Goal: Task Accomplishment & Management: Manage account settings

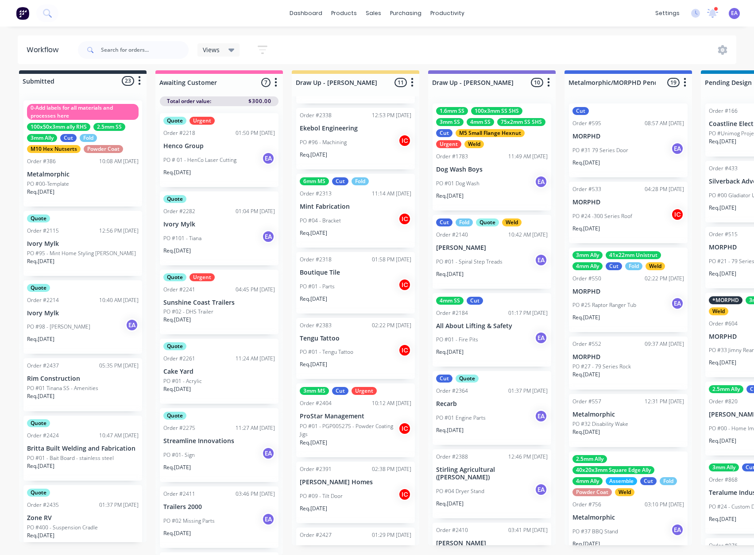
scroll to position [316, 0]
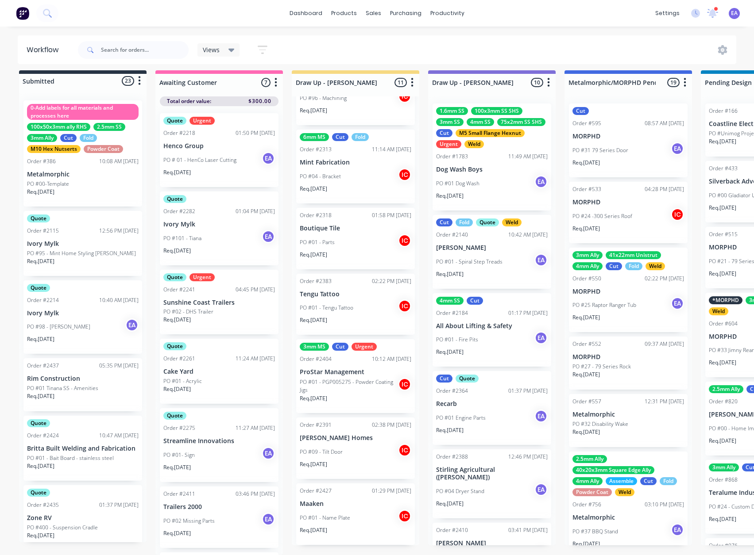
click at [350, 369] on p "ProStar Management" at bounding box center [356, 373] width 112 height 8
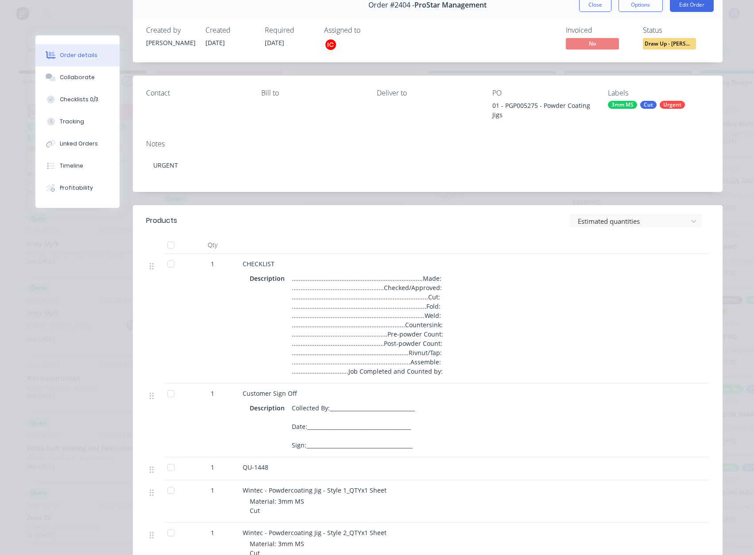
scroll to position [0, 0]
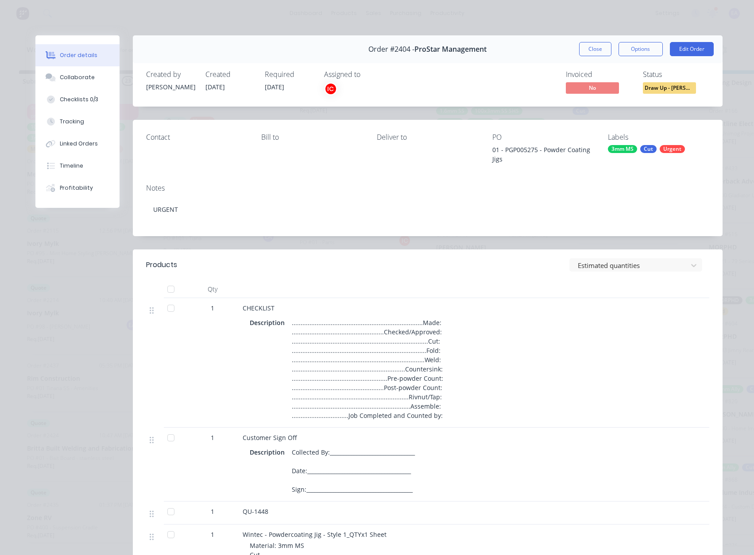
click at [690, 88] on span "Draw Up - [PERSON_NAME]" at bounding box center [669, 87] width 53 height 11
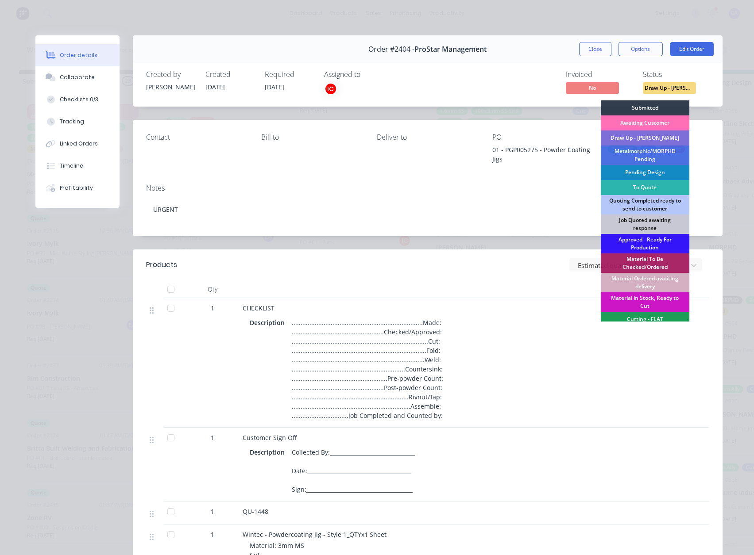
click at [639, 137] on div "Draw Up - [PERSON_NAME]" at bounding box center [645, 138] width 89 height 15
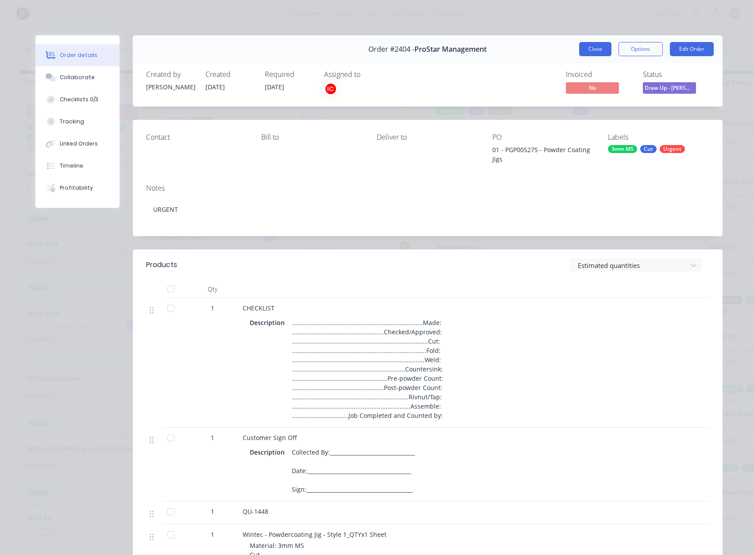
scroll to position [237, 0]
click at [597, 52] on button "Close" at bounding box center [595, 49] width 32 height 14
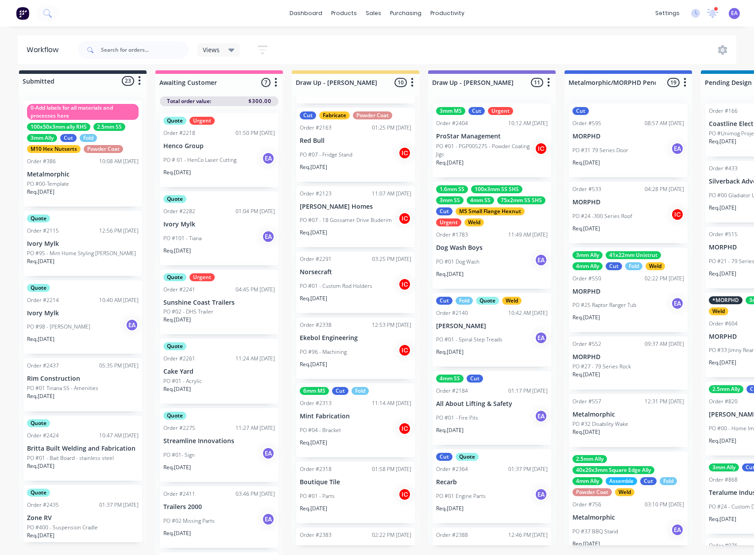
scroll to position [16, 0]
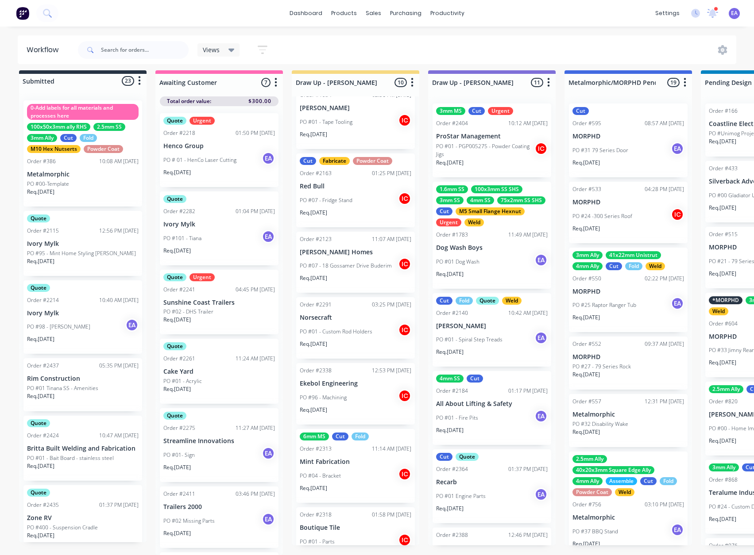
click at [358, 389] on div "PO #96 - Machining IC" at bounding box center [356, 397] width 112 height 17
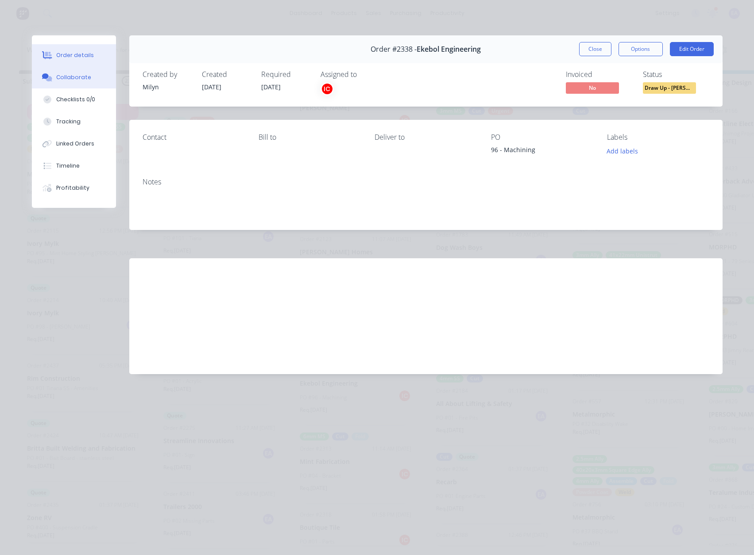
click at [75, 75] on div "Collaborate" at bounding box center [73, 77] width 35 height 8
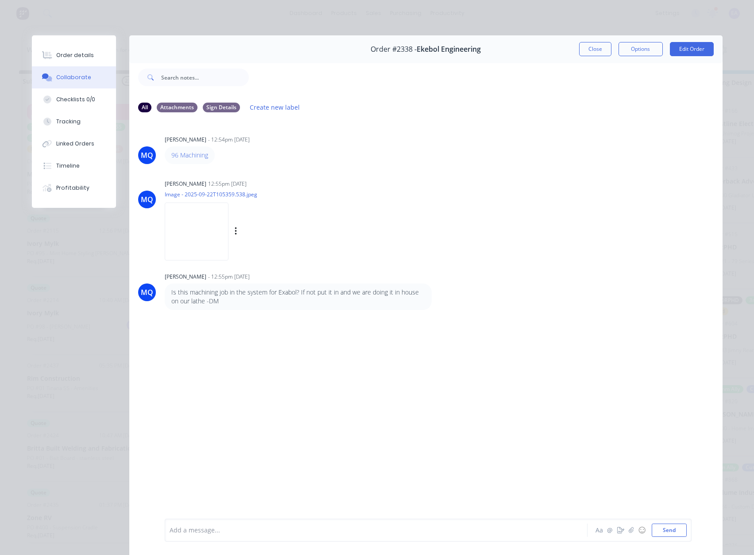
click at [198, 230] on img at bounding box center [197, 232] width 64 height 58
click at [194, 536] on div "Add a message..." at bounding box center [364, 530] width 388 height 13
click at [200, 227] on img at bounding box center [197, 232] width 64 height 58
click at [199, 528] on div at bounding box center [363, 530] width 387 height 9
drag, startPoint x: 68, startPoint y: 55, endPoint x: 128, endPoint y: 64, distance: 60.4
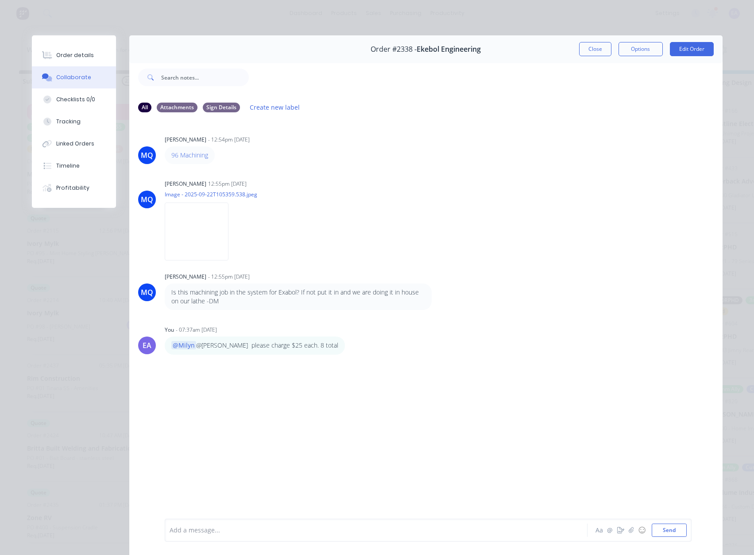
click at [68, 55] on div "Order details" at bounding box center [75, 55] width 38 height 8
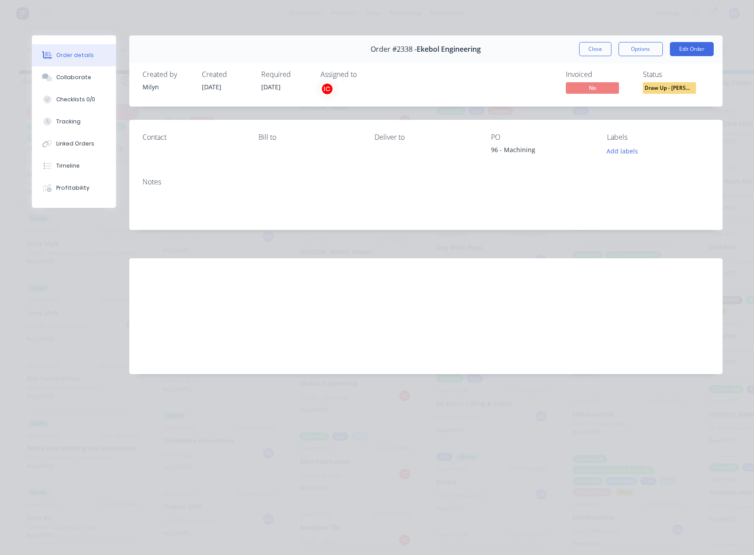
click at [678, 86] on span "Draw Up - [PERSON_NAME]" at bounding box center [669, 87] width 53 height 11
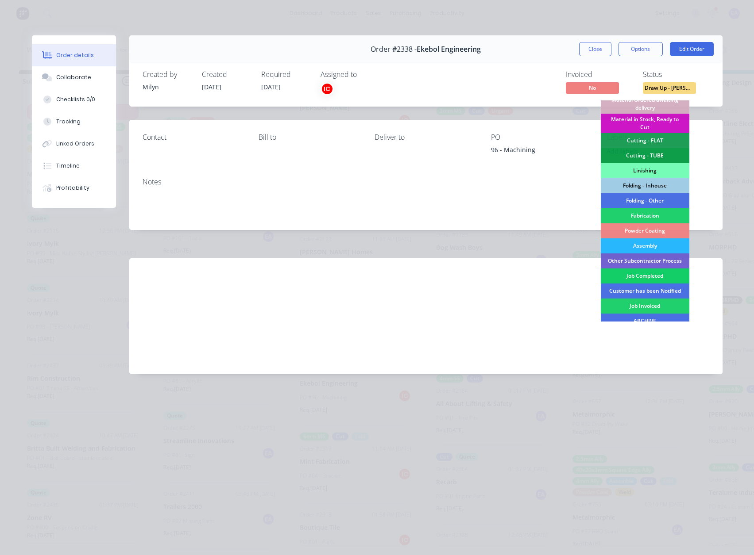
scroll to position [216, 0]
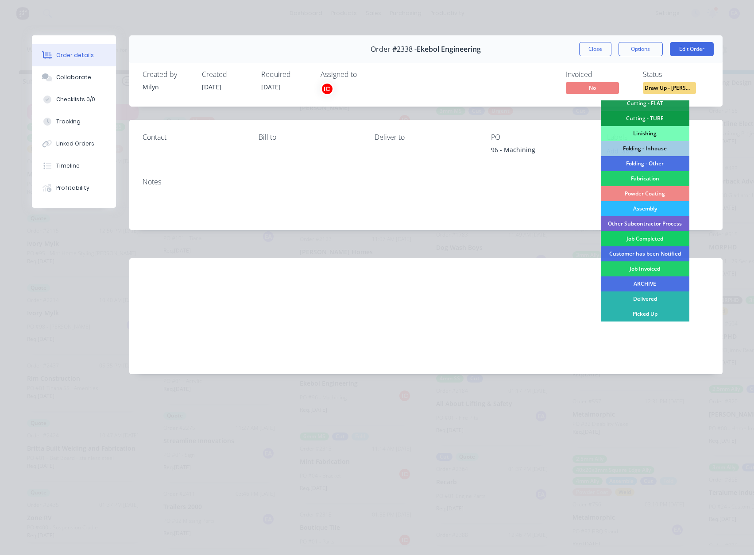
click at [650, 238] on div "Job Completed" at bounding box center [645, 238] width 89 height 15
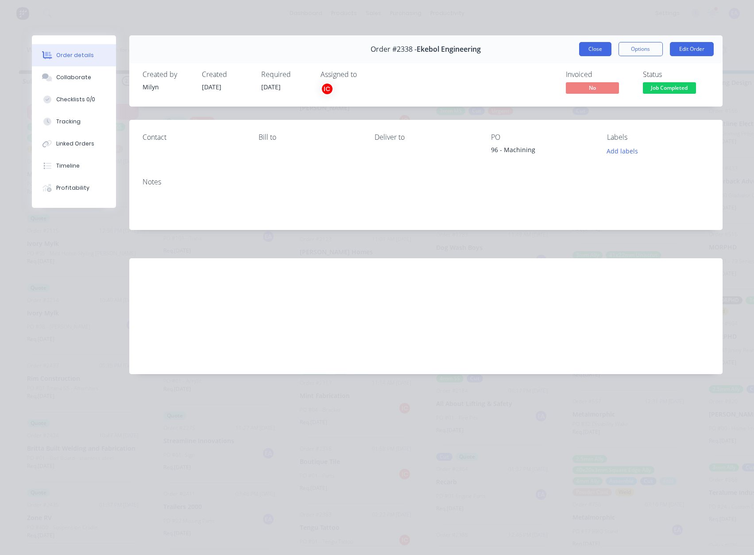
click at [587, 51] on button "Close" at bounding box center [595, 49] width 32 height 14
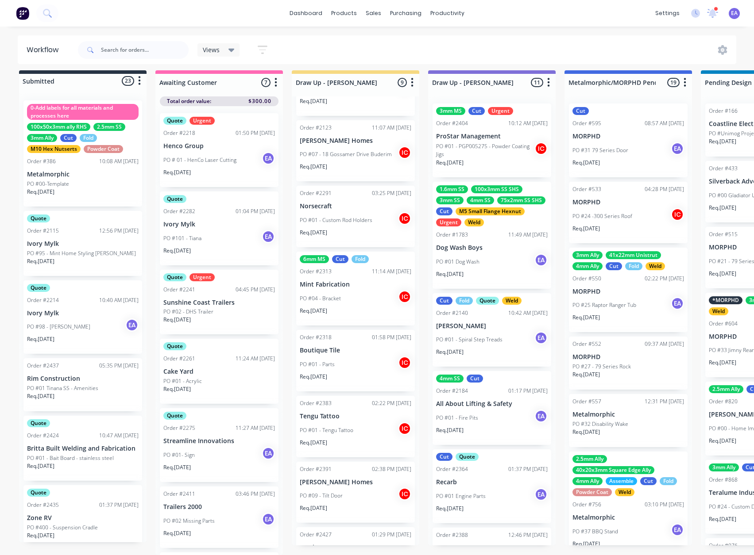
scroll to position [127, 0]
click at [358, 205] on div "Order #2291 03:25 PM 12/09/25 Norsecraft PO #01 - Custom Rod Holders IC Req. 12…" at bounding box center [355, 217] width 119 height 62
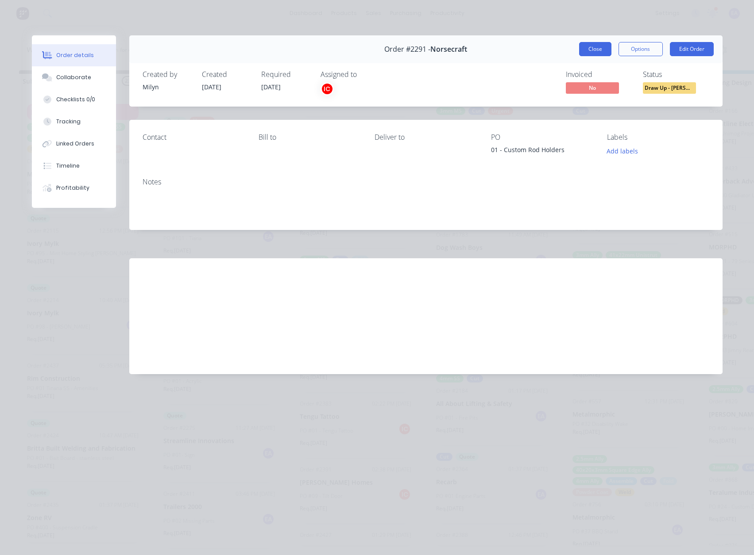
click at [599, 46] on button "Close" at bounding box center [595, 49] width 32 height 14
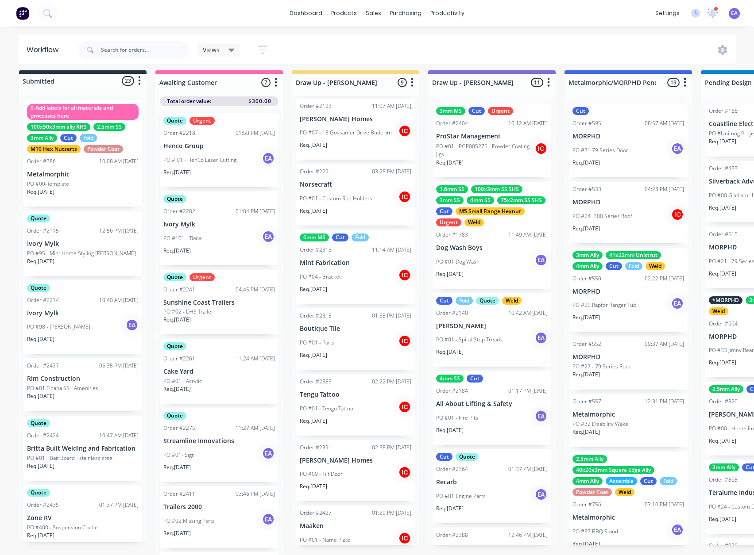
scroll to position [171, 0]
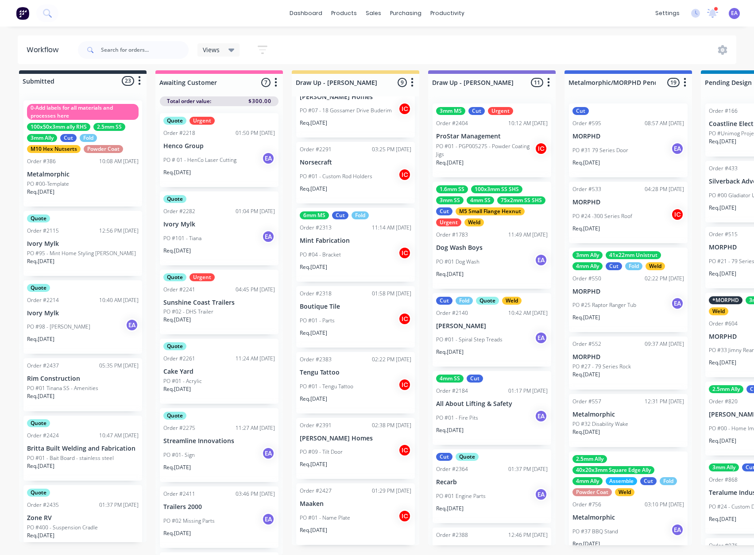
click at [363, 510] on div "PO #01 - Name Plate IC" at bounding box center [356, 518] width 112 height 17
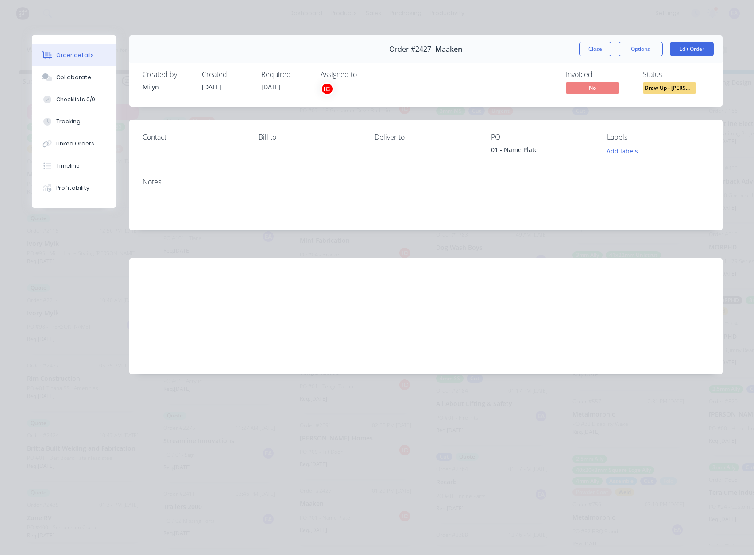
click at [390, 275] on div "Labour $0.00 Sub total $0.00 Margin $0.00 ( 0.00 %) Tax $0.00 Total $0.00" at bounding box center [426, 309] width 567 height 103
drag, startPoint x: 584, startPoint y: 50, endPoint x: 379, endPoint y: 246, distance: 284.2
click at [584, 49] on button "Close" at bounding box center [595, 49] width 32 height 14
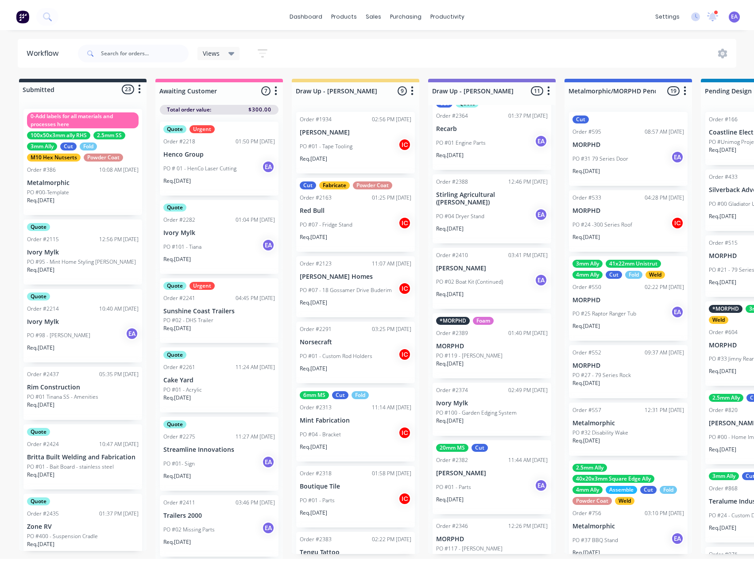
scroll to position [384, 0]
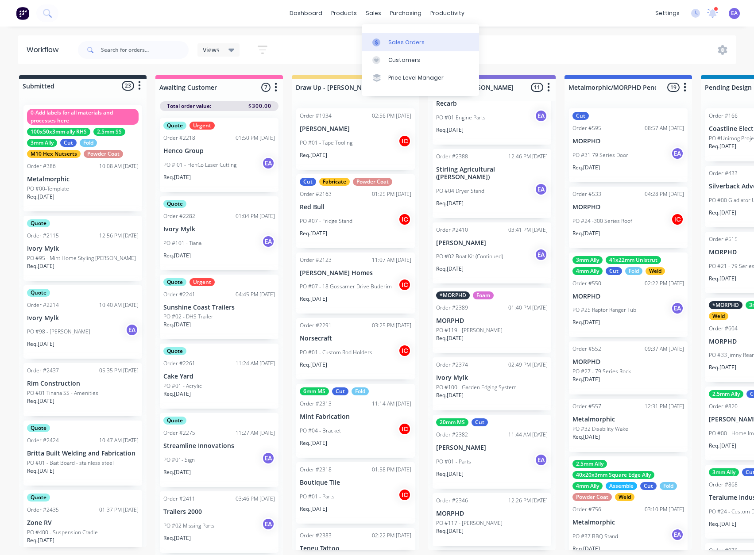
click at [388, 48] on link "Sales Orders" at bounding box center [420, 42] width 117 height 18
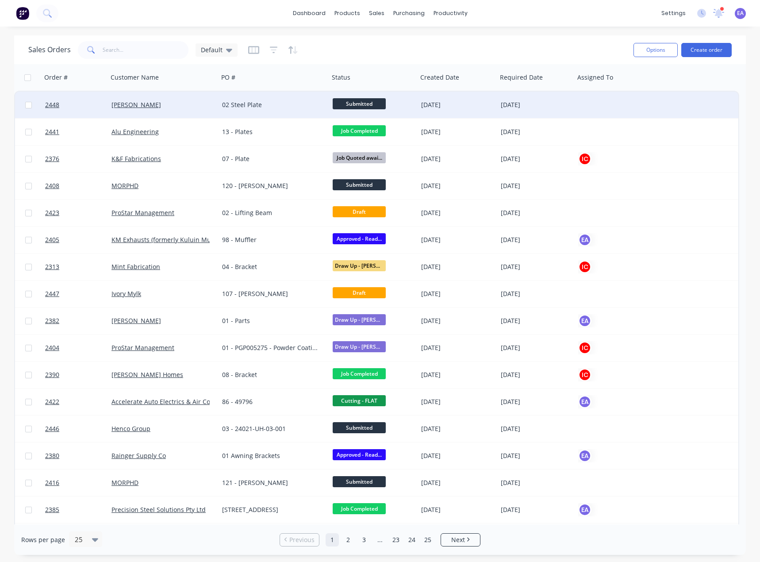
click at [279, 102] on div "02 Steel Plate" at bounding box center [271, 104] width 98 height 9
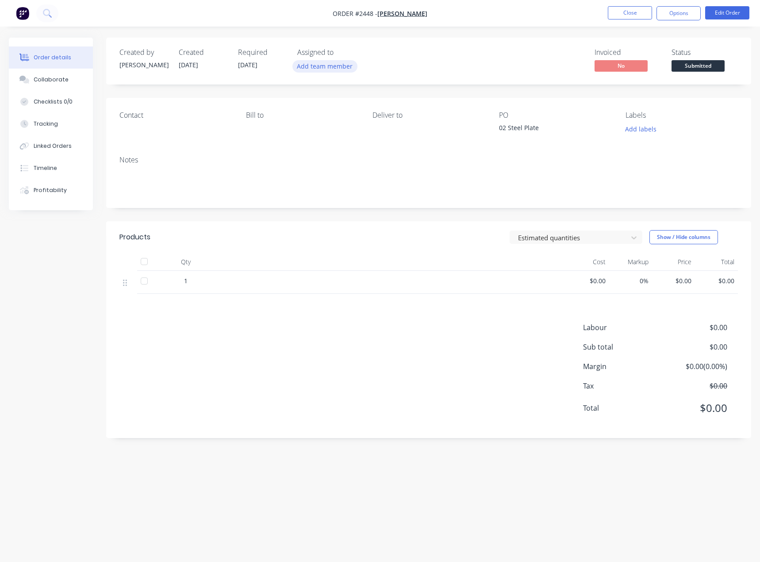
click at [313, 65] on button "Add team member" at bounding box center [325, 66] width 65 height 12
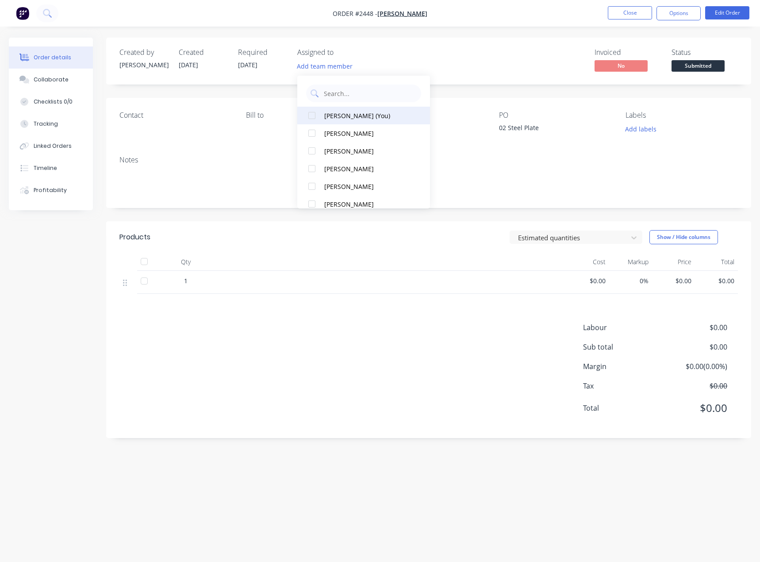
click at [370, 116] on div "[PERSON_NAME] (You)" at bounding box center [368, 115] width 89 height 9
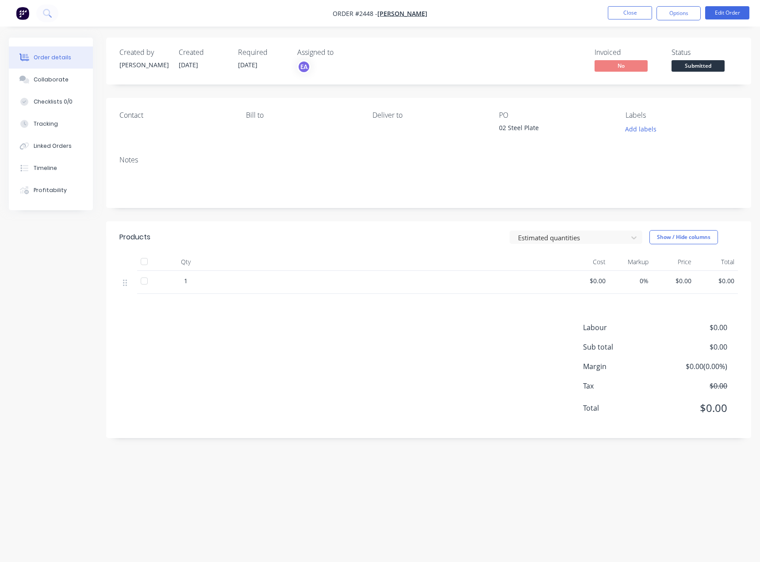
click at [535, 60] on div "Invoiced No Status Submitted" at bounding box center [562, 61] width 352 height 26
click at [717, 15] on button "Edit Order" at bounding box center [727, 12] width 44 height 13
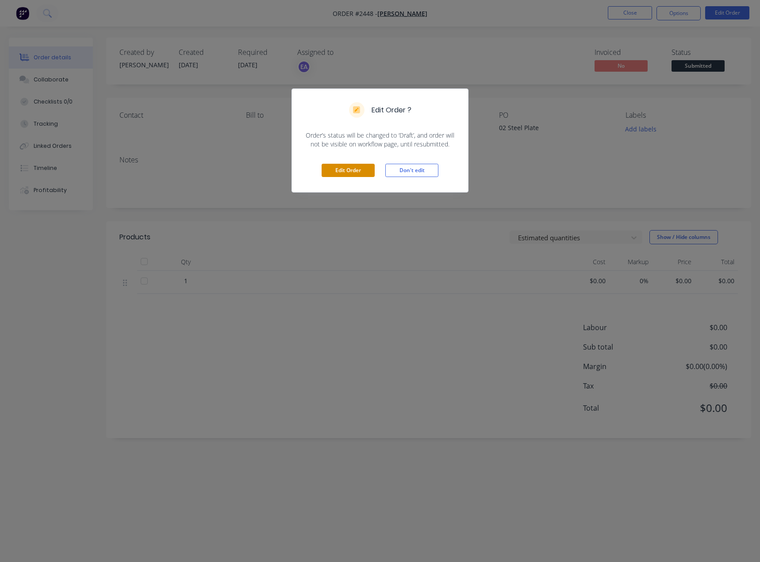
click at [342, 168] on button "Edit Order" at bounding box center [348, 170] width 53 height 13
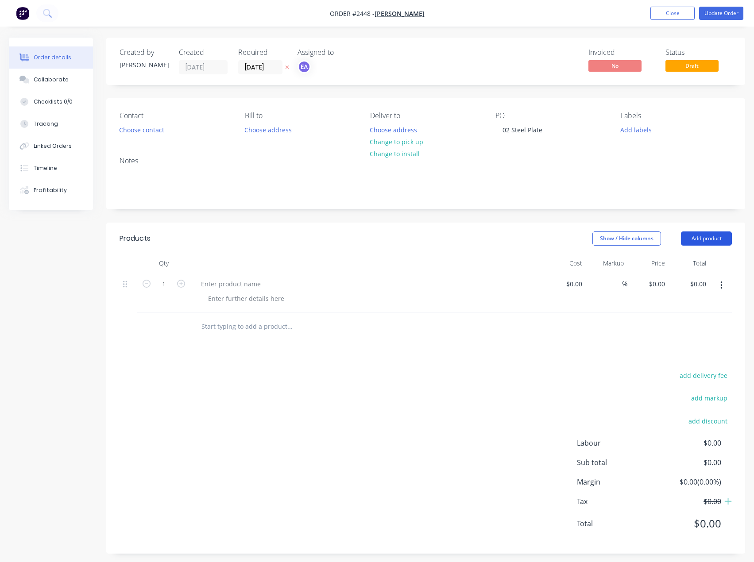
click at [700, 240] on button "Add product" at bounding box center [706, 238] width 51 height 14
click at [244, 328] on input "text" at bounding box center [289, 327] width 177 height 18
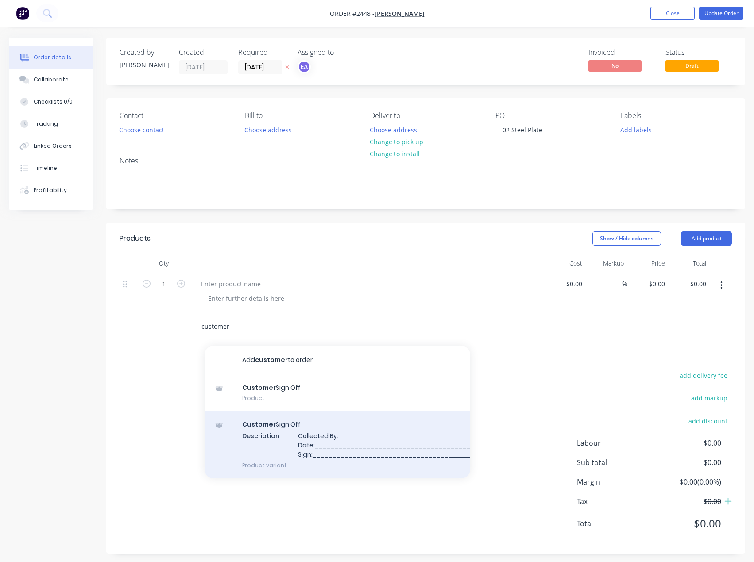
type input "customer"
click at [324, 434] on div "Customer Sign Off Description Collected By:________________________________ Dat…" at bounding box center [337, 444] width 266 height 67
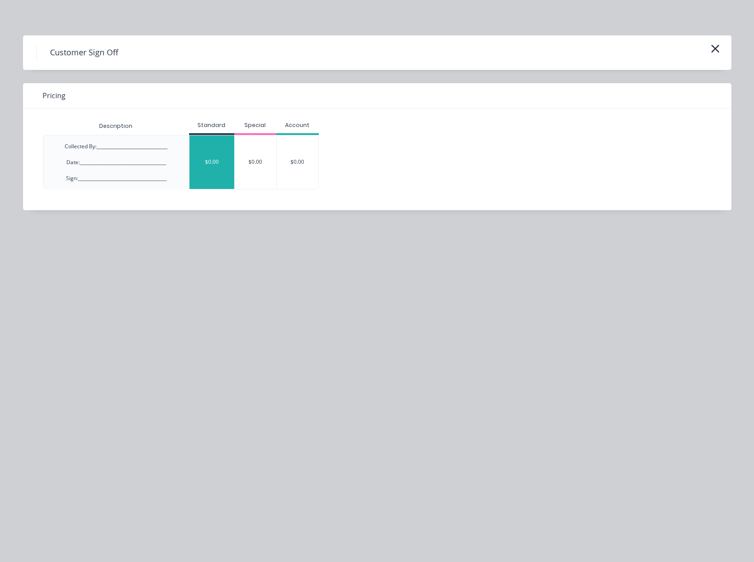
click at [210, 153] on div "$0.00" at bounding box center [211, 162] width 45 height 54
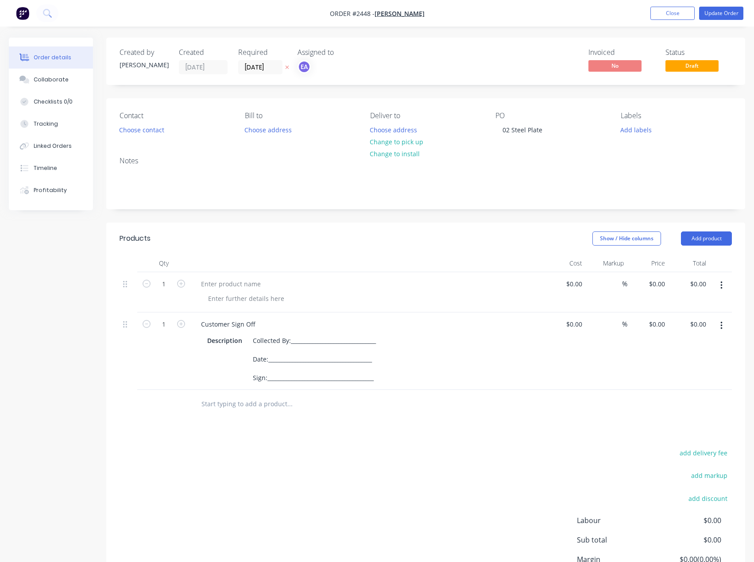
click at [236, 407] on input "text" at bounding box center [289, 404] width 177 height 18
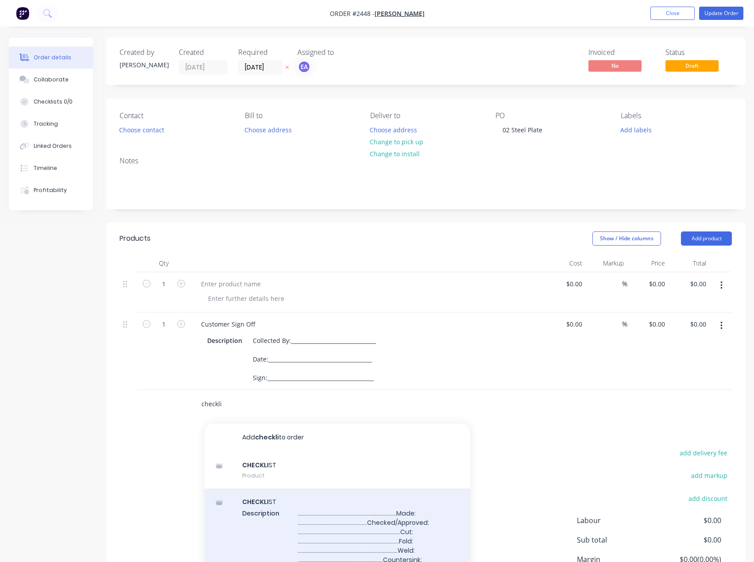
type input "checkli"
click at [278, 513] on div "CHECKLI ST Description ........................................................…" at bounding box center [337, 560] width 266 height 142
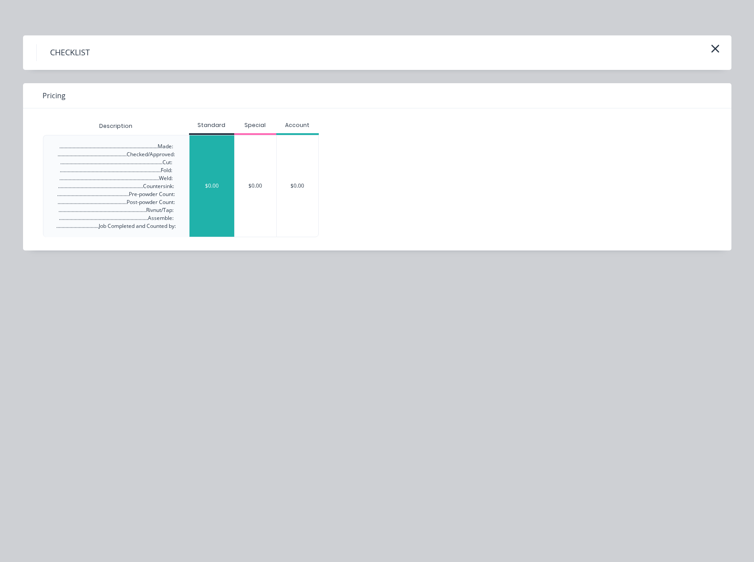
click at [213, 195] on div "$0.00" at bounding box center [211, 185] width 45 height 101
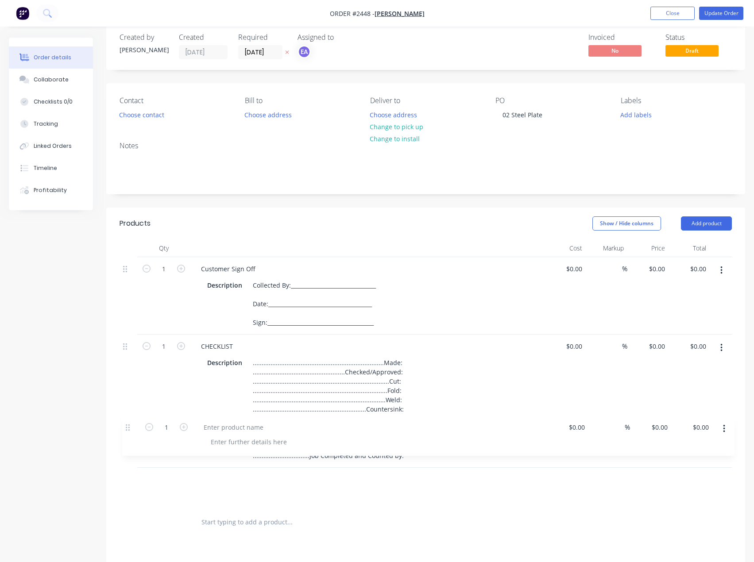
drag, startPoint x: 129, startPoint y: 286, endPoint x: 126, endPoint y: 444, distance: 158.5
click at [127, 444] on div "1 $0.00 $0.00 % $0.00 $0.00 $0.00 $0.00 1 Customer Sign Off Description Collect…" at bounding box center [425, 382] width 612 height 251
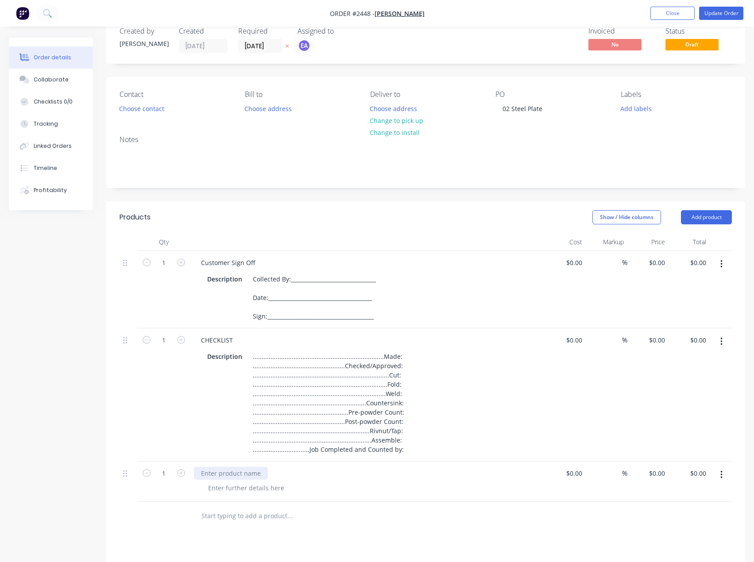
click at [231, 473] on div at bounding box center [231, 473] width 74 height 13
paste div
click at [238, 487] on div at bounding box center [246, 488] width 90 height 13
click at [239, 488] on div at bounding box center [246, 488] width 90 height 13
click at [291, 555] on div "Products Show / Hide columns Add product Qty Cost Markup Price Total 1 Customer…" at bounding box center [425, 476] width 639 height 551
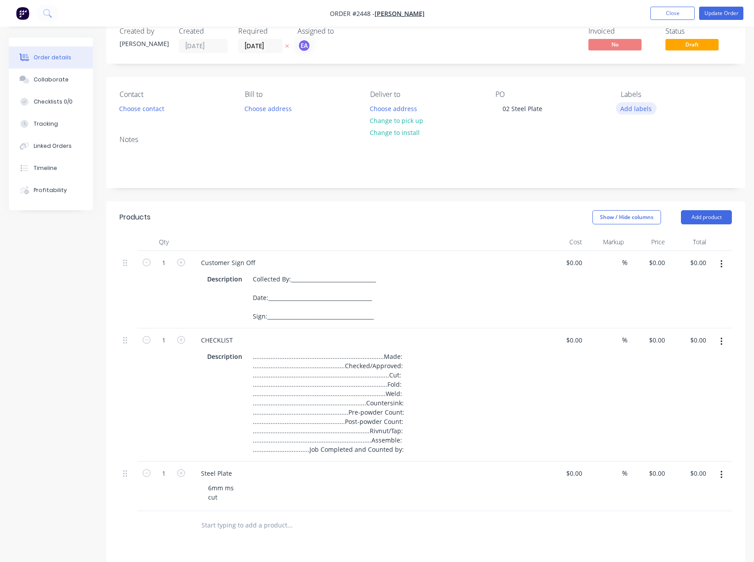
click at [636, 109] on button "Add labels" at bounding box center [636, 108] width 41 height 12
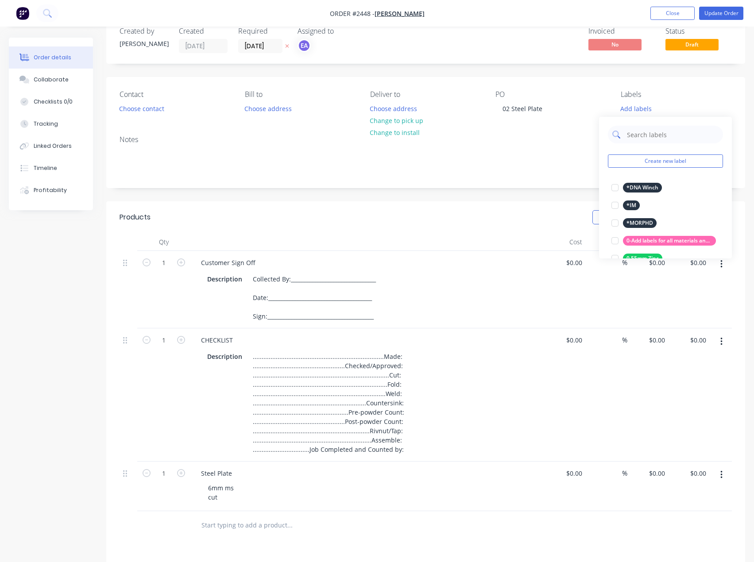
click at [669, 135] on input "text" at bounding box center [672, 135] width 93 height 18
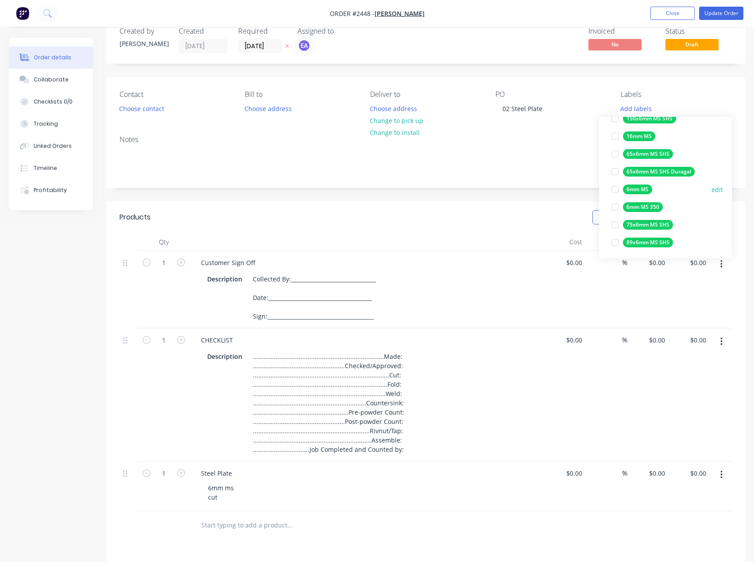
scroll to position [142, 0]
click at [615, 190] on div at bounding box center [615, 188] width 18 height 18
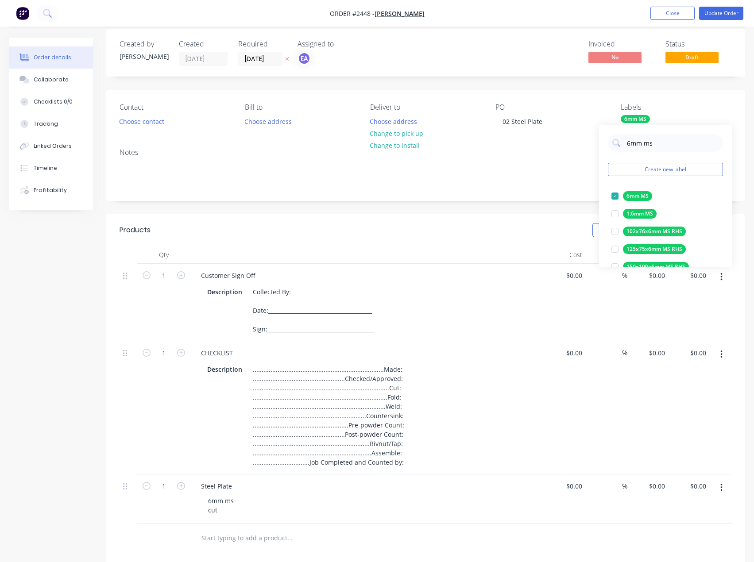
scroll to position [0, 0]
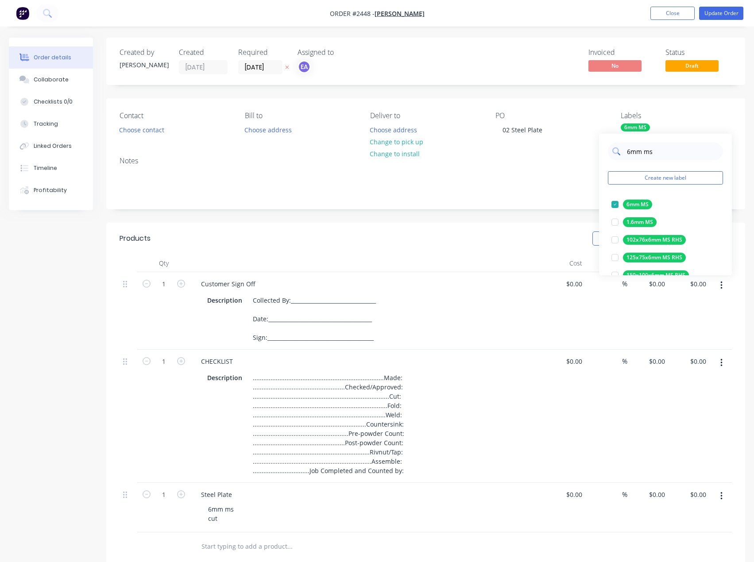
drag, startPoint x: 655, startPoint y: 150, endPoint x: 626, endPoint y: 150, distance: 29.7
click at [626, 150] on input "6mm ms" at bounding box center [672, 152] width 93 height 18
type input "cut"
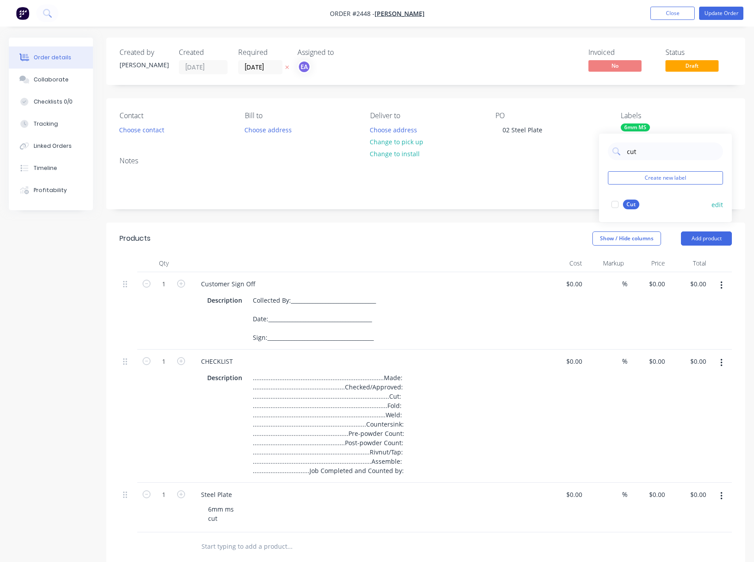
click at [614, 204] on div at bounding box center [615, 205] width 18 height 18
click at [565, 204] on div "Notes" at bounding box center [425, 179] width 639 height 59
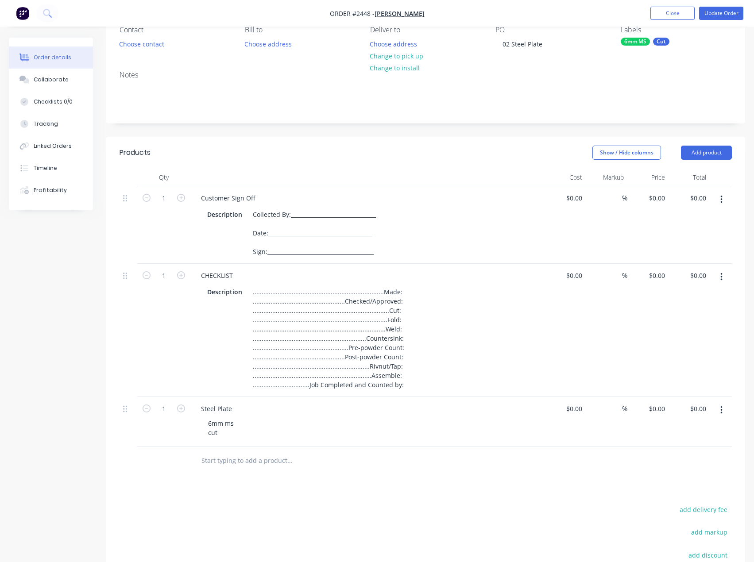
scroll to position [89, 0]
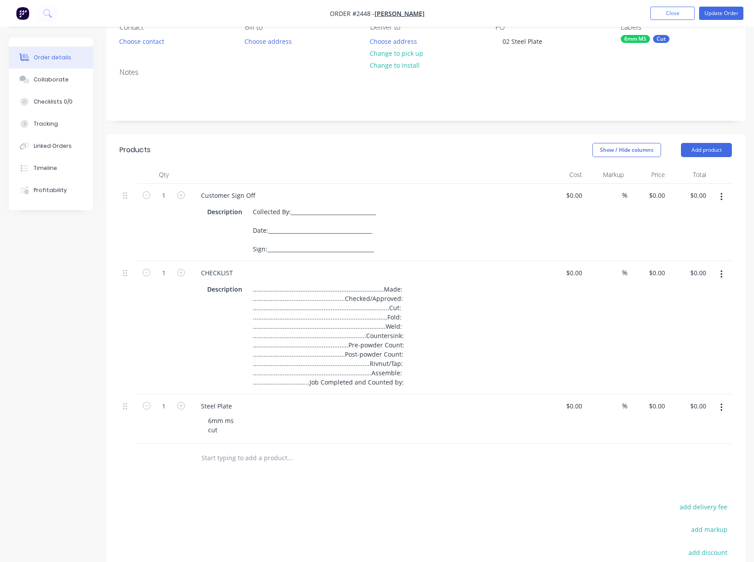
click at [79, 466] on div "Created by Emma Created 14/10/25 Required 14/10/25 Assigned to EA Invoiced No S…" at bounding box center [377, 323] width 736 height 749
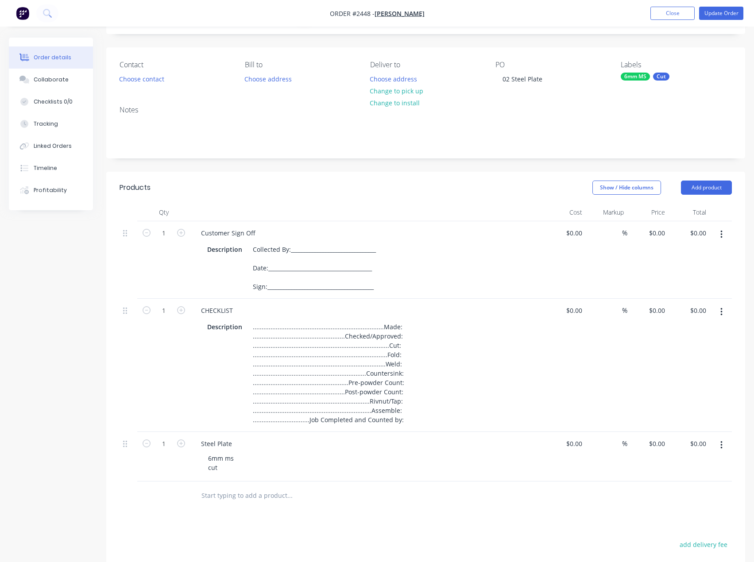
scroll to position [0, 0]
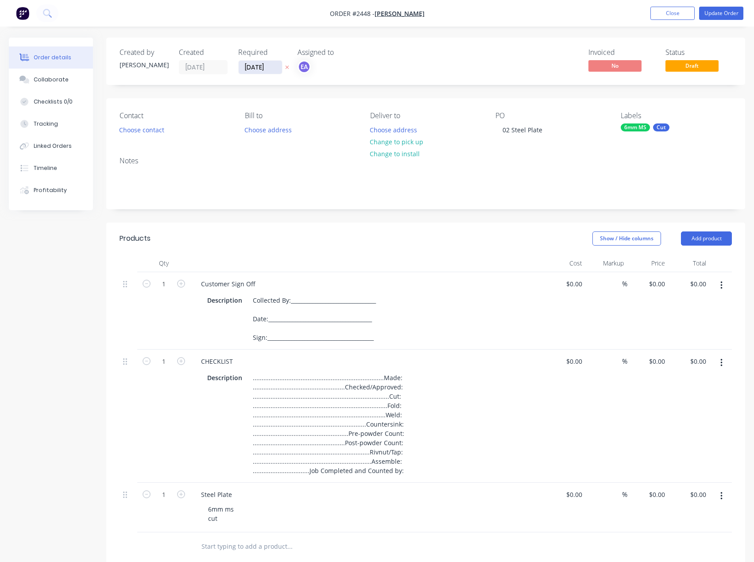
click at [253, 66] on input "[DATE]" at bounding box center [260, 67] width 43 height 13
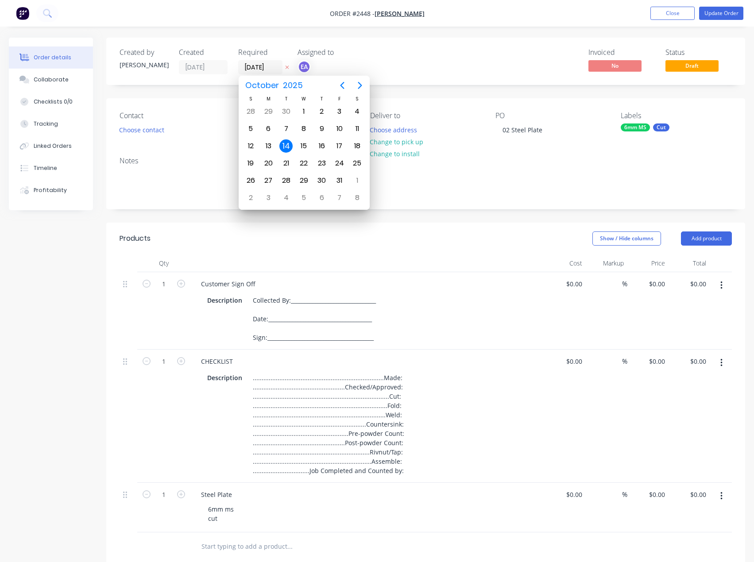
click at [73, 254] on div "Created by Emma Created 14/10/25 Required 14/10/25 Assigned to EA Invoiced No S…" at bounding box center [377, 412] width 736 height 749
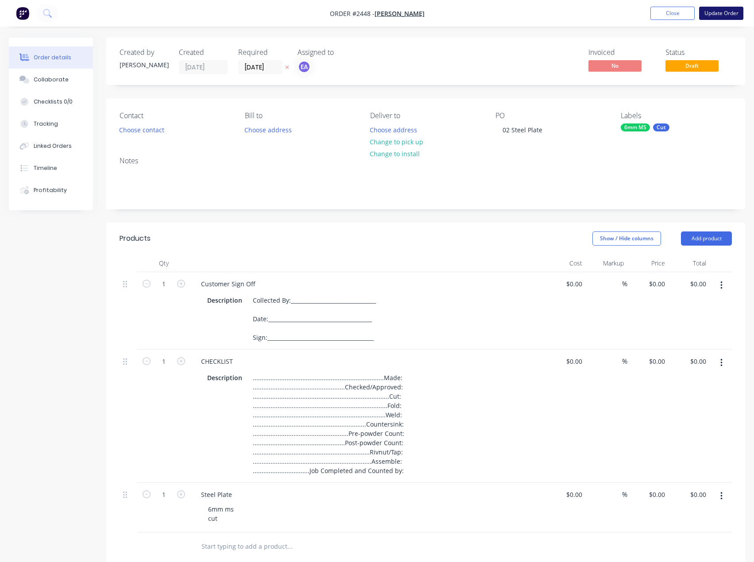
click at [721, 12] on button "Update Order" at bounding box center [721, 13] width 44 height 13
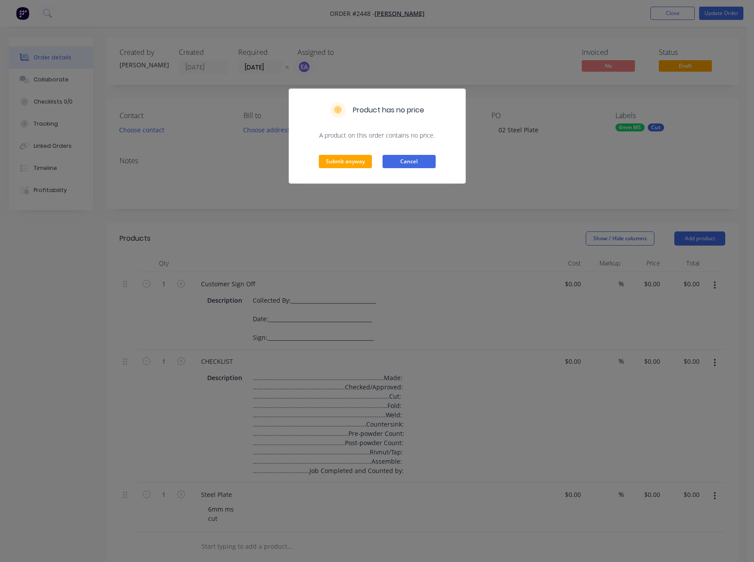
click at [396, 163] on button "Cancel" at bounding box center [408, 161] width 53 height 13
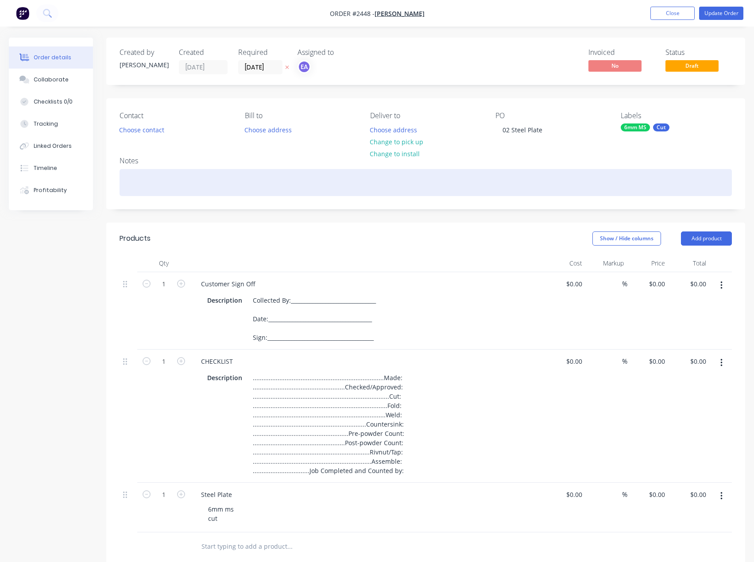
click at [186, 179] on div at bounding box center [425, 182] width 612 height 27
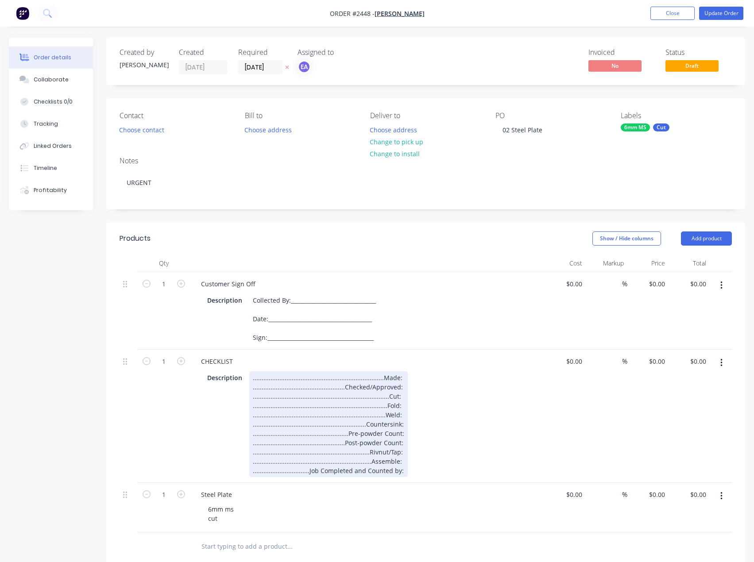
click at [392, 379] on div "..........................................................................Made:…" at bounding box center [328, 424] width 158 height 106
click at [396, 380] on div "..........................................................................Made:…" at bounding box center [328, 424] width 158 height 106
click at [353, 378] on div "..........................................................................Made:…" at bounding box center [332, 424] width 166 height 106
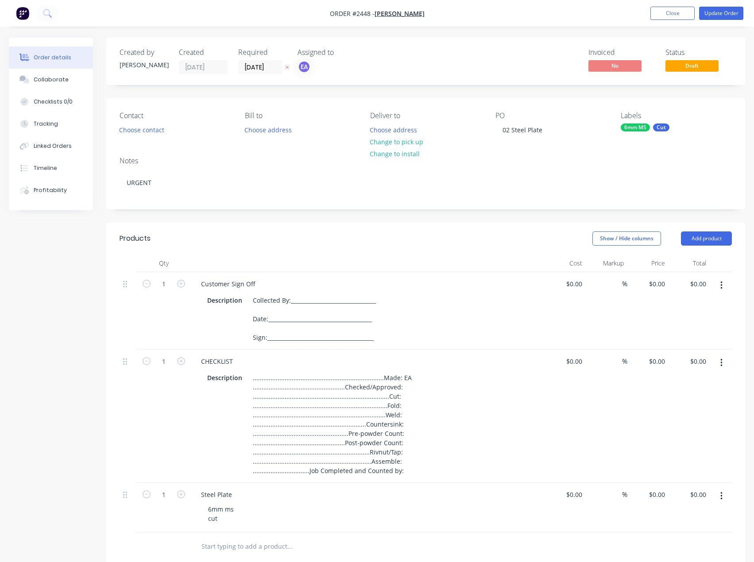
click at [657, 129] on div "Cut" at bounding box center [661, 127] width 16 height 8
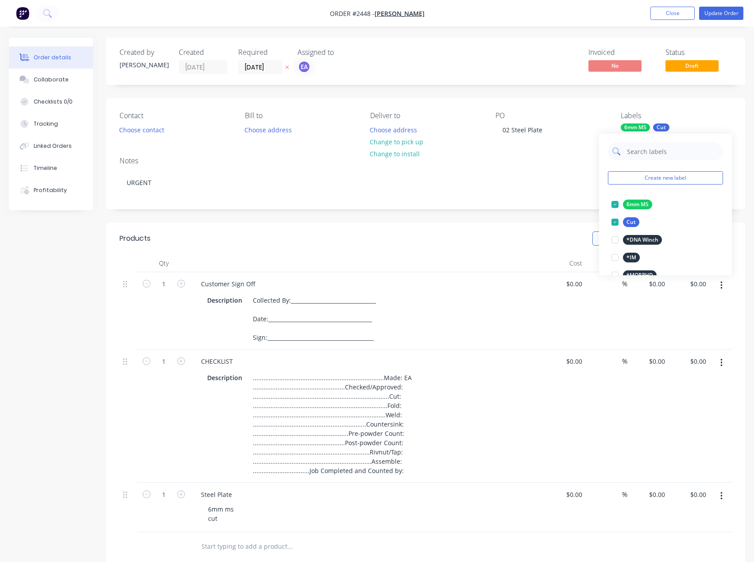
click at [659, 154] on input "text" at bounding box center [672, 152] width 93 height 18
type input "URGENT"
click at [612, 208] on div at bounding box center [615, 205] width 18 height 18
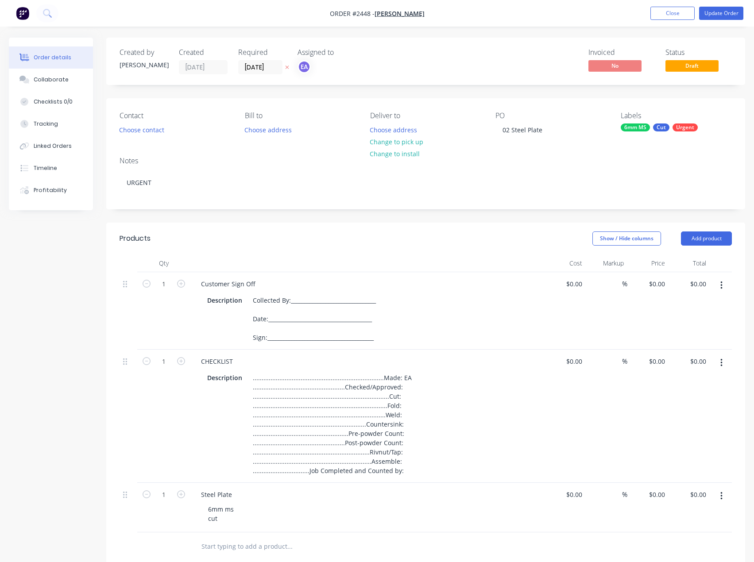
click at [578, 205] on div "Notes URGENT" at bounding box center [425, 179] width 639 height 59
click at [729, 18] on button "Update Order" at bounding box center [721, 13] width 44 height 13
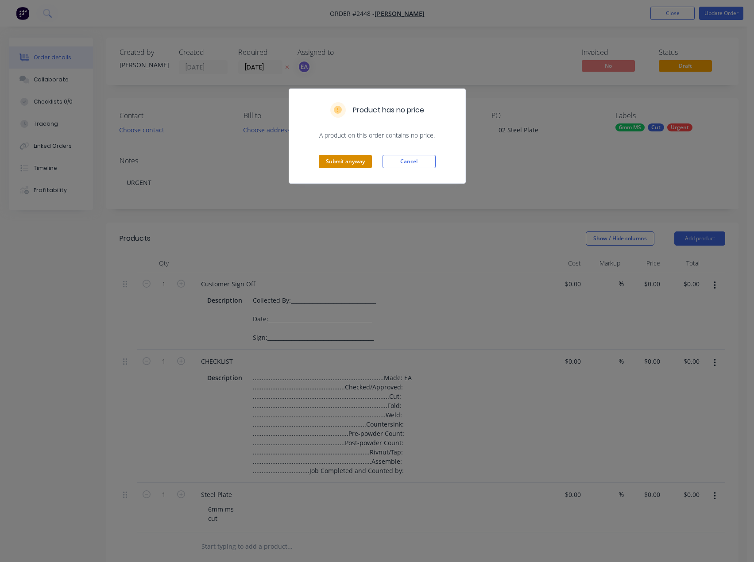
click at [351, 159] on button "Submit anyway" at bounding box center [345, 161] width 53 height 13
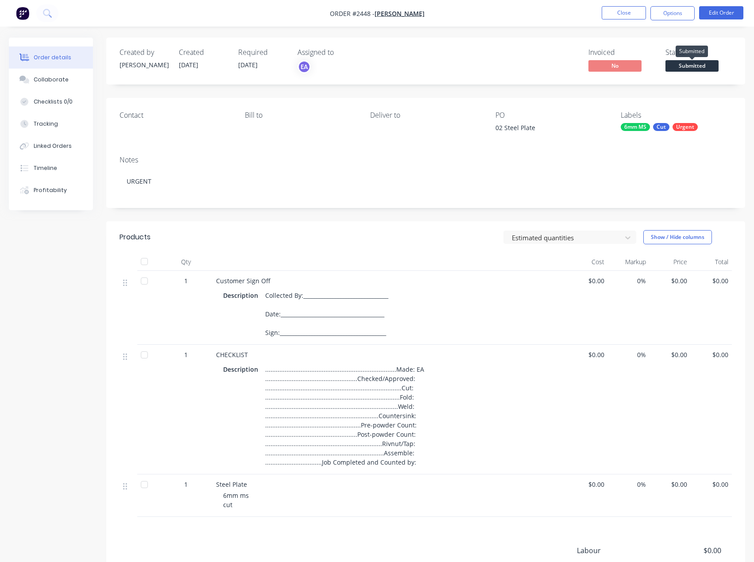
click at [698, 63] on span "Submitted" at bounding box center [691, 65] width 53 height 11
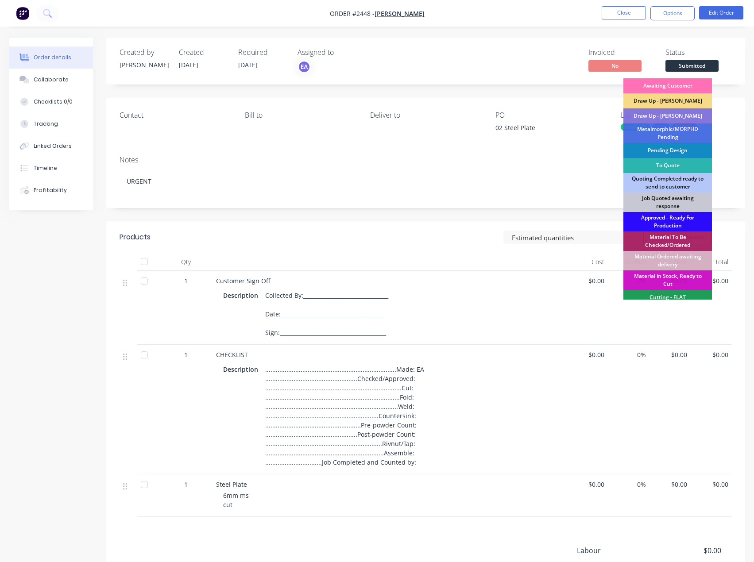
click at [652, 221] on div "Approved - Ready For Production" at bounding box center [667, 221] width 89 height 19
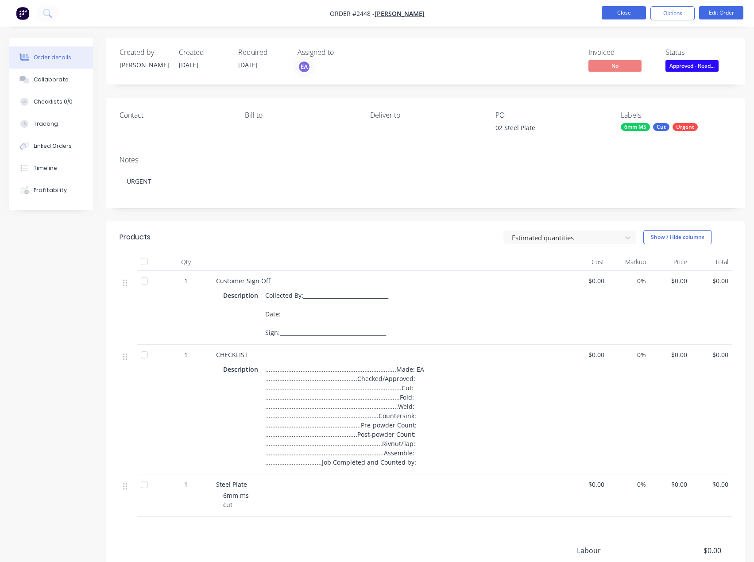
click at [629, 11] on button "Close" at bounding box center [623, 12] width 44 height 13
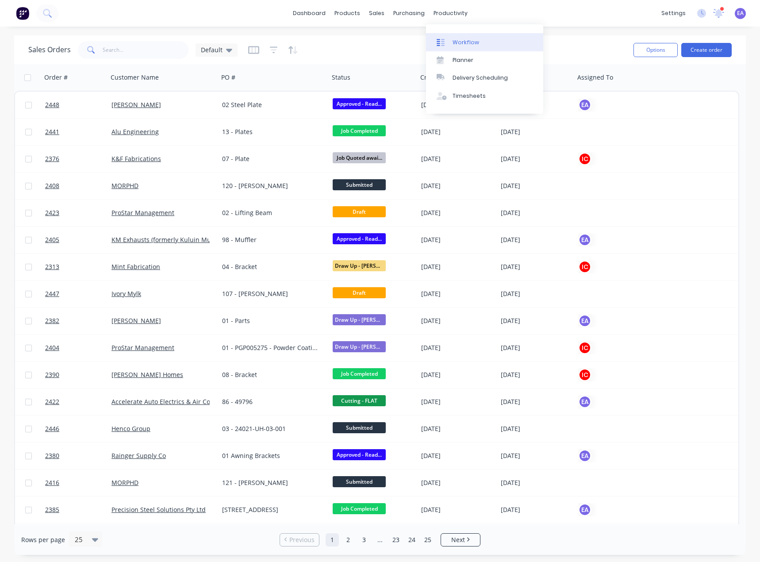
click at [465, 42] on div "Workflow" at bounding box center [466, 43] width 27 height 8
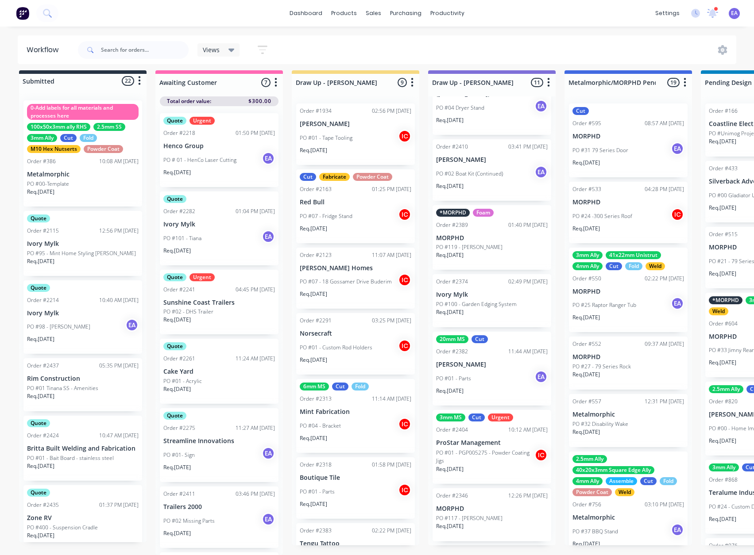
scroll to position [12, 0]
click at [495, 379] on div "PO #01 - Parts EA" at bounding box center [492, 378] width 112 height 17
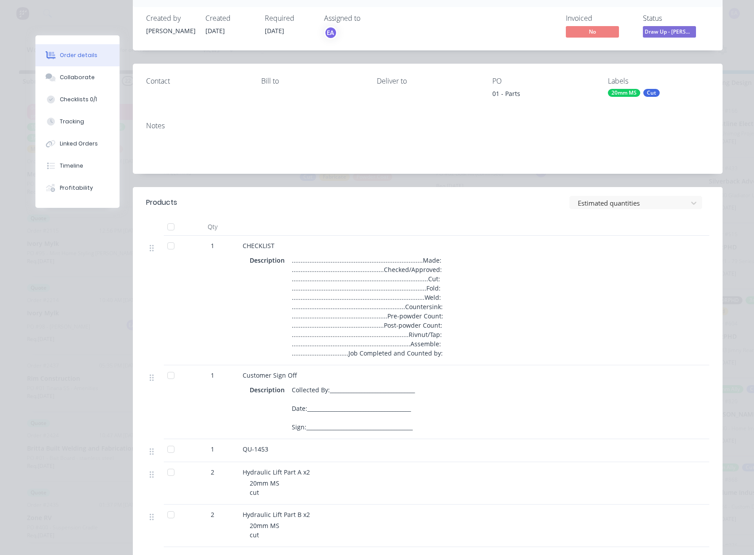
scroll to position [44, 0]
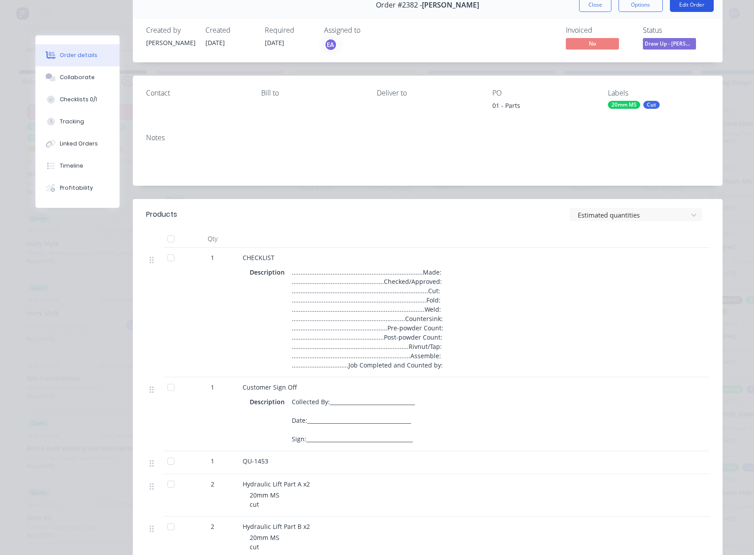
click at [674, 3] on button "Edit Order" at bounding box center [692, 5] width 44 height 14
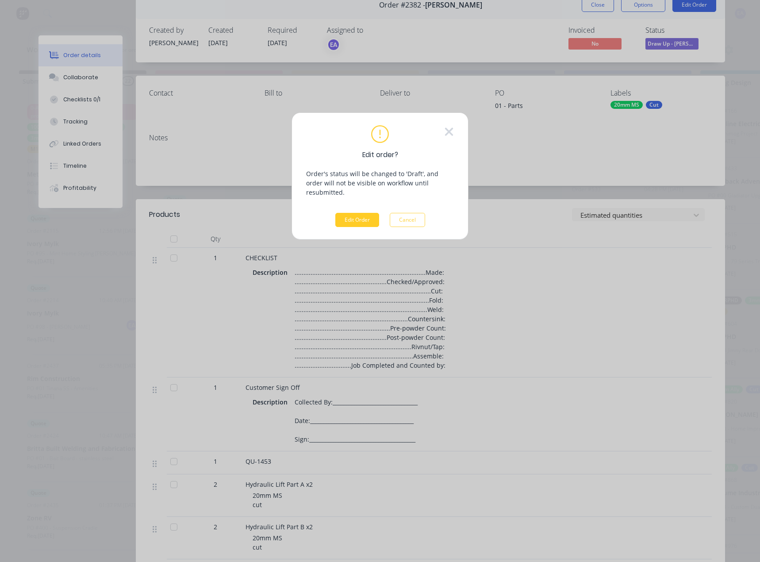
click at [357, 214] on button "Edit Order" at bounding box center [357, 220] width 44 height 14
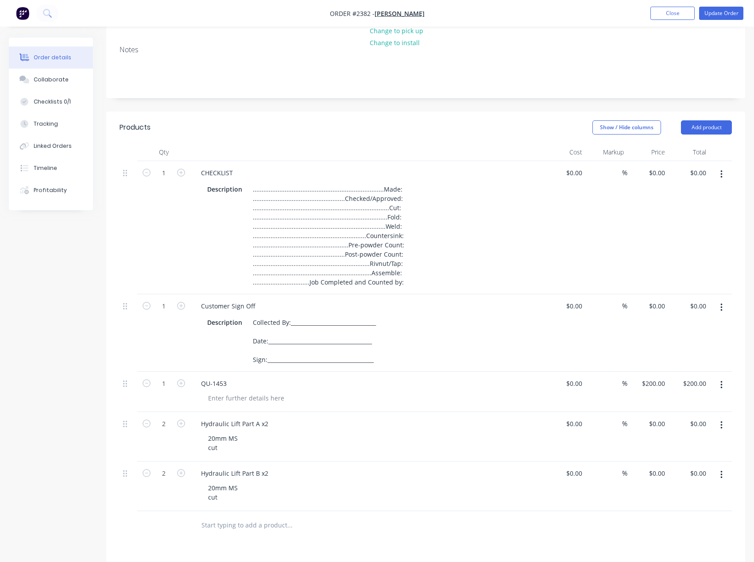
scroll to position [133, 0]
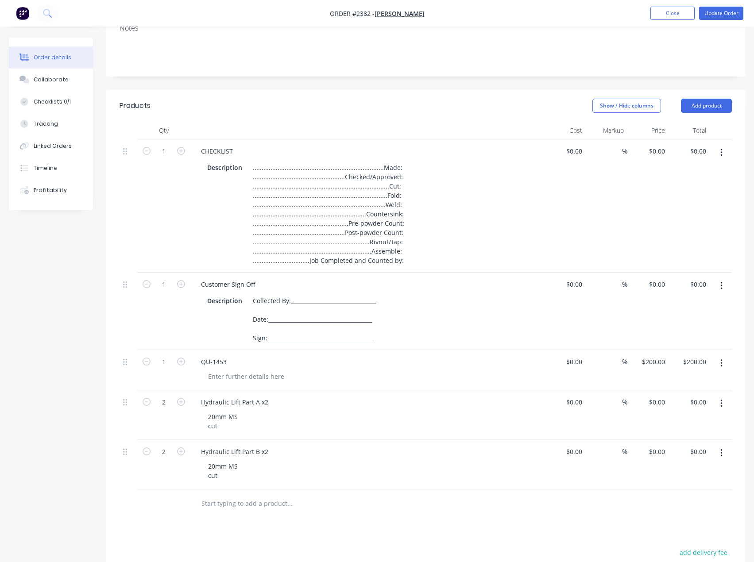
click at [722, 363] on icon "button" at bounding box center [721, 363] width 2 height 8
drag, startPoint x: 667, startPoint y: 439, endPoint x: 655, endPoint y: 436, distance: 12.2
click at [668, 439] on div "Delete" at bounding box center [689, 439] width 68 height 13
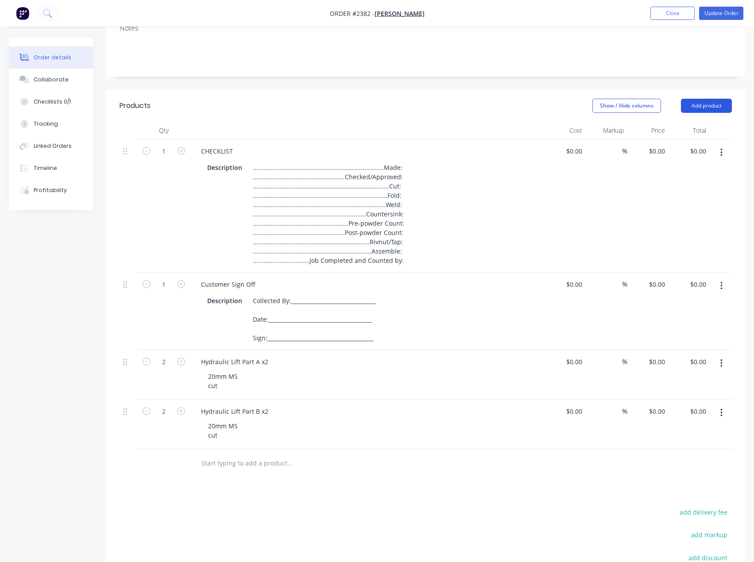
click at [710, 106] on button "Add product" at bounding box center [706, 106] width 51 height 14
click at [696, 150] on div "Basic product" at bounding box center [689, 145] width 68 height 13
click at [220, 461] on div at bounding box center [231, 461] width 74 height 13
click at [722, 461] on button "button" at bounding box center [721, 463] width 21 height 16
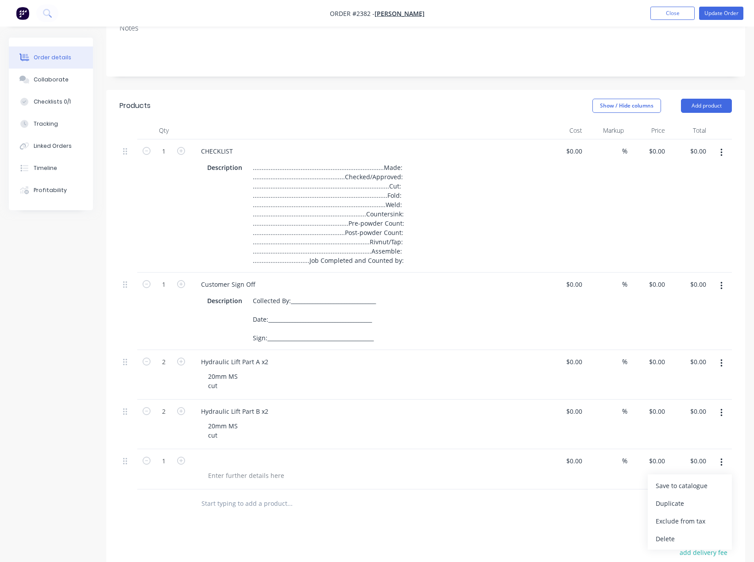
click at [681, 535] on div "Delete" at bounding box center [689, 538] width 68 height 13
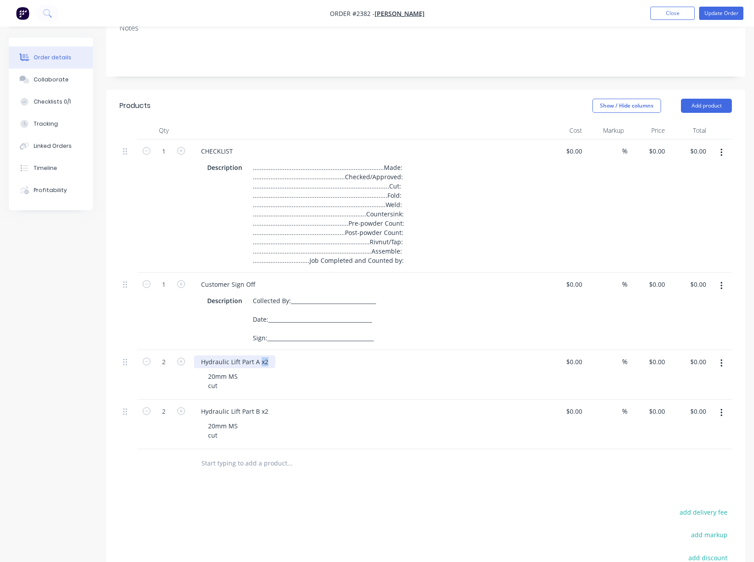
drag, startPoint x: 261, startPoint y: 362, endPoint x: 276, endPoint y: 360, distance: 15.6
click at [276, 360] on div "Hydraulic Lift Part A x2" at bounding box center [367, 361] width 347 height 13
drag, startPoint x: 254, startPoint y: 411, endPoint x: 284, endPoint y: 413, distance: 29.7
click at [284, 413] on div "Hydraulic Lift Part B x2" at bounding box center [367, 411] width 347 height 13
click at [263, 412] on div "Hydraulic Lift Part B x2" at bounding box center [234, 411] width 81 height 13
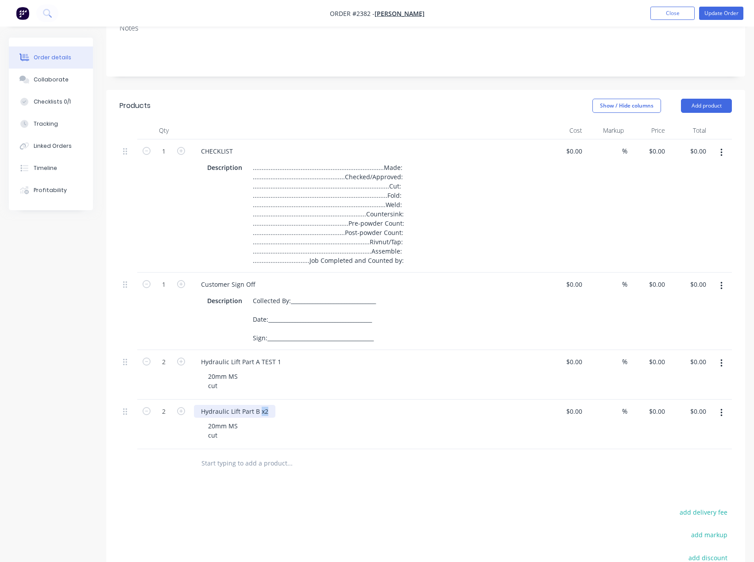
drag, startPoint x: 260, startPoint y: 412, endPoint x: 273, endPoint y: 410, distance: 12.9
click at [273, 410] on div "Hydraulic Lift Part B x2" at bounding box center [234, 411] width 81 height 13
drag, startPoint x: 272, startPoint y: 366, endPoint x: 278, endPoint y: 364, distance: 6.9
click at [278, 364] on div "Hydraulic Lift Part A TEST 1" at bounding box center [241, 361] width 94 height 13
click at [276, 366] on div "Hydraulic Lift Part A TEST 1" at bounding box center [241, 361] width 94 height 13
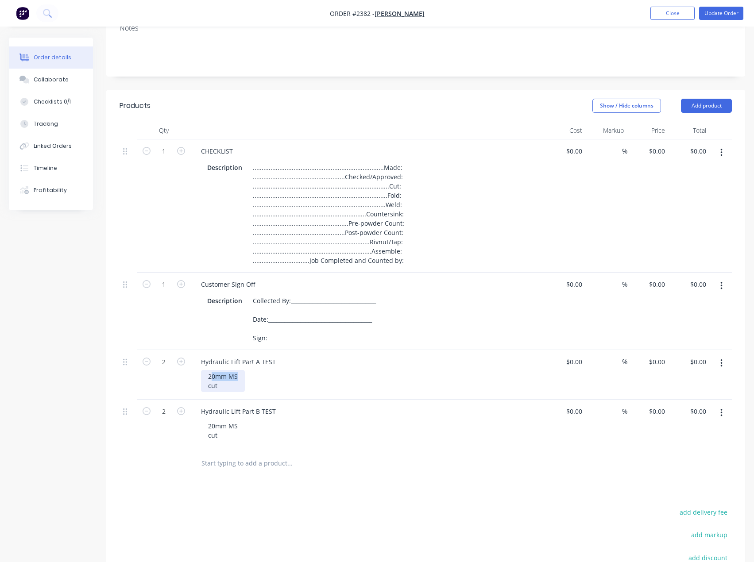
drag, startPoint x: 238, startPoint y: 377, endPoint x: 206, endPoint y: 381, distance: 32.1
click at [206, 381] on div "20mm MS cut" at bounding box center [223, 381] width 44 height 22
click at [232, 379] on div "20mm MS cut" at bounding box center [223, 381] width 44 height 22
drag, startPoint x: 240, startPoint y: 373, endPoint x: 205, endPoint y: 375, distance: 35.0
click at [205, 375] on div "20mm MS cut" at bounding box center [223, 381] width 44 height 22
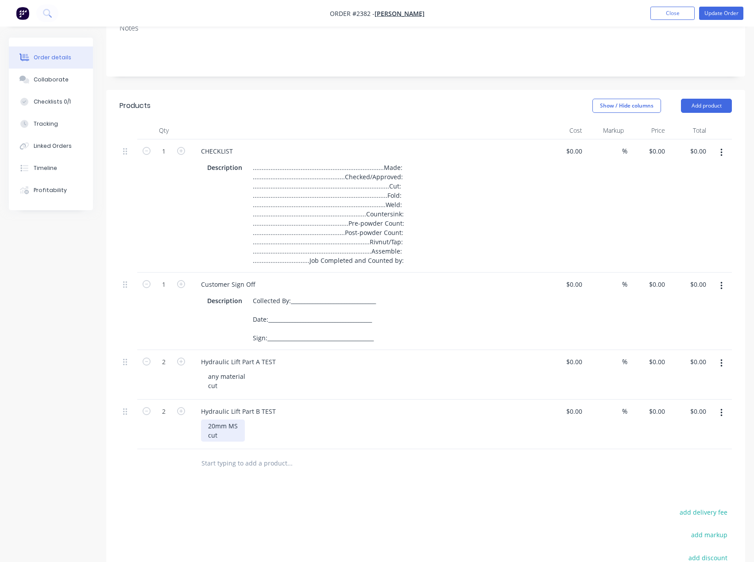
click at [240, 423] on div "20mm MS cut" at bounding box center [223, 431] width 44 height 22
drag, startPoint x: 240, startPoint y: 425, endPoint x: 207, endPoint y: 425, distance: 33.2
click at [207, 425] on div "20mm MS cut" at bounding box center [223, 431] width 44 height 22
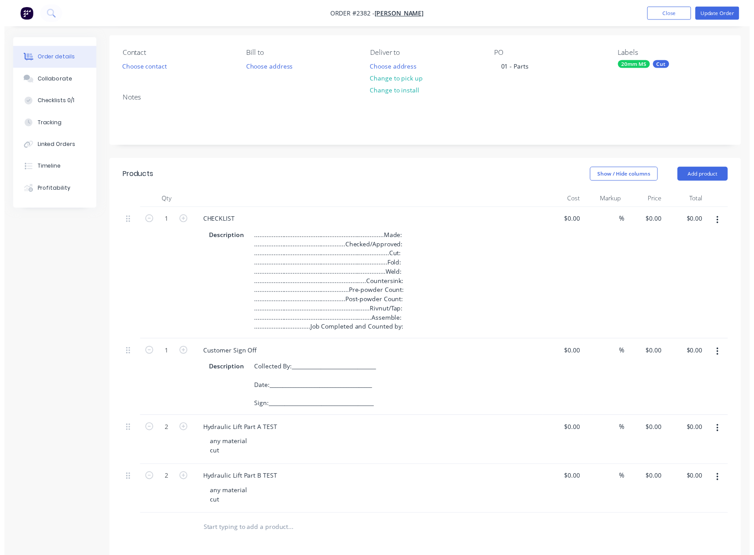
scroll to position [0, 0]
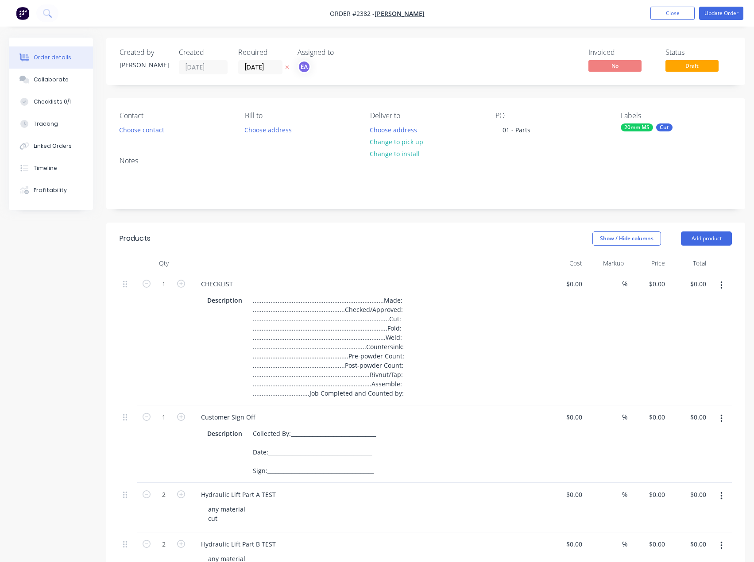
click at [630, 131] on div "20mm MS" at bounding box center [637, 127] width 32 height 8
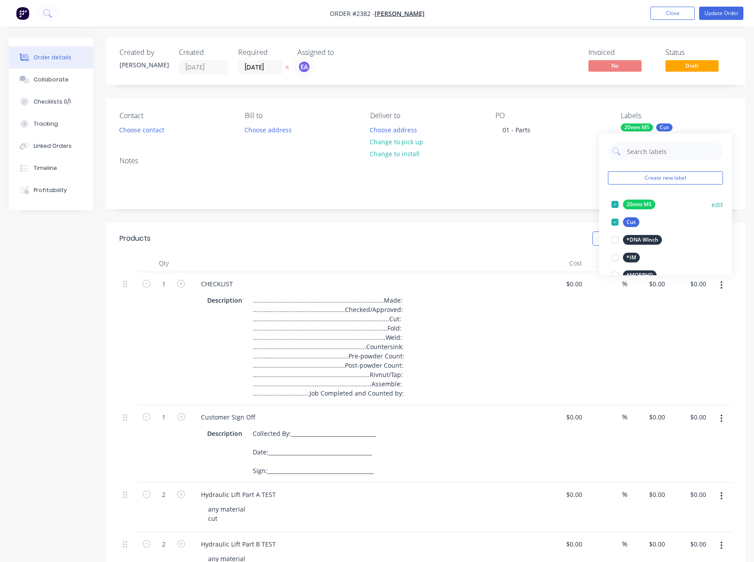
click at [616, 204] on div at bounding box center [615, 205] width 18 height 18
click at [543, 233] on div "Show / Hide columns Add product" at bounding box center [491, 238] width 482 height 14
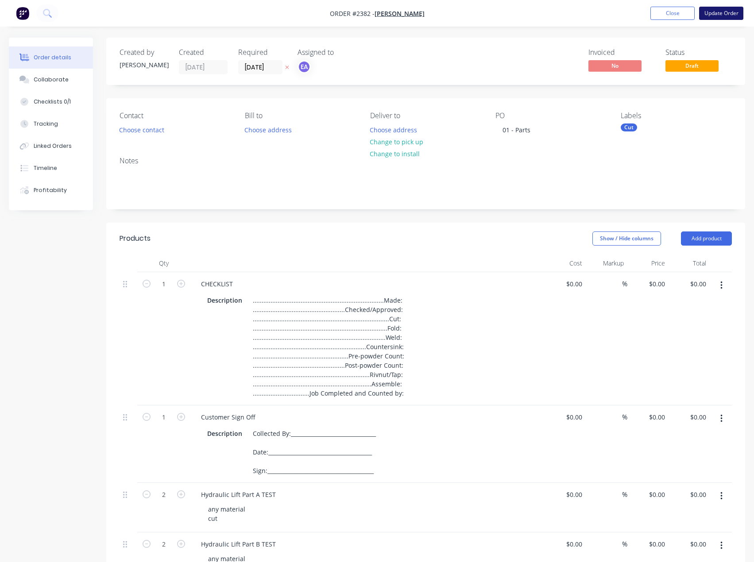
click at [706, 15] on button "Update Order" at bounding box center [721, 13] width 44 height 13
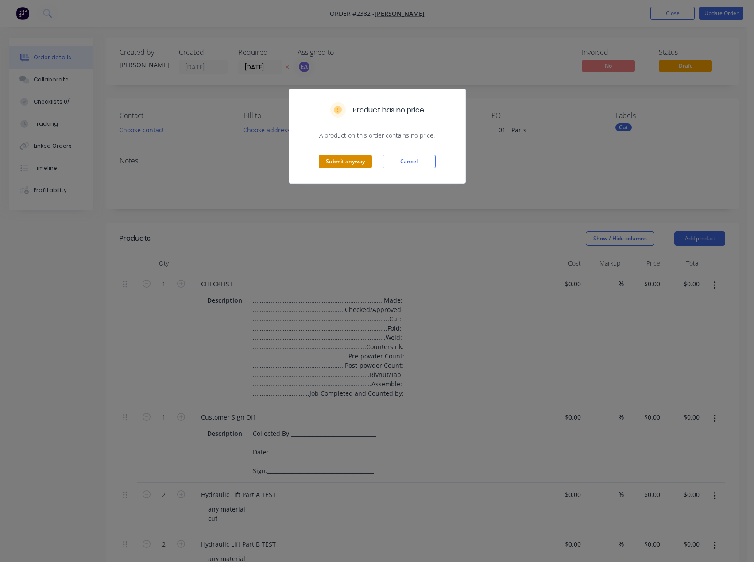
click at [352, 158] on button "Submit anyway" at bounding box center [345, 161] width 53 height 13
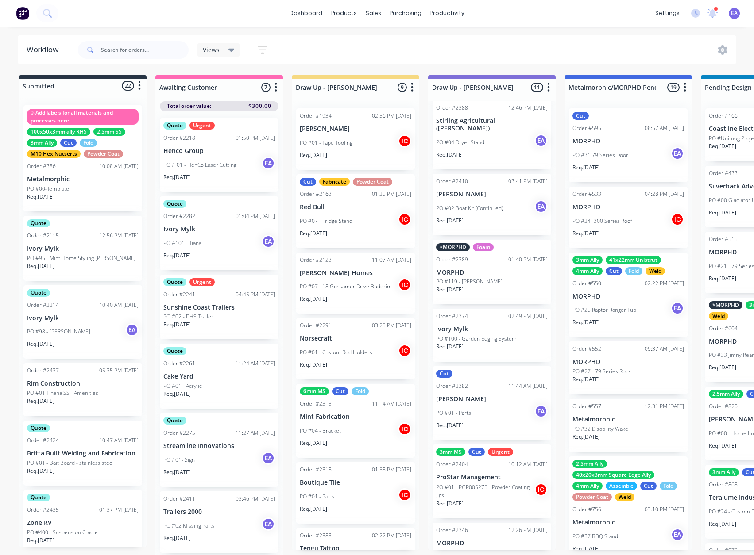
scroll to position [384, 0]
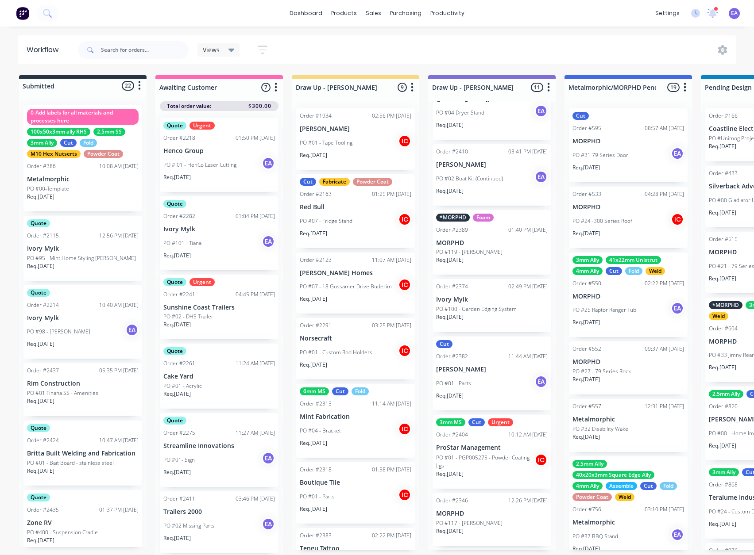
click at [497, 390] on div "PO #01 - Parts EA" at bounding box center [492, 383] width 112 height 17
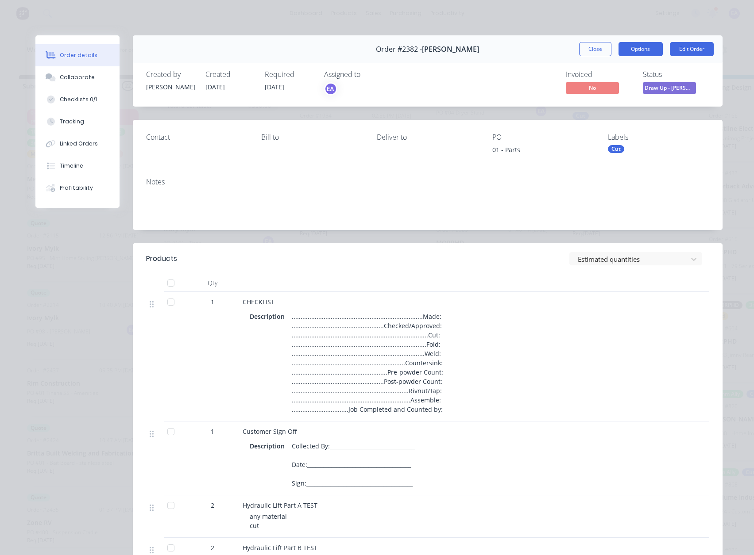
click at [651, 51] on button "Options" at bounding box center [640, 49] width 44 height 14
click at [636, 88] on div "Work Order" at bounding box center [616, 89] width 77 height 13
click at [610, 109] on div "Standard" at bounding box center [616, 107] width 77 height 13
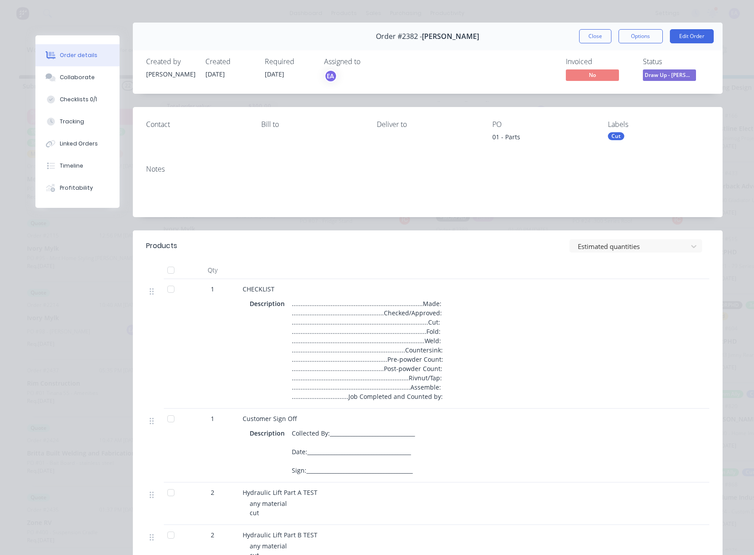
scroll to position [0, 0]
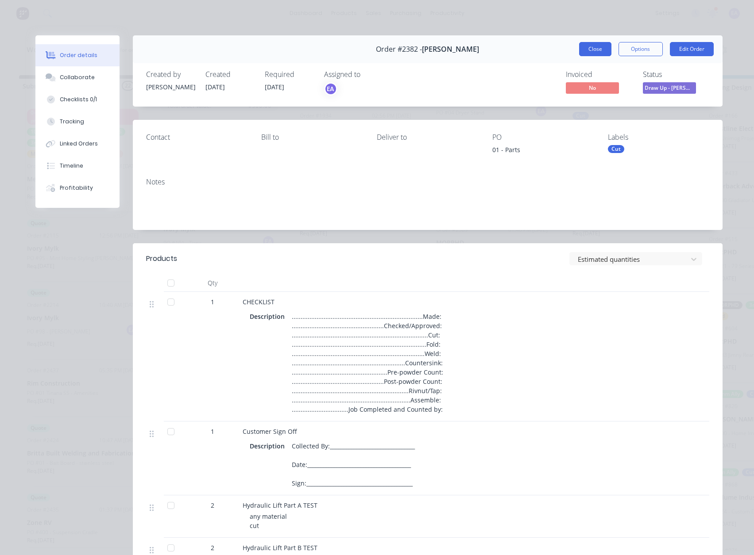
click at [590, 42] on button "Close" at bounding box center [595, 49] width 32 height 14
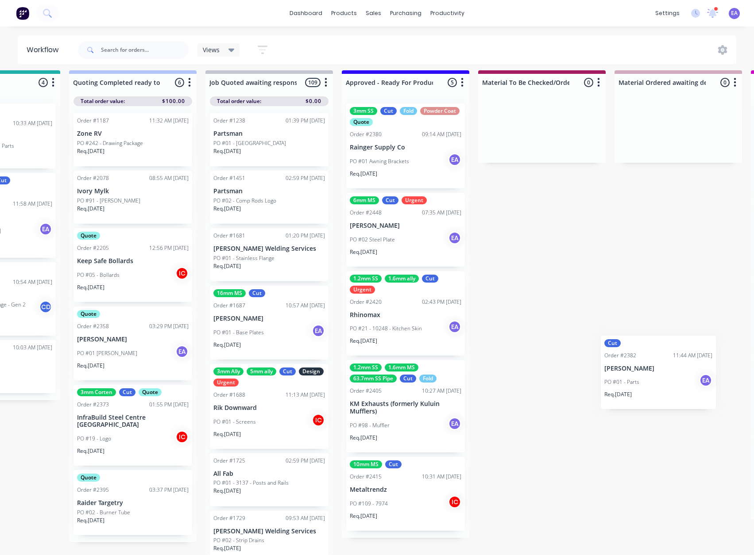
scroll to position [12, 905]
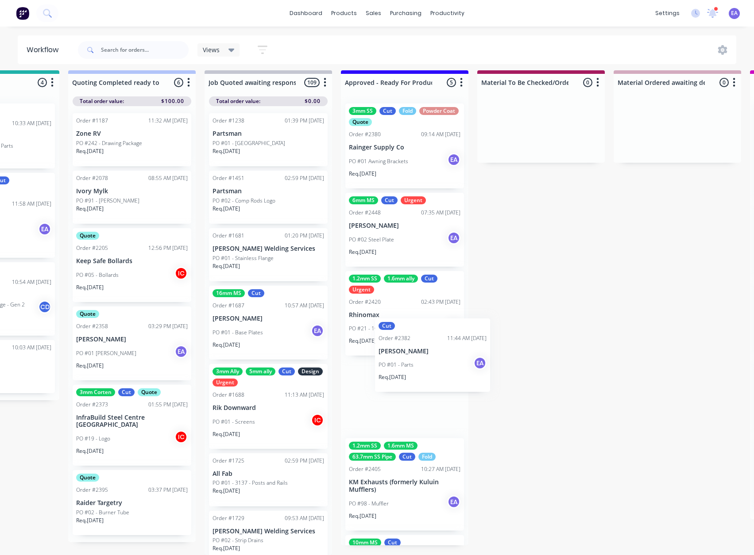
drag, startPoint x: 478, startPoint y: 368, endPoint x: 421, endPoint y: 357, distance: 58.2
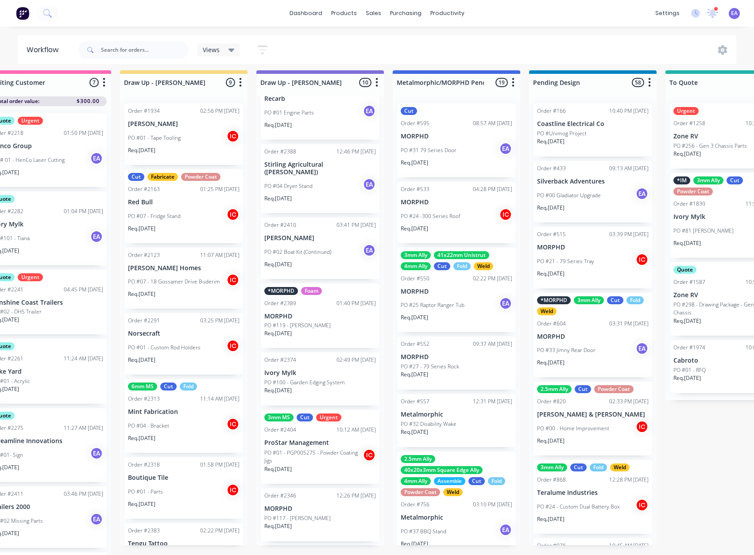
scroll to position [12, 0]
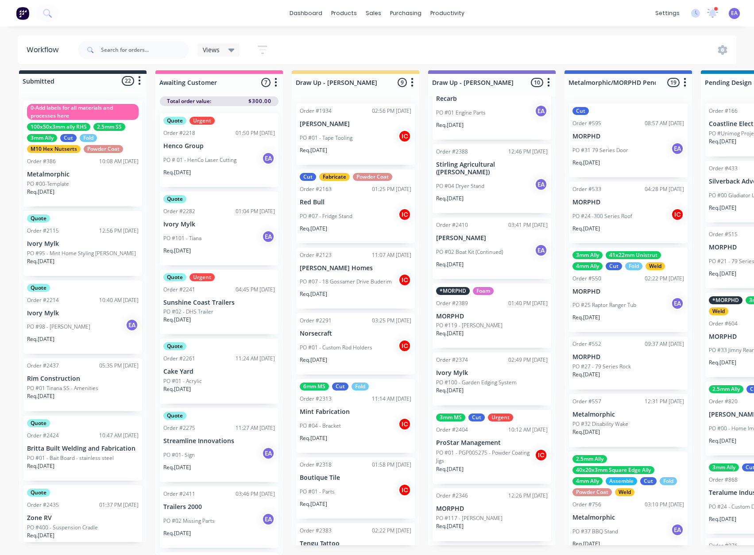
drag, startPoint x: 499, startPoint y: 408, endPoint x: 355, endPoint y: 431, distance: 146.5
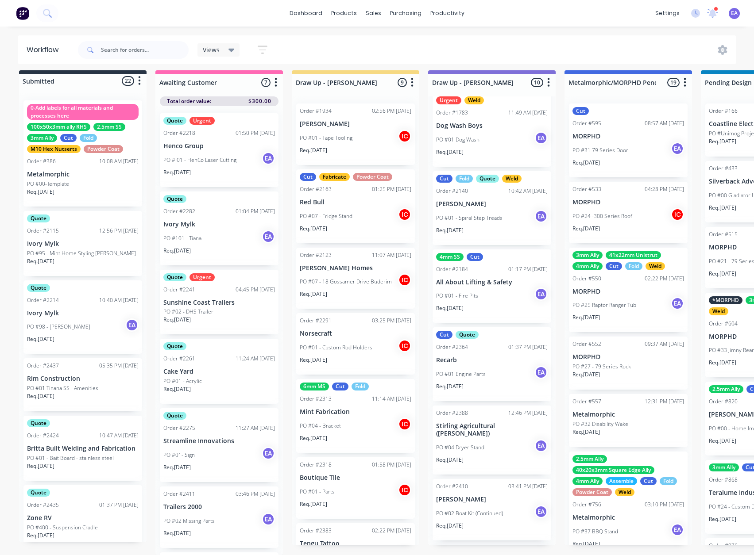
scroll to position [44, 0]
click at [489, 373] on div "PO #01 Engine Parts EA" at bounding box center [492, 374] width 112 height 17
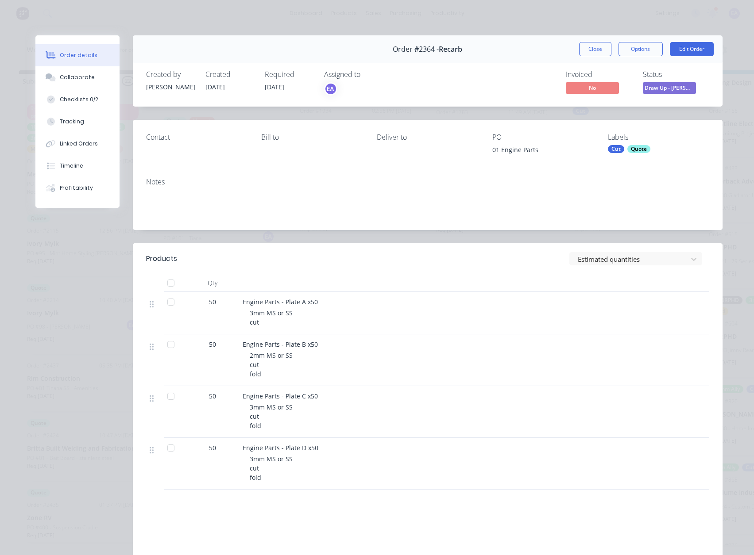
click at [123, 134] on div "Order details Collaborate Checklists 0/2 Tracking Linked Orders Timeline Profit…" at bounding box center [83, 121] width 97 height 173
click at [588, 51] on button "Close" at bounding box center [595, 49] width 32 height 14
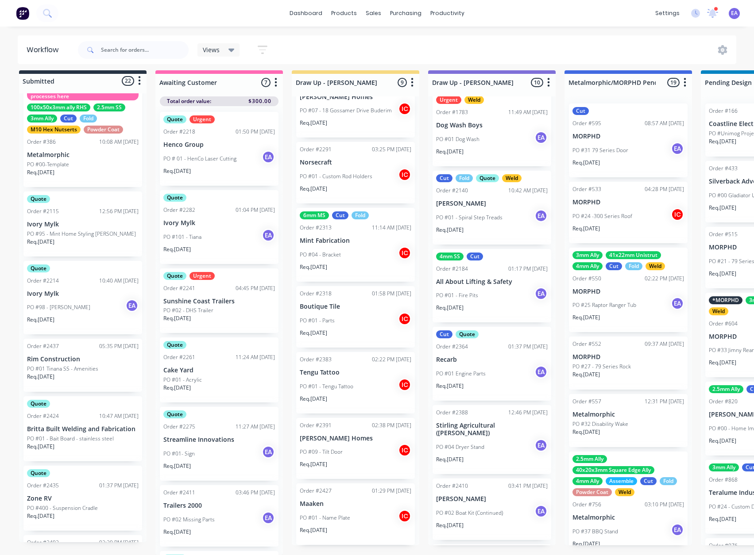
scroll to position [89, 0]
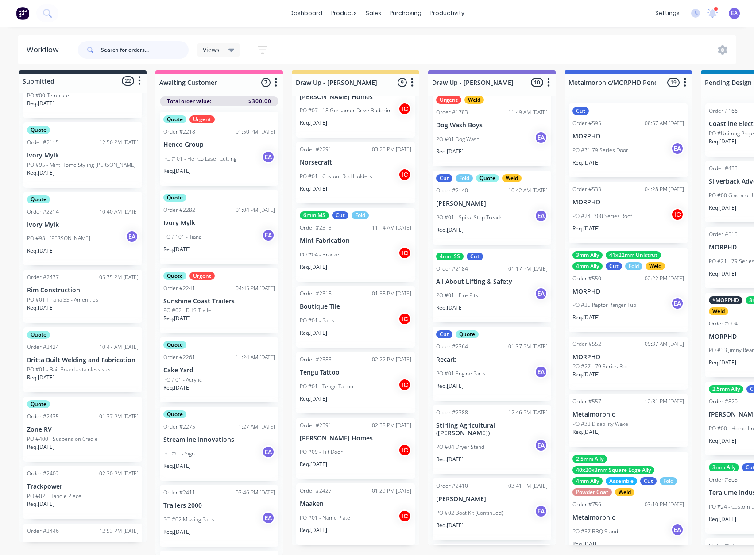
click at [153, 50] on input "text" at bounding box center [145, 50] width 88 height 18
type input "KAI"
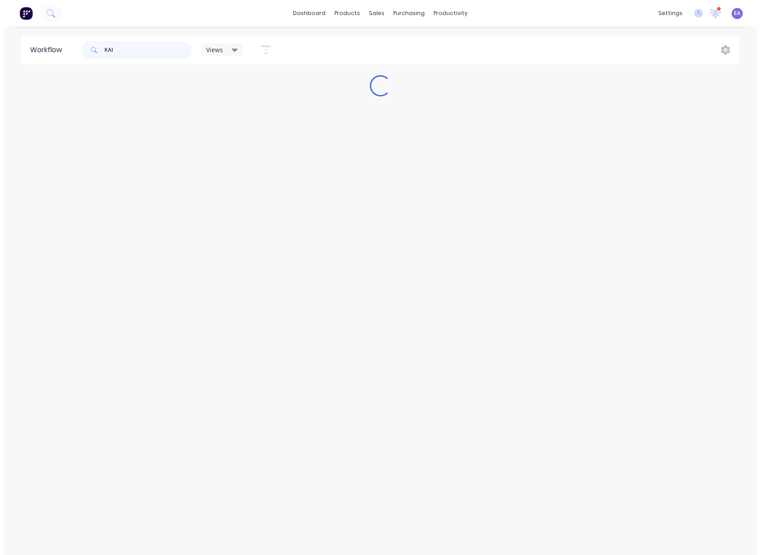
scroll to position [0, 0]
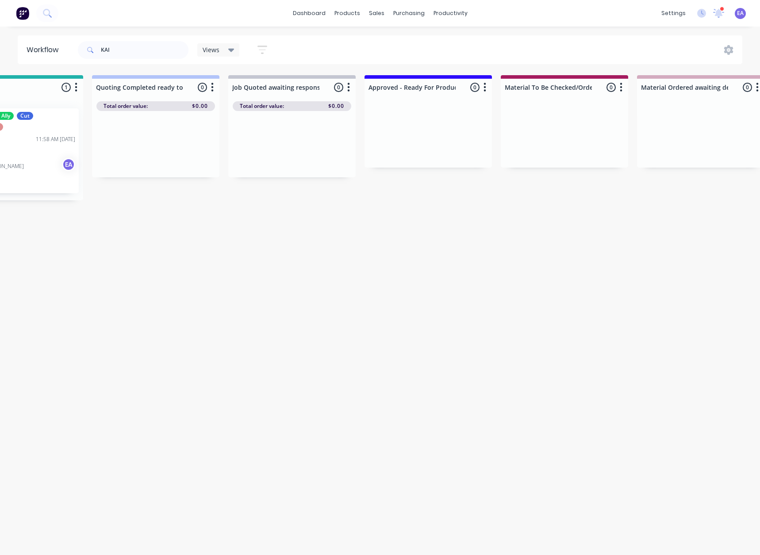
drag, startPoint x: 297, startPoint y: 268, endPoint x: 366, endPoint y: 274, distance: 69.3
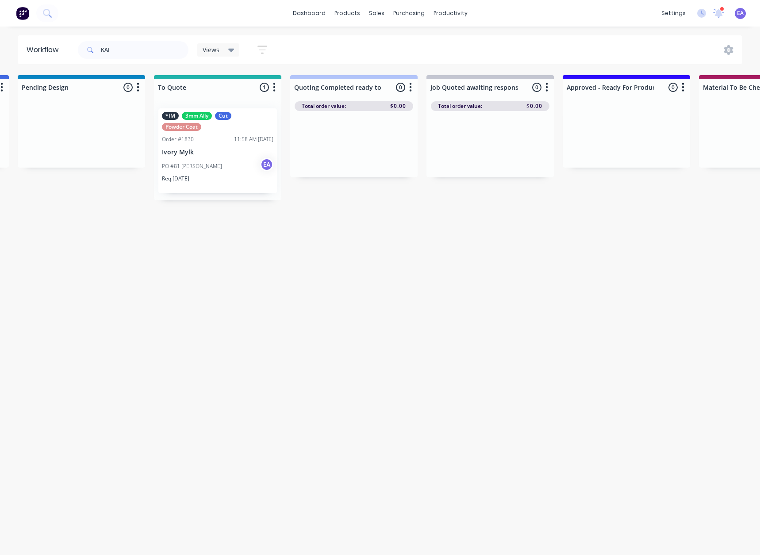
drag, startPoint x: 224, startPoint y: 313, endPoint x: 195, endPoint y: 330, distance: 33.2
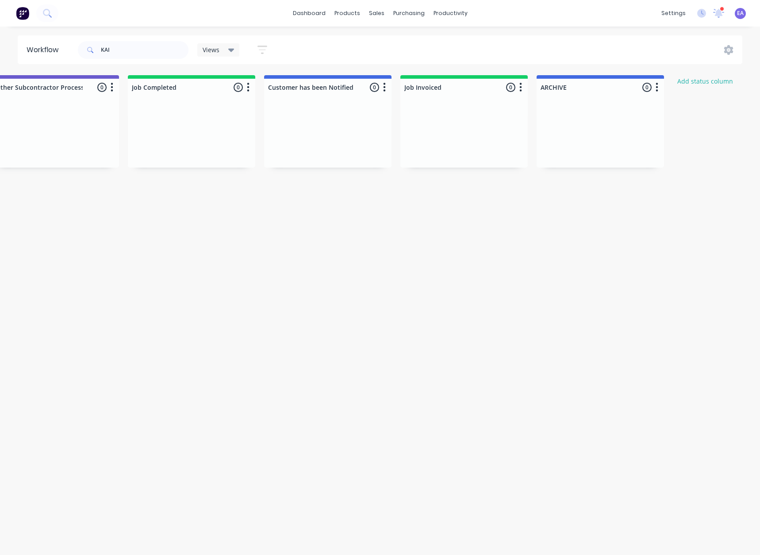
scroll to position [0, 2930]
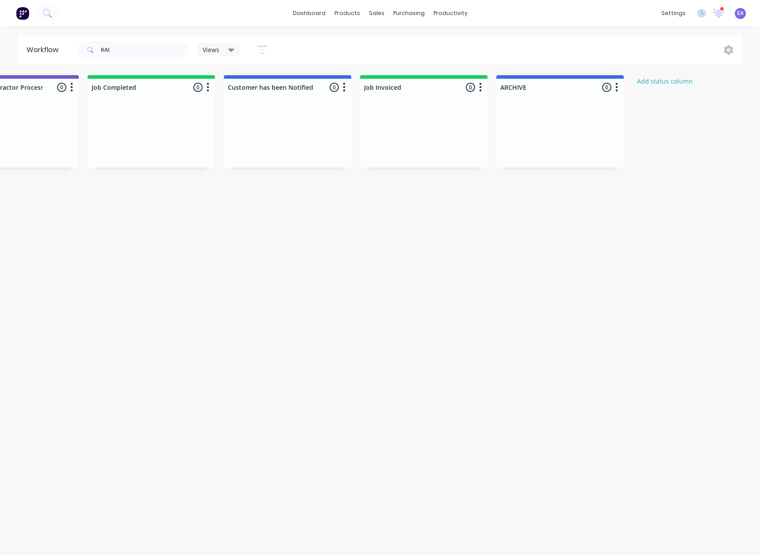
drag, startPoint x: 238, startPoint y: 329, endPoint x: 292, endPoint y: 332, distance: 53.6
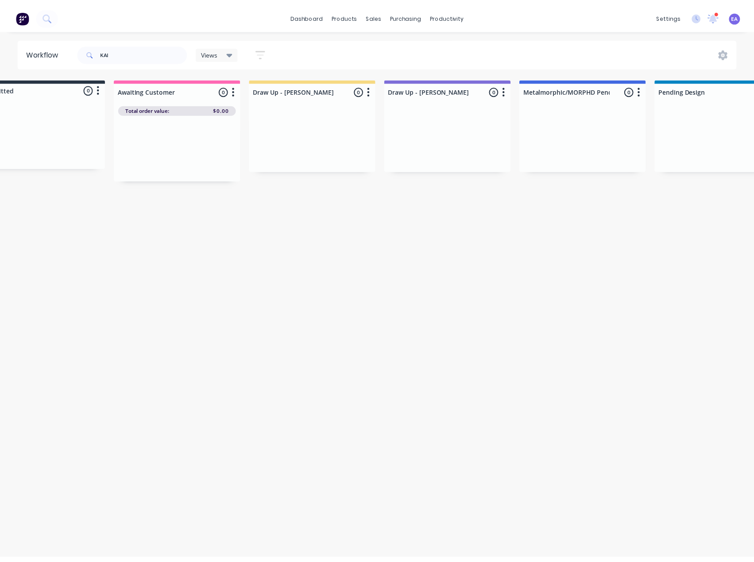
scroll to position [0, 0]
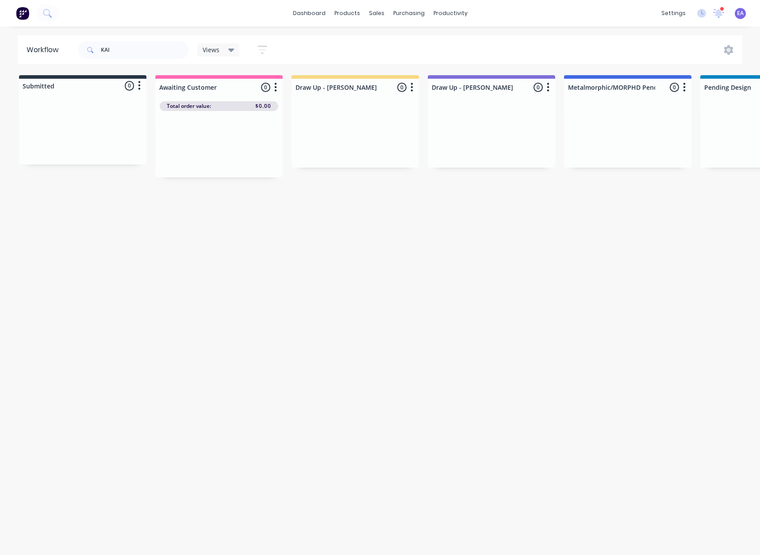
drag, startPoint x: 343, startPoint y: 301, endPoint x: 297, endPoint y: 306, distance: 45.8
drag, startPoint x: 129, startPoint y: 51, endPoint x: 35, endPoint y: 60, distance: 94.2
click at [35, 60] on header "Workflow KAI Views Save new view None (Default) edit Greg edit Greg edit Show/H…" at bounding box center [380, 49] width 725 height 29
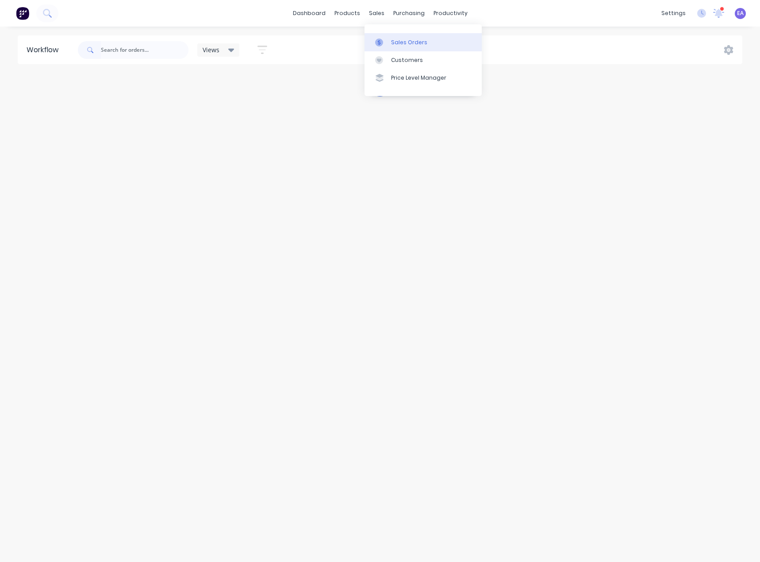
click at [390, 39] on link "Sales Orders" at bounding box center [423, 42] width 117 height 18
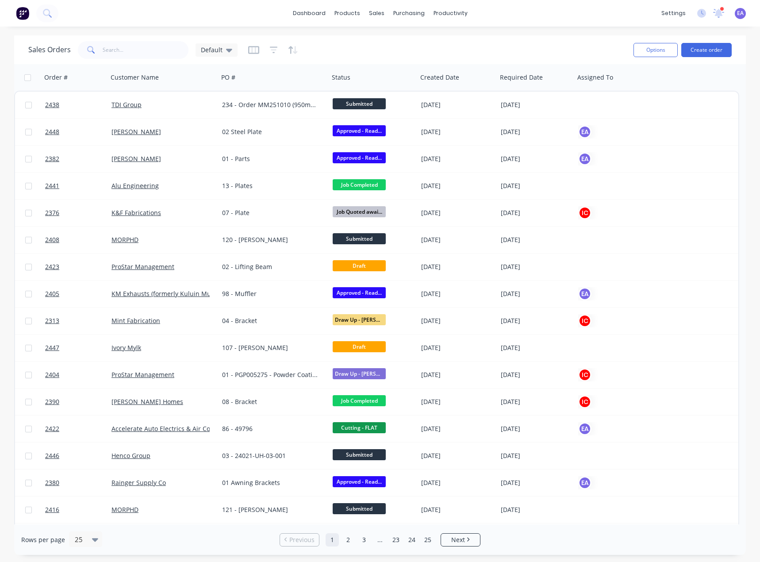
click at [152, 40] on div "Sales Orders Default" at bounding box center [327, 50] width 598 height 22
click at [151, 44] on input "text" at bounding box center [146, 50] width 86 height 18
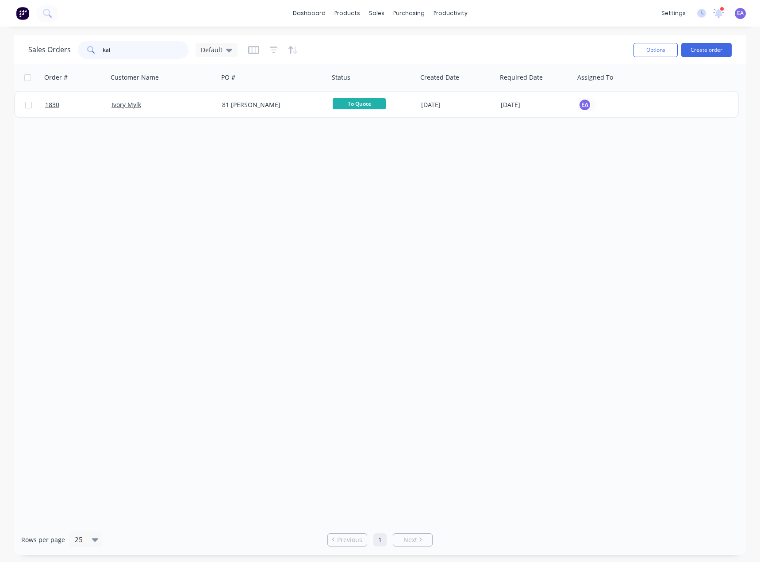
drag, startPoint x: 123, startPoint y: 50, endPoint x: 90, endPoint y: 54, distance: 33.9
click at [90, 54] on div "kai" at bounding box center [133, 50] width 111 height 18
type input "tatt"
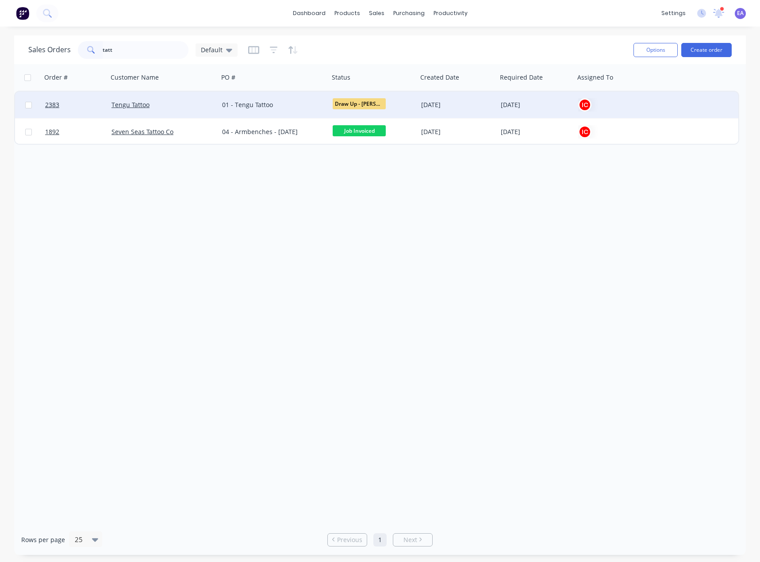
click at [188, 106] on div "Tengu Tattoo" at bounding box center [161, 104] width 98 height 9
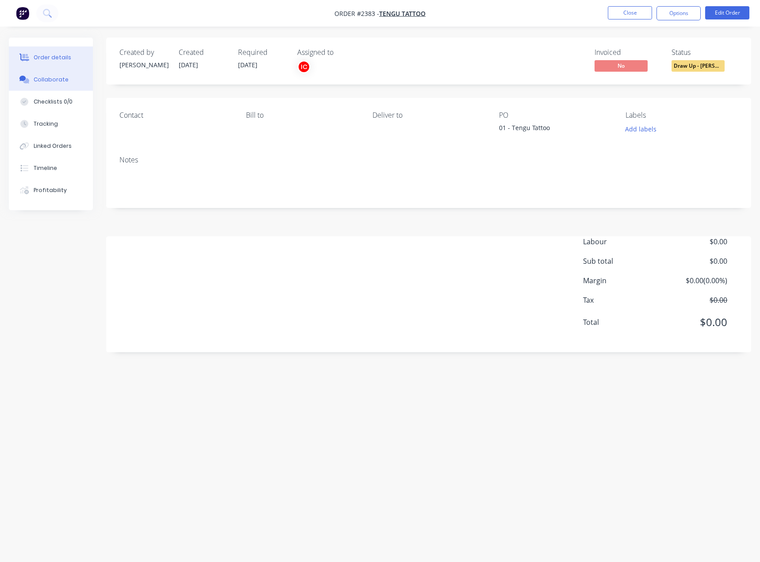
click at [61, 77] on div "Collaborate" at bounding box center [51, 80] width 35 height 8
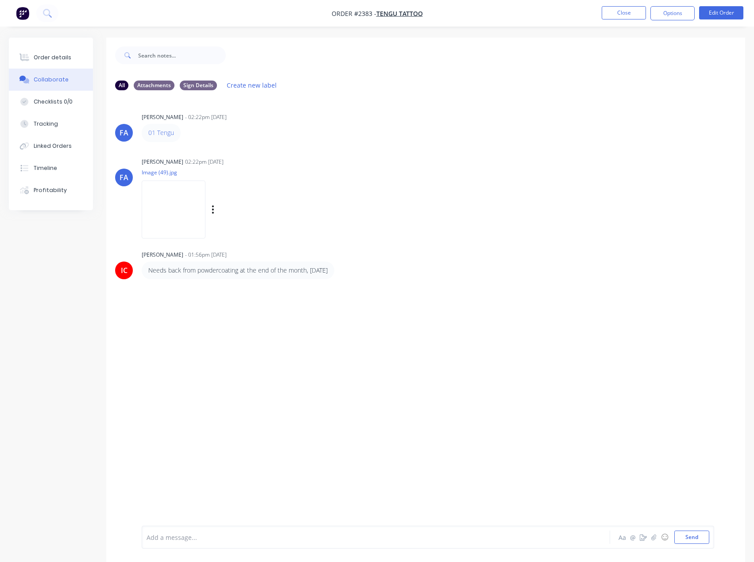
click at [190, 214] on img at bounding box center [174, 210] width 64 height 58
click at [270, 347] on div "FA Francis Adrian Candido - 02:22pm 30/09/25 01 Tengu FA Francis Adrian Candido…" at bounding box center [425, 311] width 639 height 428
click at [619, 12] on button "Close" at bounding box center [623, 12] width 44 height 13
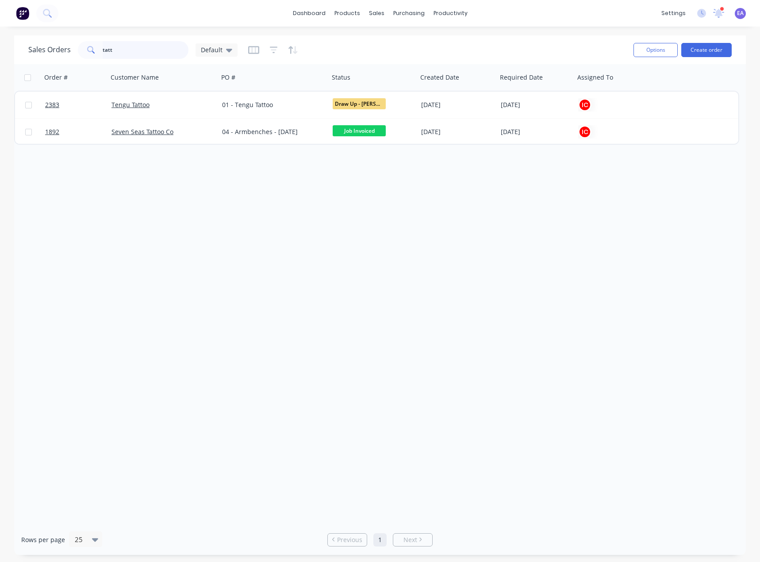
drag, startPoint x: 128, startPoint y: 53, endPoint x: 79, endPoint y: 53, distance: 49.1
click at [79, 53] on div "tatt" at bounding box center [133, 50] width 111 height 18
type input "wrap"
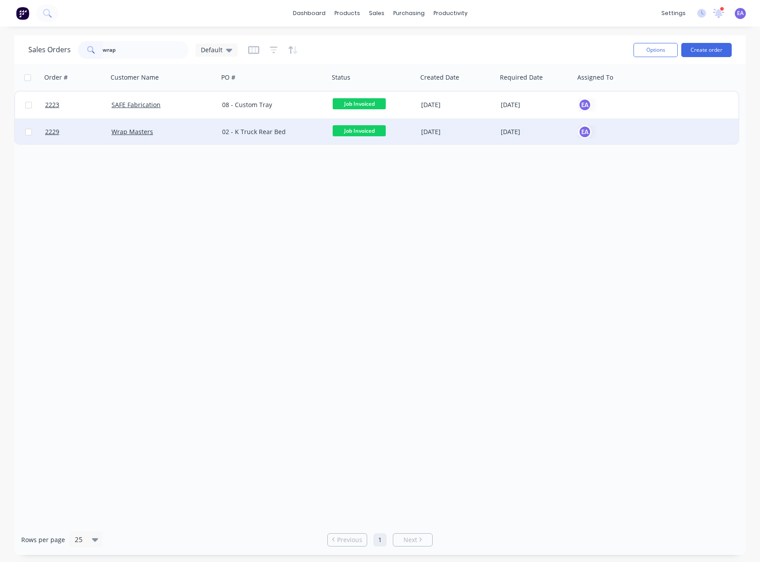
click at [251, 138] on div "02 - K Truck Rear Bed" at bounding box center [274, 132] width 111 height 27
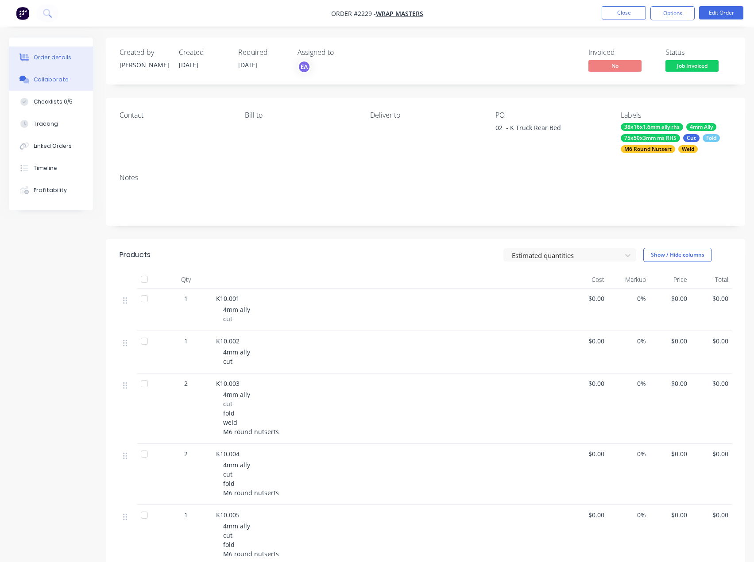
click at [62, 81] on div "Collaborate" at bounding box center [51, 80] width 35 height 8
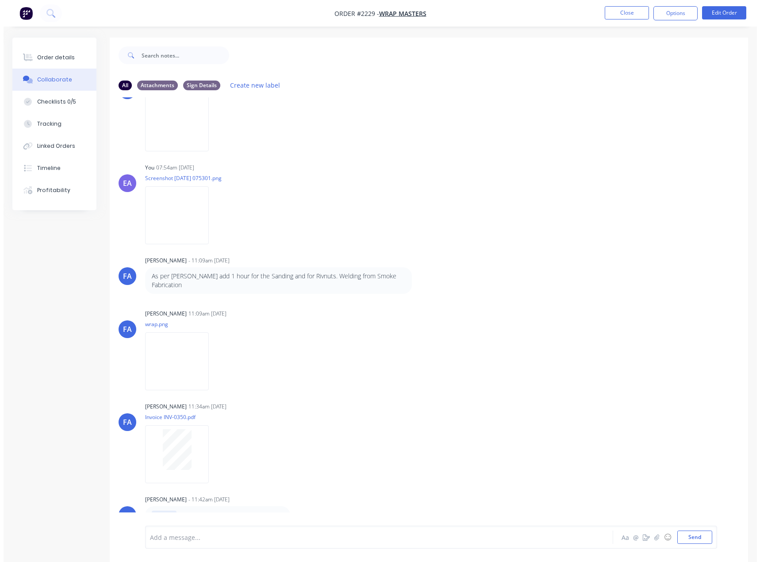
scroll to position [89, 0]
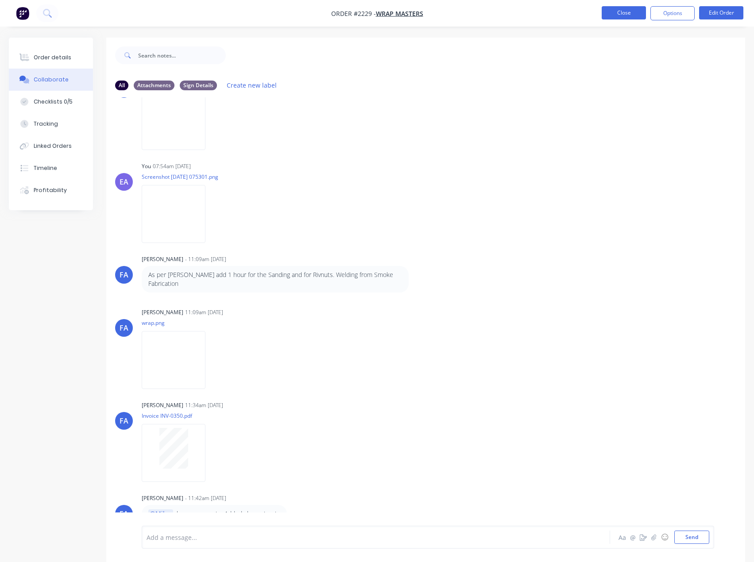
click at [620, 15] on button "Close" at bounding box center [623, 12] width 44 height 13
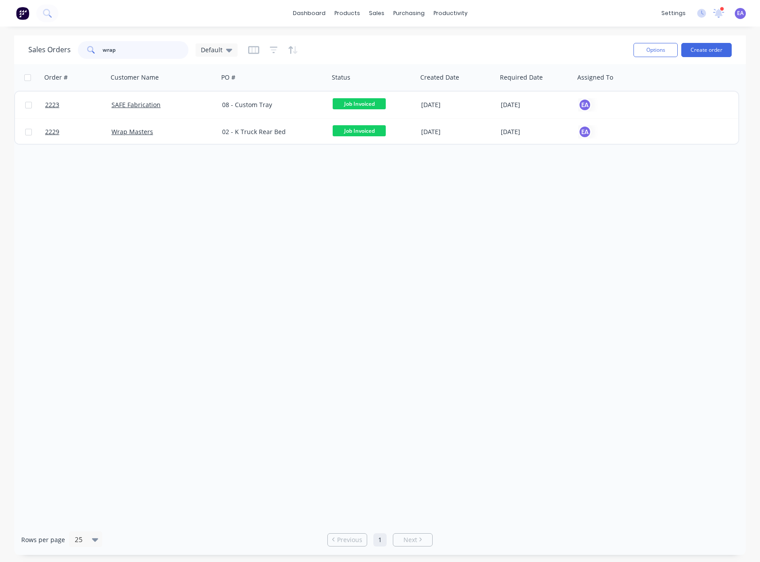
drag, startPoint x: 124, startPoint y: 51, endPoint x: 76, endPoint y: 54, distance: 48.4
click at [76, 54] on div "Sales Orders wrap Default" at bounding box center [132, 50] width 209 height 18
type input "precisio"
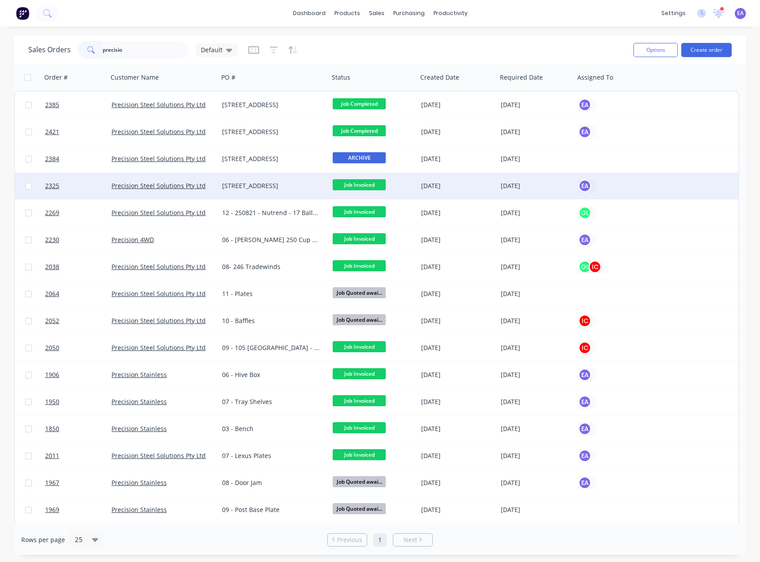
click at [719, 15] on icon at bounding box center [719, 12] width 8 height 8
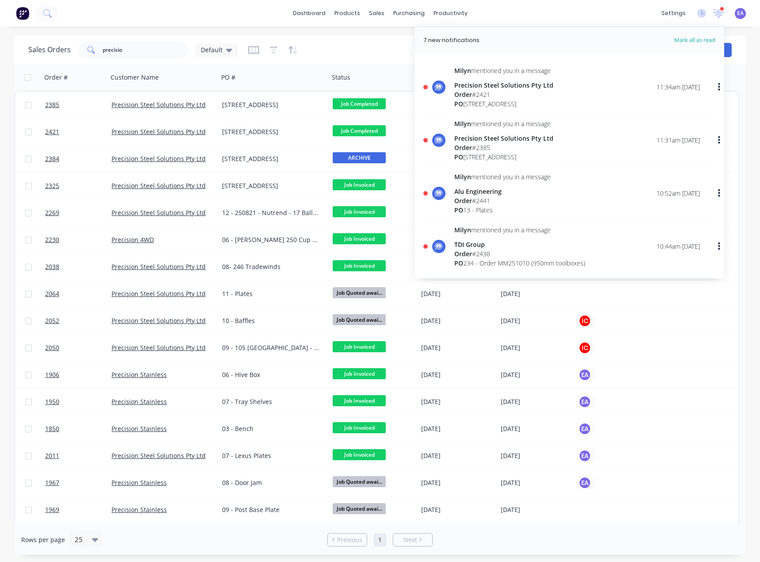
click at [592, 16] on div "dashboard products sales purchasing productivity dashboard products Product Cat…" at bounding box center [380, 13] width 760 height 27
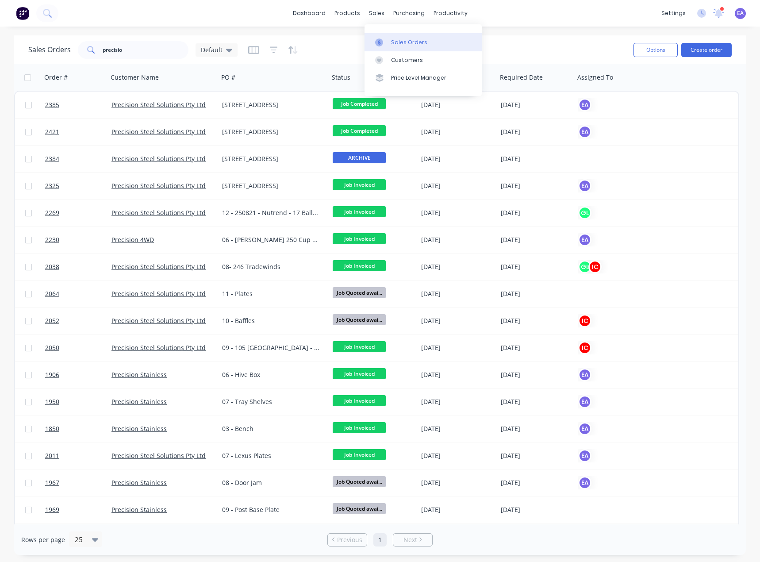
click at [404, 39] on div "Sales Orders" at bounding box center [409, 43] width 36 height 8
click at [454, 39] on div "Workflow" at bounding box center [466, 43] width 27 height 8
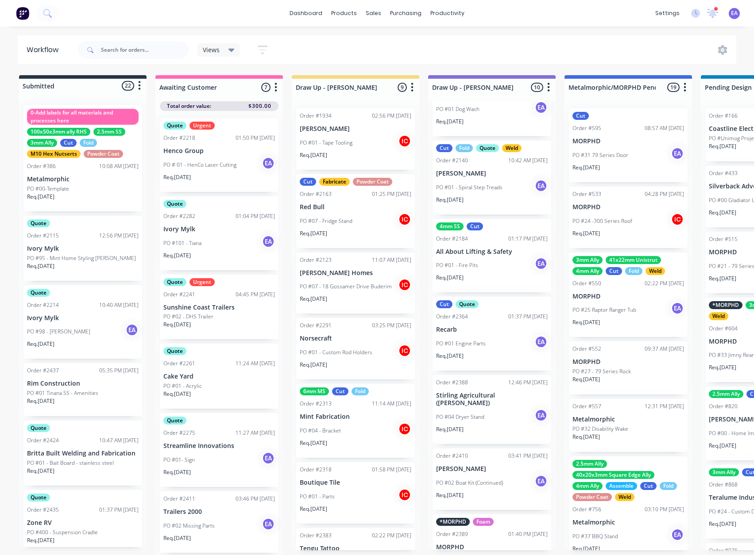
scroll to position [89, 0]
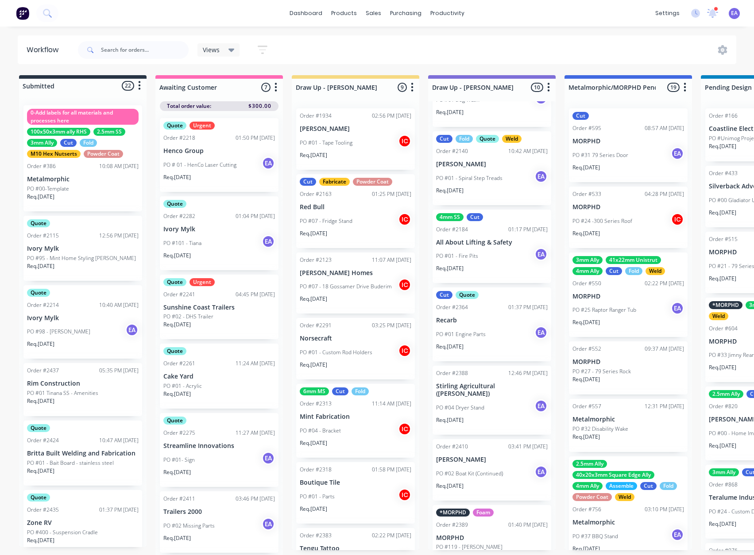
click at [476, 339] on p "PO #01 Engine Parts" at bounding box center [461, 335] width 50 height 8
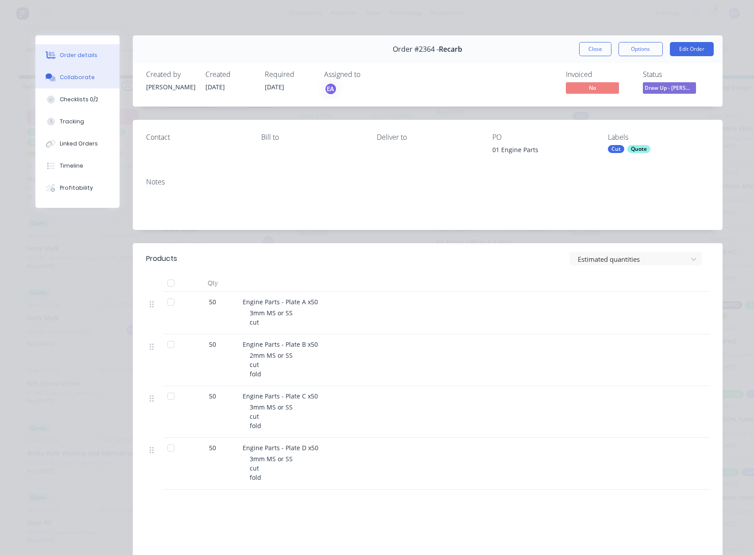
click at [84, 80] on div "Collaborate" at bounding box center [77, 77] width 35 height 8
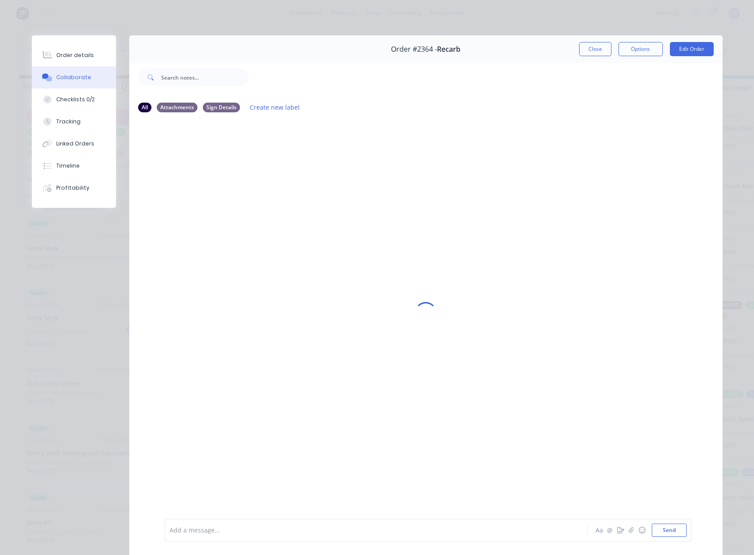
click at [600, 51] on button "Close" at bounding box center [595, 49] width 32 height 14
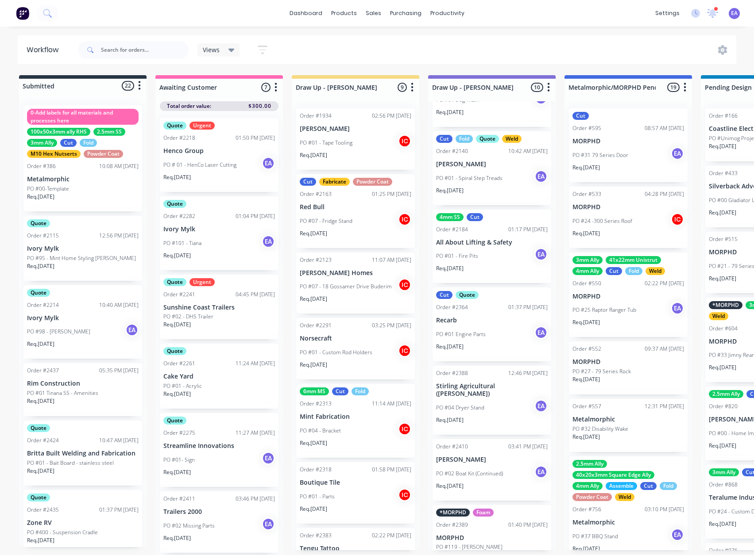
click at [469, 355] on div "Req. 25/09/25" at bounding box center [492, 350] width 112 height 15
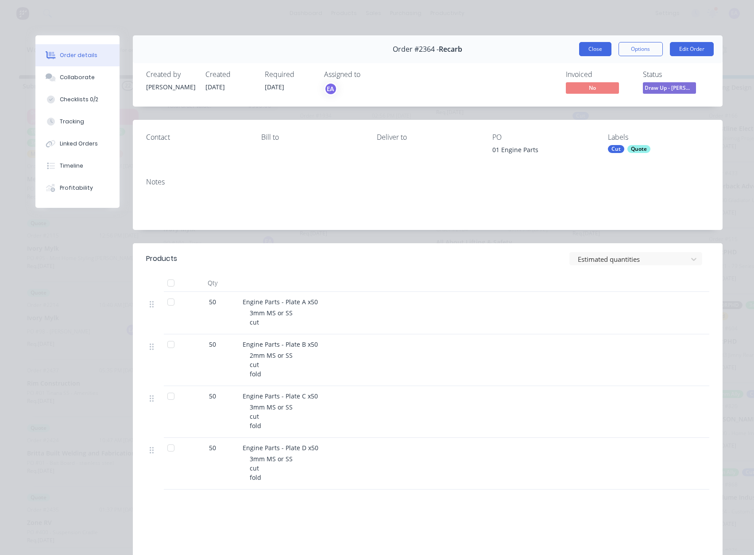
click at [600, 52] on button "Close" at bounding box center [595, 49] width 32 height 14
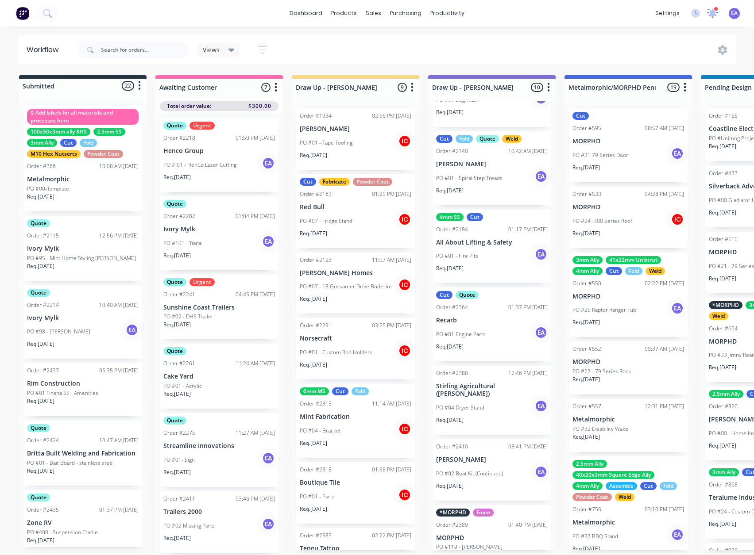
click at [715, 12] on icon at bounding box center [713, 12] width 8 height 8
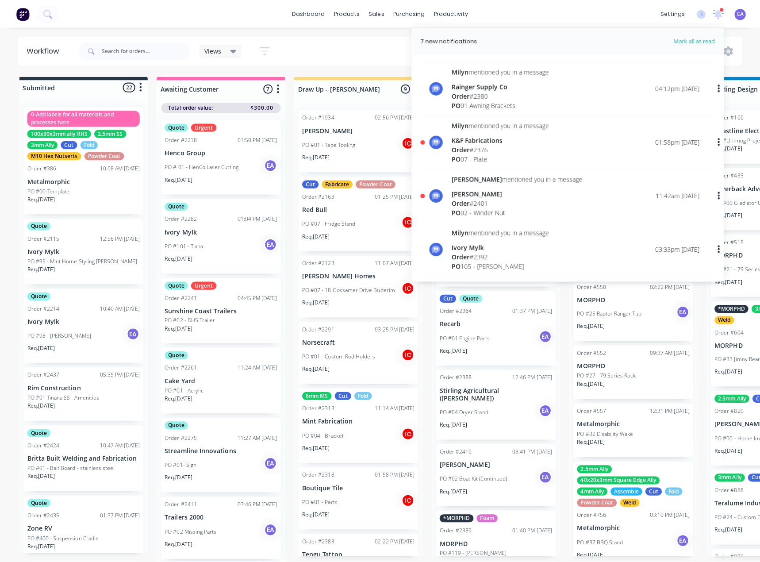
scroll to position [310, 0]
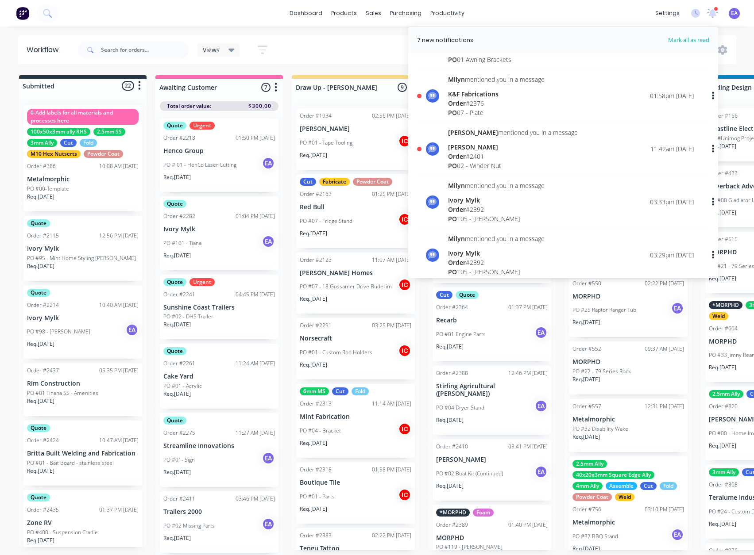
click at [485, 155] on div "Order # 2401" at bounding box center [513, 156] width 130 height 9
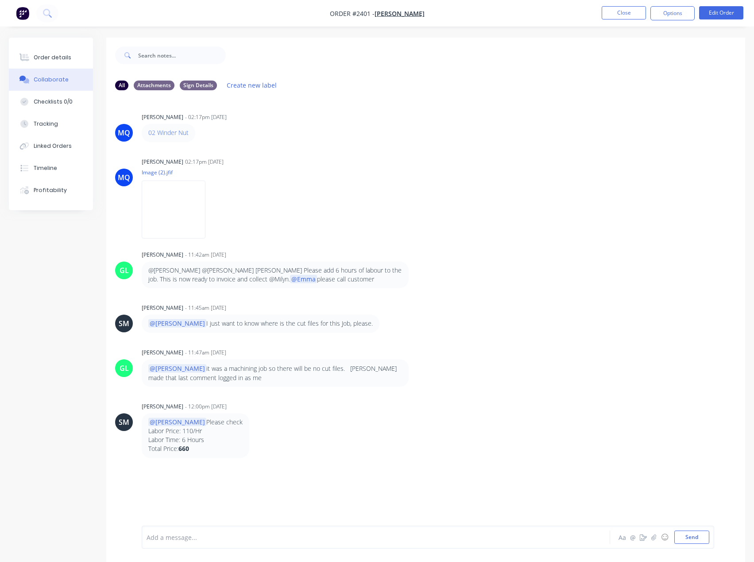
click at [193, 540] on div at bounding box center [357, 537] width 421 height 9
click at [617, 15] on button "Close" at bounding box center [623, 12] width 44 height 13
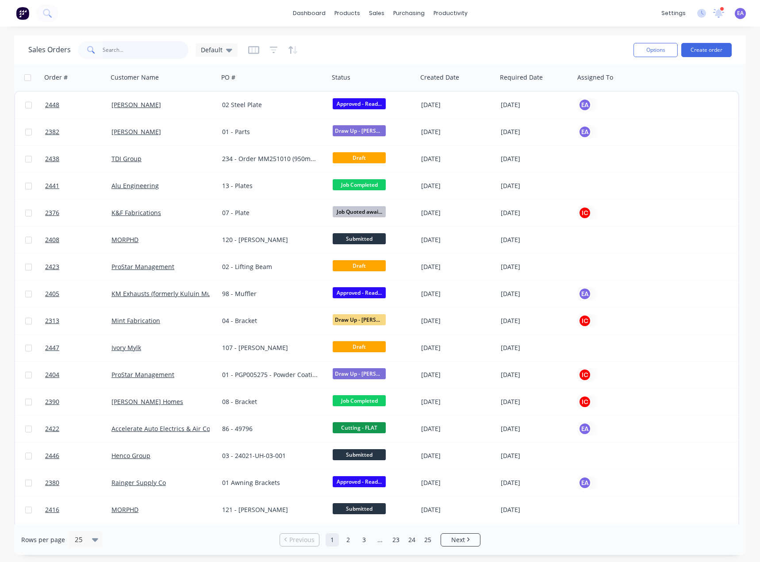
click at [134, 47] on input "text" at bounding box center [146, 50] width 86 height 18
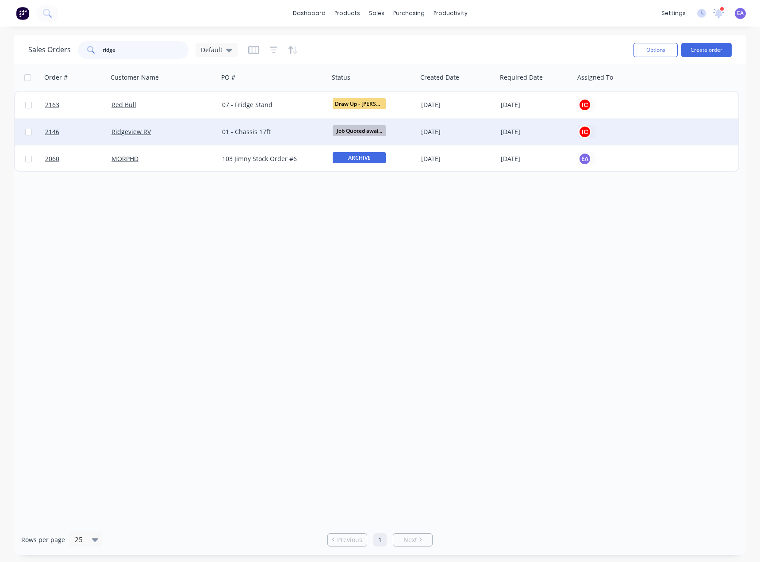
type input "ridge"
click at [254, 123] on div "01 - Chassis 17ft" at bounding box center [274, 132] width 111 height 27
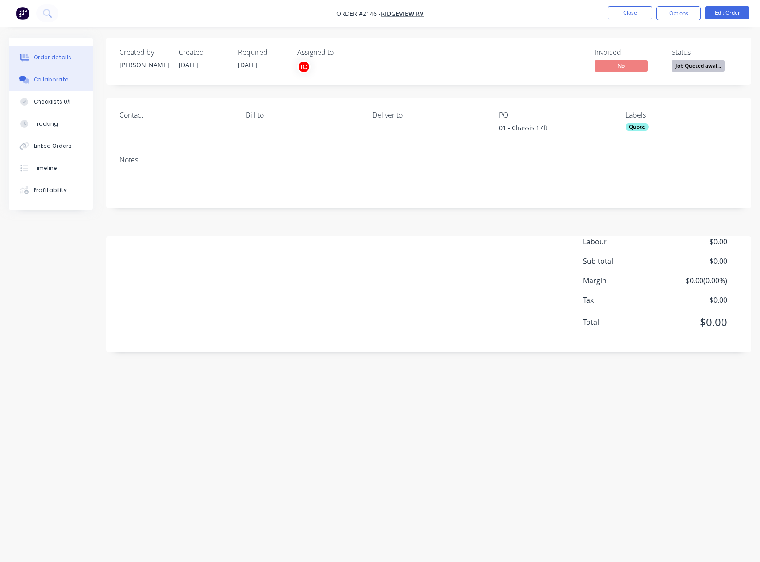
click at [62, 85] on button "Collaborate" at bounding box center [51, 80] width 84 height 22
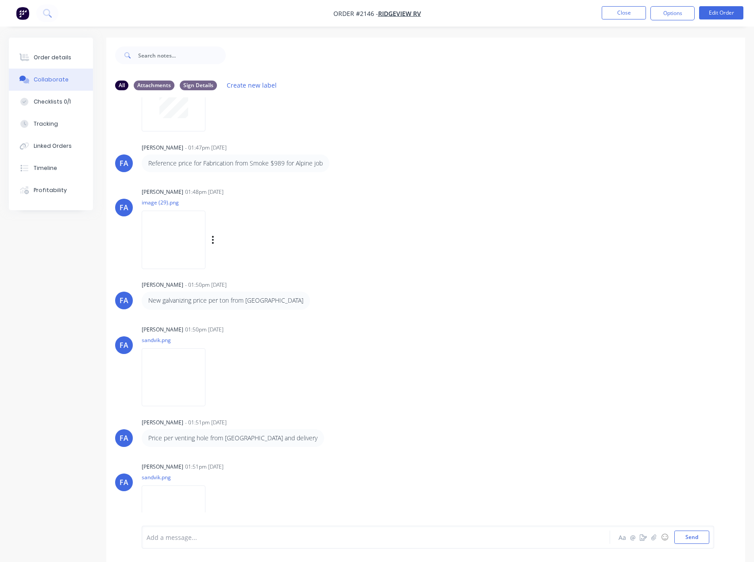
scroll to position [431, 0]
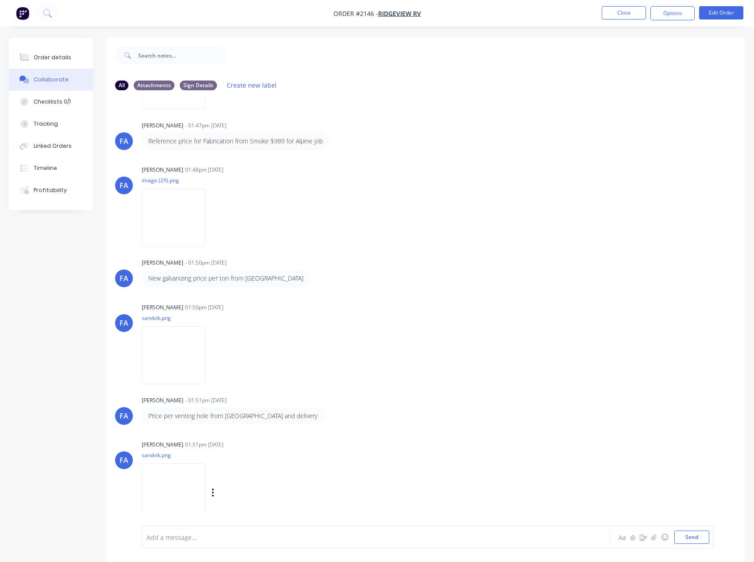
click at [201, 494] on img at bounding box center [174, 492] width 64 height 58
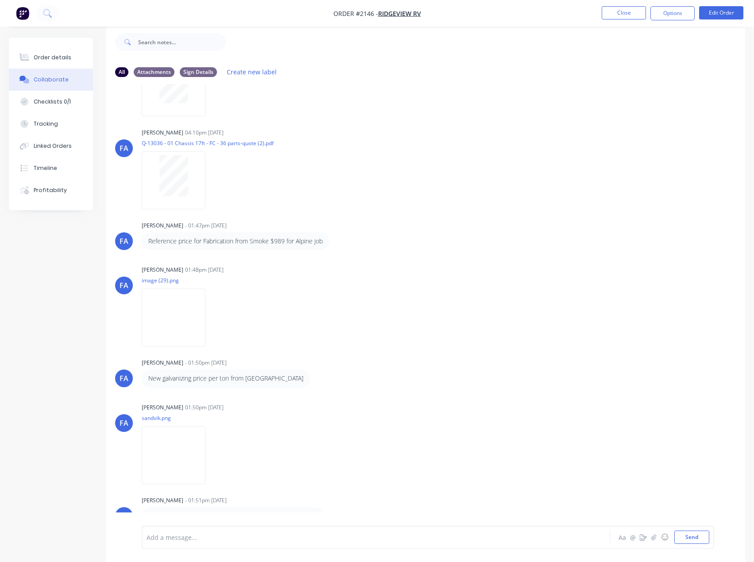
scroll to position [298, 0]
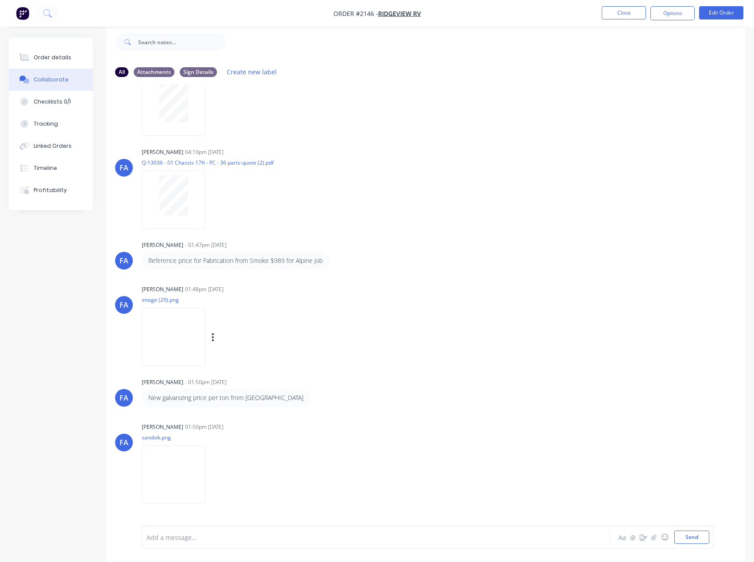
click at [205, 347] on img at bounding box center [174, 337] width 64 height 58
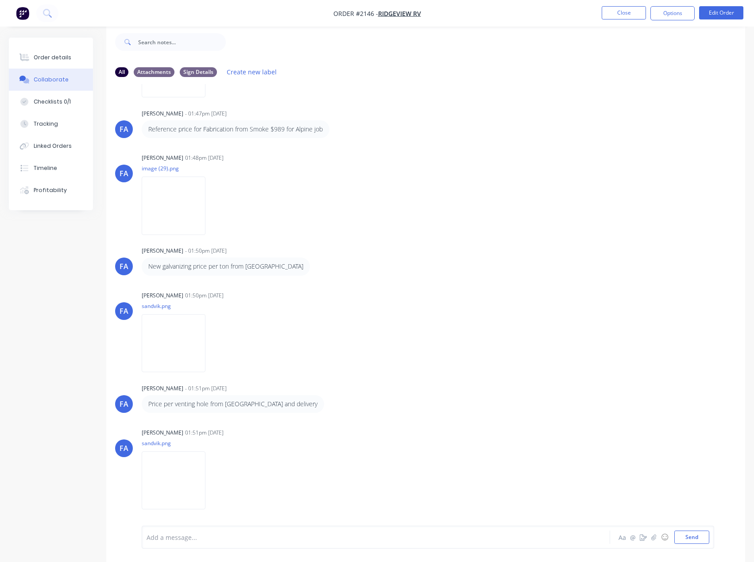
scroll to position [431, 0]
click at [183, 538] on div at bounding box center [357, 537] width 421 height 9
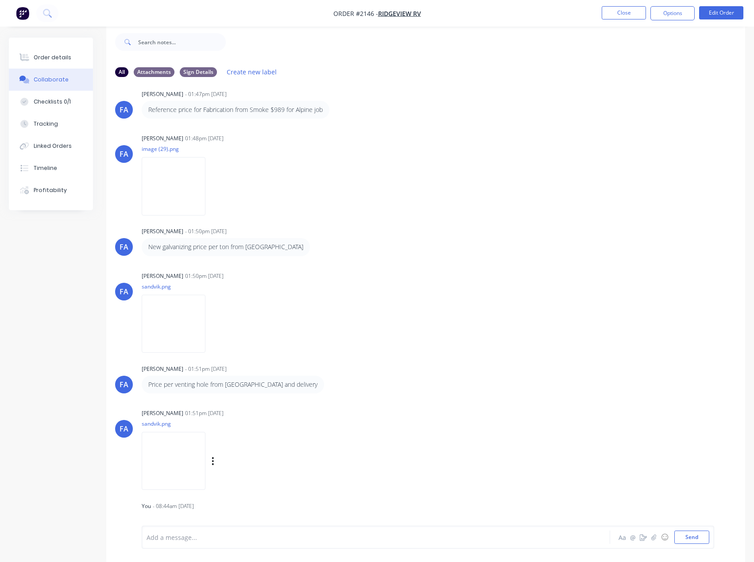
scroll to position [467, 0]
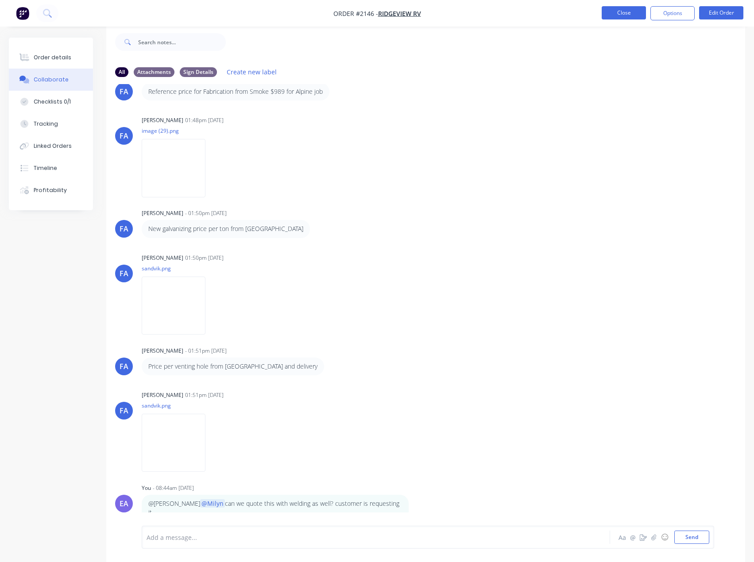
click at [620, 16] on button "Close" at bounding box center [623, 12] width 44 height 13
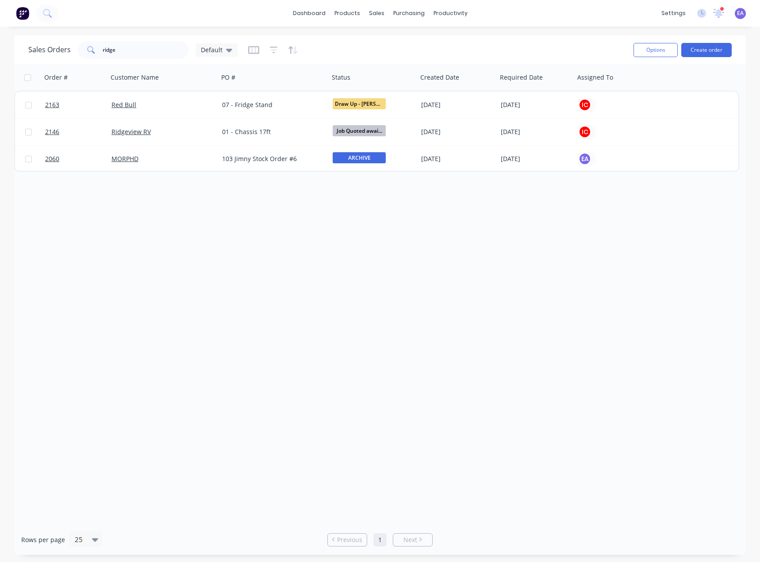
click at [725, 18] on div "settings 7 new notifications Mark all as read [PERSON_NAME] mentioned you in a …" at bounding box center [708, 13] width 103 height 13
click at [720, 15] on icon at bounding box center [719, 12] width 8 height 8
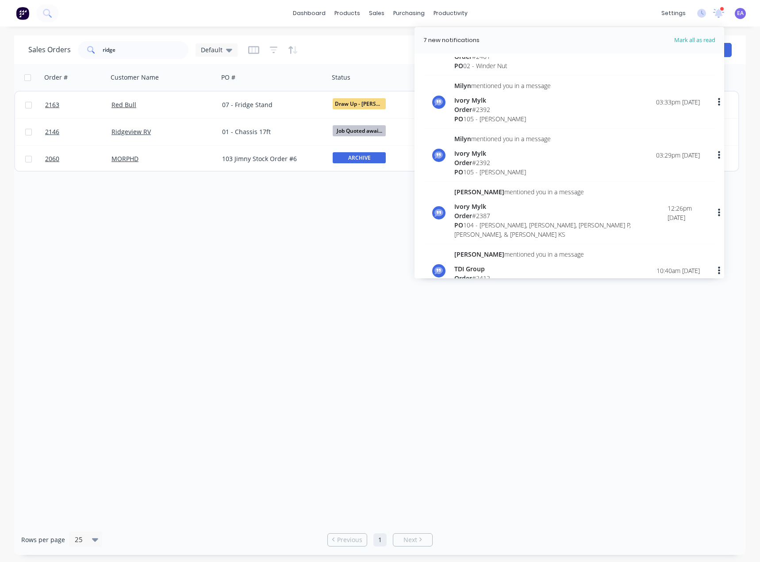
scroll to position [266, 0]
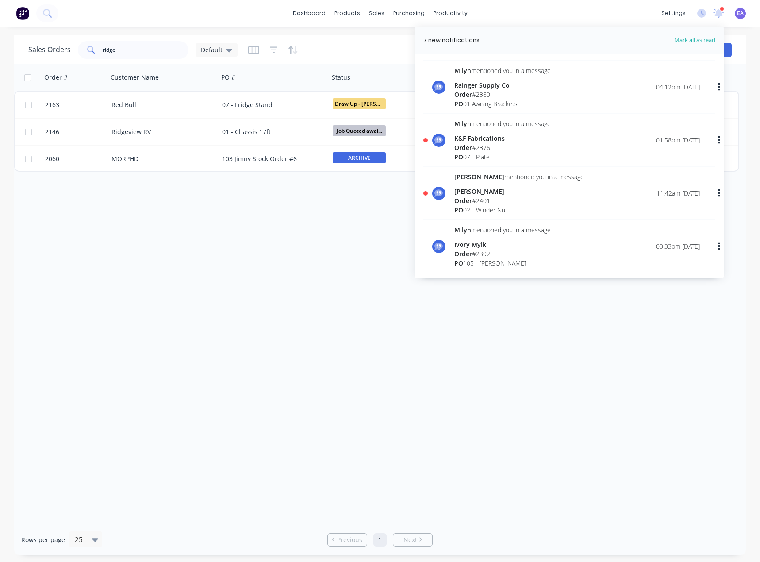
click at [492, 194] on div "[PERSON_NAME]" at bounding box center [520, 191] width 130 height 9
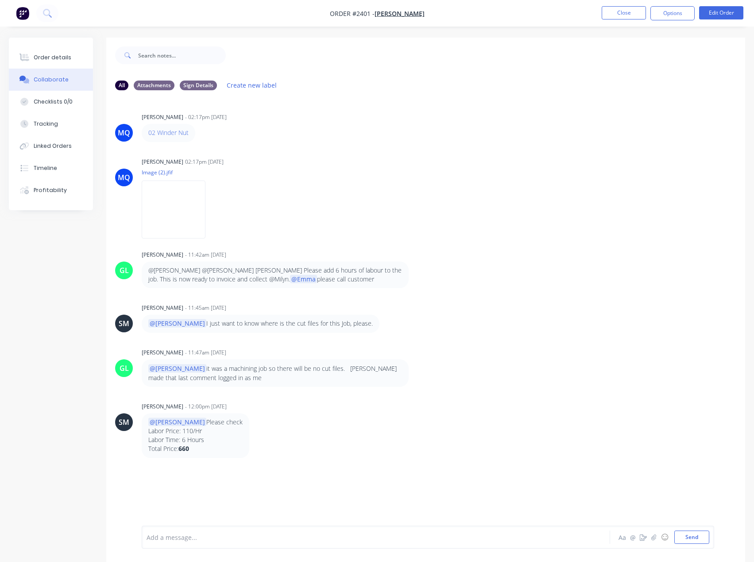
click at [193, 540] on div at bounding box center [357, 537] width 421 height 9
click at [627, 8] on button "Close" at bounding box center [623, 12] width 44 height 13
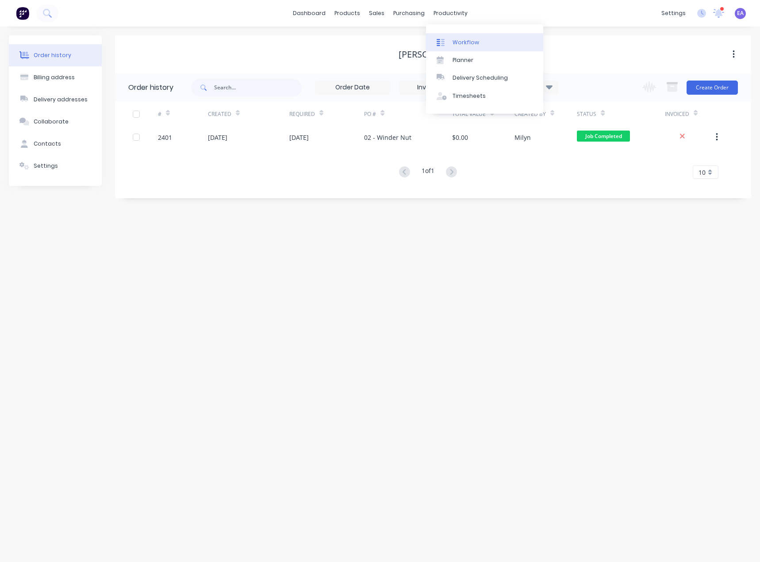
click at [455, 45] on div "Workflow" at bounding box center [466, 43] width 27 height 8
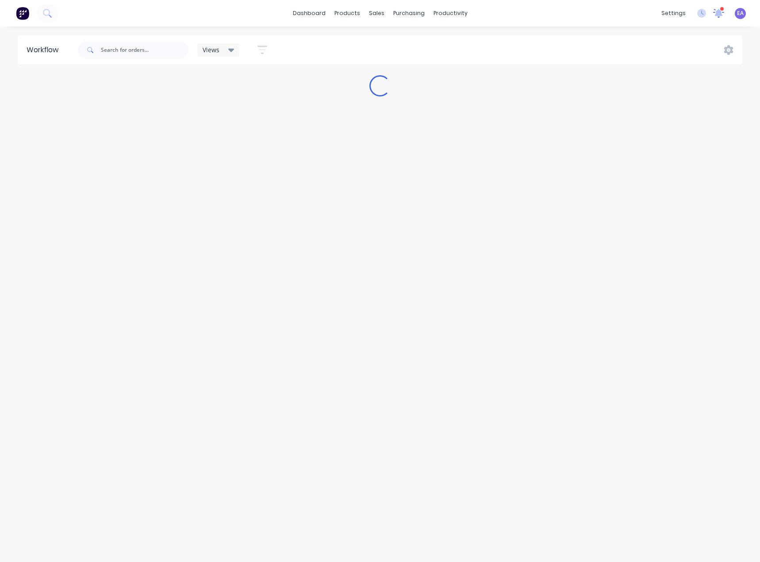
click at [719, 15] on icon at bounding box center [719, 12] width 8 height 7
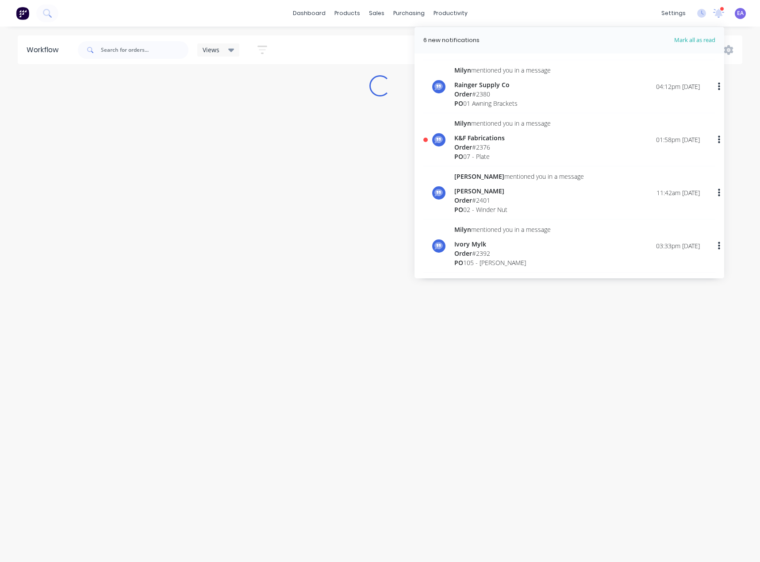
scroll to position [266, 0]
click at [490, 137] on div "K&F Fabrications" at bounding box center [503, 138] width 96 height 9
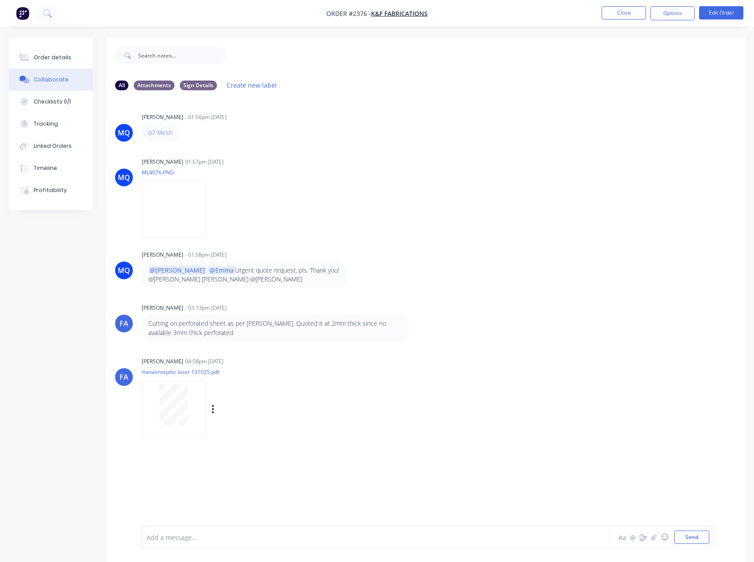
click at [116, 418] on div "[PERSON_NAME] [PERSON_NAME] 04:58pm [DATE] metalmorphic laser 131025.pdf Labels…" at bounding box center [425, 395] width 639 height 80
click at [158, 409] on div at bounding box center [174, 404] width 56 height 41
click at [625, 9] on button "Close" at bounding box center [623, 12] width 44 height 13
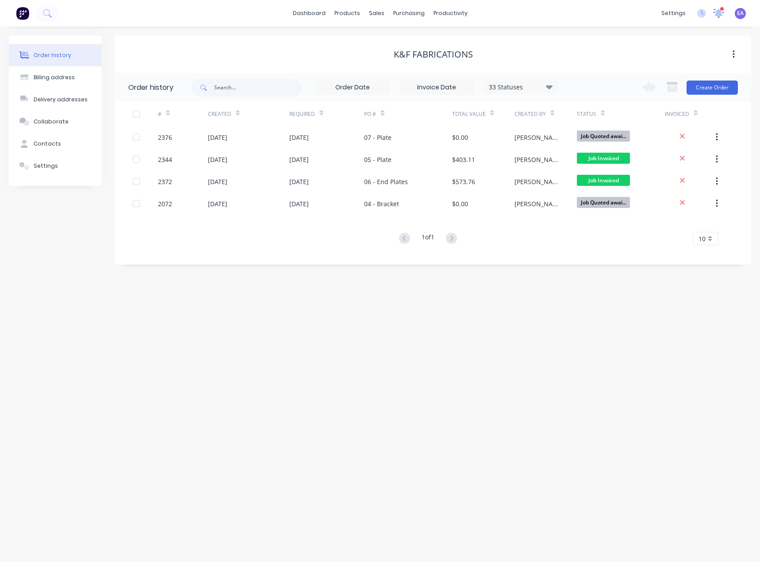
click at [719, 11] on icon at bounding box center [719, 12] width 8 height 7
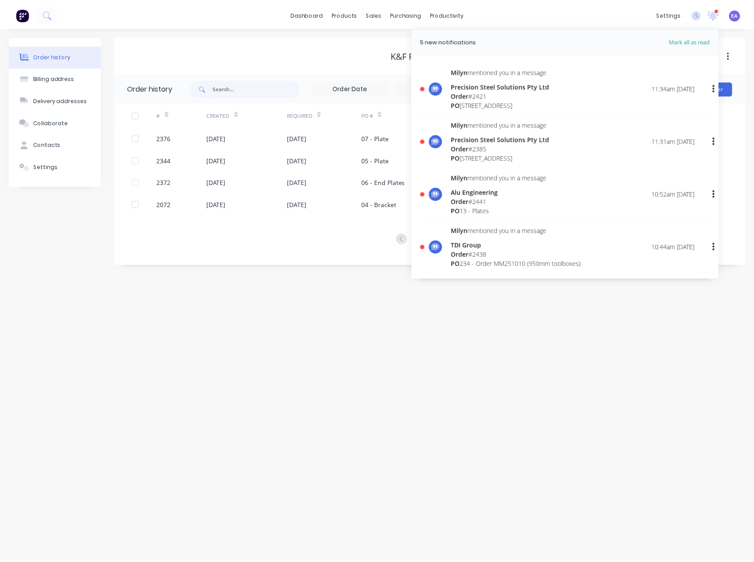
scroll to position [133, 0]
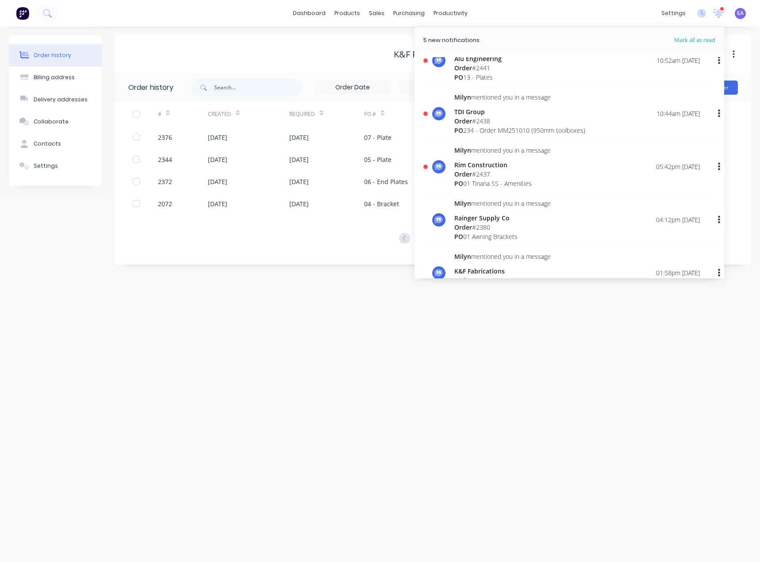
click at [503, 167] on div "Rim Construction" at bounding box center [503, 164] width 96 height 9
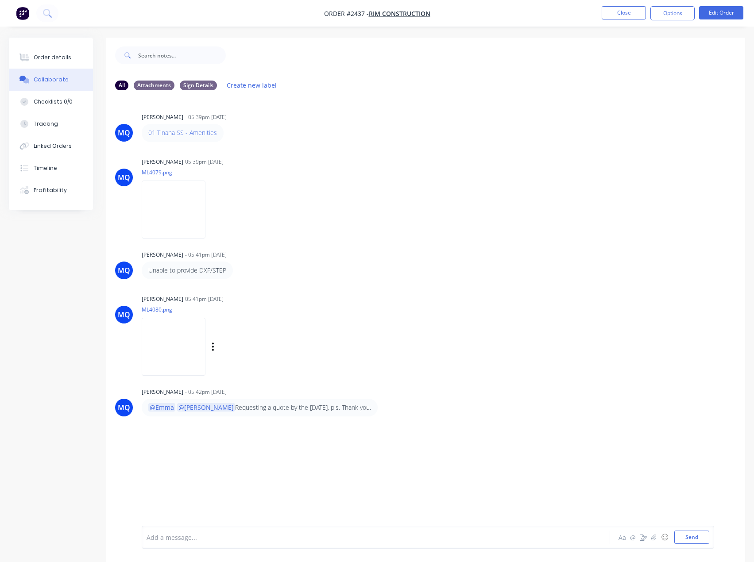
click at [205, 348] on img at bounding box center [174, 347] width 64 height 58
click at [619, 15] on button "Close" at bounding box center [623, 12] width 44 height 13
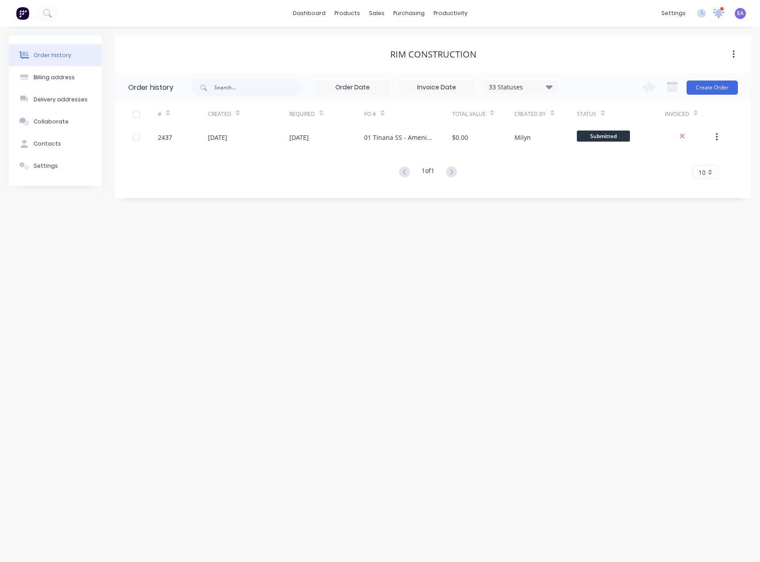
click at [720, 15] on icon at bounding box center [719, 12] width 8 height 7
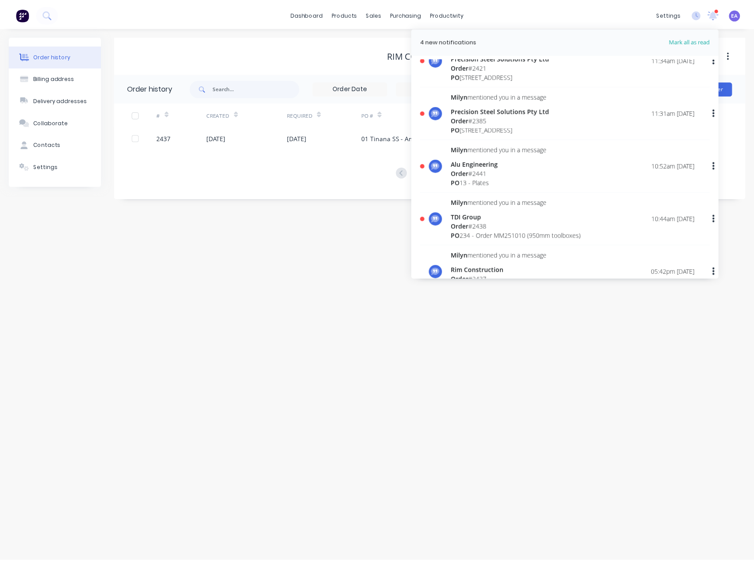
scroll to position [89, 0]
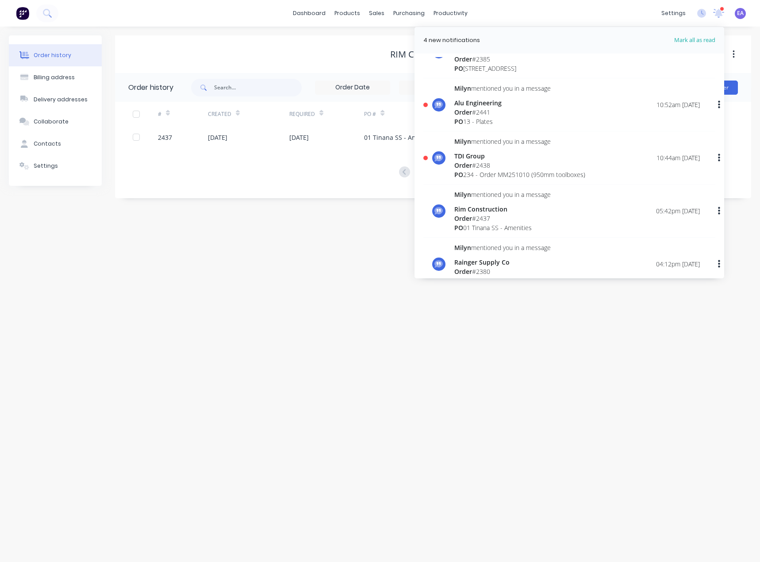
click at [500, 162] on div "Order # 2438" at bounding box center [520, 165] width 131 height 9
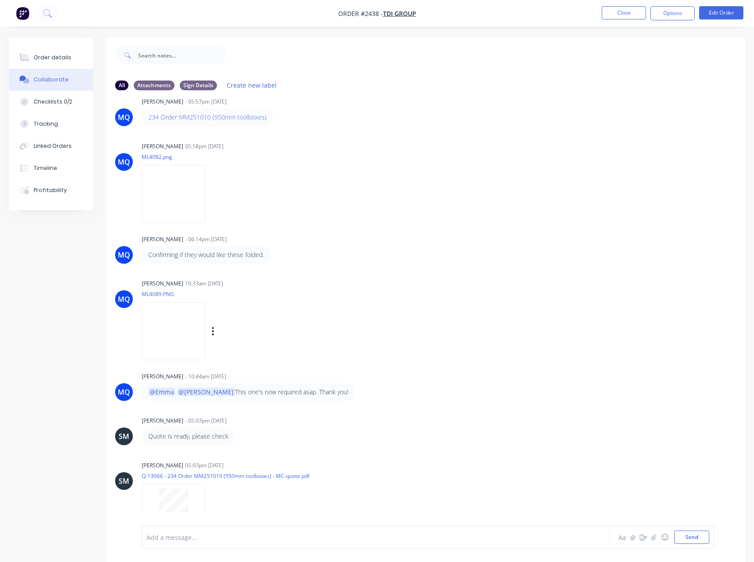
scroll to position [36, 0]
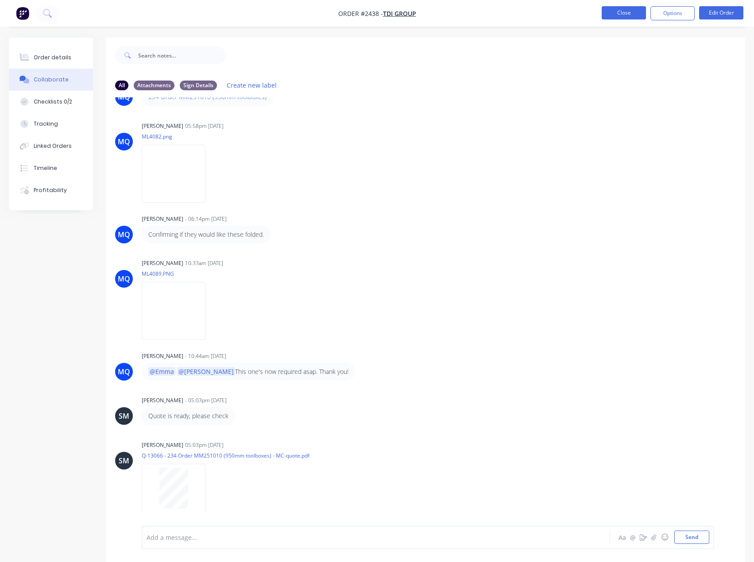
click at [629, 12] on button "Close" at bounding box center [623, 12] width 44 height 13
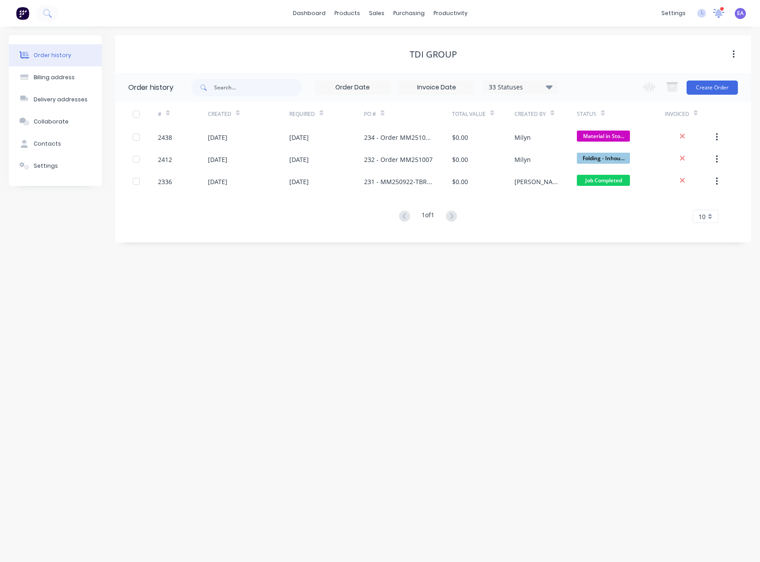
click at [720, 12] on icon at bounding box center [719, 12] width 8 height 7
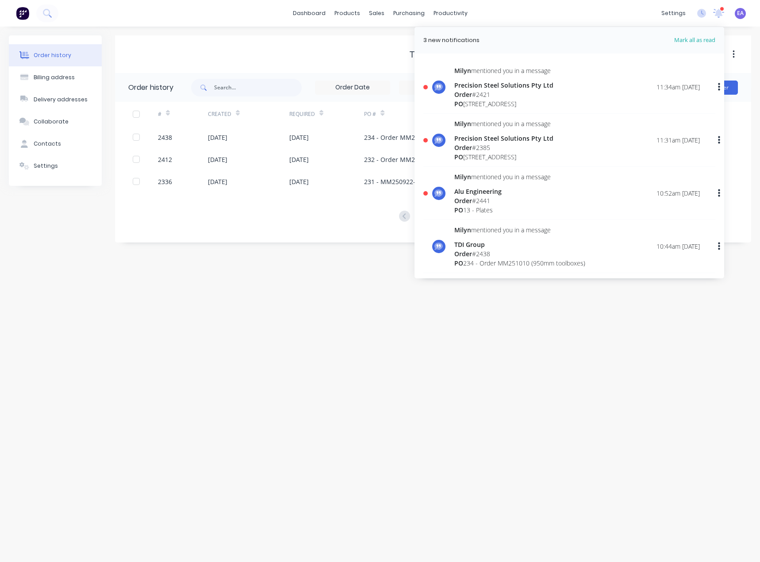
click at [494, 189] on div "Alu Engineering" at bounding box center [503, 191] width 96 height 9
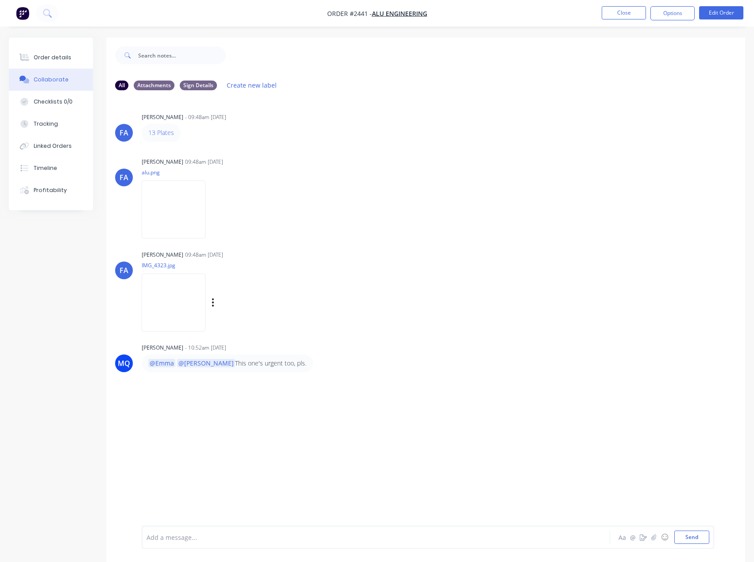
click at [205, 319] on img at bounding box center [174, 303] width 64 height 58
click at [39, 169] on div "Timeline" at bounding box center [45, 168] width 23 height 8
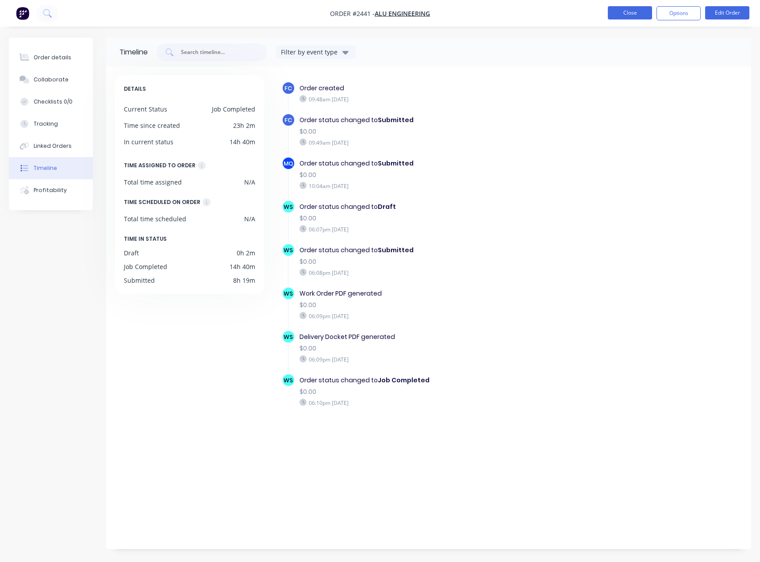
click at [630, 11] on button "Close" at bounding box center [630, 12] width 44 height 13
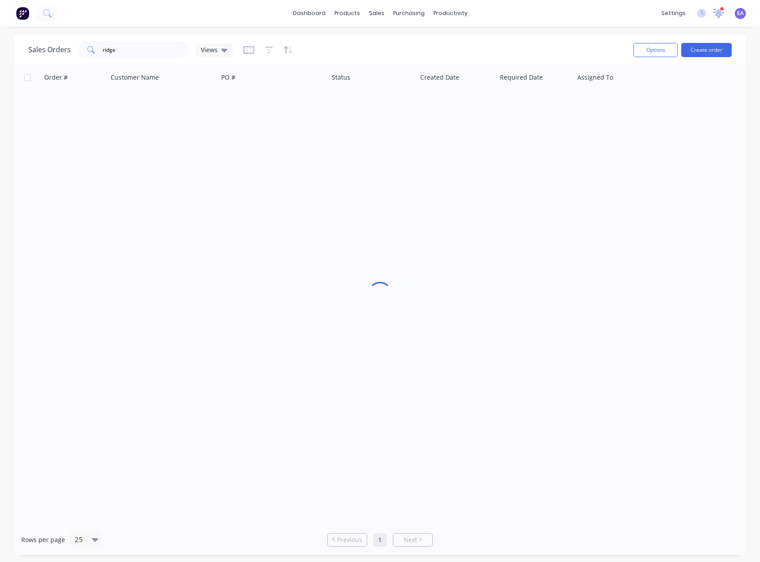
click at [721, 14] on icon at bounding box center [719, 12] width 8 height 7
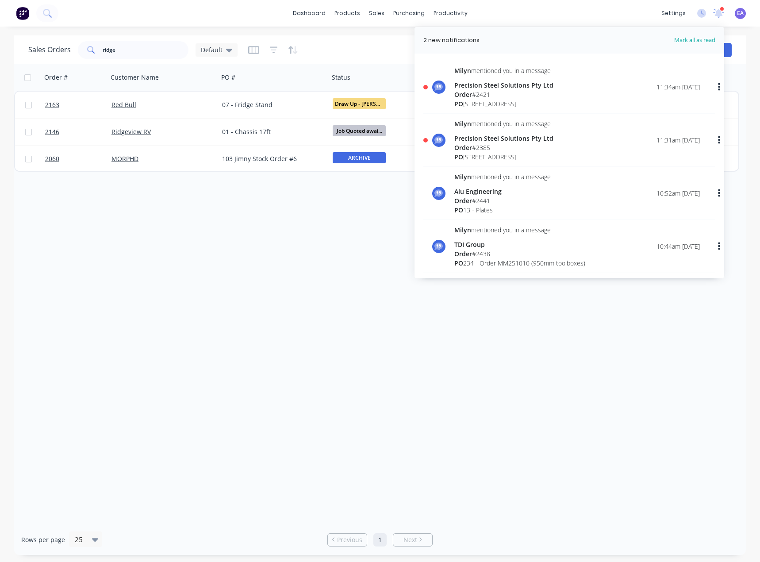
click at [511, 142] on div "Precision Steel Solutions Pty Ltd" at bounding box center [504, 138] width 99 height 9
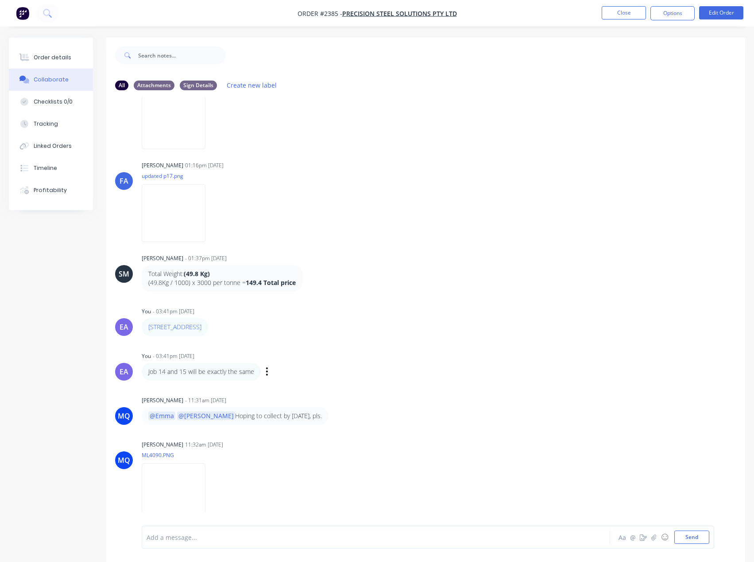
scroll to position [13, 0]
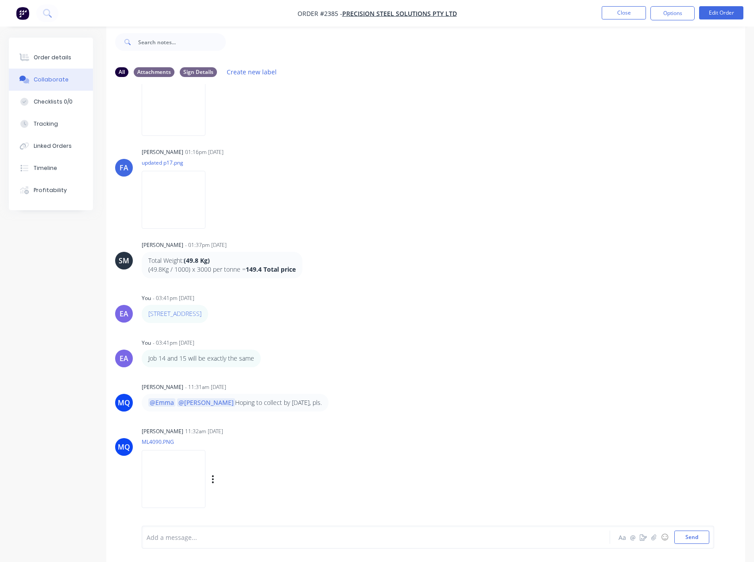
click at [174, 481] on img at bounding box center [174, 479] width 64 height 58
click at [625, 15] on button "Close" at bounding box center [623, 12] width 44 height 13
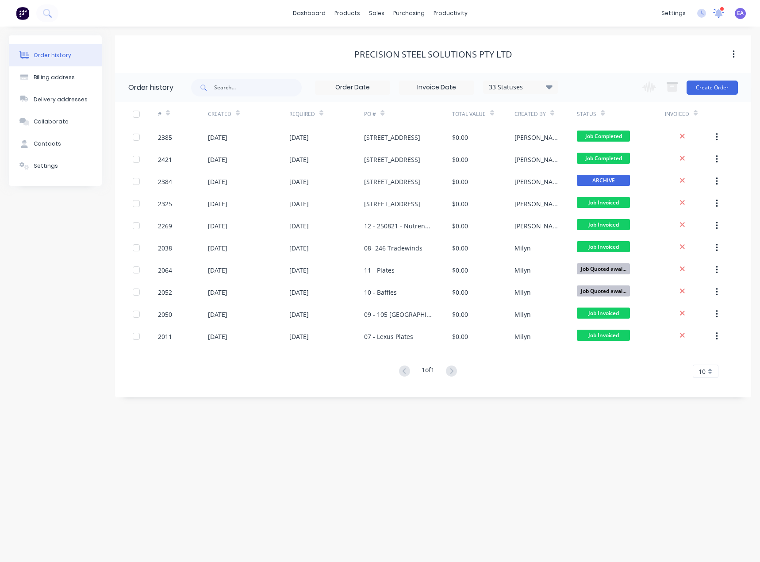
click at [718, 15] on icon at bounding box center [719, 12] width 8 height 7
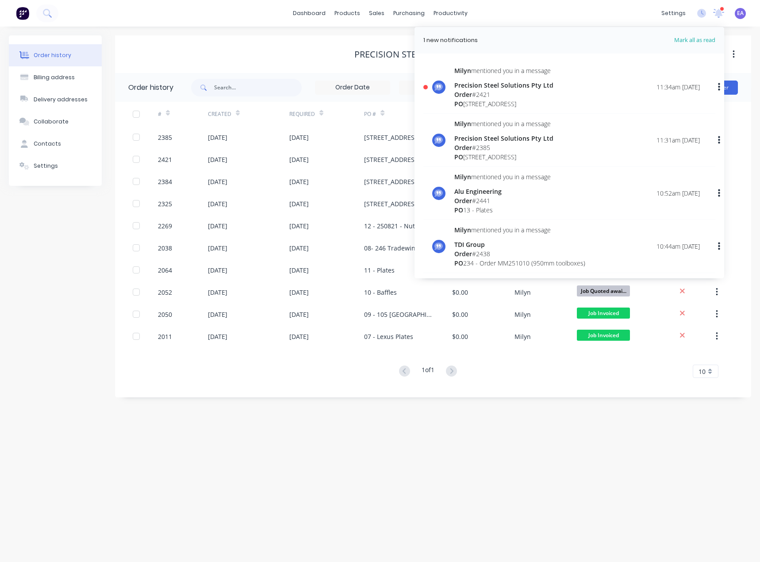
click at [525, 93] on div "Order # 2421" at bounding box center [504, 94] width 99 height 9
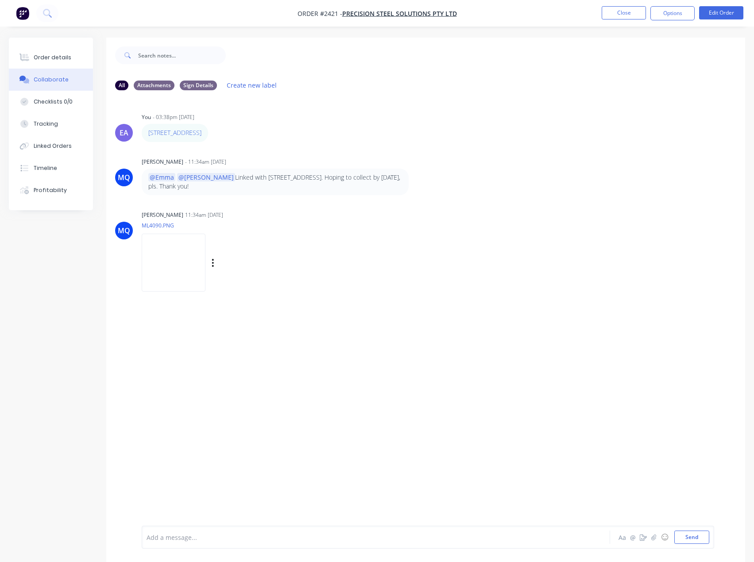
click at [196, 279] on img at bounding box center [174, 263] width 64 height 58
click at [615, 10] on button "Close" at bounding box center [623, 12] width 44 height 13
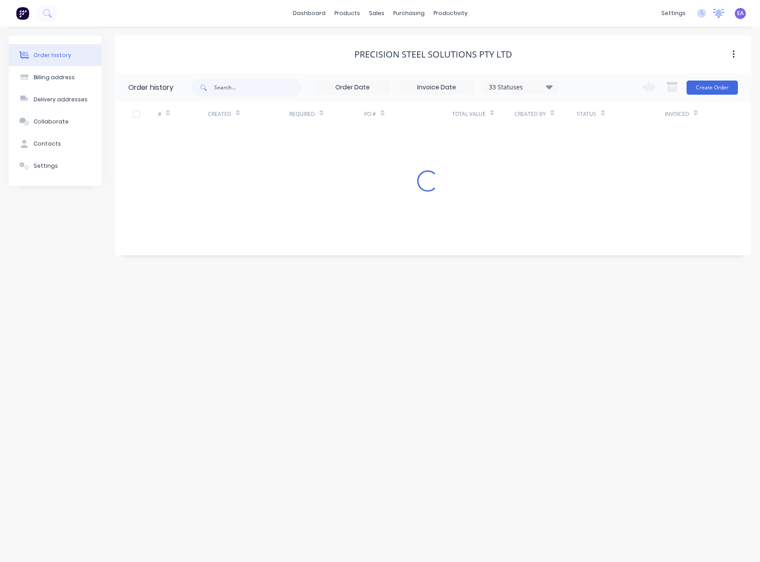
click at [717, 13] on icon at bounding box center [719, 12] width 8 height 7
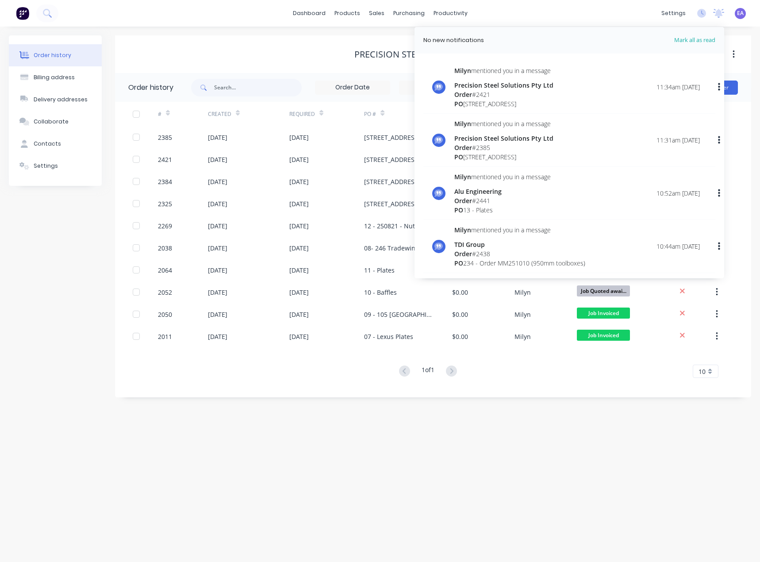
drag, startPoint x: 122, startPoint y: 412, endPoint x: 674, endPoint y: 102, distance: 633.5
click at [123, 412] on div "Order history Billing address Delivery addresses Collaborate Contacts Settings …" at bounding box center [380, 295] width 760 height 536
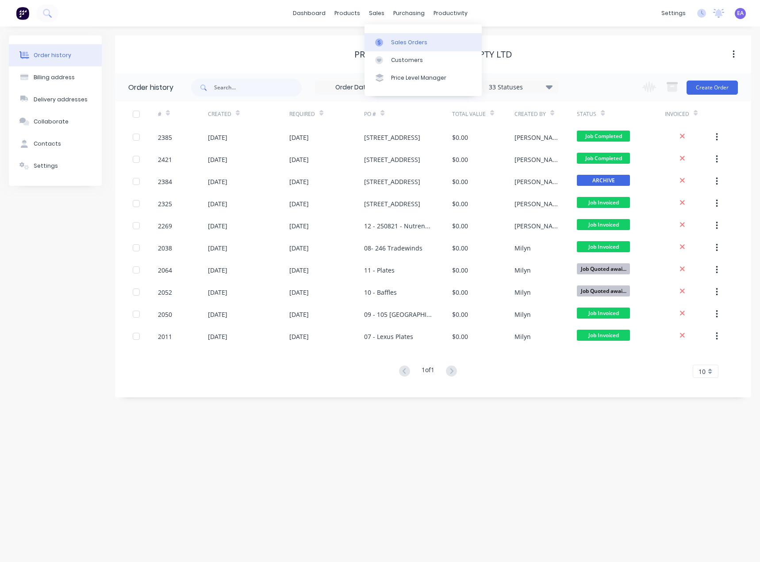
click at [396, 37] on link "Sales Orders" at bounding box center [423, 42] width 117 height 18
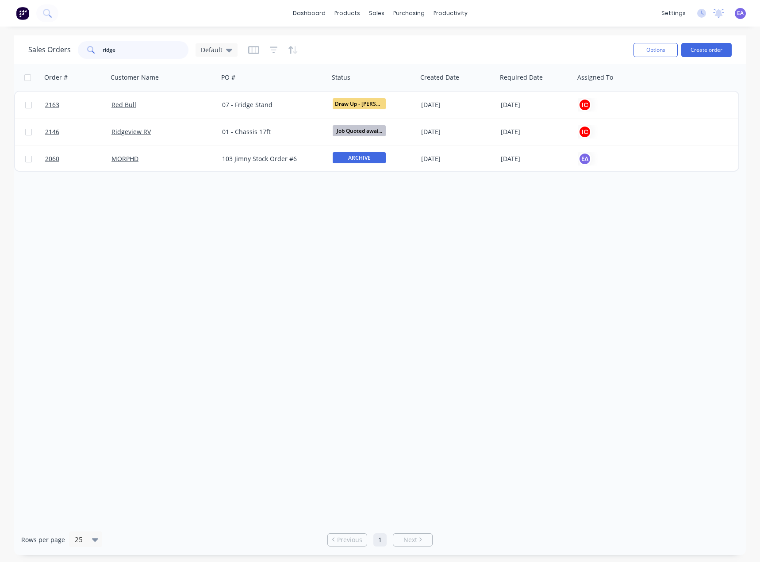
drag, startPoint x: 119, startPoint y: 50, endPoint x: 97, endPoint y: 48, distance: 21.8
click at [97, 48] on div "ridge" at bounding box center [133, 50] width 111 height 18
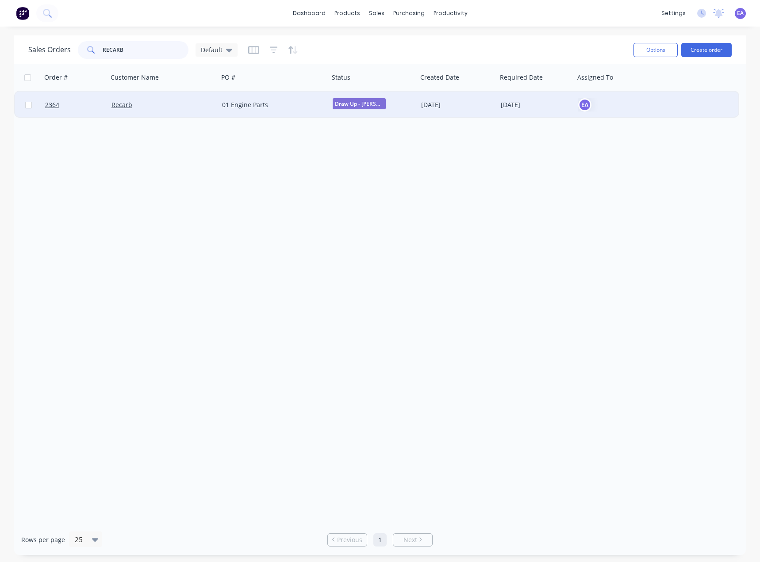
type input "RECARB"
click at [328, 108] on div "01 Engine Parts" at bounding box center [274, 105] width 111 height 27
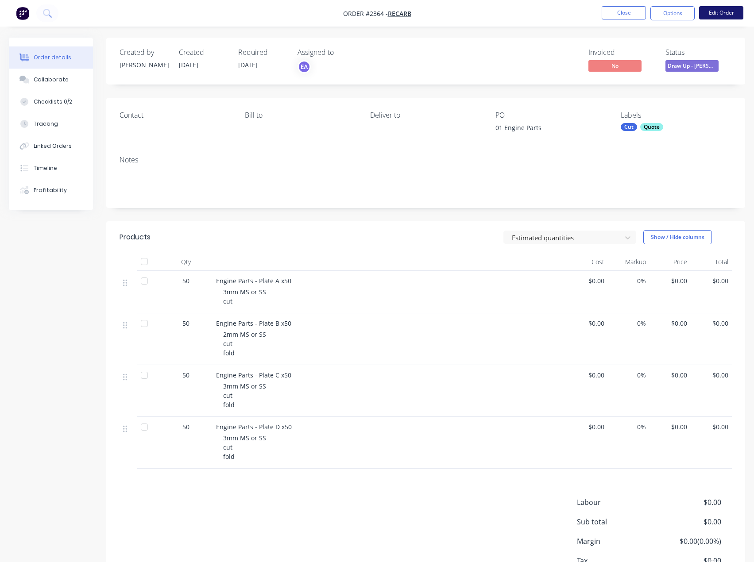
click at [729, 12] on button "Edit Order" at bounding box center [721, 12] width 44 height 13
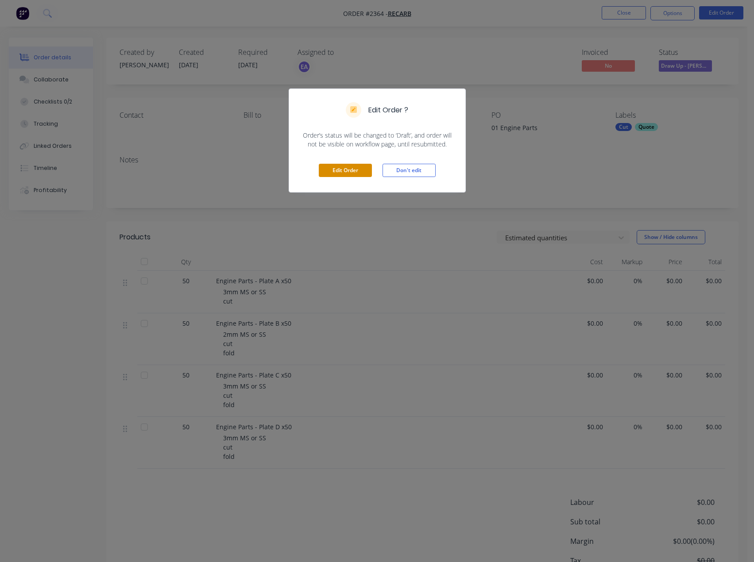
click at [341, 168] on button "Edit Order" at bounding box center [345, 170] width 53 height 13
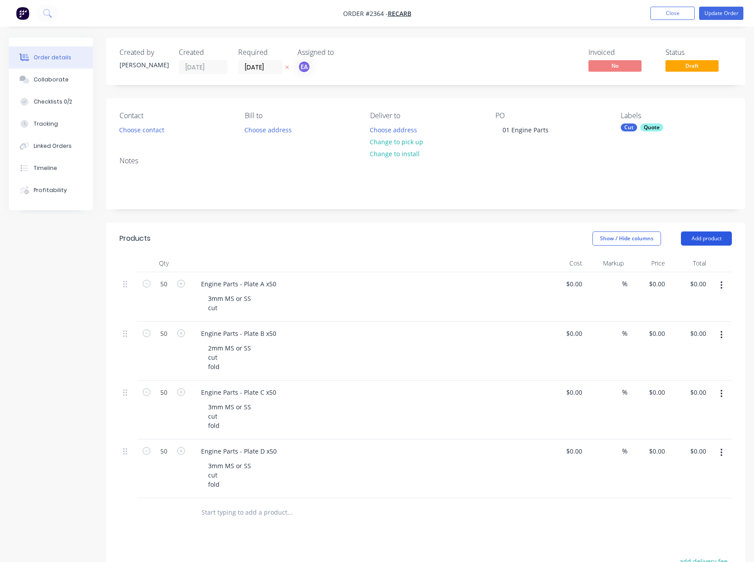
click at [713, 238] on button "Add product" at bounding box center [706, 238] width 51 height 14
drag, startPoint x: 261, startPoint y: 286, endPoint x: 278, endPoint y: 286, distance: 17.3
click at [278, 286] on div "Engine Parts - Plate A x50" at bounding box center [238, 284] width 89 height 13
click at [169, 285] on input "50" at bounding box center [163, 284] width 23 height 13
type input "1"
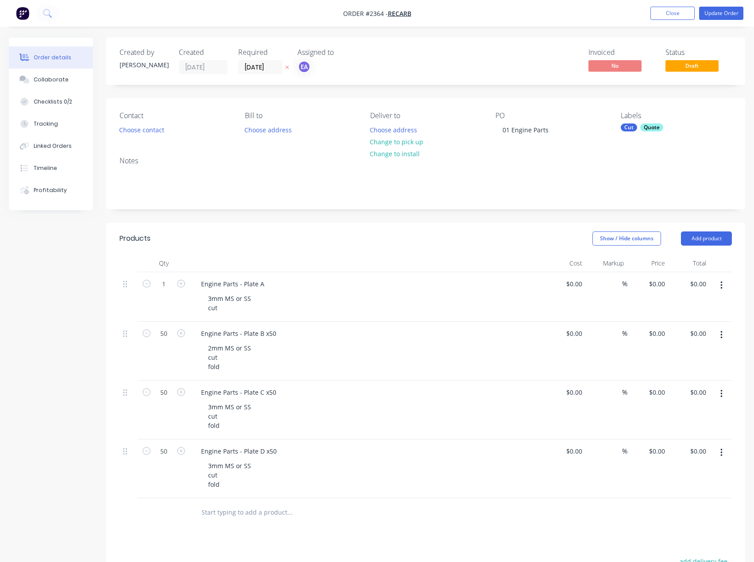
drag, startPoint x: 147, startPoint y: 528, endPoint x: 160, endPoint y: 463, distance: 66.3
click at [150, 522] on div "Products Show / Hide columns Add product Qty Cost Markup Price Total 1 Engine P…" at bounding box center [425, 481] width 639 height 517
click at [161, 449] on input "50" at bounding box center [163, 451] width 23 height 13
type input "1"
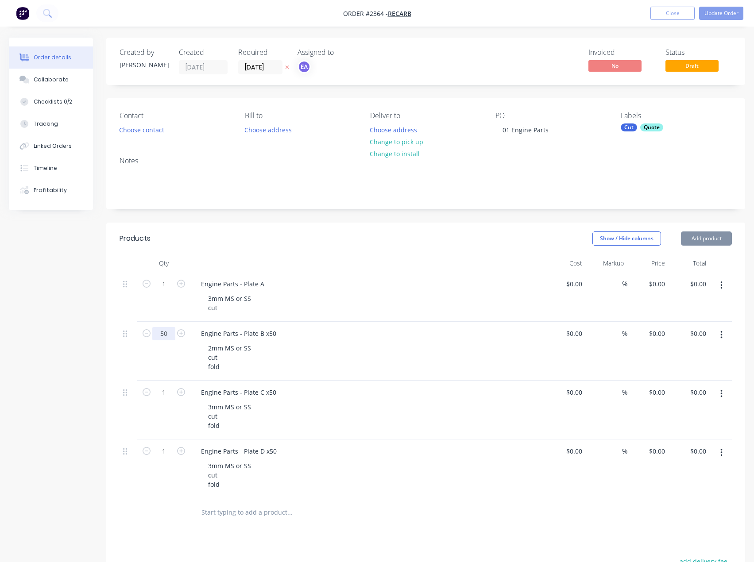
click at [163, 337] on input "50" at bounding box center [163, 333] width 23 height 13
type input "1"
click at [272, 335] on div "Engine Parts - Plate B x50" at bounding box center [238, 333] width 89 height 13
drag, startPoint x: 261, startPoint y: 334, endPoint x: 294, endPoint y: 360, distance: 41.6
click at [287, 339] on div "Engine Parts - Plate B x50" at bounding box center [367, 333] width 347 height 13
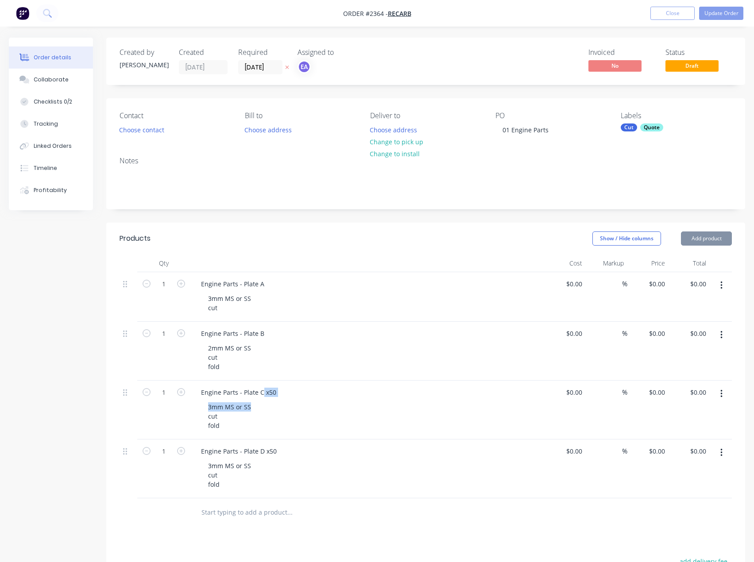
drag, startPoint x: 261, startPoint y: 393, endPoint x: 296, endPoint y: 433, distance: 53.3
click at [302, 410] on div "Engine Parts - Plate C x50 3mm MS or SS cut fold" at bounding box center [367, 410] width 354 height 59
drag, startPoint x: 264, startPoint y: 452, endPoint x: 291, endPoint y: 451, distance: 27.1
click at [290, 451] on div "Engine Parts - Plate D x50" at bounding box center [367, 451] width 347 height 13
click at [260, 393] on div "Engine Parts - Plate C x50" at bounding box center [238, 392] width 89 height 13
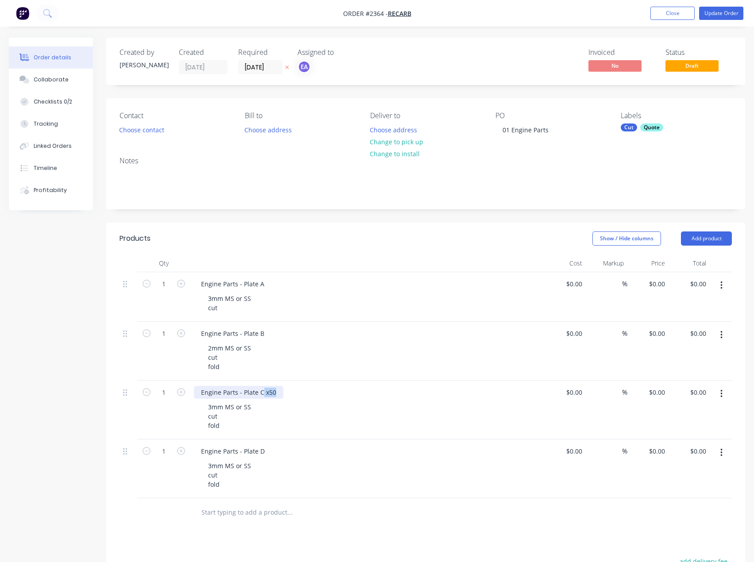
drag, startPoint x: 261, startPoint y: 392, endPoint x: 288, endPoint y: 394, distance: 26.6
click at [288, 394] on div "Engine Parts - Plate C x50" at bounding box center [367, 392] width 347 height 13
click at [636, 128] on div "Cut Quote" at bounding box center [676, 127] width 111 height 8
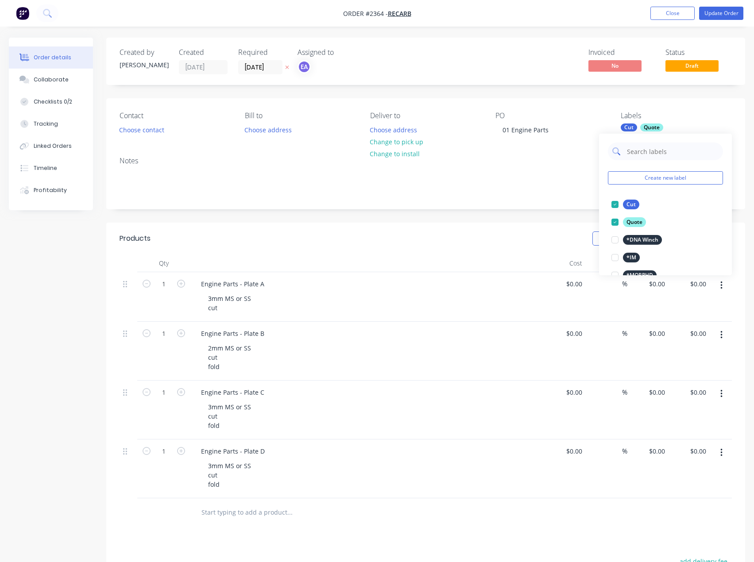
click at [647, 148] on input "text" at bounding box center [672, 152] width 93 height 18
type input "2mm"
drag, startPoint x: 635, startPoint y: 155, endPoint x: 625, endPoint y: 155, distance: 9.7
click at [625, 155] on div "2mm" at bounding box center [665, 152] width 115 height 18
drag, startPoint x: 649, startPoint y: 153, endPoint x: 627, endPoint y: 158, distance: 22.7
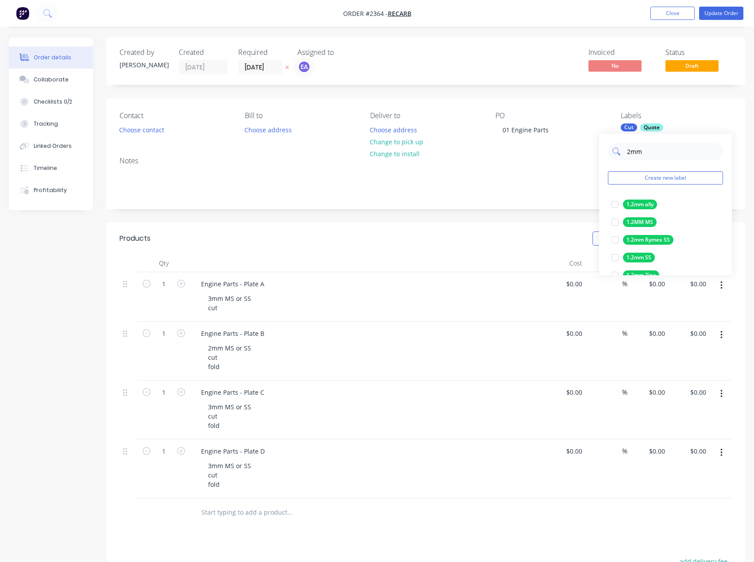
click at [627, 158] on input "2mm" at bounding box center [672, 152] width 93 height 18
type input "fold"
click at [612, 205] on div at bounding box center [615, 205] width 18 height 18
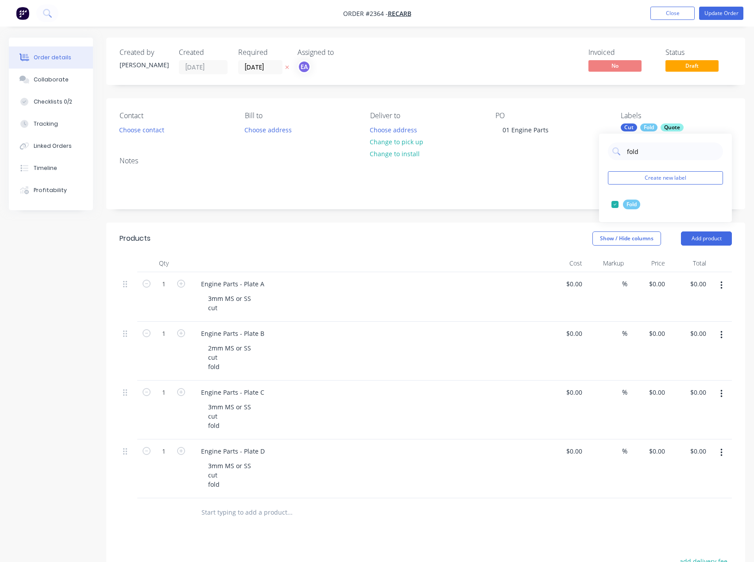
drag, startPoint x: 578, startPoint y: 204, endPoint x: 547, endPoint y: 221, distance: 35.5
click at [578, 204] on div "Notes" at bounding box center [425, 179] width 639 height 59
click at [711, 243] on button "Add product" at bounding box center [706, 238] width 51 height 14
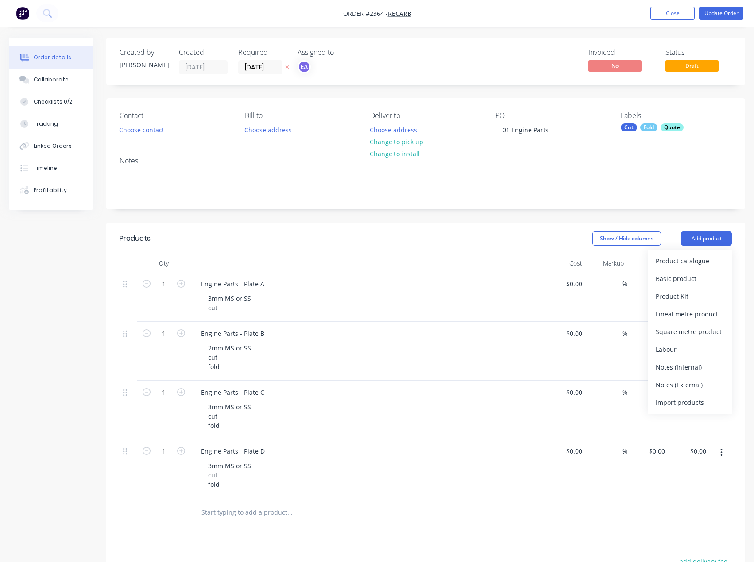
click at [243, 513] on input "text" at bounding box center [289, 513] width 177 height 18
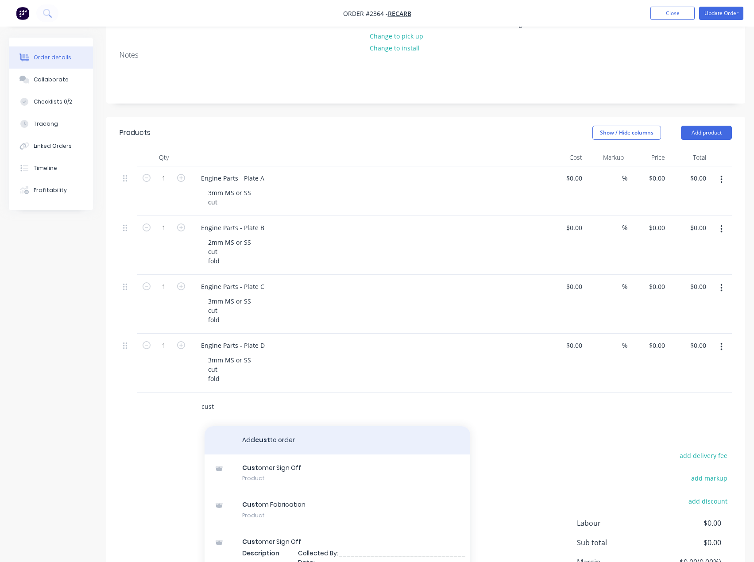
scroll to position [133, 0]
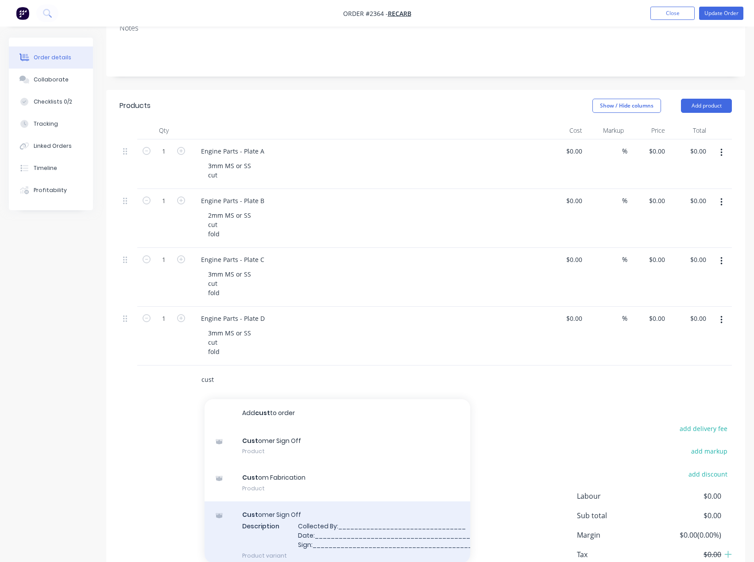
type input "cust"
click at [297, 526] on div "Cust omer Sign Off Description Collected By:________________________________ Da…" at bounding box center [337, 534] width 266 height 67
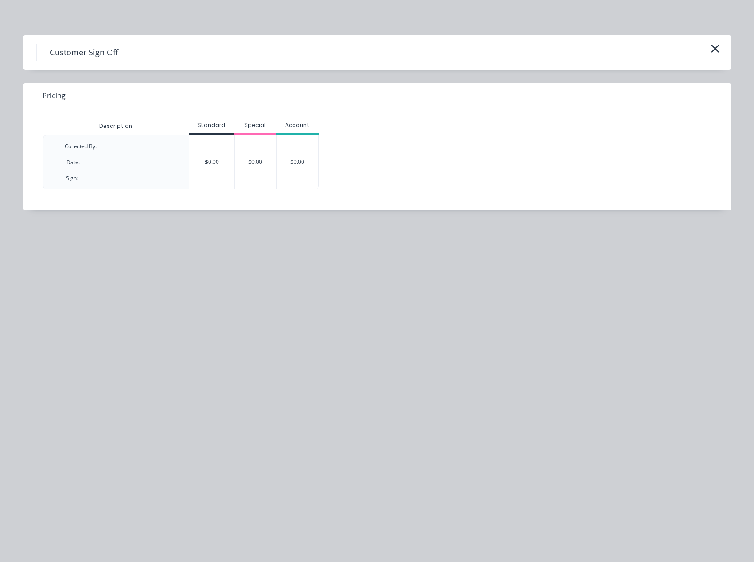
click at [209, 162] on div "$0.00" at bounding box center [211, 162] width 45 height 54
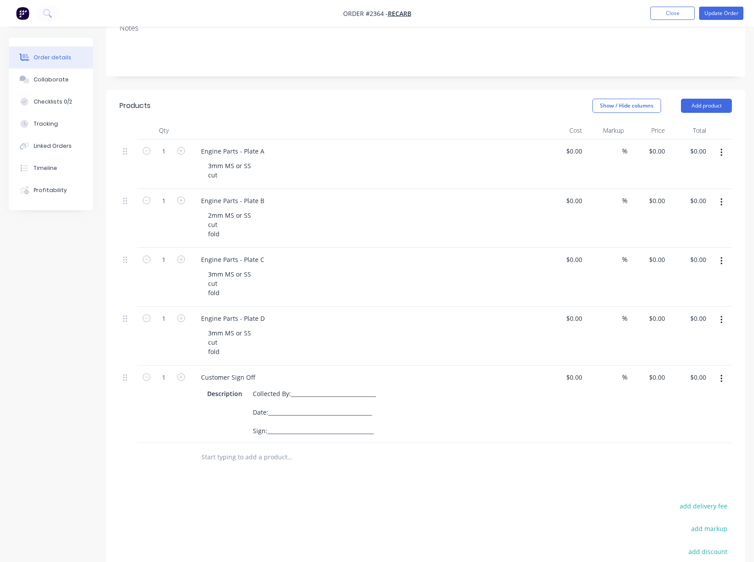
click at [264, 464] on input "text" at bounding box center [289, 457] width 177 height 18
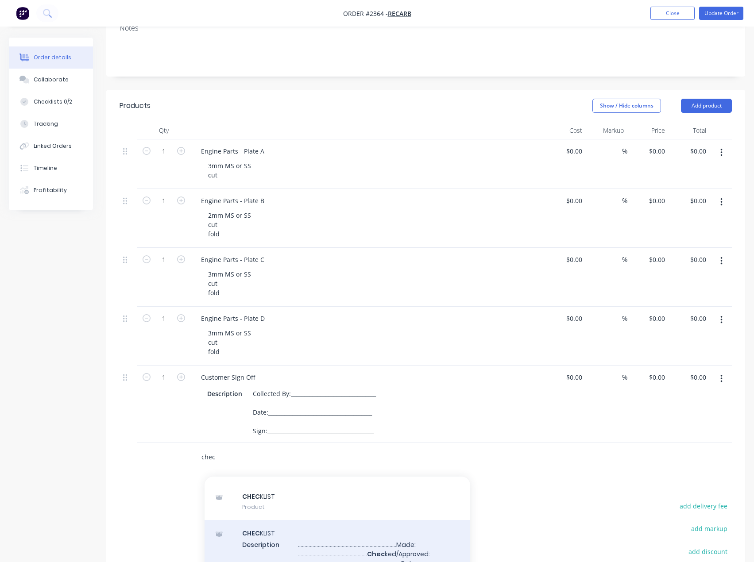
scroll to position [43, 0]
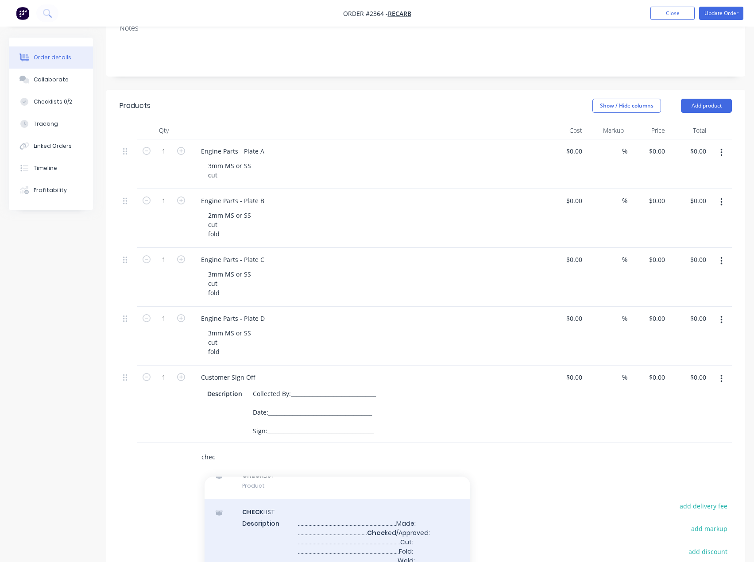
type input "chec"
click at [286, 519] on div "CHEC KLIST Description ........................................................…" at bounding box center [337, 570] width 266 height 142
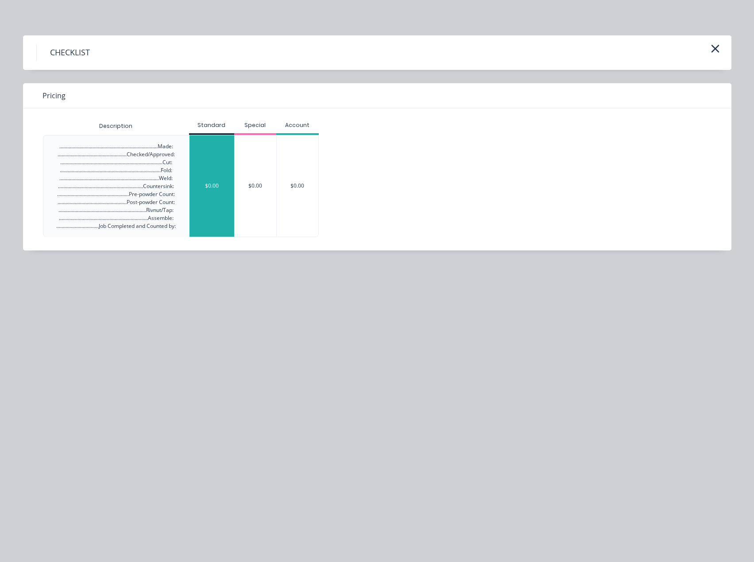
click at [213, 208] on div "$0.00" at bounding box center [211, 185] width 45 height 101
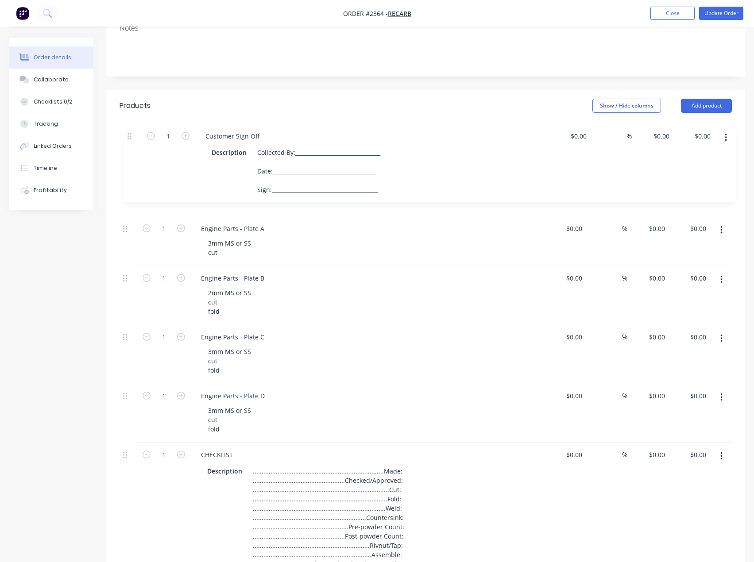
drag, startPoint x: 123, startPoint y: 371, endPoint x: 128, endPoint y: 137, distance: 234.6
click at [128, 137] on div "Qty Cost Markup Price Total 1 Engine Parts - Plate A 3mm MS or SS cut $0.00 $0.…" at bounding box center [425, 349] width 612 height 455
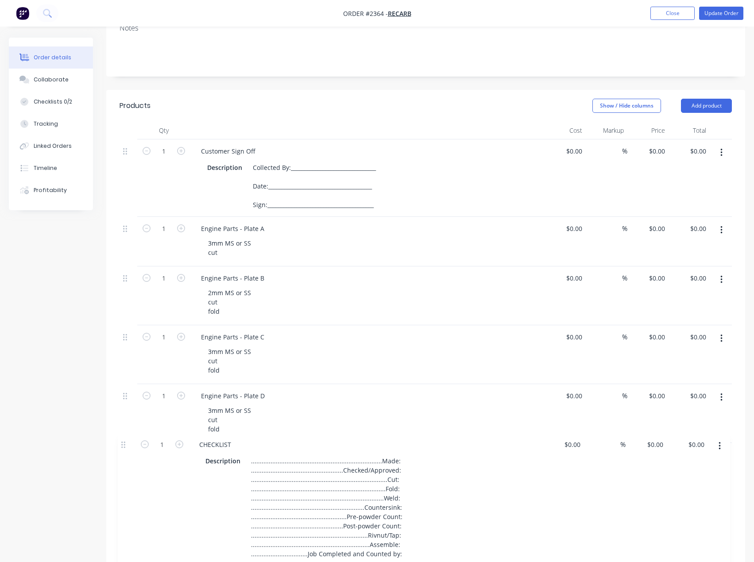
scroll to position [135, 0]
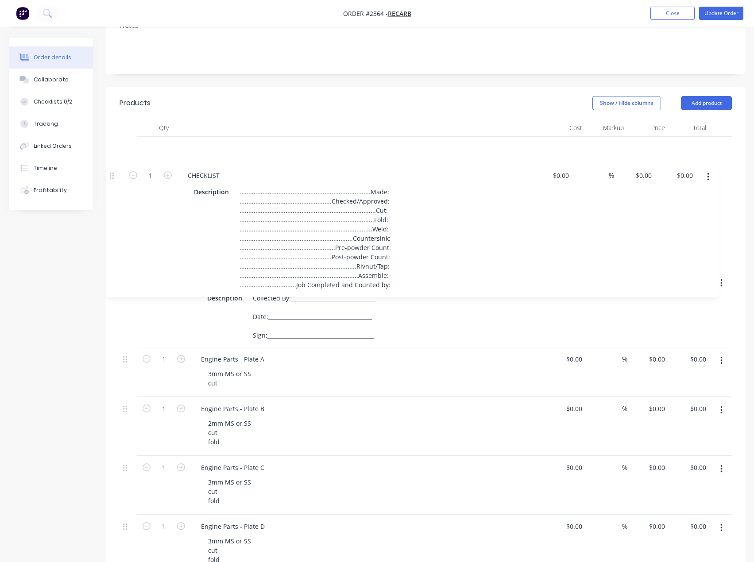
drag, startPoint x: 127, startPoint y: 459, endPoint x: 112, endPoint y: 145, distance: 314.6
click at [112, 145] on div "Qty Cost Markup Price Total 1 Customer Sign Off Description Collected By:______…" at bounding box center [425, 360] width 639 height 483
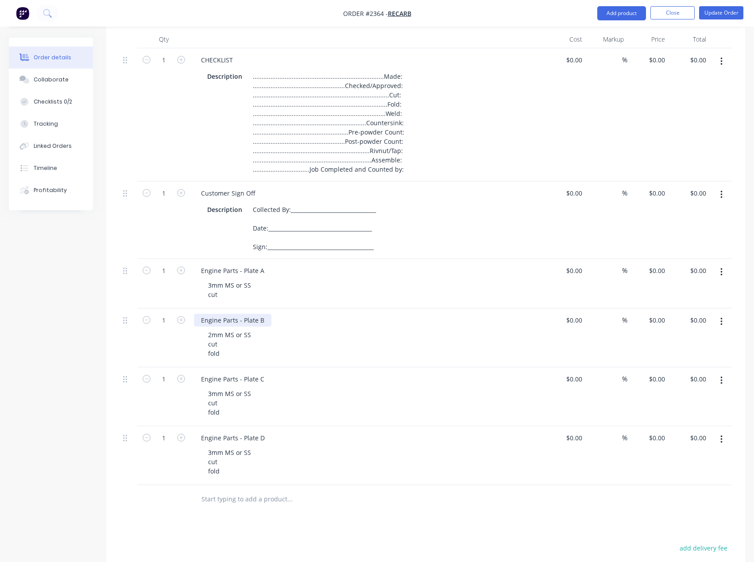
scroll to position [180, 0]
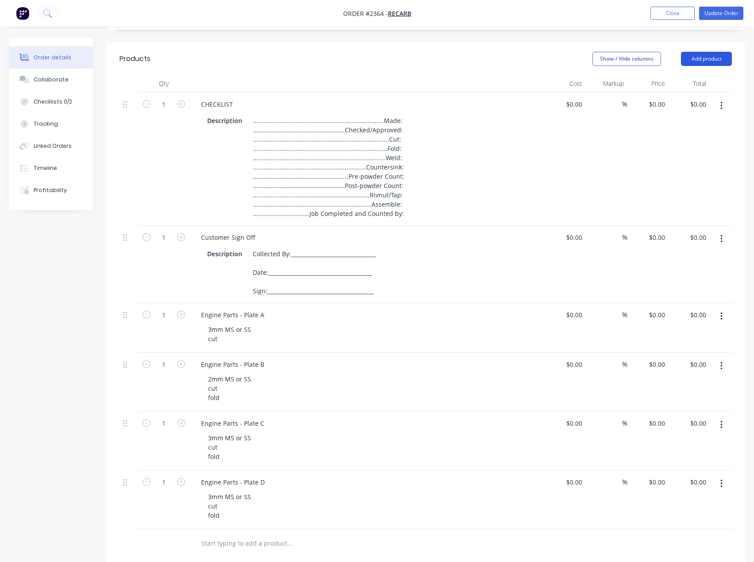
click at [717, 63] on button "Add product" at bounding box center [706, 59] width 51 height 14
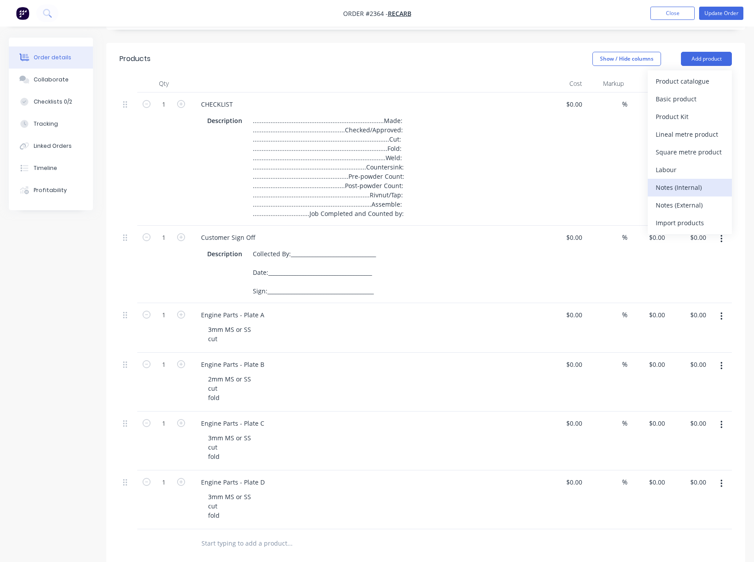
click at [684, 184] on div "Notes (Internal)" at bounding box center [689, 187] width 68 height 13
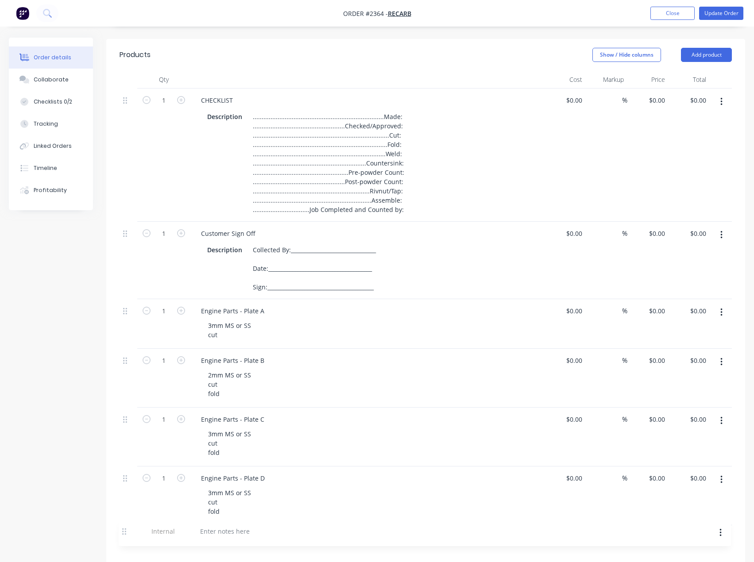
scroll to position [185, 0]
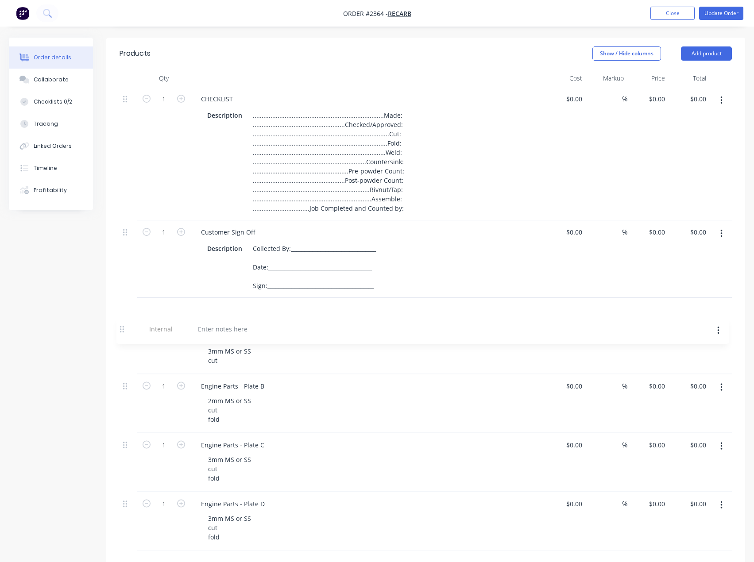
drag, startPoint x: 130, startPoint y: 544, endPoint x: 129, endPoint y: 309, distance: 235.0
click at [129, 309] on div "1 CHECKLIST Description .......................................................…" at bounding box center [425, 319] width 612 height 464
click at [231, 313] on div at bounding box center [226, 309] width 64 height 13
click at [74, 350] on div "Created by [PERSON_NAME] Created [DATE] Required [DATE] Assigned to EA Invoiced…" at bounding box center [377, 329] width 736 height 952
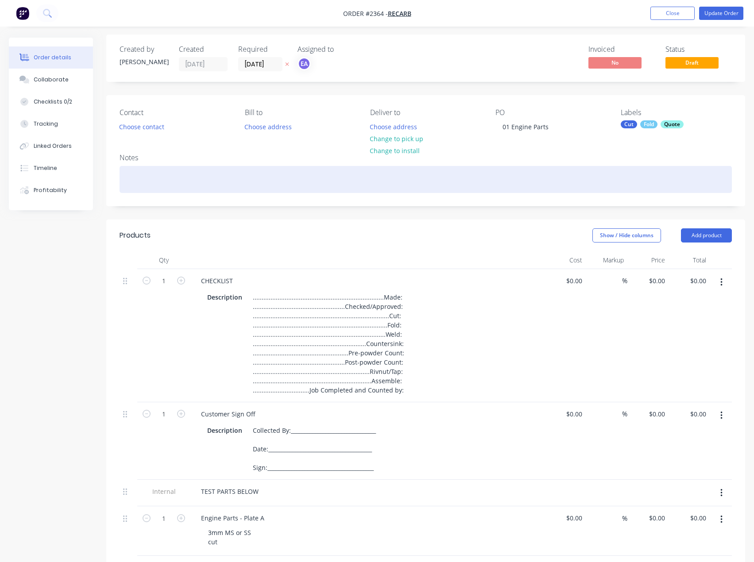
scroll to position [0, 0]
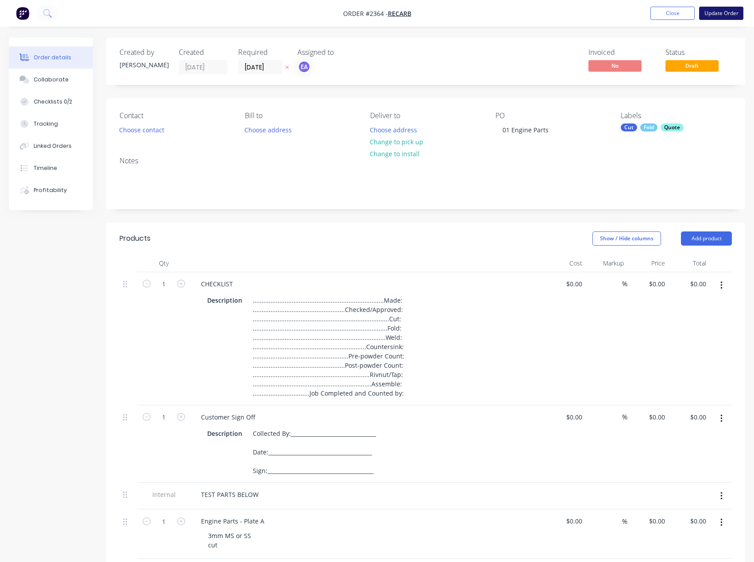
click at [722, 12] on button "Update Order" at bounding box center [721, 13] width 44 height 13
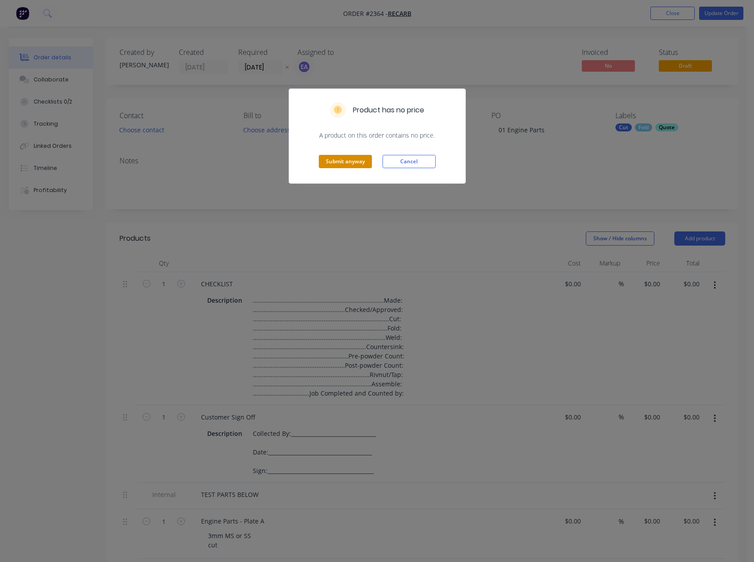
click at [351, 162] on button "Submit anyway" at bounding box center [345, 161] width 53 height 13
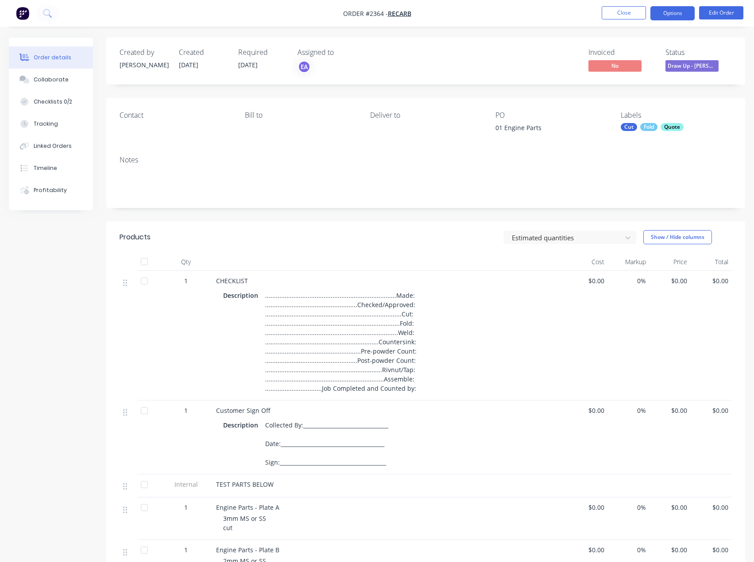
click at [676, 16] on button "Options" at bounding box center [672, 13] width 44 height 14
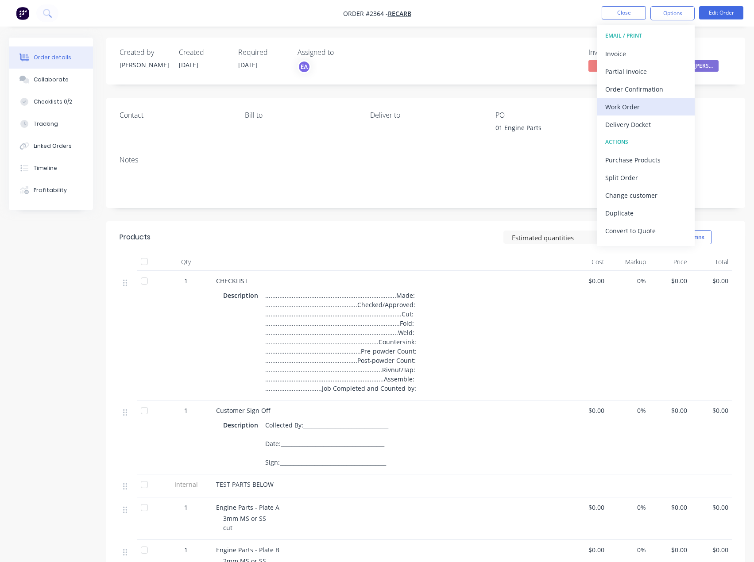
click at [647, 112] on div "Work Order" at bounding box center [645, 106] width 81 height 13
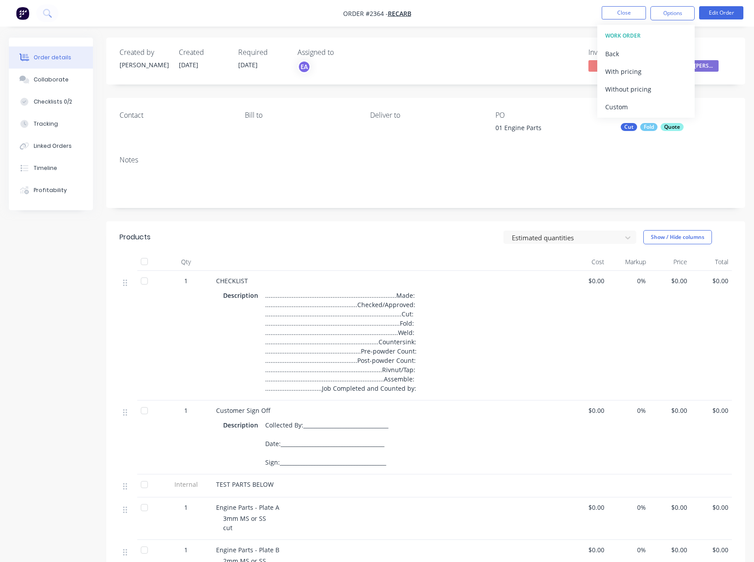
click at [267, 486] on span "TEST PARTS BELOW" at bounding box center [245, 484] width 58 height 8
click at [253, 483] on span "TEST PARTS BELOW" at bounding box center [245, 484] width 58 height 8
click at [679, 15] on button "Options" at bounding box center [672, 13] width 44 height 14
click at [622, 55] on div "Back" at bounding box center [645, 53] width 81 height 13
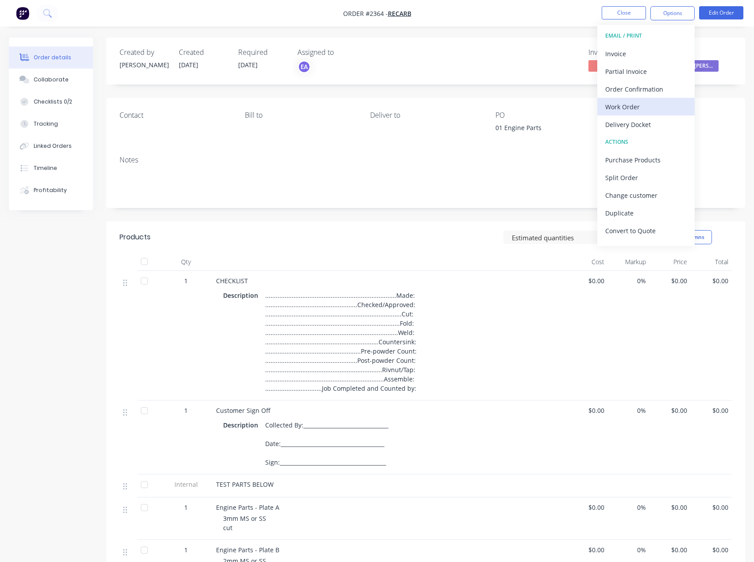
click at [631, 110] on div "Work Order" at bounding box center [645, 106] width 81 height 13
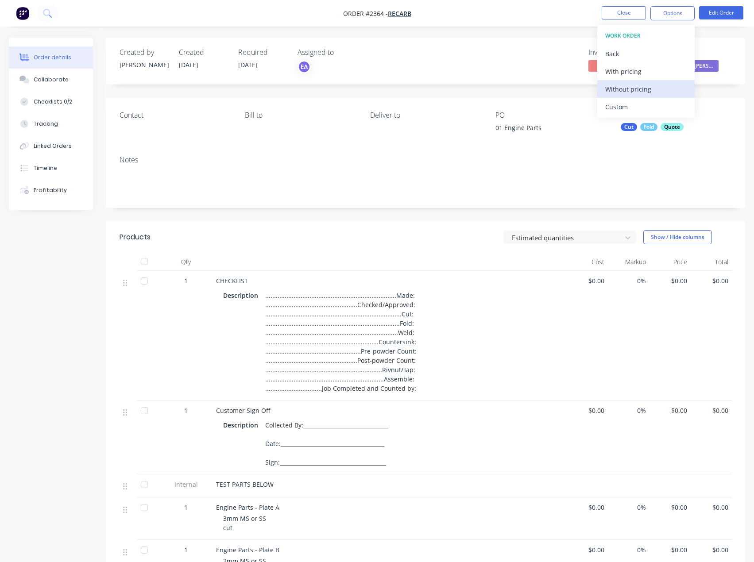
click at [640, 91] on div "Without pricing" at bounding box center [645, 89] width 81 height 13
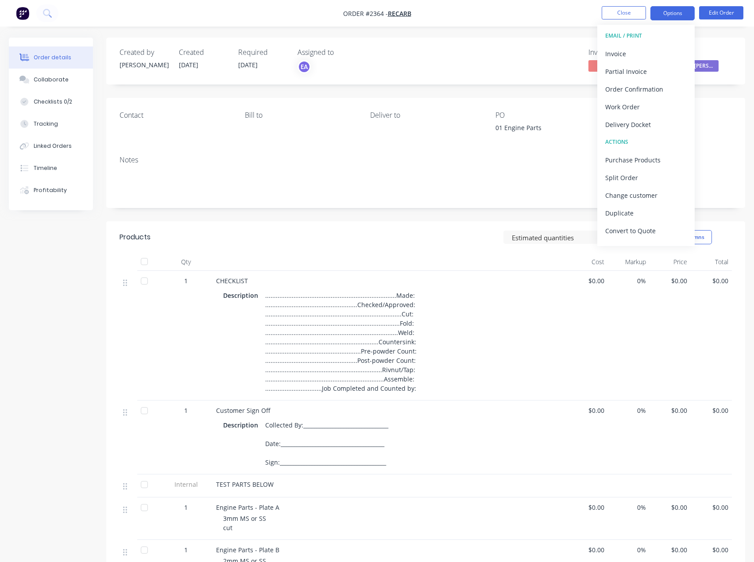
click at [672, 12] on button "Options" at bounding box center [672, 13] width 44 height 14
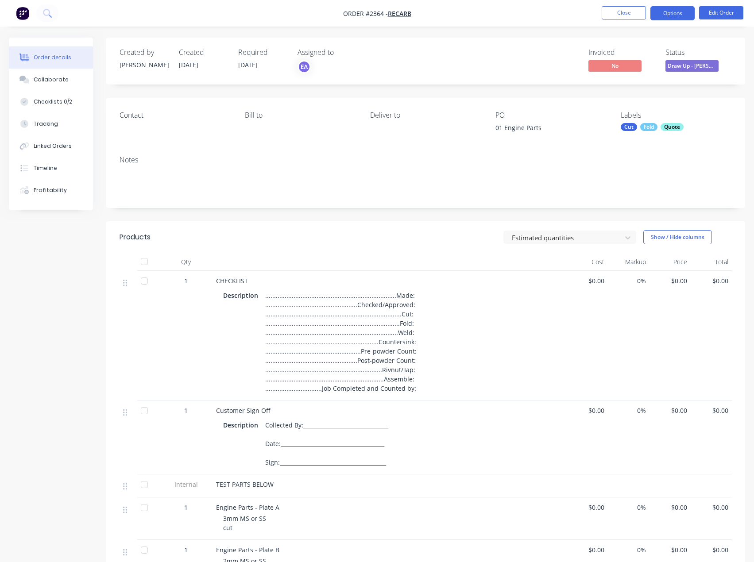
click at [674, 16] on button "Options" at bounding box center [672, 13] width 44 height 14
click at [502, 84] on div "Created by [PERSON_NAME] Created [DATE] Required [DATE] Assigned to EA Invoiced…" at bounding box center [425, 61] width 639 height 47
click at [50, 108] on button "Checklists 0/2" at bounding box center [51, 102] width 84 height 22
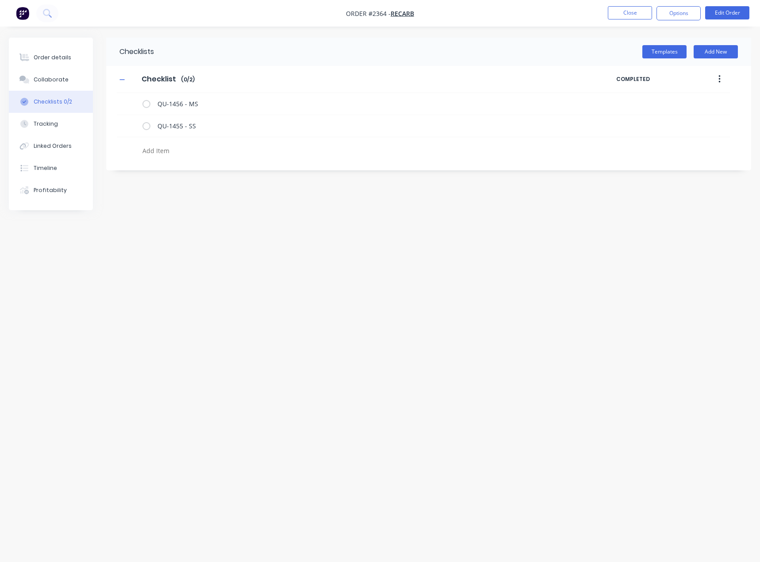
click at [167, 146] on textarea at bounding box center [336, 150] width 394 height 13
type textarea "cut"
type textarea "fold"
click at [133, 165] on label at bounding box center [131, 170] width 8 height 11
click at [127, 165] on input "file" at bounding box center [127, 165] width 0 height 0
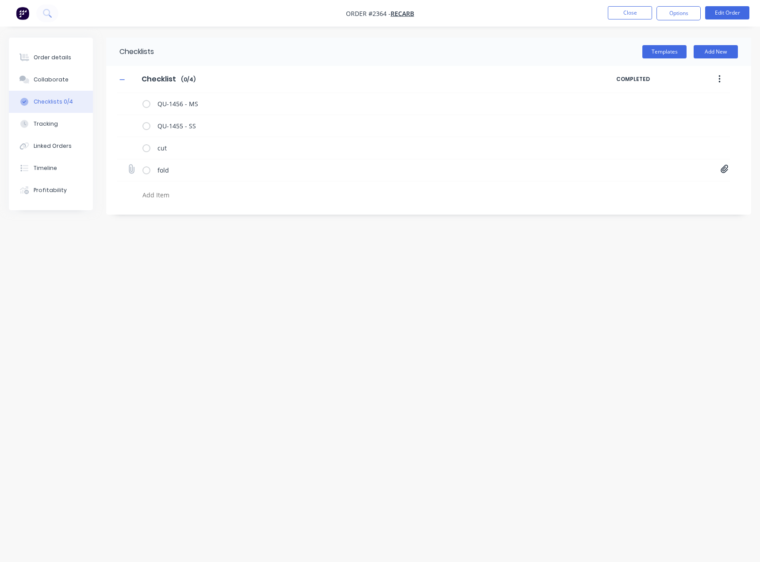
click at [130, 169] on icon at bounding box center [132, 169] width 12 height 12
click at [127, 165] on input "file" at bounding box center [127, 165] width 0 height 0
type input "C:\fakepath\Engine Parts - Plate A[A].PDF"
click at [58, 57] on div "Order details" at bounding box center [53, 58] width 38 height 8
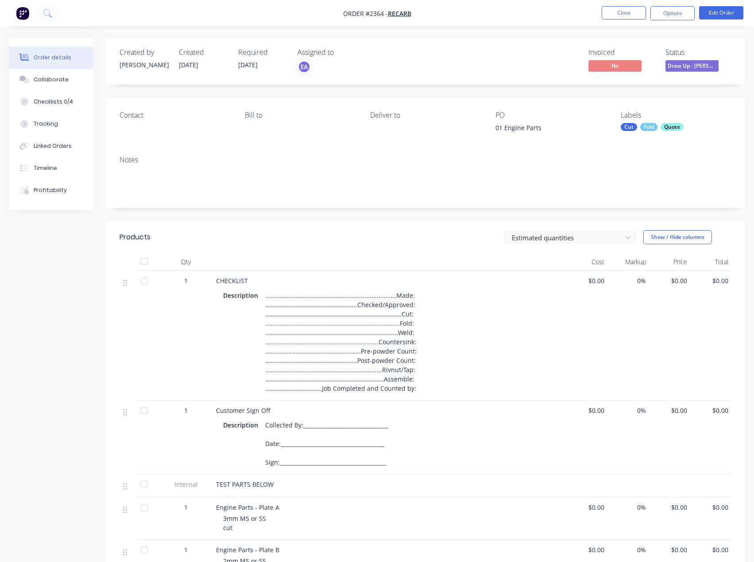
click at [695, 63] on span "Draw Up - [PERSON_NAME]" at bounding box center [691, 65] width 53 height 11
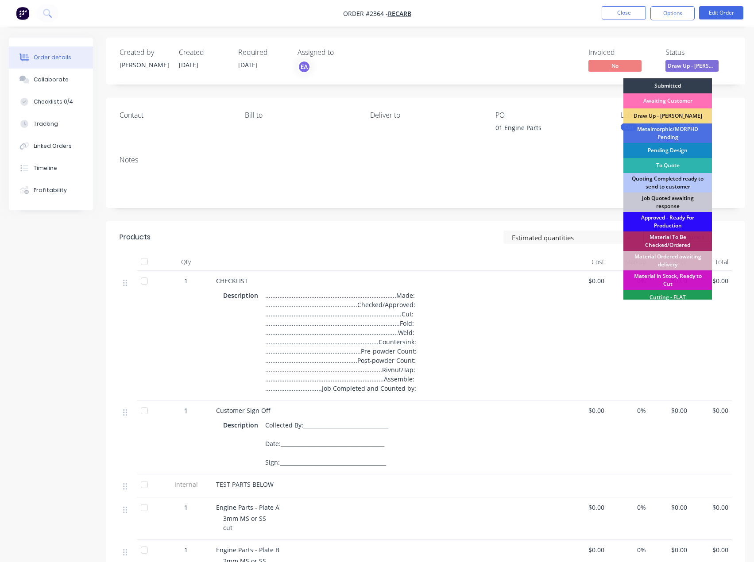
click at [662, 220] on div "Approved - Ready For Production" at bounding box center [667, 221] width 89 height 19
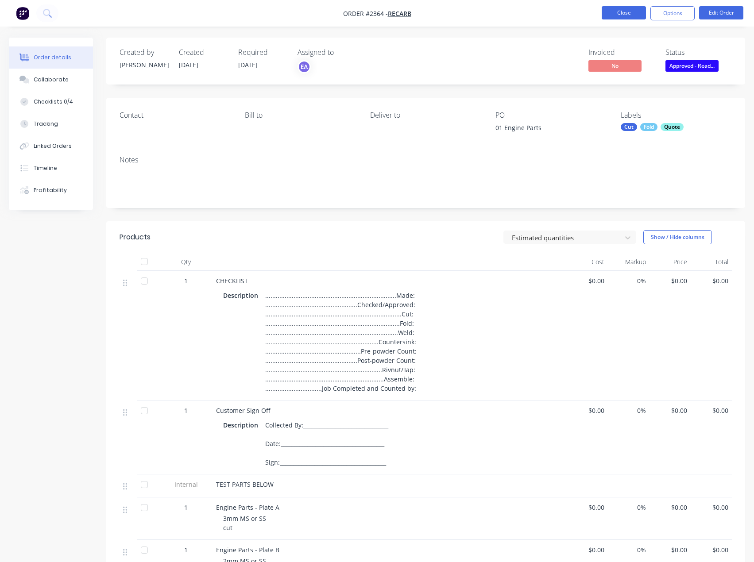
click at [625, 15] on button "Close" at bounding box center [623, 12] width 44 height 13
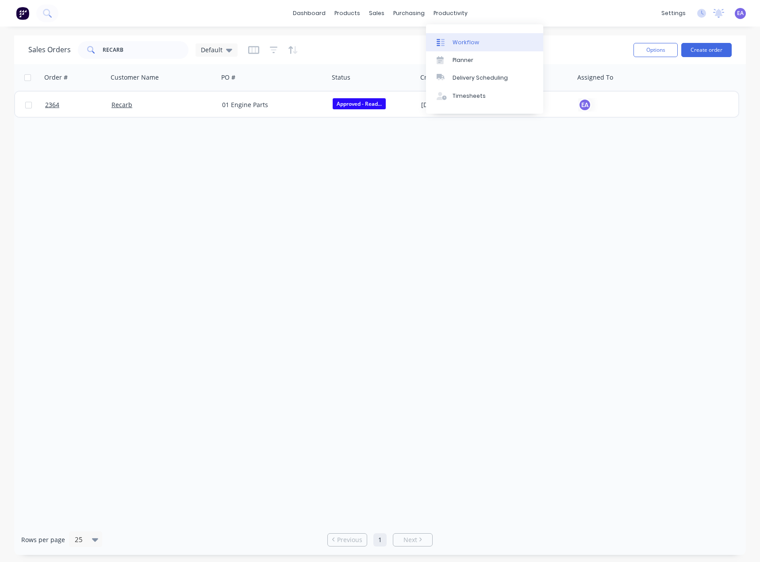
click at [465, 42] on div "Workflow" at bounding box center [466, 43] width 27 height 8
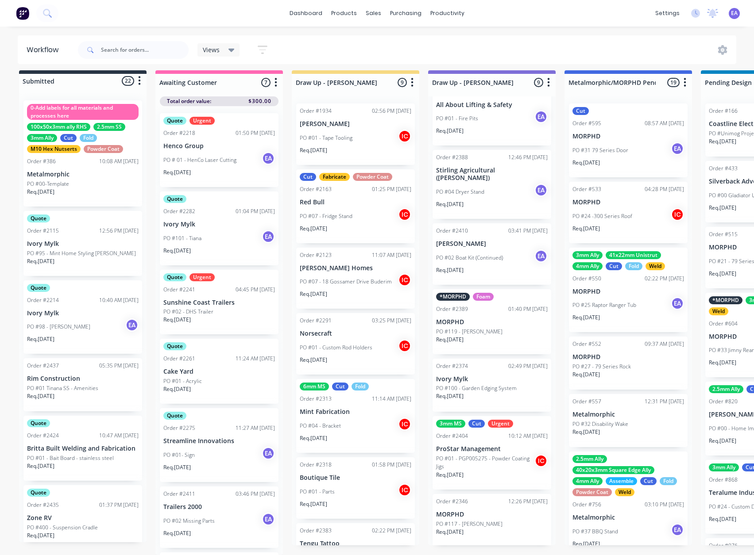
scroll to position [227, 0]
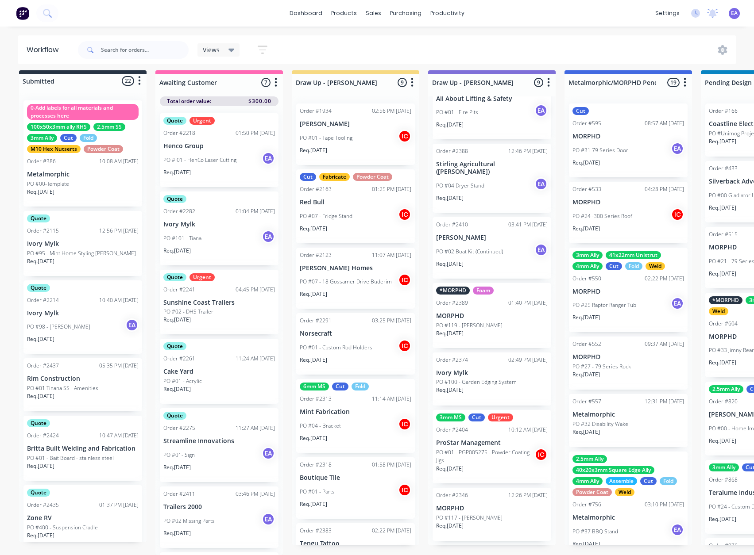
click at [501, 456] on p "PO #01 - PGP005275 - Powder Coating Jigs" at bounding box center [485, 457] width 98 height 16
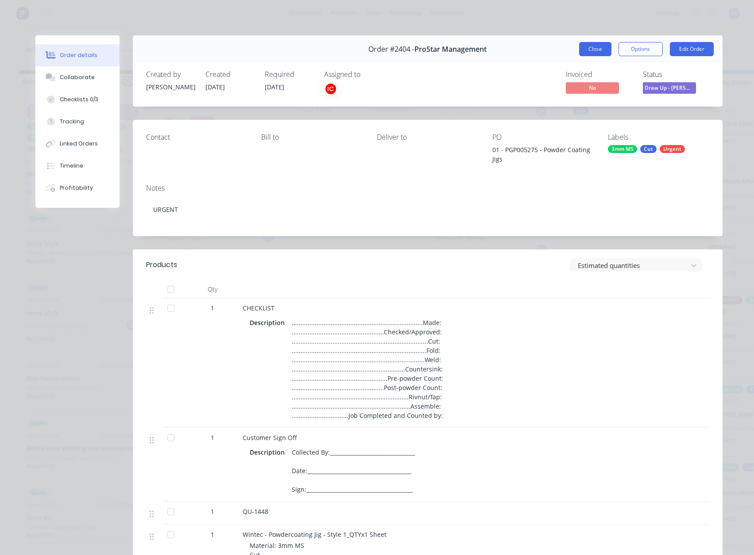
click at [594, 46] on button "Close" at bounding box center [595, 49] width 32 height 14
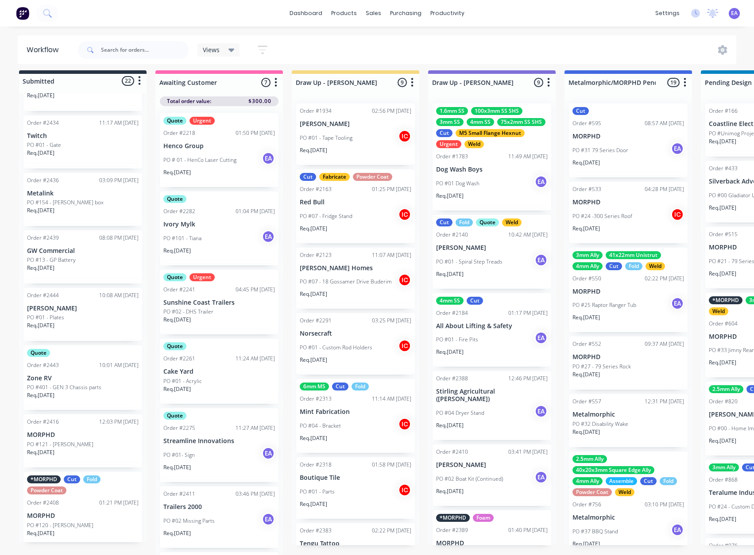
scroll to position [987, 0]
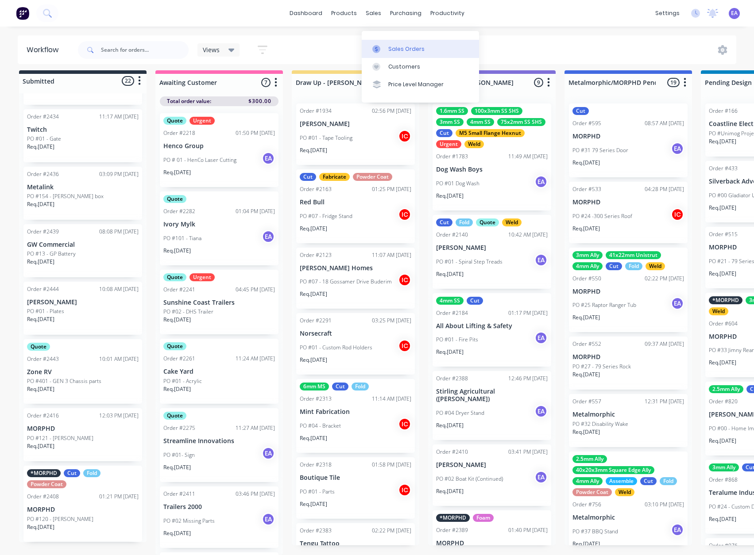
click at [390, 45] on div "Sales Orders" at bounding box center [406, 49] width 36 height 8
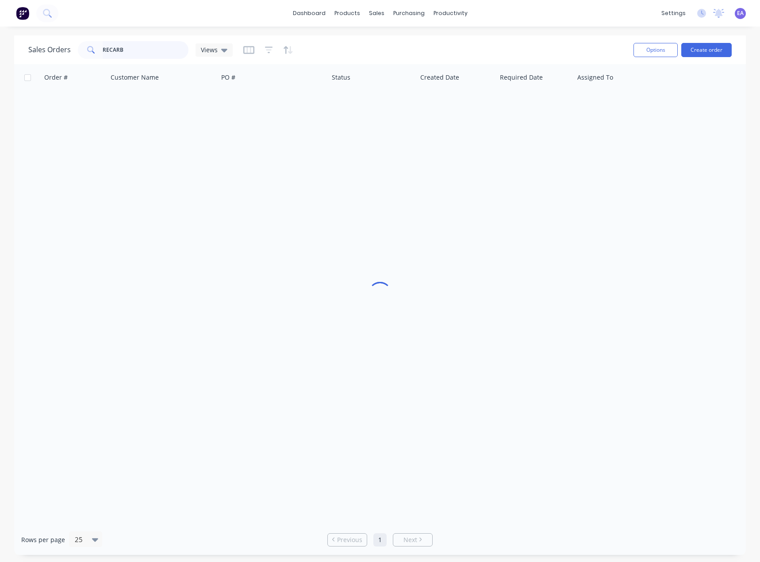
click at [131, 51] on input "RECARB" at bounding box center [146, 50] width 86 height 18
type input "R"
type input "prostar"
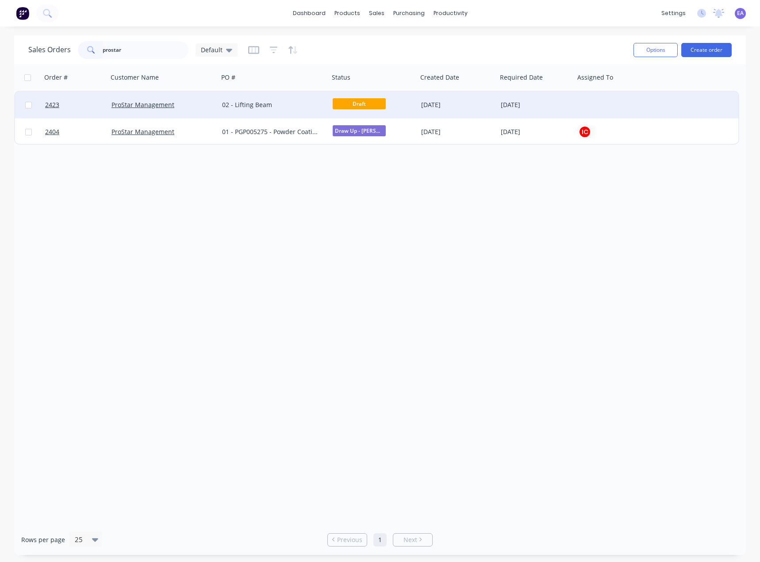
click at [167, 98] on div "ProStar Management" at bounding box center [163, 105] width 111 height 27
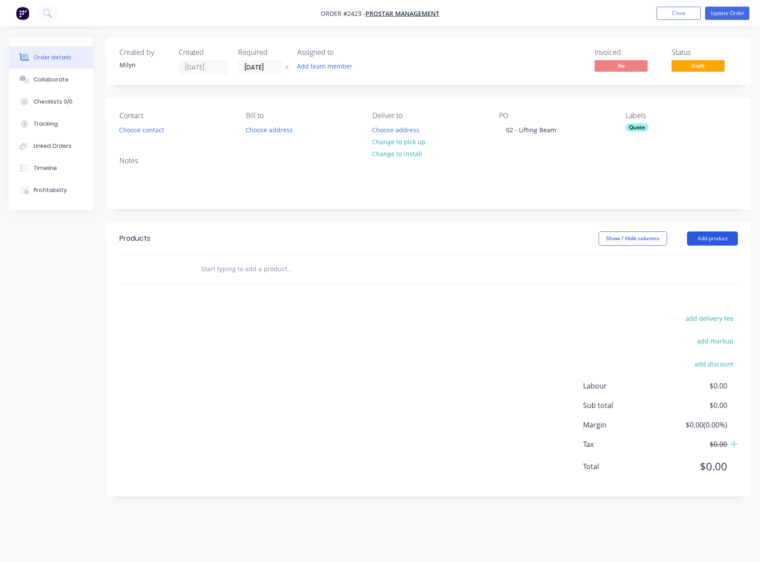
click at [714, 241] on button "Add product" at bounding box center [712, 238] width 51 height 14
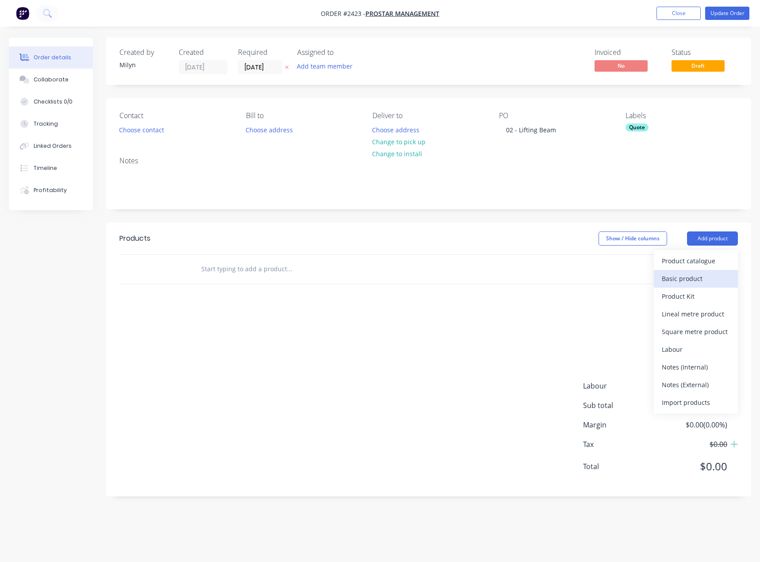
click at [697, 276] on div "Basic product" at bounding box center [696, 278] width 68 height 13
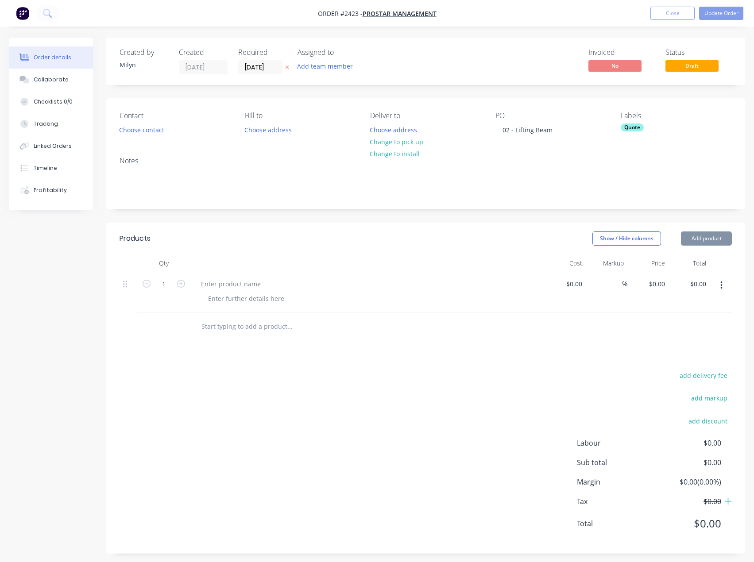
click at [710, 235] on button "Add product" at bounding box center [706, 238] width 51 height 14
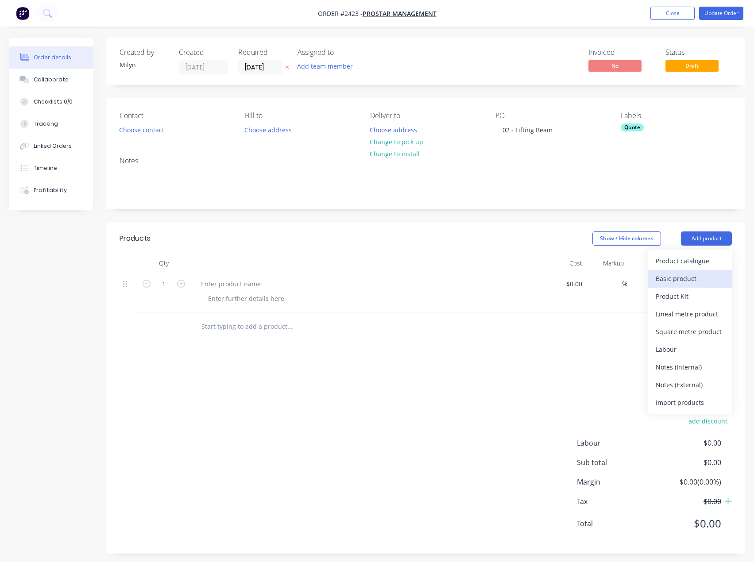
click at [694, 276] on div "Basic product" at bounding box center [689, 278] width 68 height 13
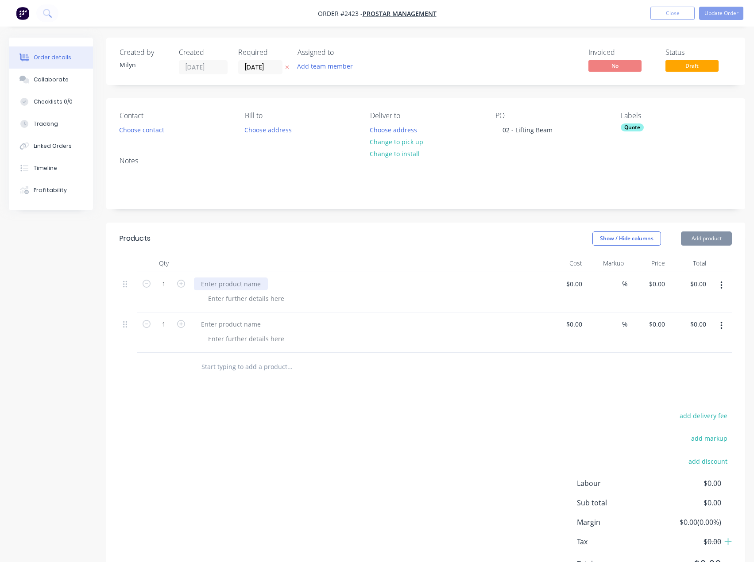
click at [228, 284] on div at bounding box center [231, 284] width 74 height 13
click at [240, 323] on div at bounding box center [231, 324] width 74 height 13
paste div
click at [251, 285] on div at bounding box center [231, 284] width 74 height 13
paste div
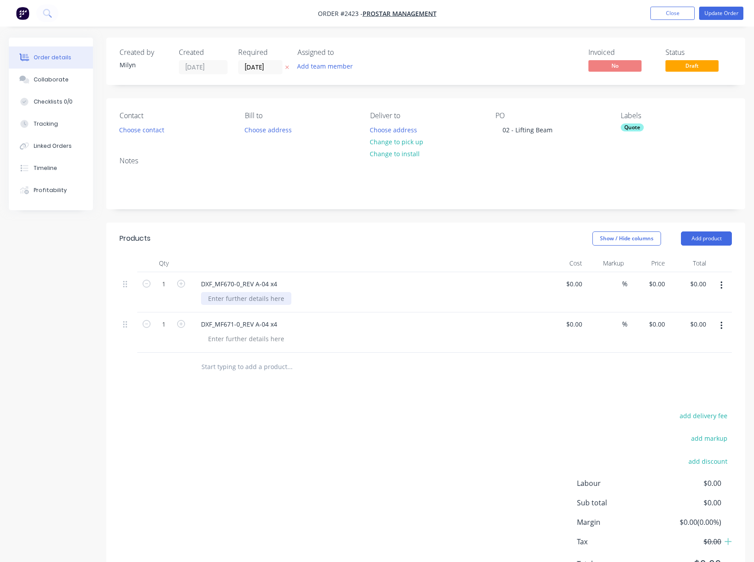
click at [250, 299] on div at bounding box center [246, 298] width 90 height 13
paste div
click at [244, 339] on div at bounding box center [246, 338] width 90 height 13
paste div
click at [258, 295] on div "6mm MS Gr350" at bounding box center [231, 298] width 60 height 13
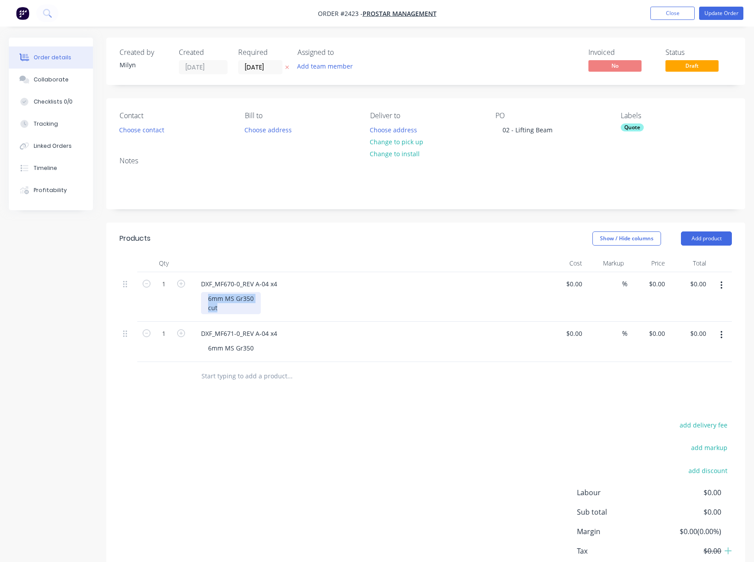
drag, startPoint x: 223, startPoint y: 308, endPoint x: 204, endPoint y: 298, distance: 21.2
click at [204, 298] on div "6mm MS Gr350 cut" at bounding box center [231, 303] width 60 height 22
copy div "6mm MS Gr350 cut"
drag, startPoint x: 256, startPoint y: 347, endPoint x: 202, endPoint y: 346, distance: 53.6
click at [202, 347] on div "6mm MS Gr350" at bounding box center [231, 348] width 60 height 13
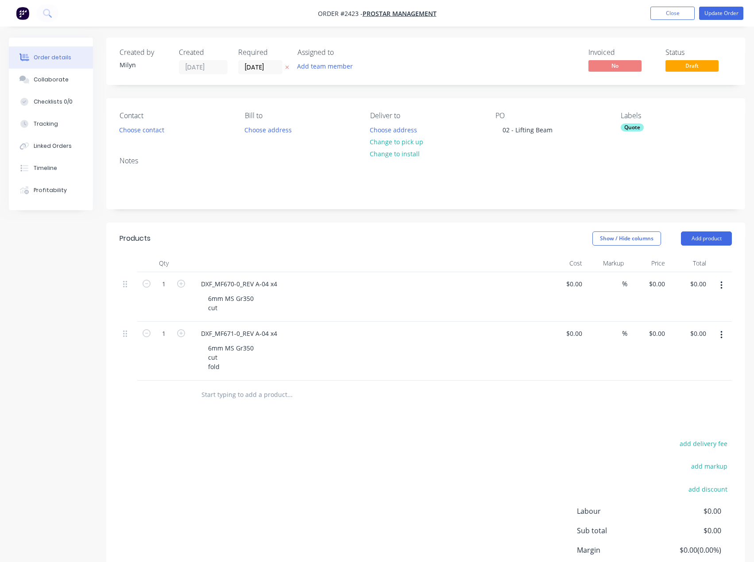
click at [244, 416] on div "Products Show / Hide columns Add product Qty Cost Markup Price Total 1 DXF_MF67…" at bounding box center [425, 422] width 639 height 399
click at [165, 282] on input "1" at bounding box center [163, 284] width 23 height 13
type input "4"
drag, startPoint x: 227, startPoint y: 463, endPoint x: 192, endPoint y: 389, distance: 81.4
click at [227, 460] on div "add delivery fee add markup add discount Labour $0.00 Sub total $0.00 Margin $0…" at bounding box center [425, 523] width 612 height 171
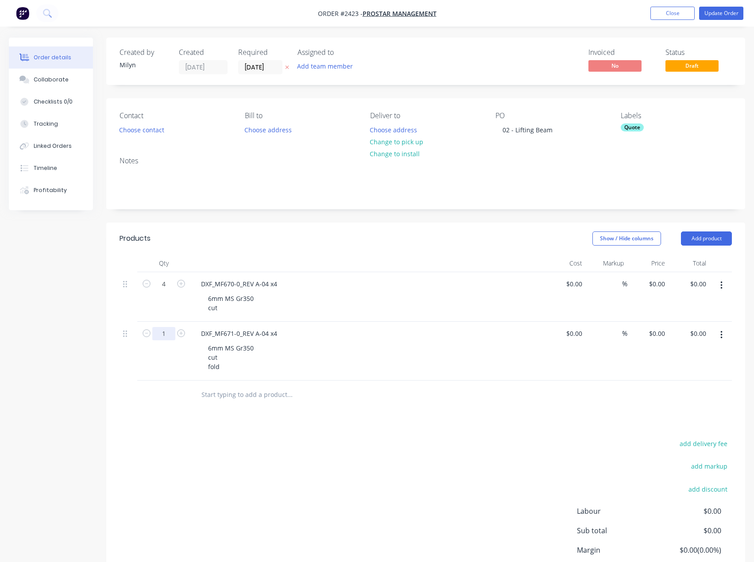
click at [160, 333] on input "1" at bounding box center [163, 333] width 23 height 13
type input "4"
drag, startPoint x: 253, startPoint y: 467, endPoint x: 271, endPoint y: 424, distance: 46.8
click at [254, 467] on div "add delivery fee add markup add discount Labour $0.00 Sub total $0.00 Margin $0…" at bounding box center [425, 523] width 612 height 171
click at [332, 65] on button "Add team member" at bounding box center [325, 66] width 65 height 12
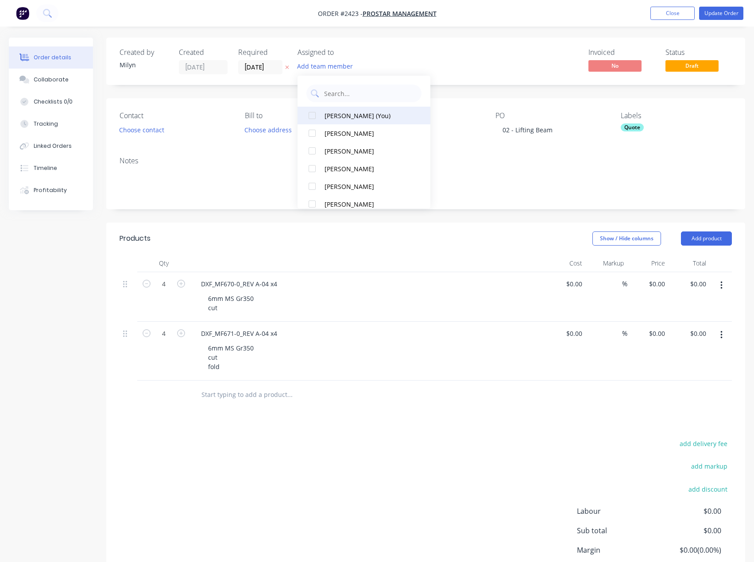
click at [348, 112] on div "[PERSON_NAME] (You)" at bounding box center [368, 115] width 89 height 9
click at [480, 58] on div "Invoiced No Status Draft" at bounding box center [559, 61] width 346 height 26
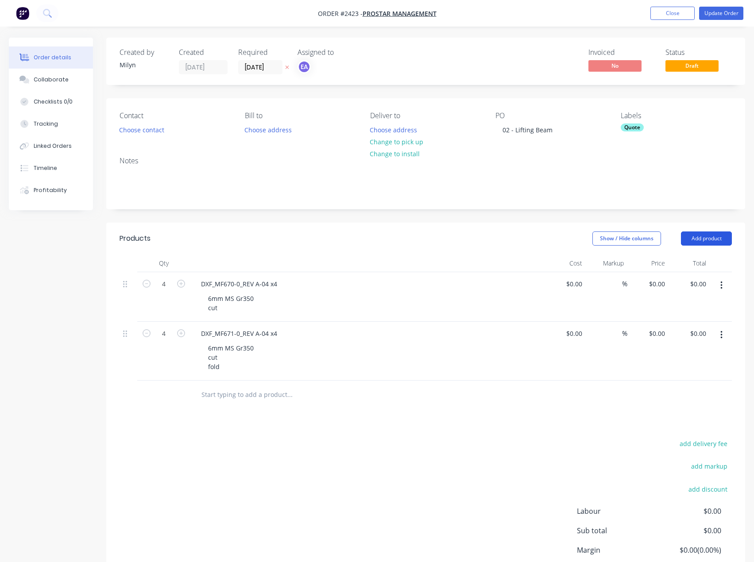
click at [692, 238] on button "Add product" at bounding box center [706, 238] width 51 height 14
click at [690, 274] on div "Basic product" at bounding box center [689, 278] width 68 height 13
click at [718, 237] on button "Add product" at bounding box center [706, 238] width 51 height 14
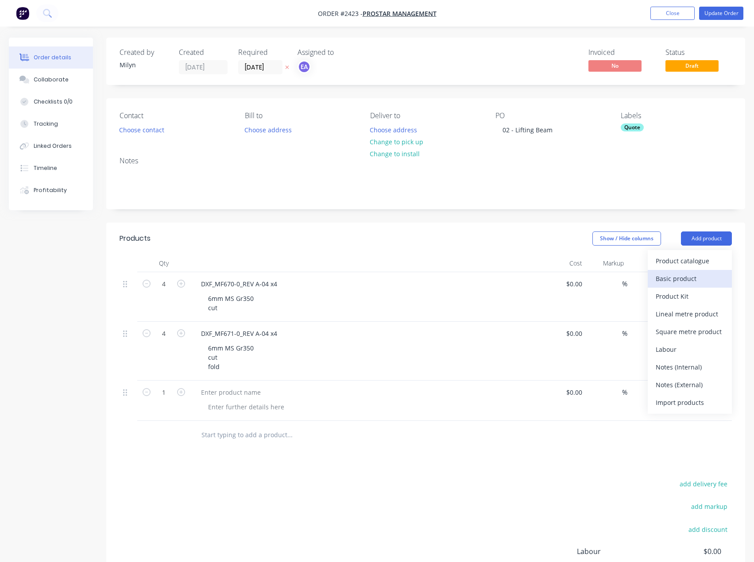
click at [679, 280] on div "Basic product" at bounding box center [689, 278] width 68 height 13
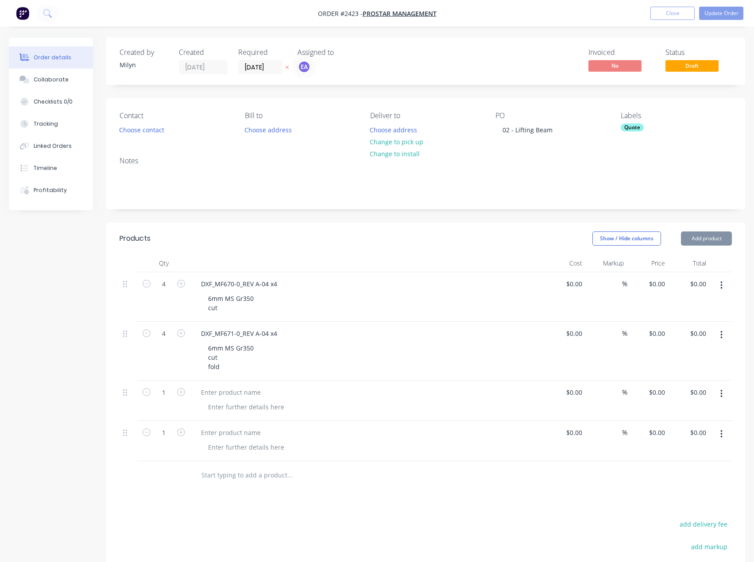
click at [708, 240] on button "Add product" at bounding box center [706, 238] width 51 height 14
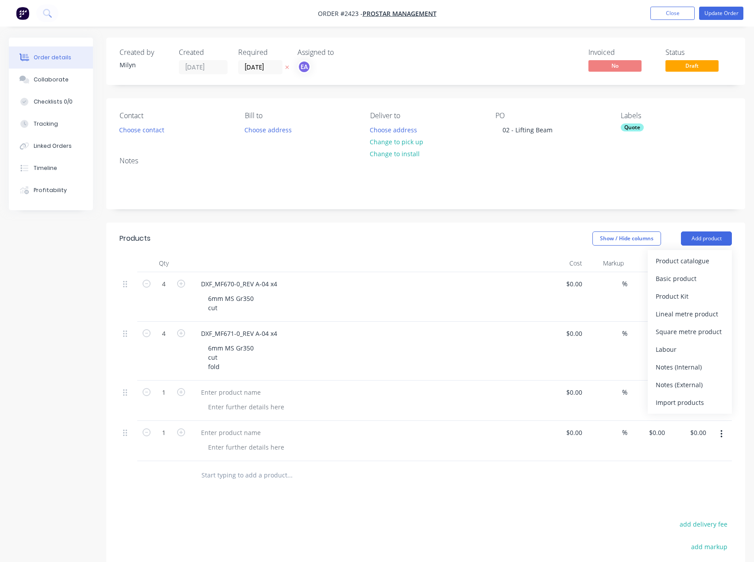
click at [690, 274] on div "Basic product" at bounding box center [689, 278] width 68 height 13
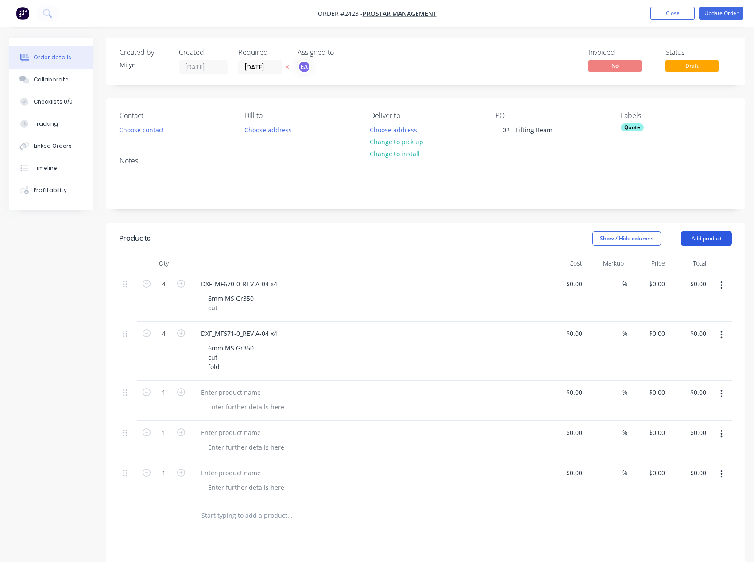
click at [714, 241] on button "Add product" at bounding box center [706, 238] width 51 height 14
click at [693, 276] on div "Basic product" at bounding box center [689, 278] width 68 height 13
click at [705, 241] on button "Add product" at bounding box center [706, 238] width 51 height 14
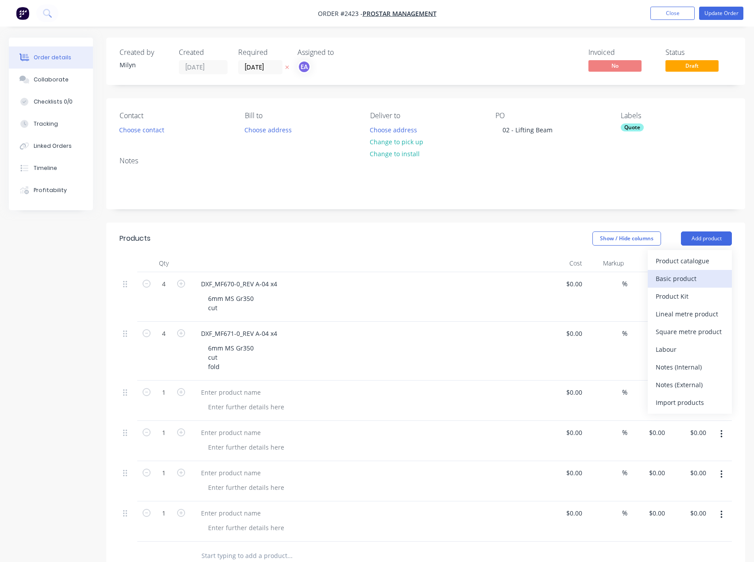
click at [694, 272] on button "Basic product" at bounding box center [690, 279] width 84 height 18
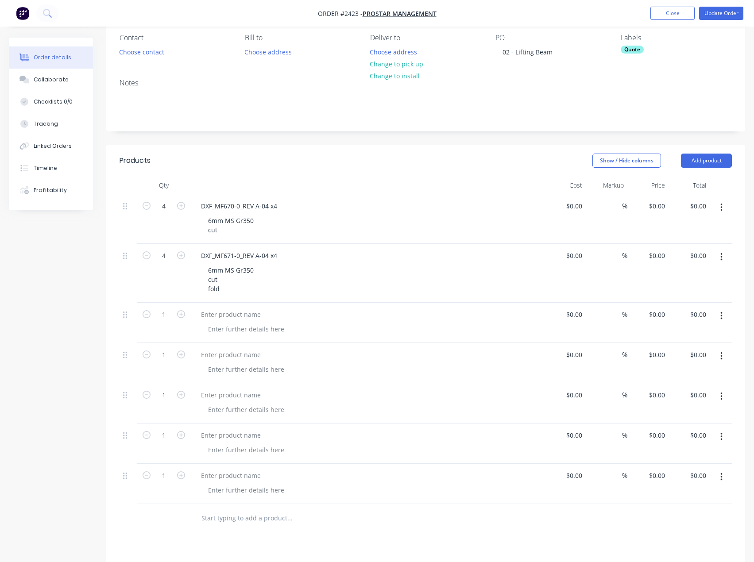
scroll to position [89, 0]
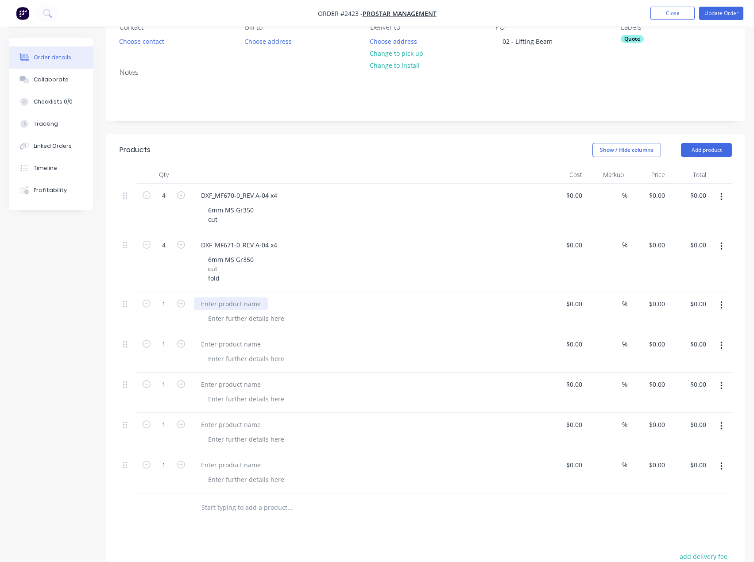
click at [237, 303] on div at bounding box center [231, 303] width 74 height 13
paste div
click at [239, 345] on div at bounding box center [231, 344] width 74 height 13
paste div
drag, startPoint x: 218, startPoint y: 384, endPoint x: 38, endPoint y: 370, distance: 180.2
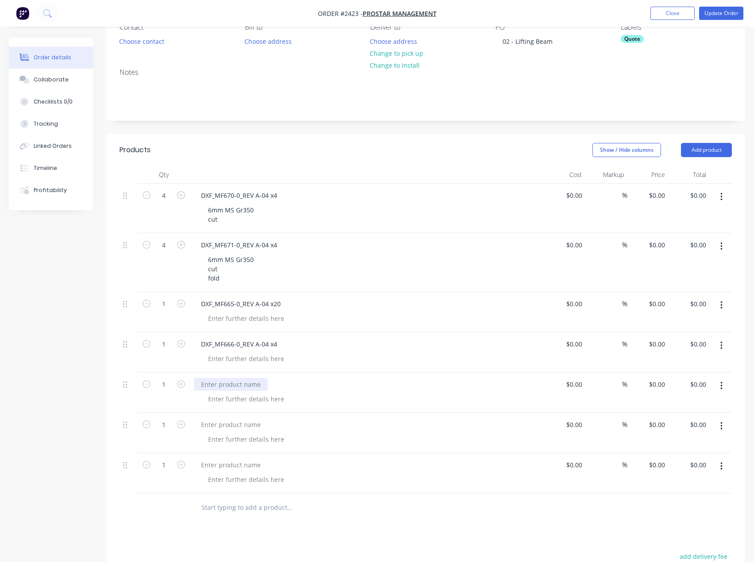
click at [218, 384] on div at bounding box center [231, 384] width 74 height 13
paste div
click at [240, 424] on div at bounding box center [231, 424] width 74 height 13
paste div
click at [239, 464] on div at bounding box center [231, 465] width 74 height 13
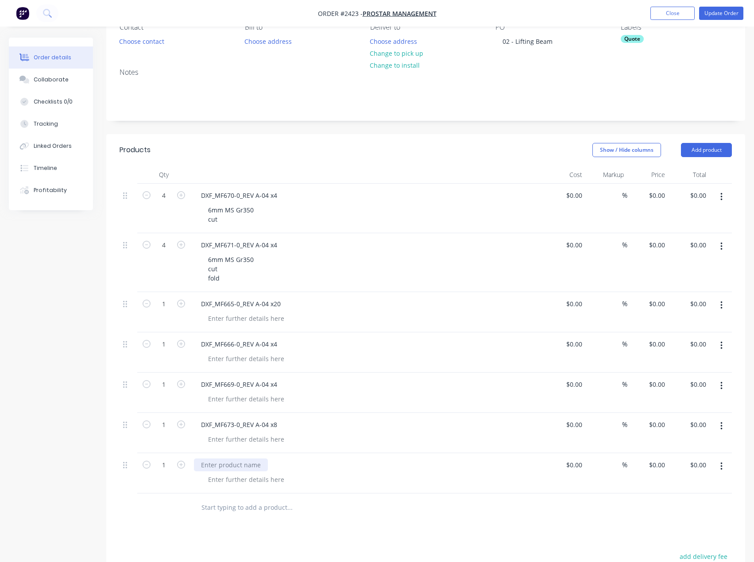
paste div
click at [219, 463] on div at bounding box center [231, 465] width 74 height 13
click at [239, 459] on div at bounding box center [231, 465] width 74 height 13
drag, startPoint x: 165, startPoint y: 466, endPoint x: 162, endPoint y: 459, distance: 7.8
click at [165, 466] on input "1" at bounding box center [163, 465] width 23 height 13
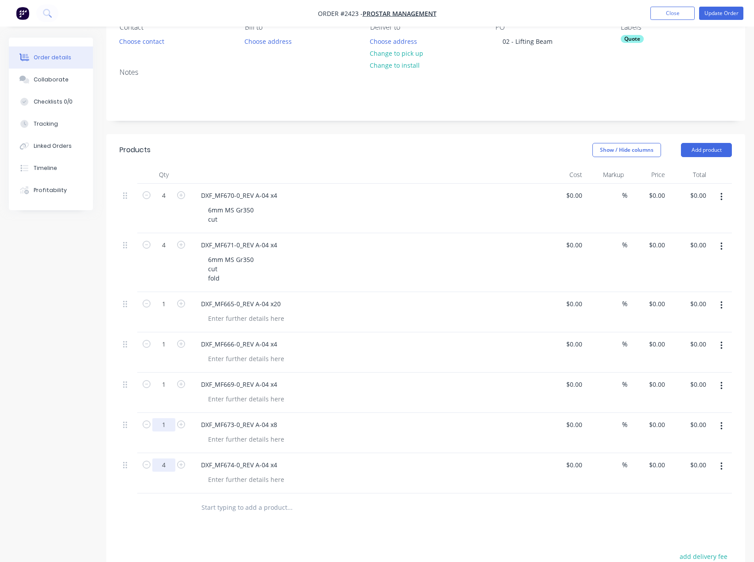
type input "4"
drag, startPoint x: 162, startPoint y: 426, endPoint x: 162, endPoint y: 420, distance: 6.2
click at [162, 426] on input "1" at bounding box center [163, 424] width 23 height 13
type input "8"
click at [165, 378] on input "1" at bounding box center [163, 384] width 23 height 13
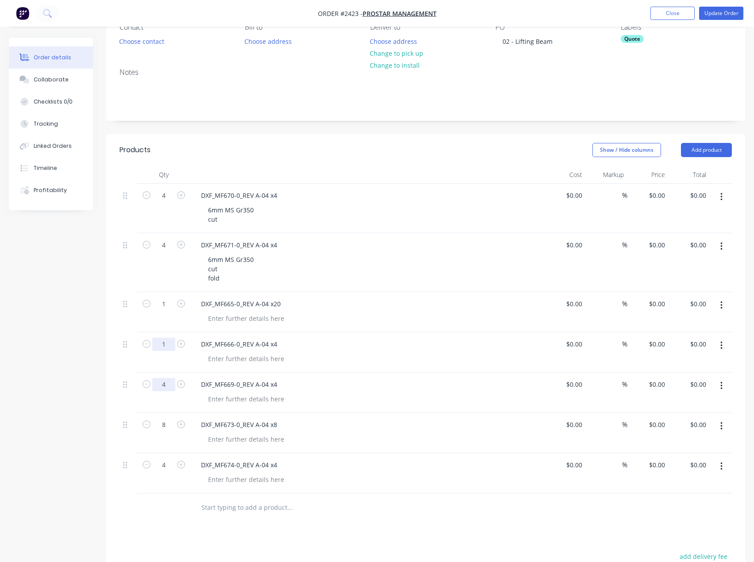
type input "4"
click at [166, 341] on input "1" at bounding box center [163, 344] width 23 height 13
type input "4"
click at [165, 304] on input "1" at bounding box center [163, 303] width 23 height 13
type input "20"
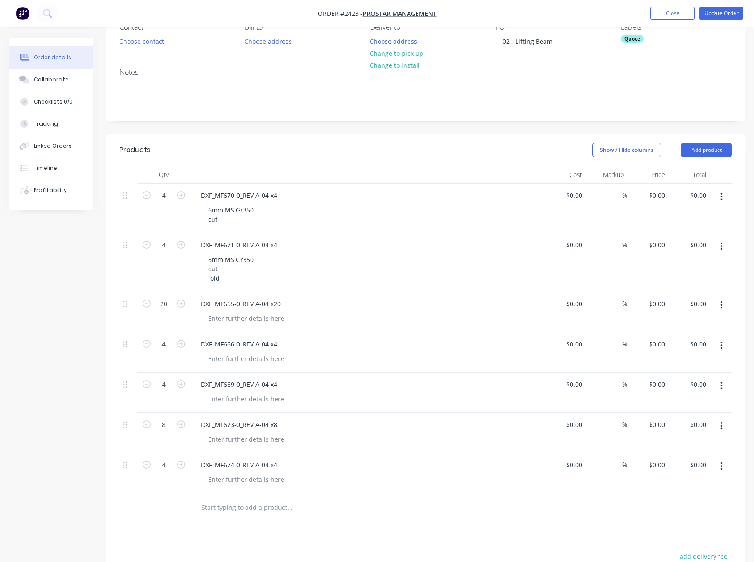
drag, startPoint x: 56, startPoint y: 395, endPoint x: 63, endPoint y: 409, distance: 15.4
click at [56, 395] on div "Created by [PERSON_NAME] Created [DATE] Required [DATE] Assigned to EA Invoiced…" at bounding box center [377, 348] width 736 height 799
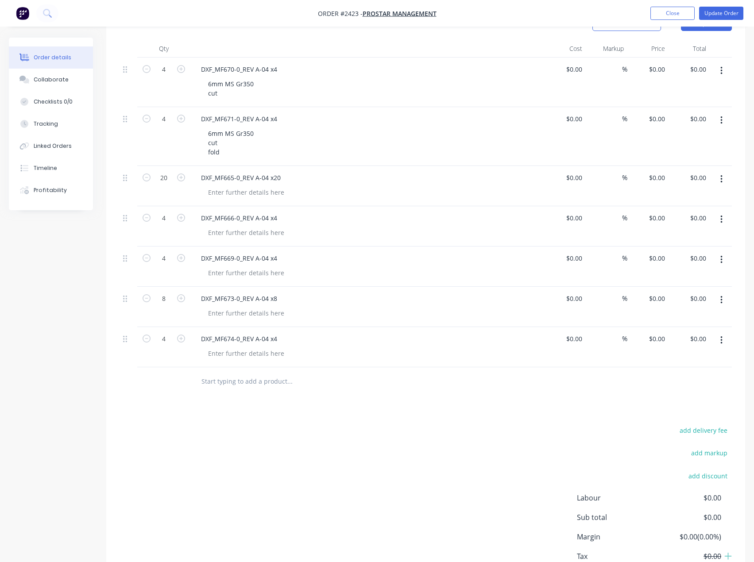
scroll to position [221, 0]
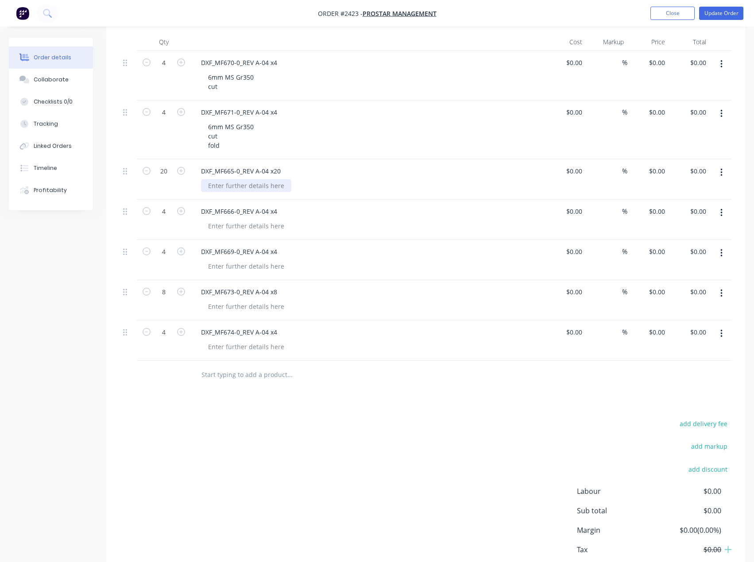
click at [228, 189] on div at bounding box center [246, 185] width 90 height 13
paste div
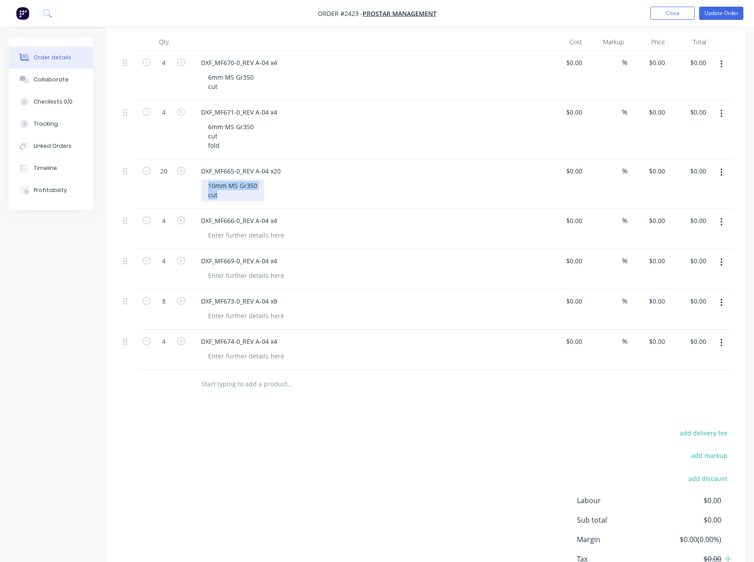
drag, startPoint x: 212, startPoint y: 193, endPoint x: 205, endPoint y: 186, distance: 10.3
click at [205, 186] on div "10mm MS Gr350 cut" at bounding box center [232, 190] width 63 height 22
copy div "10mm MS Gr350 cut"
click at [224, 233] on div at bounding box center [246, 235] width 90 height 13
paste div
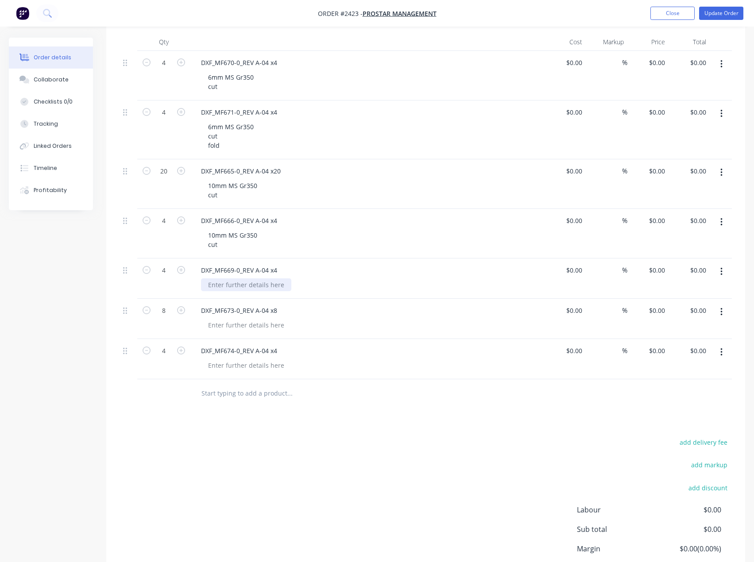
click at [229, 282] on div at bounding box center [246, 284] width 90 height 13
paste div
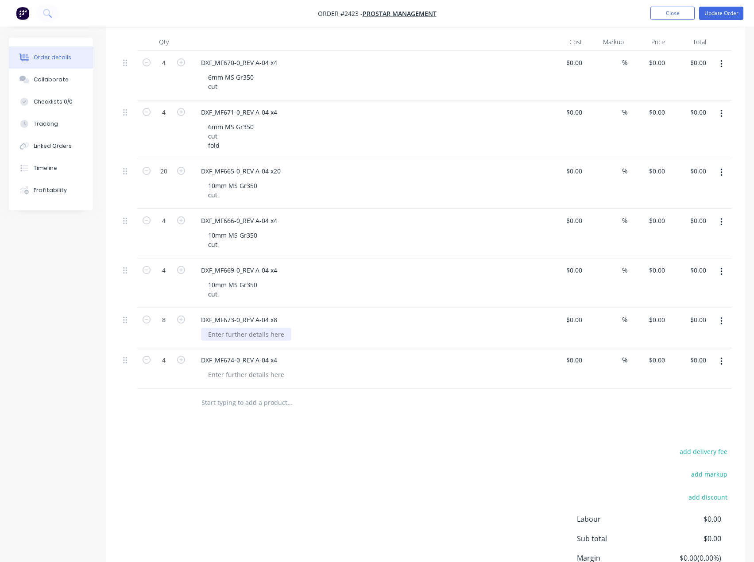
click at [235, 335] on div at bounding box center [246, 334] width 90 height 13
paste div
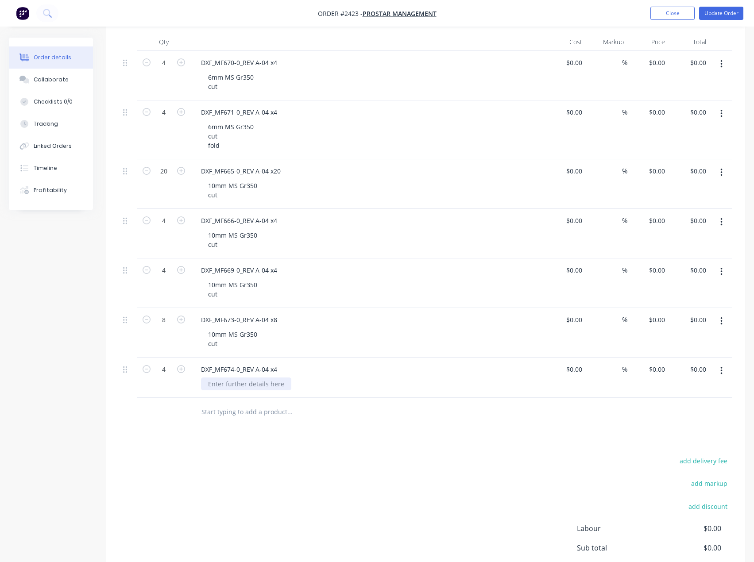
click at [231, 385] on div at bounding box center [246, 384] width 90 height 13
paste div
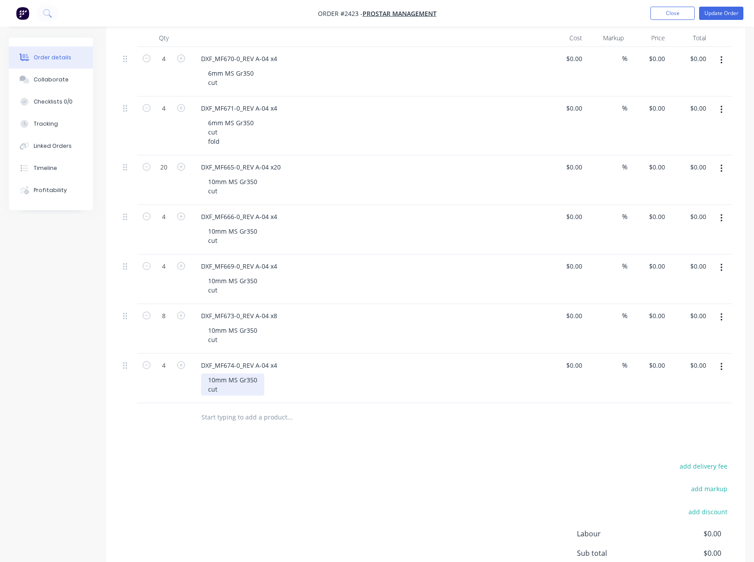
scroll to position [266, 0]
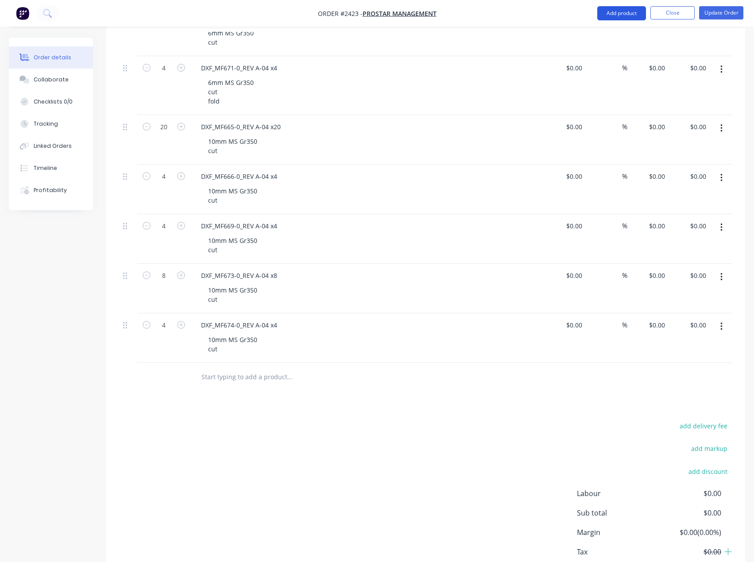
click at [632, 17] on button "Add product" at bounding box center [621, 13] width 49 height 14
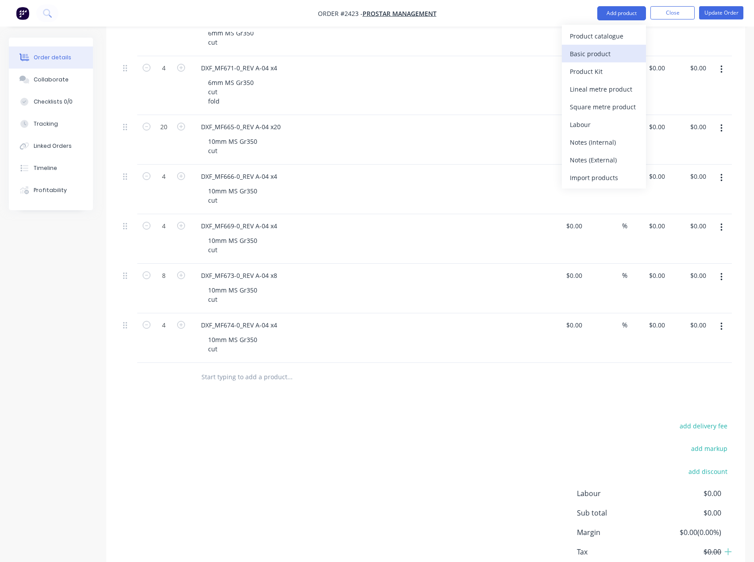
click at [597, 58] on div "Basic product" at bounding box center [604, 53] width 68 height 13
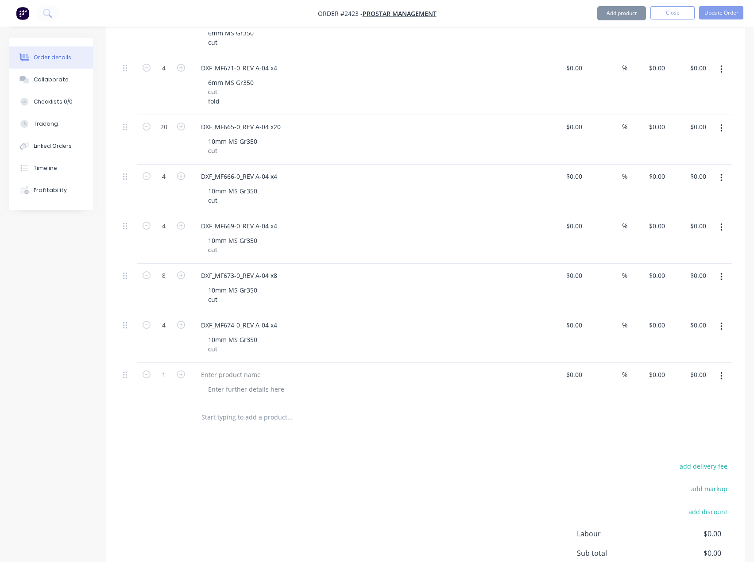
click at [622, 15] on button "Add product" at bounding box center [621, 13] width 49 height 14
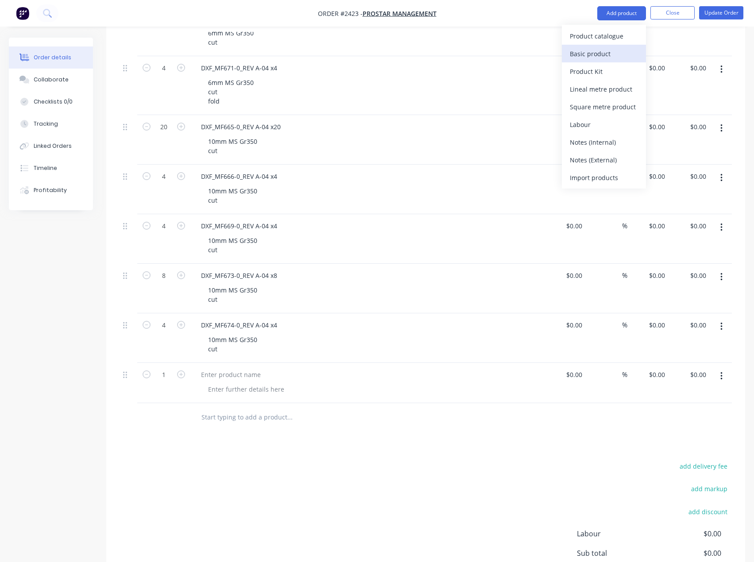
click at [597, 53] on div "Basic product" at bounding box center [604, 53] width 68 height 13
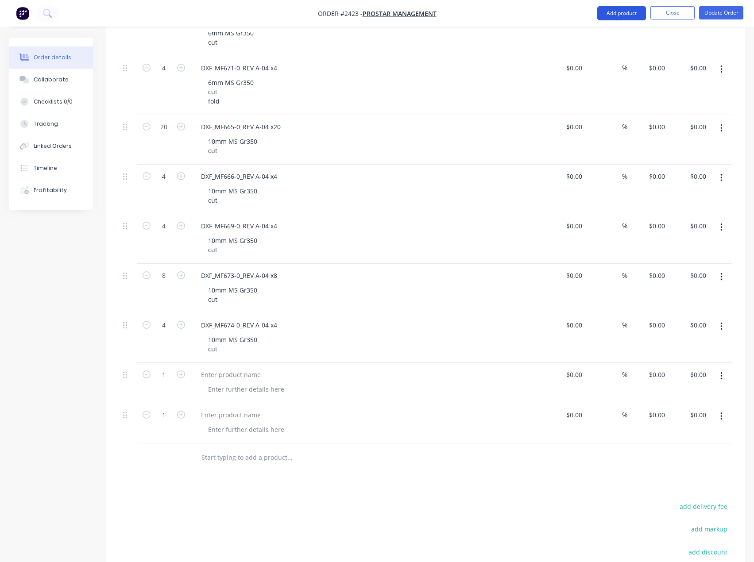
click at [611, 16] on button "Add product" at bounding box center [621, 13] width 49 height 14
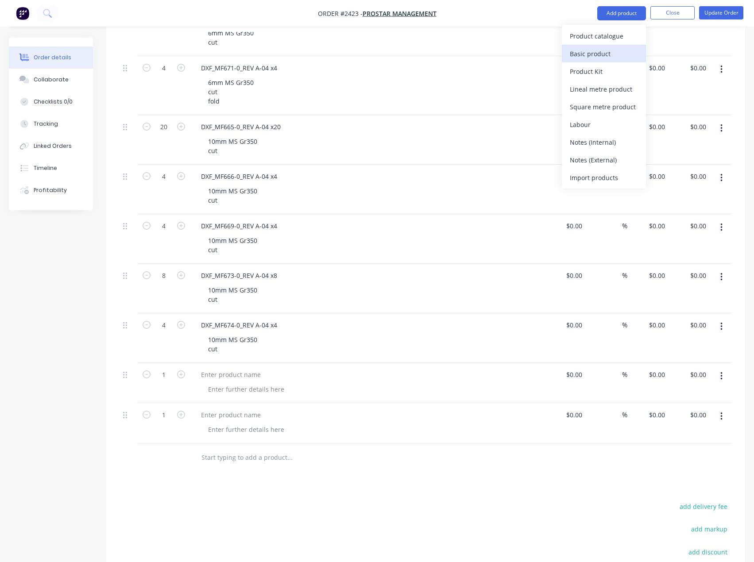
click at [598, 56] on div "Basic product" at bounding box center [604, 53] width 68 height 13
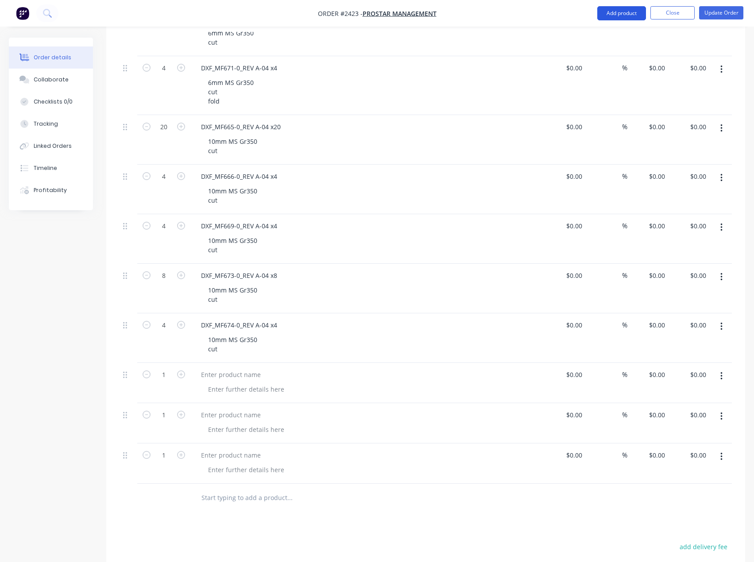
click at [621, 18] on button "Add product" at bounding box center [621, 13] width 49 height 14
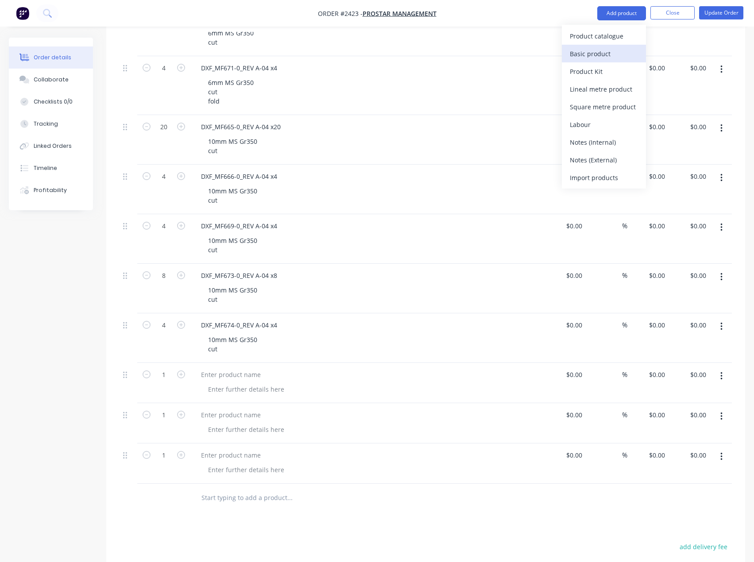
click at [601, 51] on div "Basic product" at bounding box center [604, 53] width 68 height 13
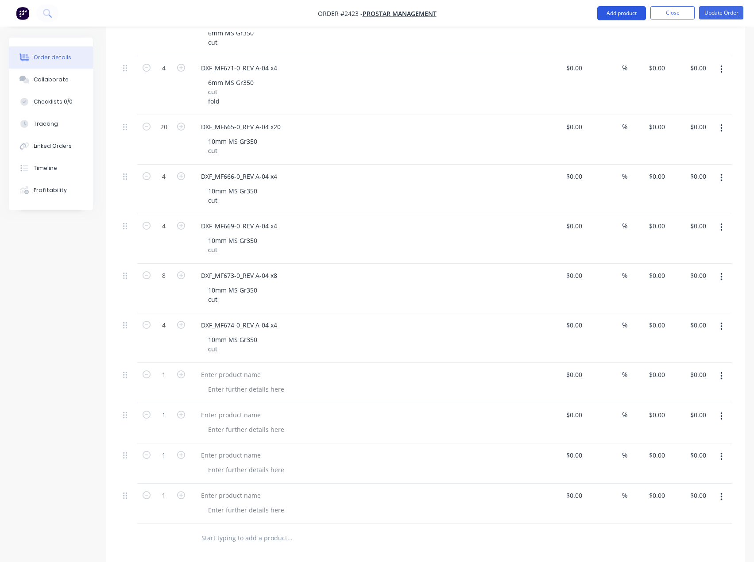
click at [620, 18] on button "Add product" at bounding box center [621, 13] width 49 height 14
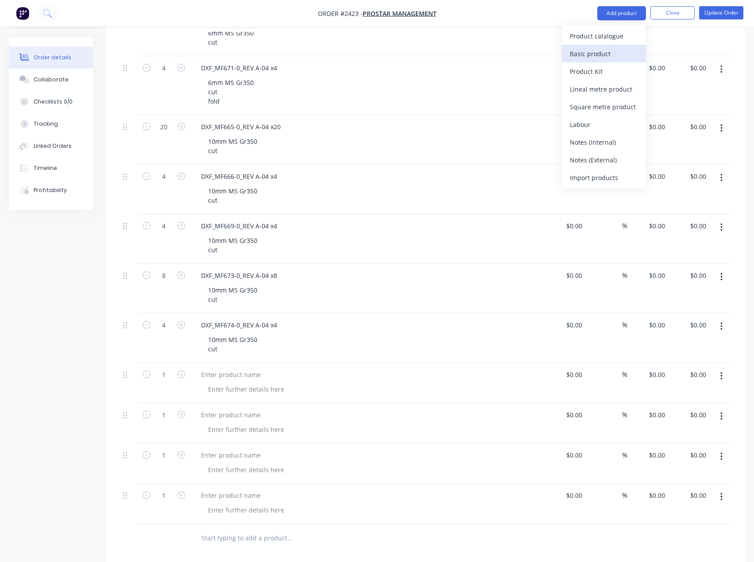
click at [603, 47] on div "Basic product" at bounding box center [604, 53] width 68 height 13
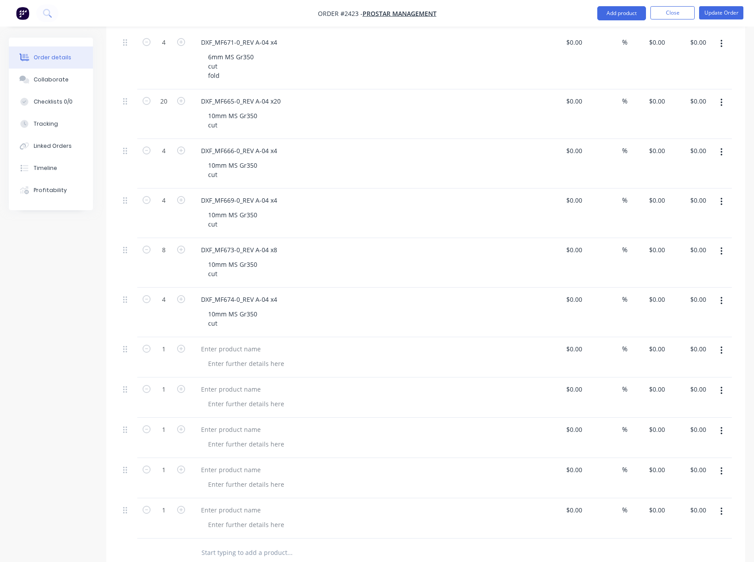
scroll to position [398, 0]
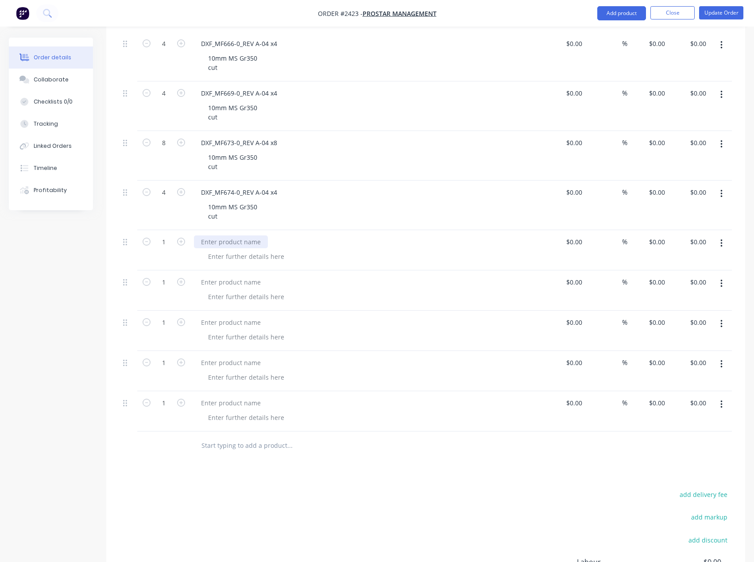
click at [221, 241] on div at bounding box center [231, 241] width 74 height 13
paste div
drag, startPoint x: 236, startPoint y: 242, endPoint x: 180, endPoint y: 244, distance: 56.3
click at [180, 244] on div "1 MF672 x10 $0.00 $0.00 % $0.00 $0.00 $0.00 $0.00" at bounding box center [425, 250] width 612 height 40
click at [252, 255] on div at bounding box center [246, 256] width 90 height 13
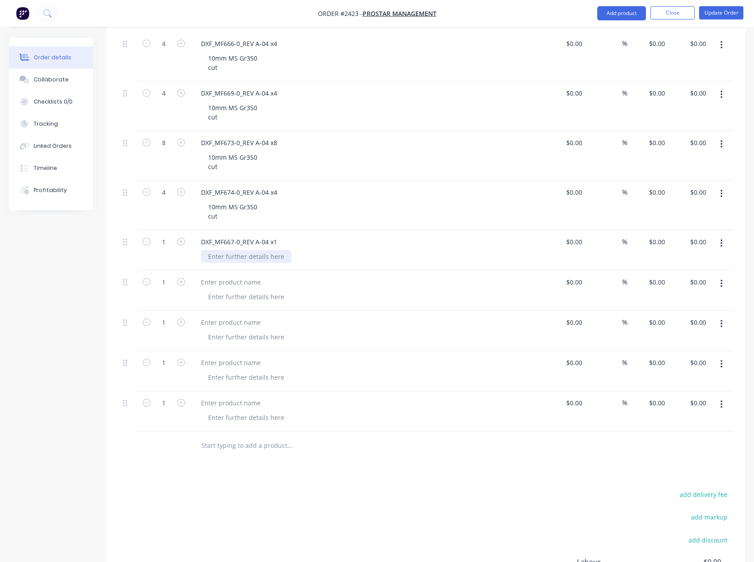
paste div
click at [234, 296] on div at bounding box center [246, 296] width 90 height 13
paste div
drag, startPoint x: 246, startPoint y: 285, endPoint x: 221, endPoint y: 283, distance: 24.8
click at [246, 285] on div at bounding box center [231, 282] width 74 height 13
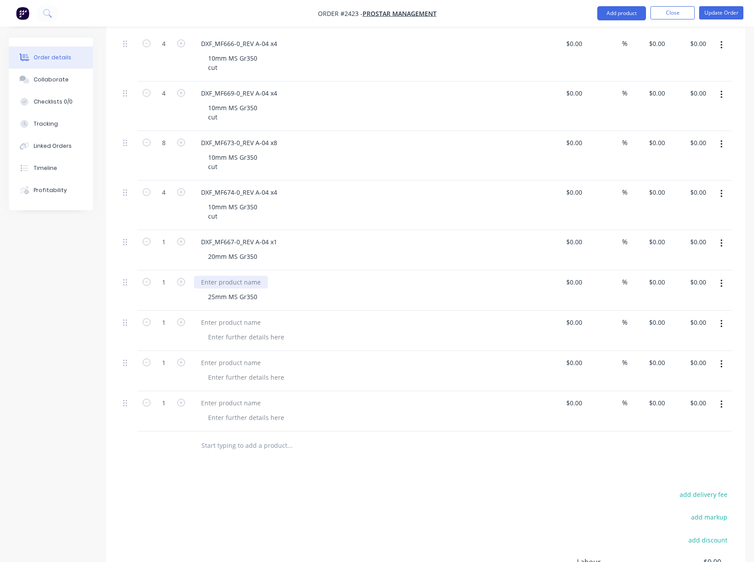
paste div
drag, startPoint x: 243, startPoint y: 326, endPoint x: 56, endPoint y: 300, distance: 188.6
click at [243, 326] on div at bounding box center [231, 322] width 74 height 13
paste div
click at [245, 335] on div at bounding box center [246, 337] width 90 height 13
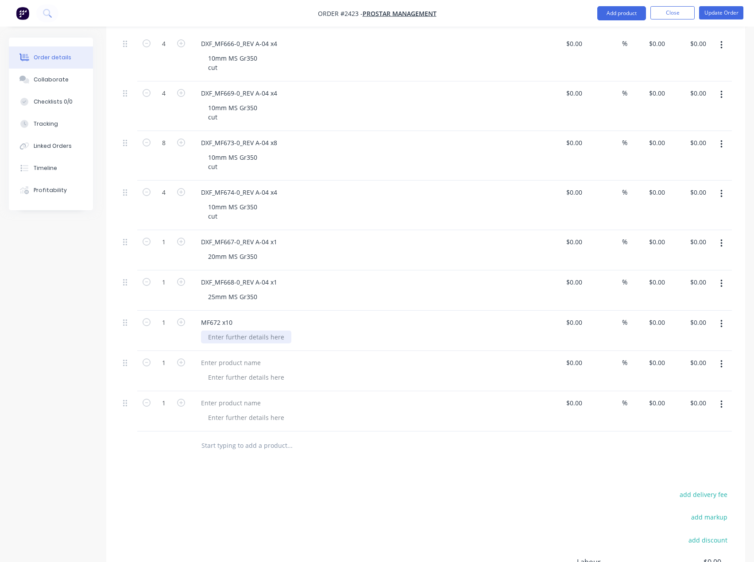
paste div
drag, startPoint x: 228, startPoint y: 376, endPoint x: 53, endPoint y: 362, distance: 176.3
click at [228, 376] on div at bounding box center [246, 377] width 90 height 13
paste div
click at [248, 368] on div at bounding box center [231, 362] width 74 height 13
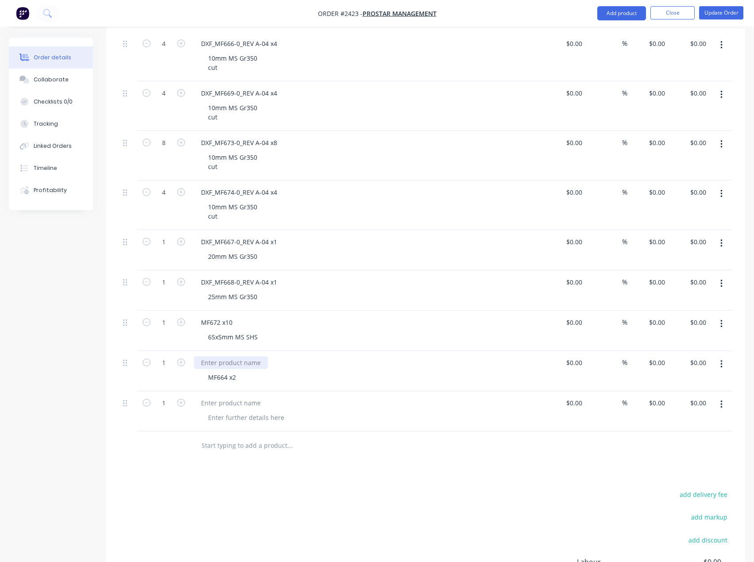
paste div
drag, startPoint x: 212, startPoint y: 404, endPoint x: 18, endPoint y: 360, distance: 198.7
click at [212, 404] on div at bounding box center [231, 403] width 74 height 13
paste div
drag, startPoint x: 234, startPoint y: 414, endPoint x: 243, endPoint y: 417, distance: 9.7
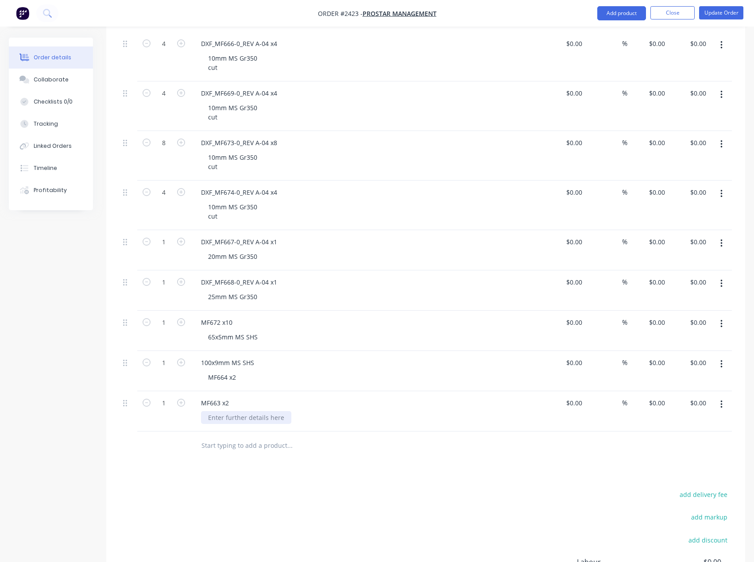
click at [234, 414] on div at bounding box center [246, 417] width 90 height 13
paste div
click at [281, 483] on div "Products Show / Hide columns Add product Qty Cost Markup Price Total 4 DXF_MF67…" at bounding box center [425, 248] width 639 height 848
click at [724, 9] on button "Update Order" at bounding box center [721, 12] width 44 height 13
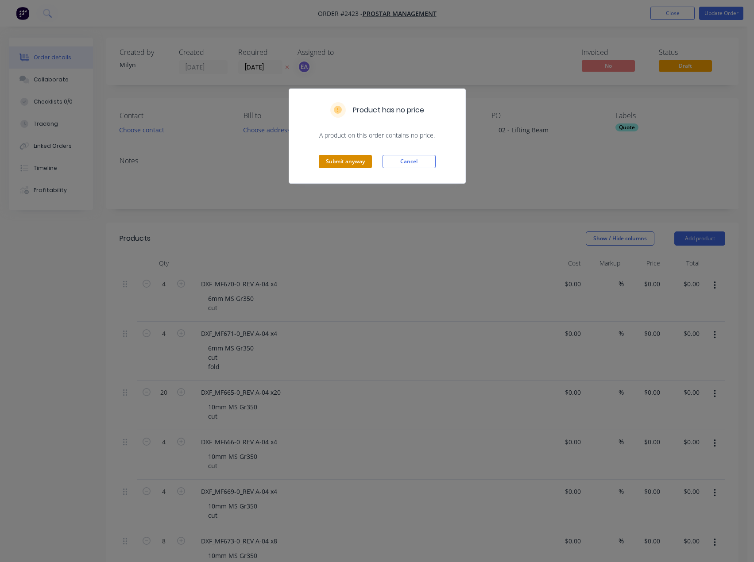
click at [350, 162] on button "Submit anyway" at bounding box center [345, 161] width 53 height 13
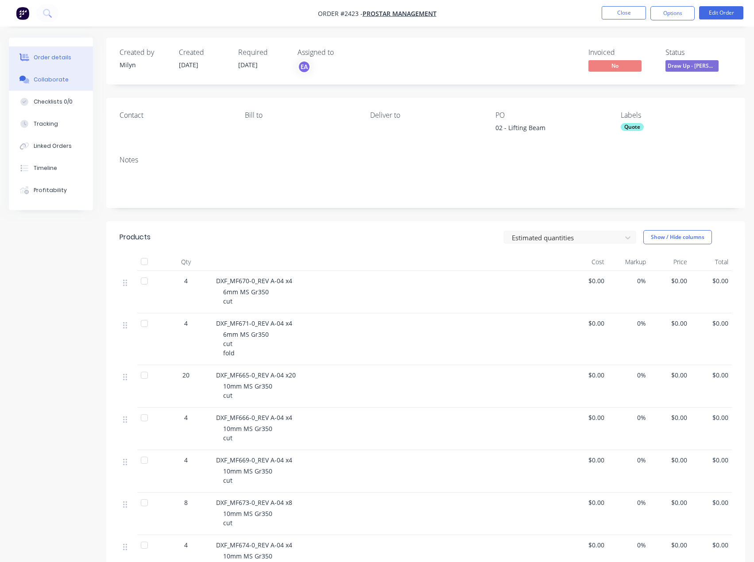
click at [51, 80] on div "Collaborate" at bounding box center [51, 80] width 35 height 8
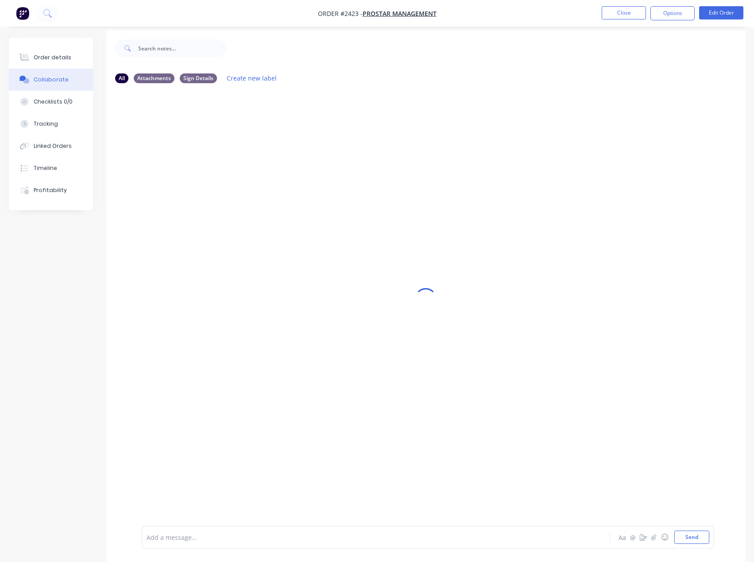
scroll to position [13, 0]
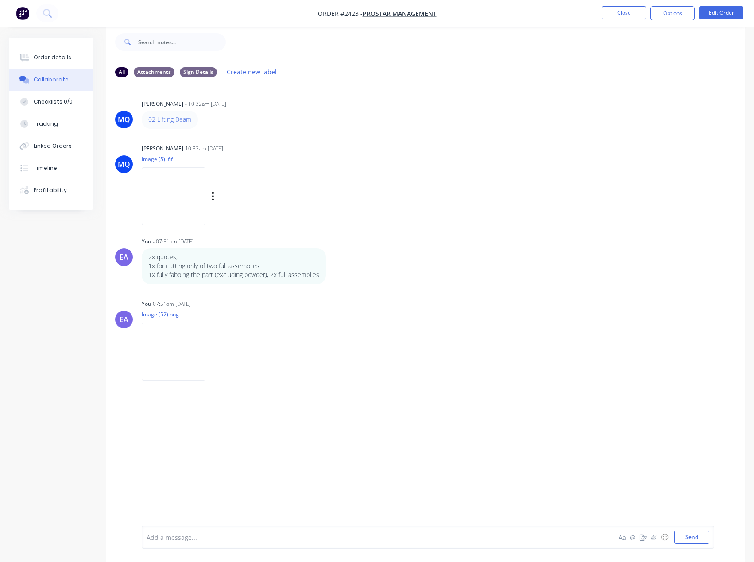
click at [173, 197] on img at bounding box center [174, 196] width 64 height 58
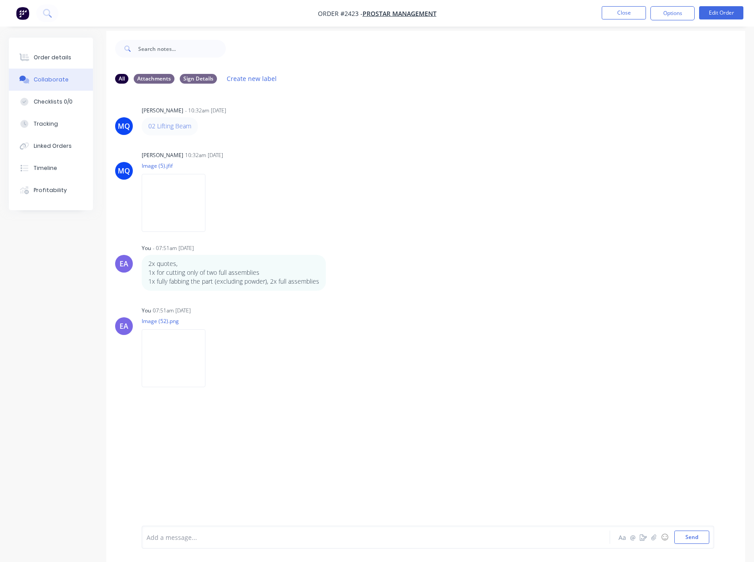
scroll to position [0, 0]
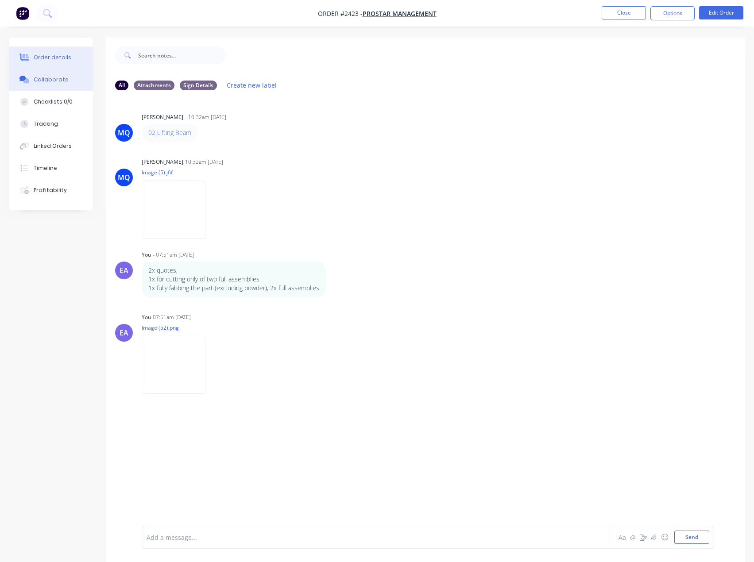
click at [62, 60] on div "Order details" at bounding box center [53, 58] width 38 height 8
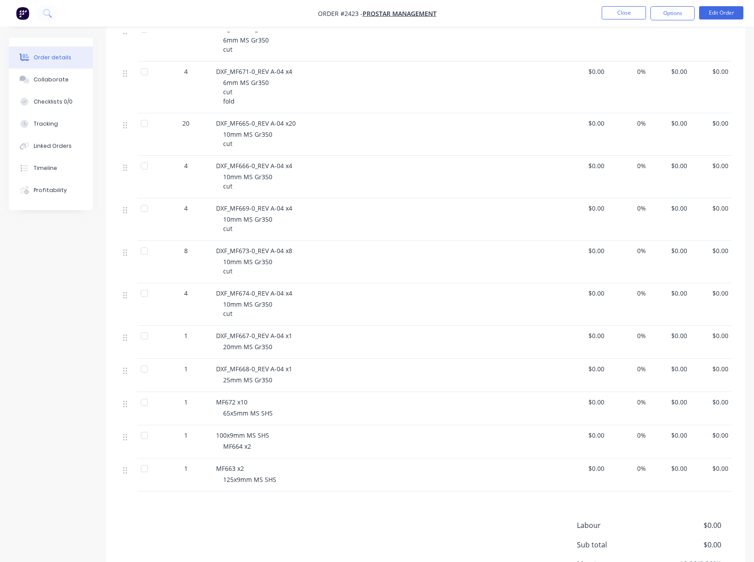
scroll to position [266, 0]
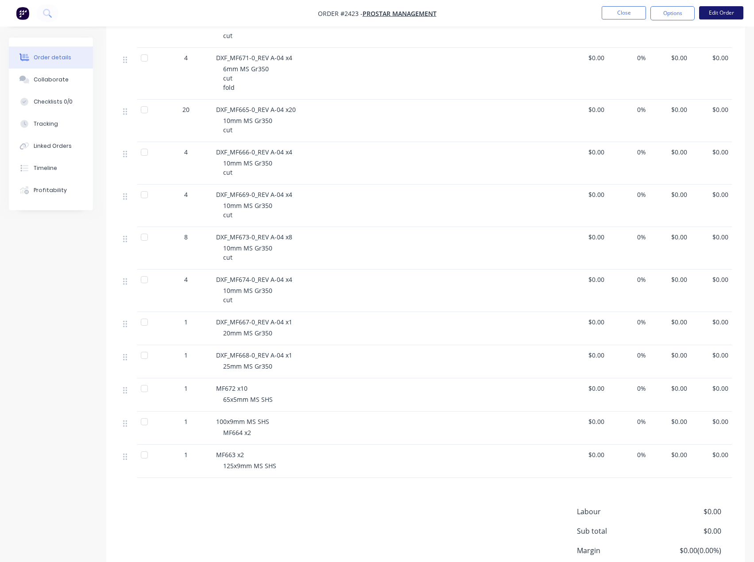
click at [711, 12] on button "Edit Order" at bounding box center [721, 12] width 44 height 13
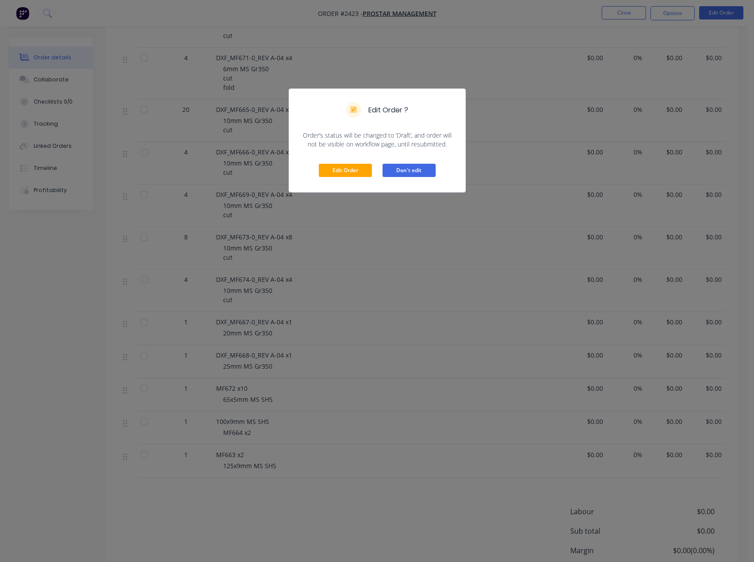
click at [416, 169] on button "Don't edit" at bounding box center [408, 170] width 53 height 13
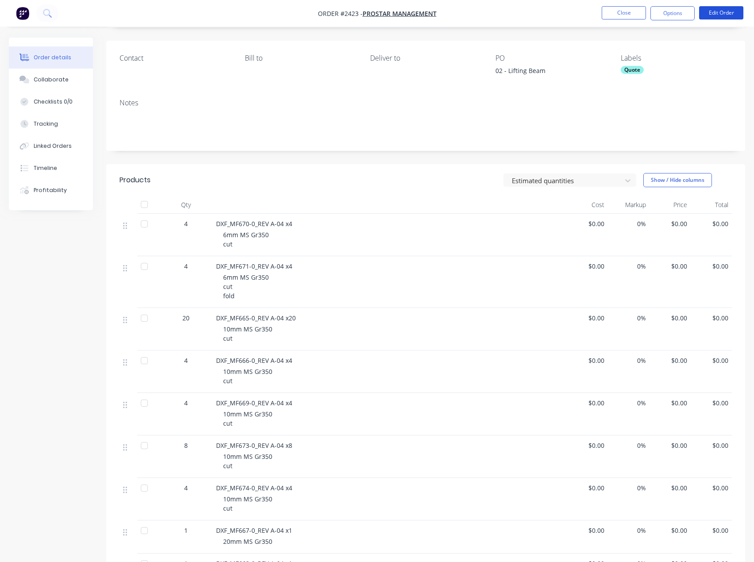
scroll to position [221, 0]
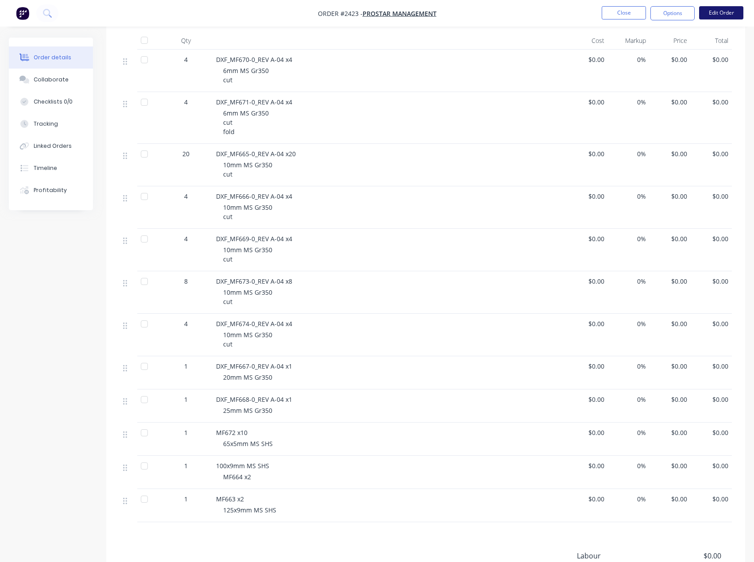
click at [724, 14] on button "Edit Order" at bounding box center [721, 12] width 44 height 13
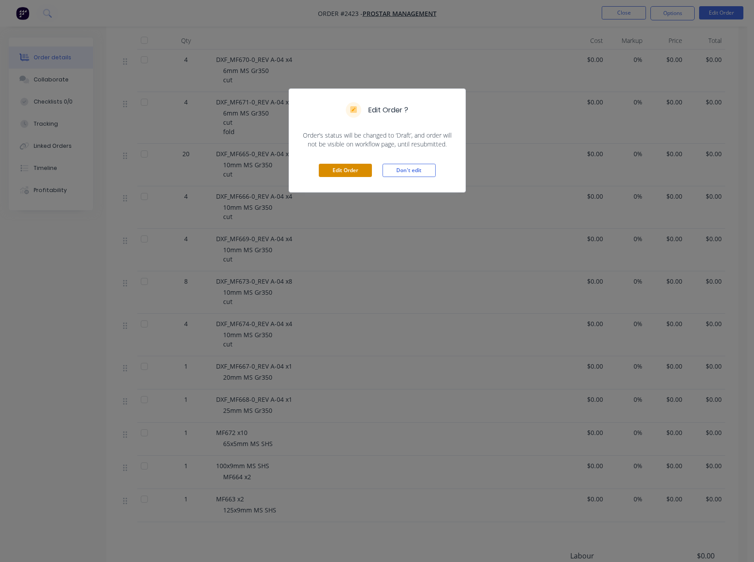
click at [347, 167] on button "Edit Order" at bounding box center [345, 170] width 53 height 13
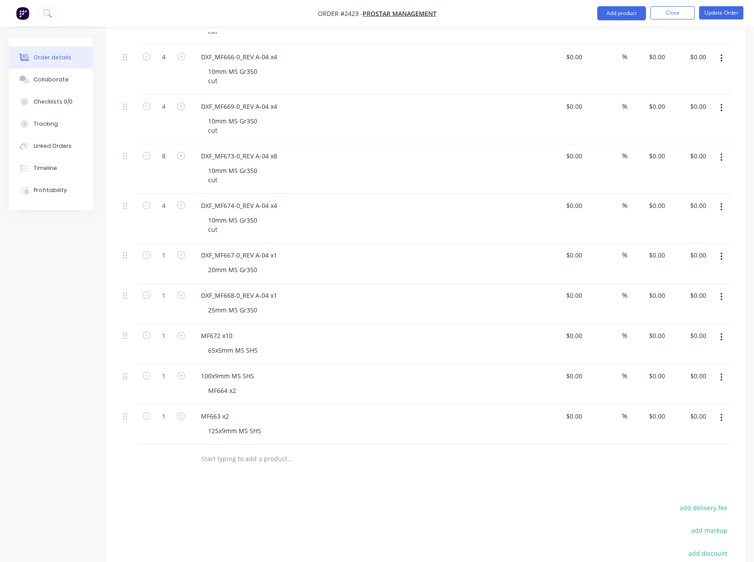
scroll to position [398, 0]
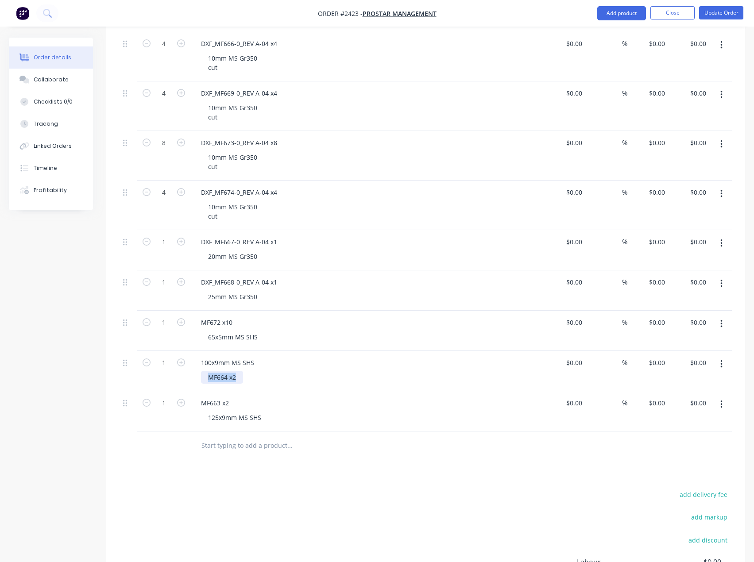
drag, startPoint x: 240, startPoint y: 376, endPoint x: 208, endPoint y: 378, distance: 32.8
click at [208, 378] on div "MF664 x2" at bounding box center [222, 377] width 42 height 13
drag, startPoint x: 258, startPoint y: 363, endPoint x: 200, endPoint y: 363, distance: 57.5
click at [200, 363] on div "100x9mm MS SHS" at bounding box center [227, 362] width 67 height 13
click at [242, 376] on div "MF664 x2" at bounding box center [222, 377] width 42 height 13
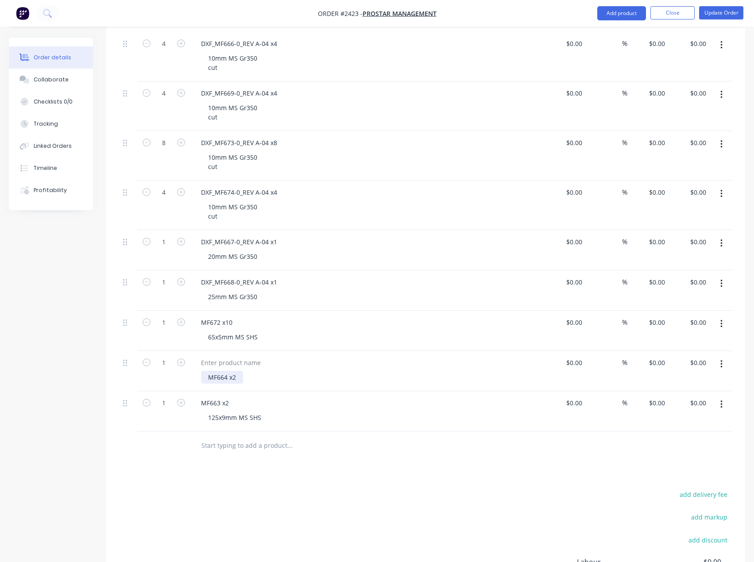
click at [242, 376] on div "MF664 x2" at bounding box center [222, 377] width 42 height 13
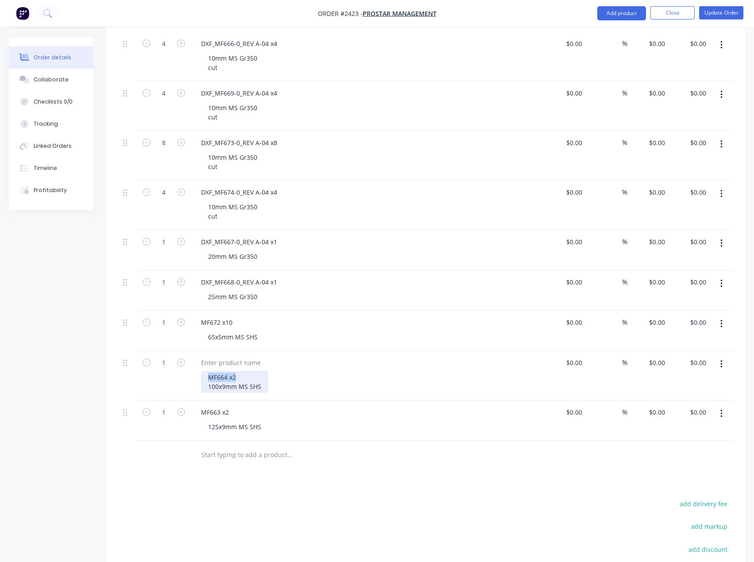
drag, startPoint x: 242, startPoint y: 376, endPoint x: 197, endPoint y: 377, distance: 45.6
click at [197, 377] on div "MF664 x2 100x9mm MS SHS" at bounding box center [367, 376] width 354 height 50
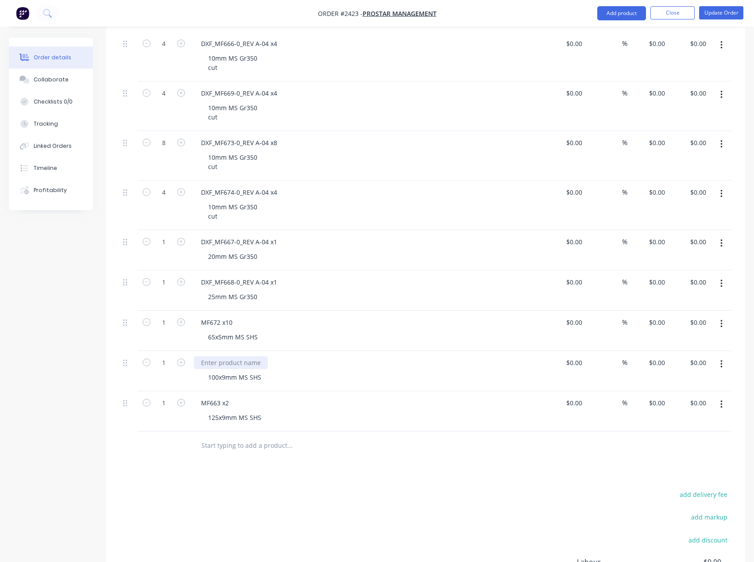
click at [211, 365] on div at bounding box center [231, 362] width 74 height 13
click at [178, 362] on icon "button" at bounding box center [181, 362] width 8 height 8
type input "2"
click at [177, 400] on icon "button" at bounding box center [181, 403] width 8 height 8
type input "2"
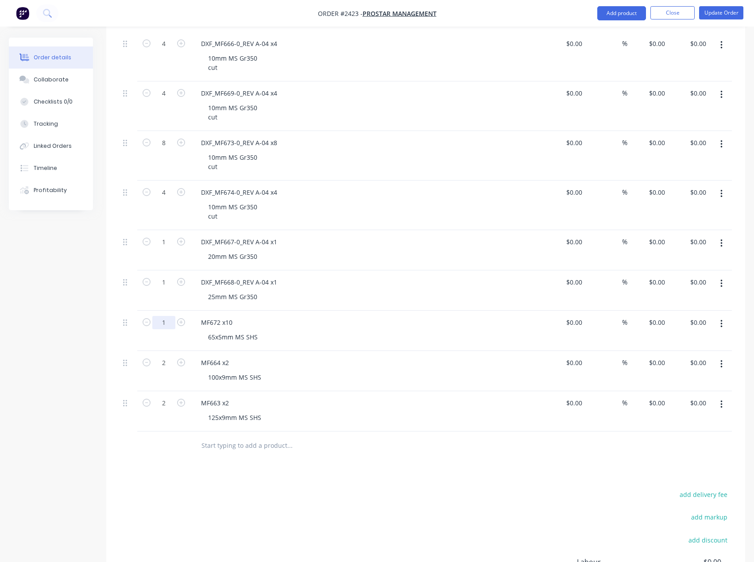
click at [166, 324] on input "1" at bounding box center [163, 322] width 23 height 13
type input "10"
click at [509, 18] on nav "Order #2423 - ProStar Management Add product Close Update Order" at bounding box center [377, 13] width 754 height 27
drag, startPoint x: 235, startPoint y: 401, endPoint x: 200, endPoint y: 410, distance: 35.5
click at [202, 404] on div "MF663 x2" at bounding box center [215, 403] width 42 height 13
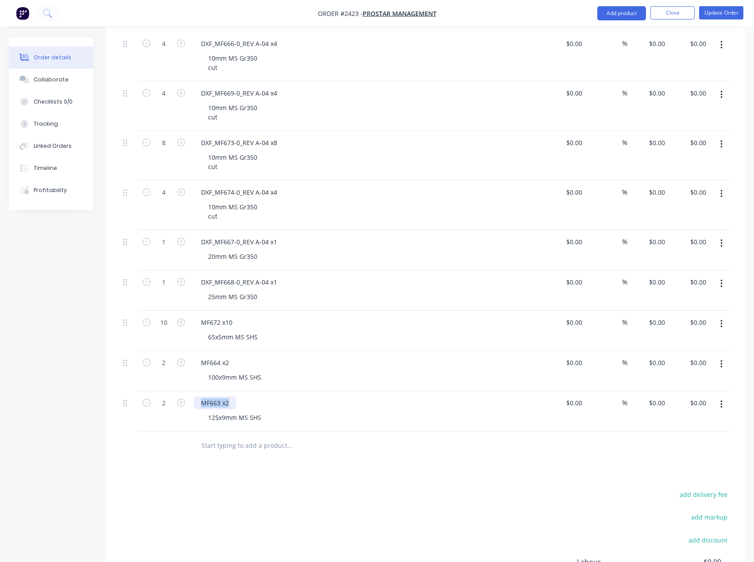
paste div
click at [242, 470] on div "Products Show / Hide columns Add product Qty Cost Markup Price Total 4 DXF_MF67…" at bounding box center [425, 248] width 639 height 848
click at [180, 400] on icon "button" at bounding box center [181, 403] width 8 height 8
click at [180, 401] on icon "button" at bounding box center [181, 403] width 8 height 8
type input "4"
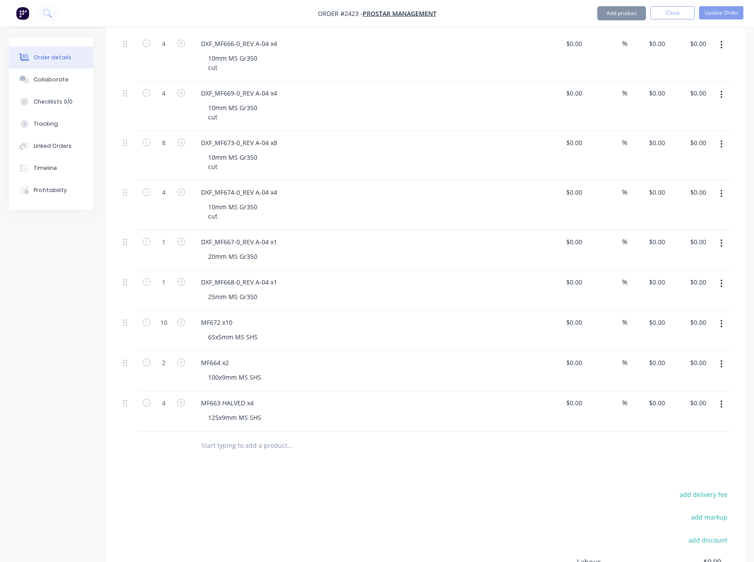
click at [258, 470] on div "Products Show / Hide columns Add product Qty Cost Markup Price Total 4 DXF_MF67…" at bounding box center [425, 248] width 639 height 848
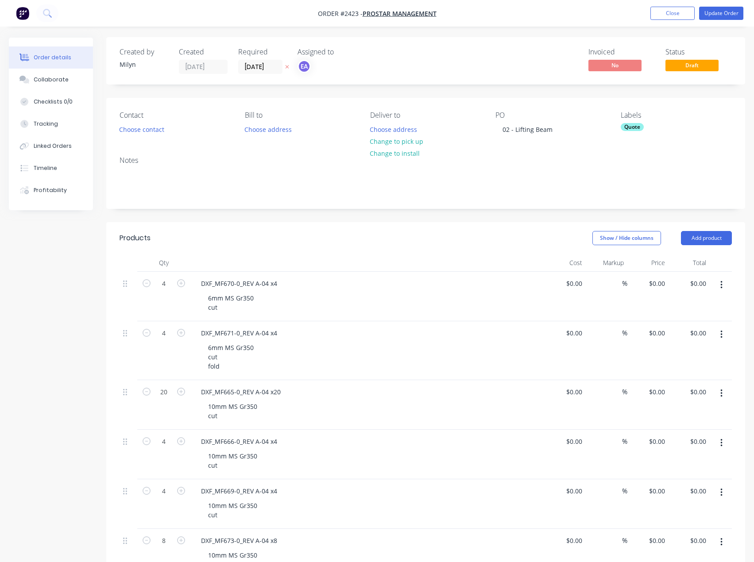
scroll to position [0, 0]
click at [731, 16] on button "Update Order" at bounding box center [721, 13] width 44 height 13
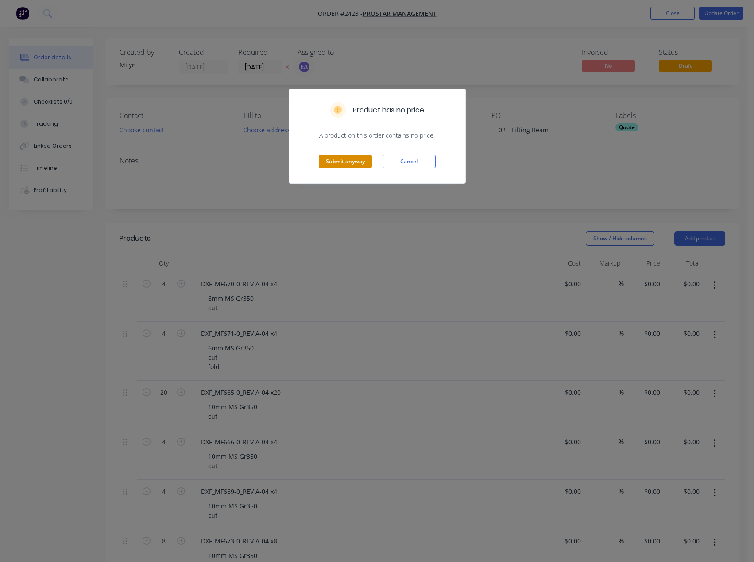
click at [332, 159] on button "Submit anyway" at bounding box center [345, 161] width 53 height 13
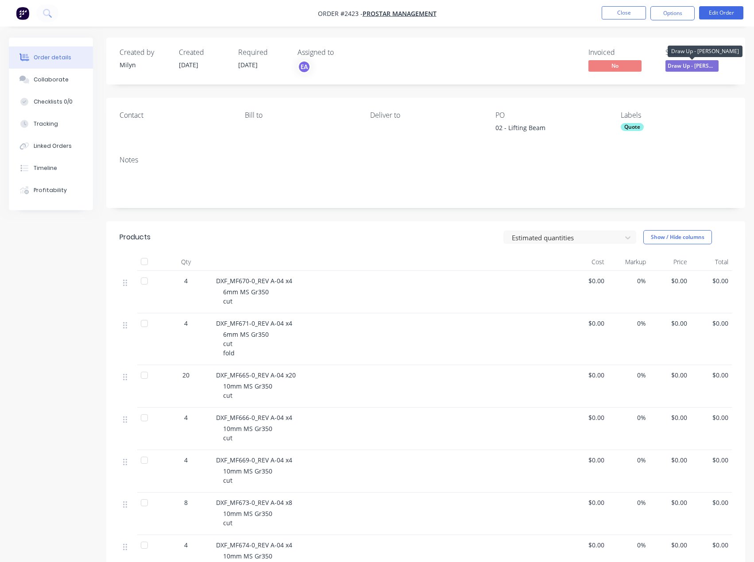
click at [694, 64] on span "Draw Up - [PERSON_NAME]" at bounding box center [691, 65] width 53 height 11
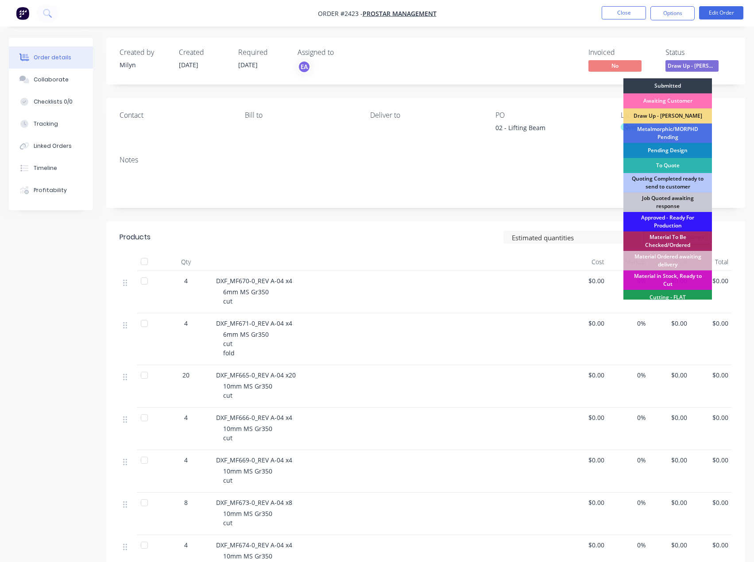
click at [363, 162] on div "Notes" at bounding box center [425, 160] width 612 height 8
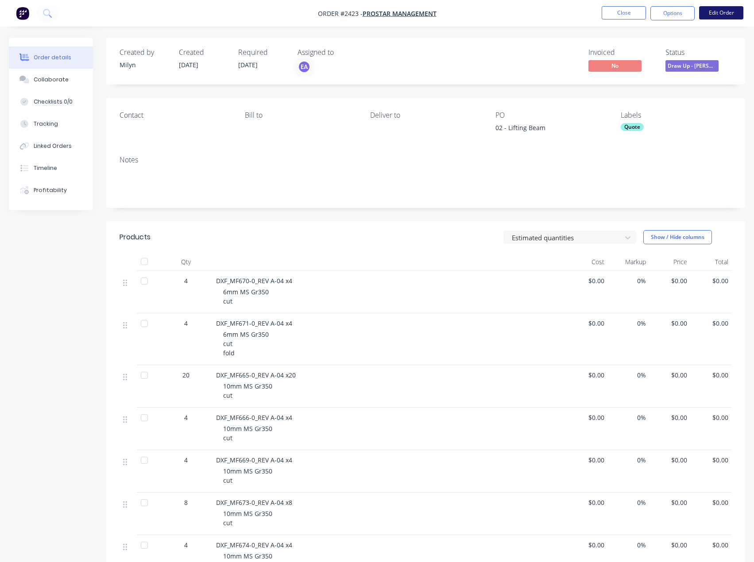
click at [722, 12] on button "Edit Order" at bounding box center [721, 12] width 44 height 13
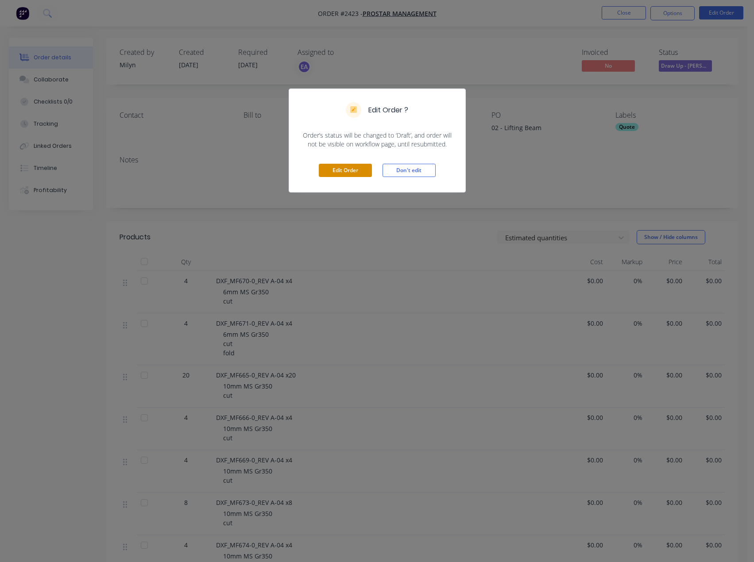
click at [323, 166] on button "Edit Order" at bounding box center [345, 170] width 53 height 13
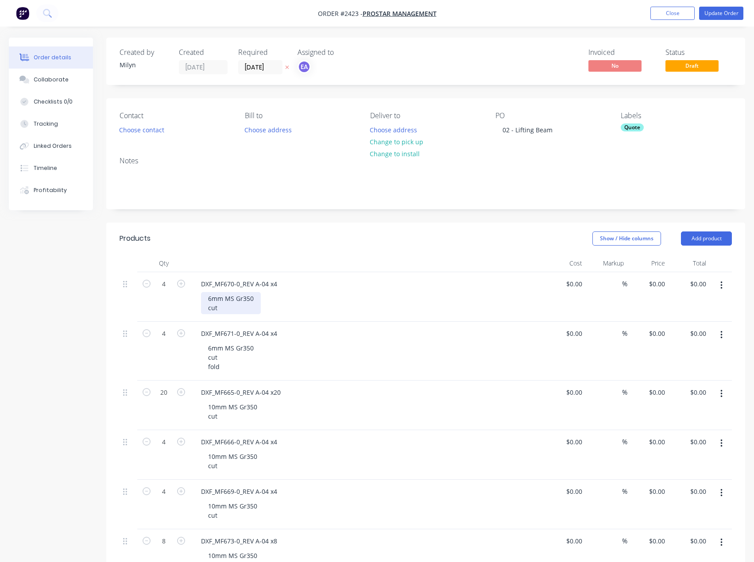
click at [233, 311] on div "6mm MS Gr350 cut" at bounding box center [231, 303] width 60 height 22
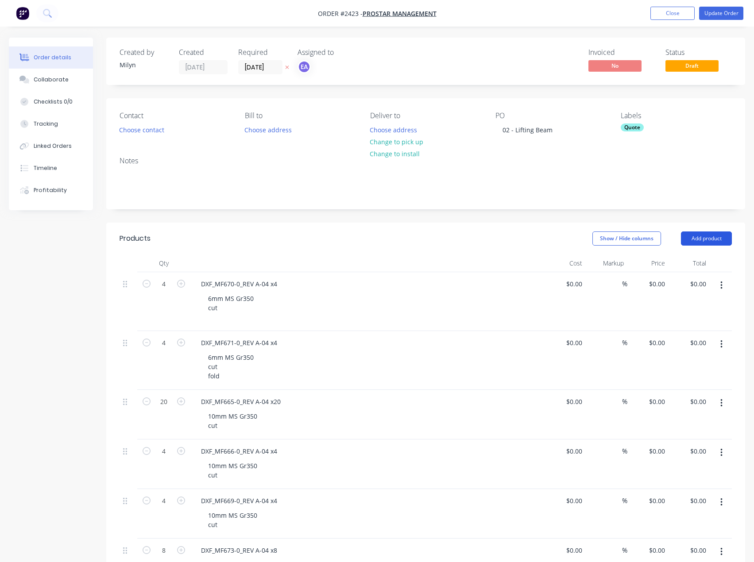
click at [712, 239] on button "Add product" at bounding box center [706, 238] width 51 height 14
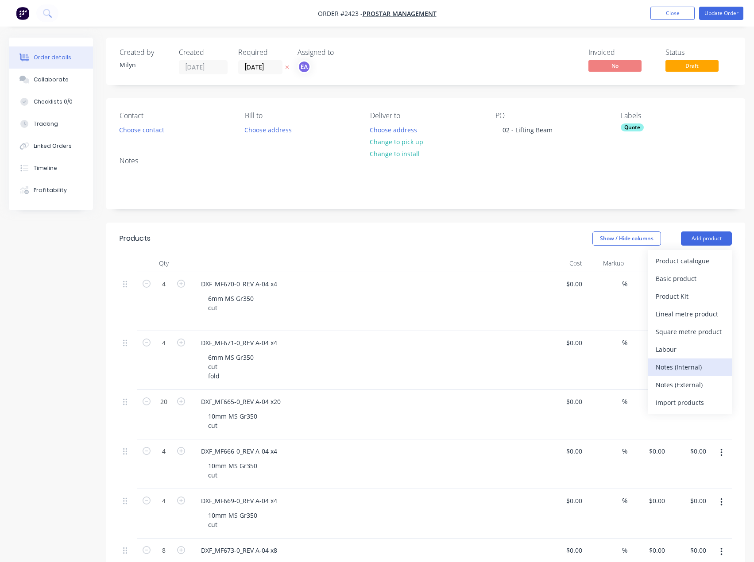
click at [684, 364] on div "Notes (Internal)" at bounding box center [689, 367] width 68 height 13
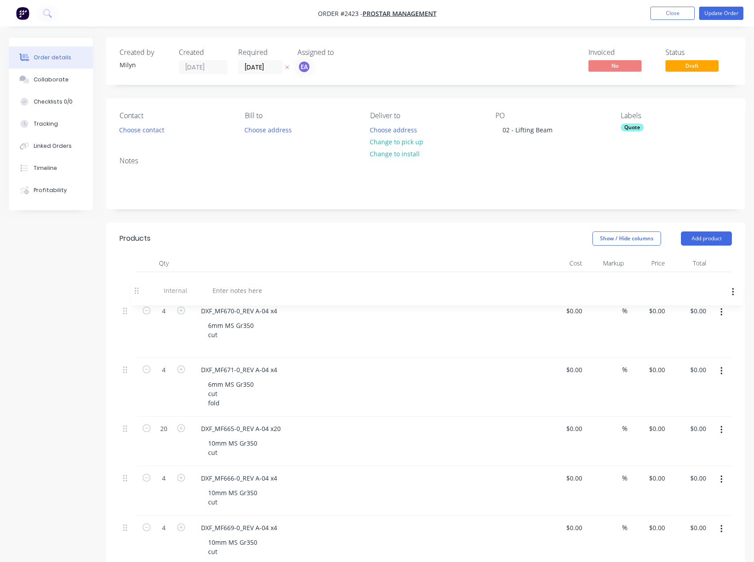
drag, startPoint x: 124, startPoint y: 365, endPoint x: 136, endPoint y: 303, distance: 63.1
click at [136, 304] on div "4 DXF_MF670-0_REV A-04 x4 6mm MS Gr350 cut $0.00 $0.00 % $0.00 $0.00 $0.00 $0.0…" at bounding box center [425, 569] width 612 height 594
click at [216, 281] on div at bounding box center [226, 284] width 64 height 13
click at [472, 223] on header "Products Show / Hide columns Add product" at bounding box center [425, 239] width 639 height 32
click at [728, 11] on button "Update Order" at bounding box center [721, 13] width 44 height 13
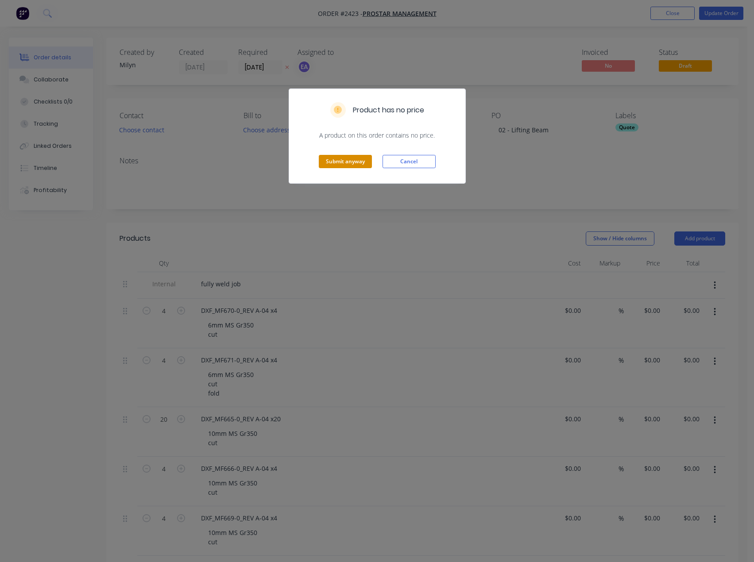
click at [325, 160] on button "Submit anyway" at bounding box center [345, 161] width 53 height 13
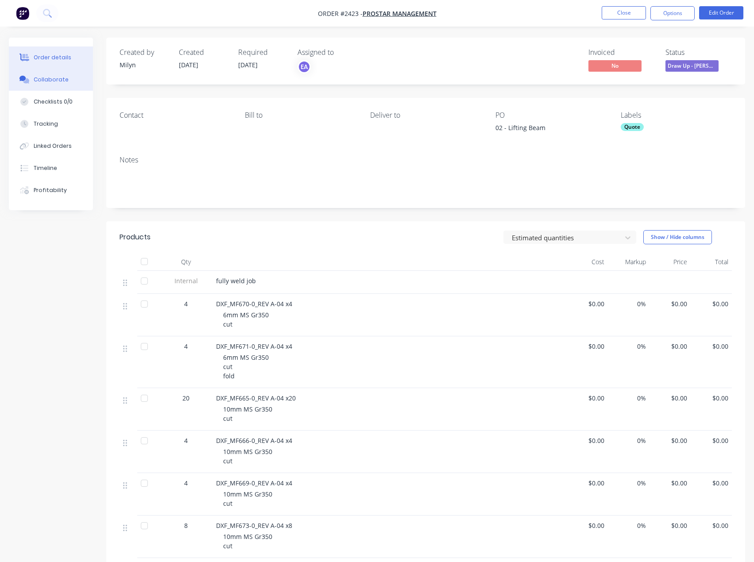
click at [51, 84] on button "Collaborate" at bounding box center [51, 80] width 84 height 22
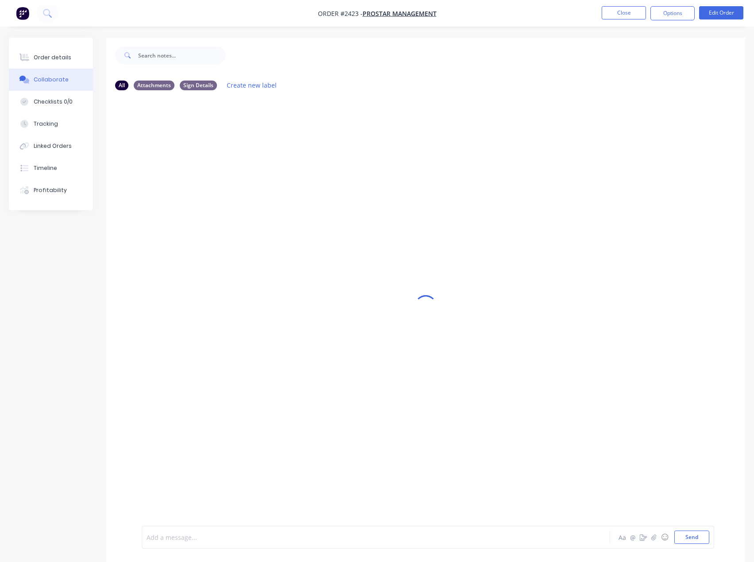
click at [200, 538] on div at bounding box center [357, 537] width 421 height 9
click at [196, 537] on div at bounding box center [357, 537] width 421 height 9
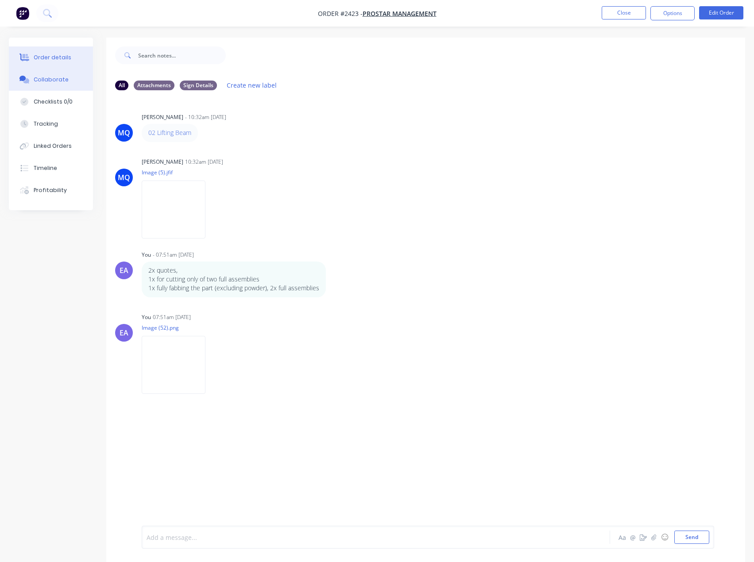
click at [56, 58] on div "Order details" at bounding box center [53, 58] width 38 height 8
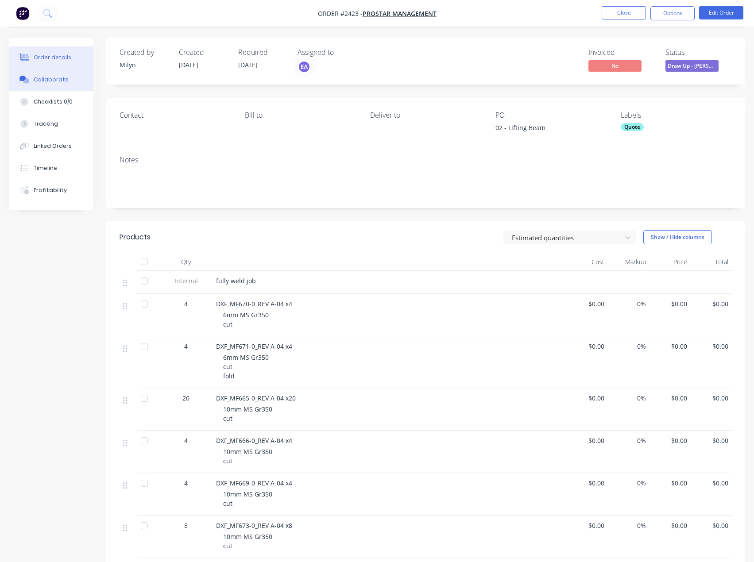
click at [42, 85] on button "Collaborate" at bounding box center [51, 80] width 84 height 22
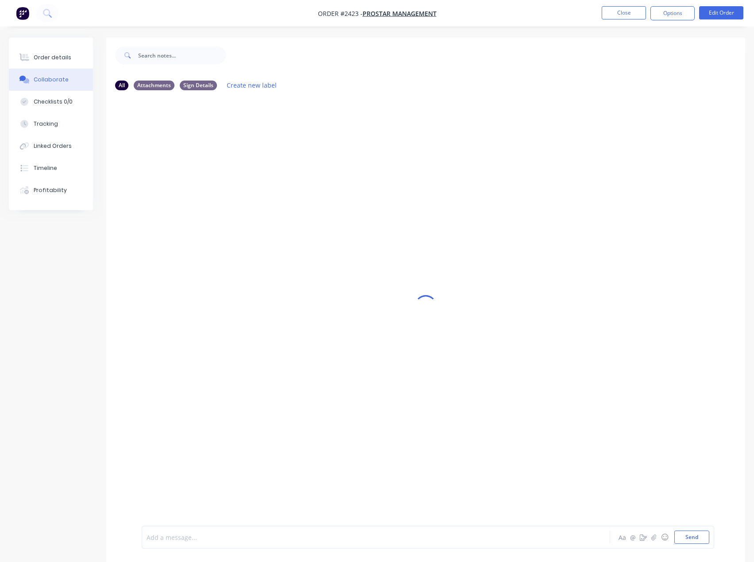
click at [178, 541] on div at bounding box center [357, 537] width 421 height 9
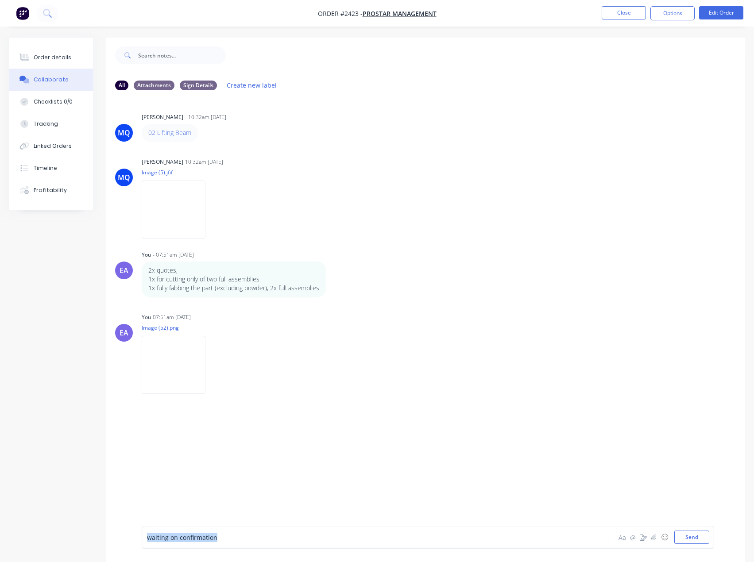
drag, startPoint x: 165, startPoint y: 539, endPoint x: 106, endPoint y: 541, distance: 58.9
click at [106, 541] on div "waiting on confirmation Aa @ ☺ Send" at bounding box center [425, 538] width 639 height 50
drag, startPoint x: 56, startPoint y: 58, endPoint x: 82, endPoint y: 69, distance: 28.2
click at [56, 58] on div "Order details" at bounding box center [53, 58] width 38 height 8
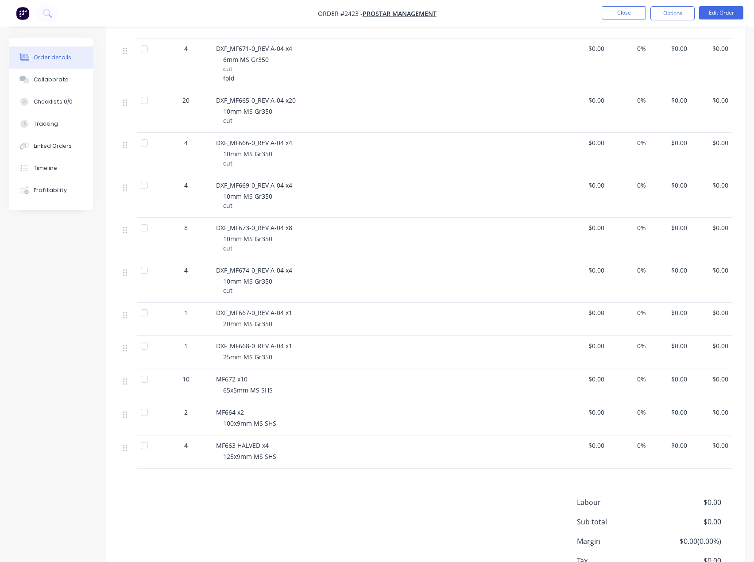
scroll to position [266, 0]
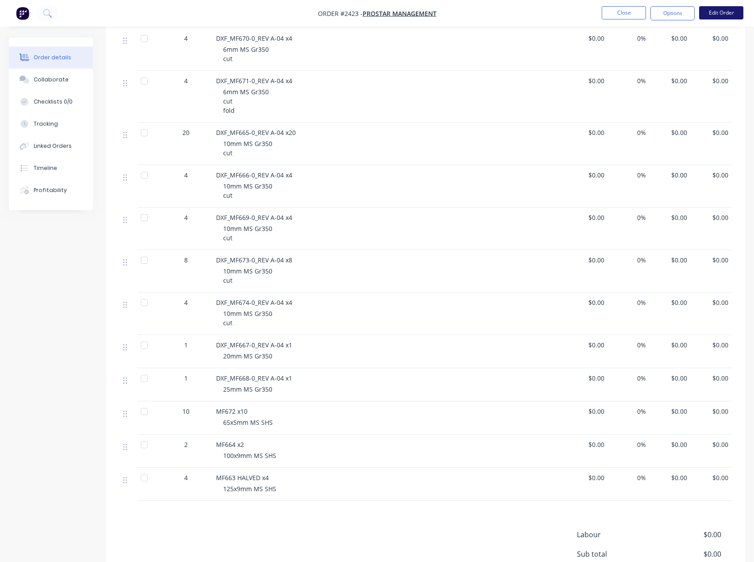
click at [718, 17] on button "Edit Order" at bounding box center [721, 12] width 44 height 13
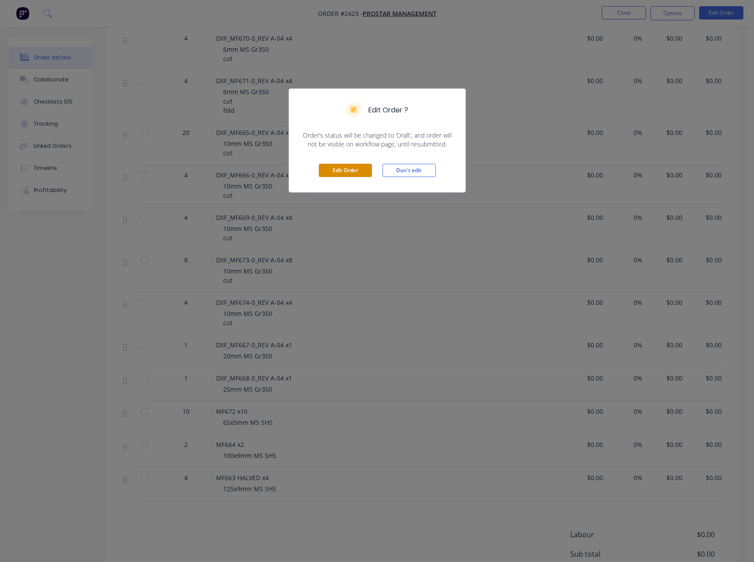
click at [339, 172] on button "Edit Order" at bounding box center [345, 170] width 53 height 13
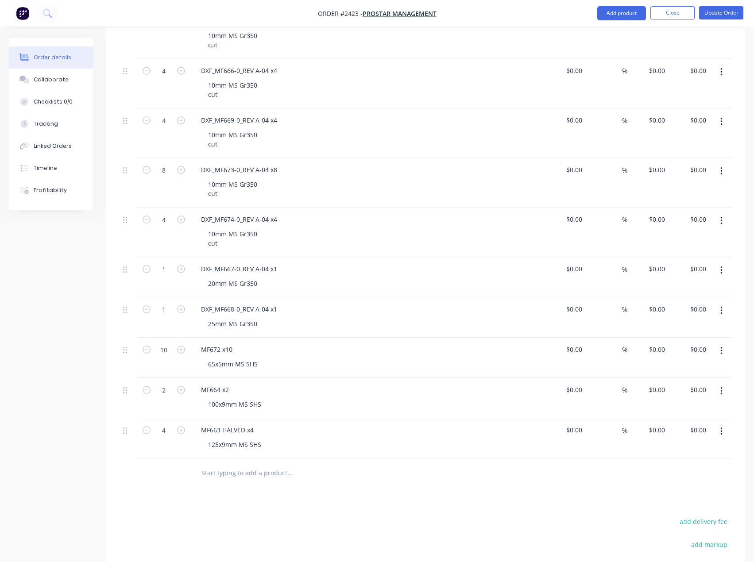
scroll to position [398, 0]
click at [721, 309] on icon "button" at bounding box center [721, 310] width 2 height 10
click at [683, 382] on div "Delete" at bounding box center [689, 386] width 68 height 13
click at [722, 272] on button "button" at bounding box center [721, 270] width 21 height 16
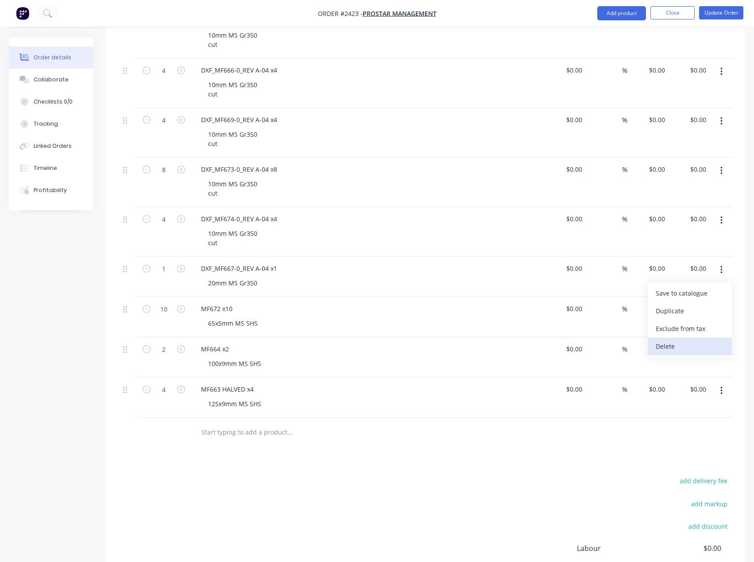
click at [694, 342] on div "Delete" at bounding box center [689, 346] width 68 height 13
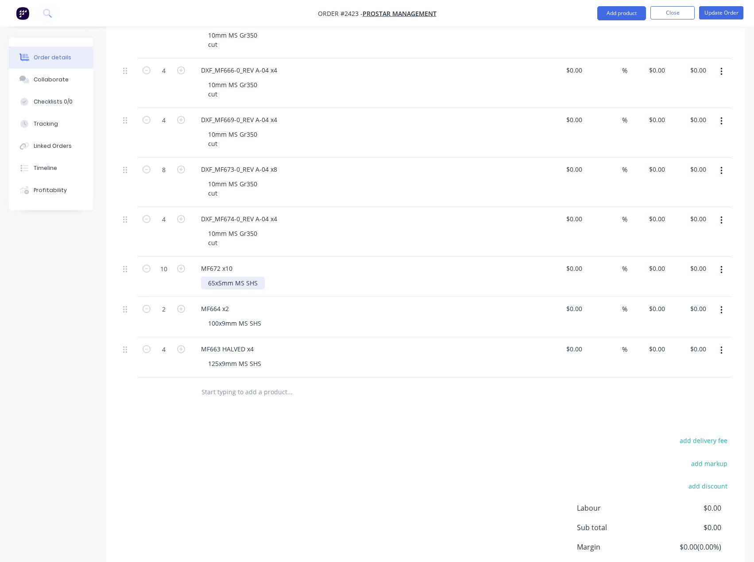
click at [257, 283] on div "65x5mm MS SHS" at bounding box center [233, 283] width 64 height 13
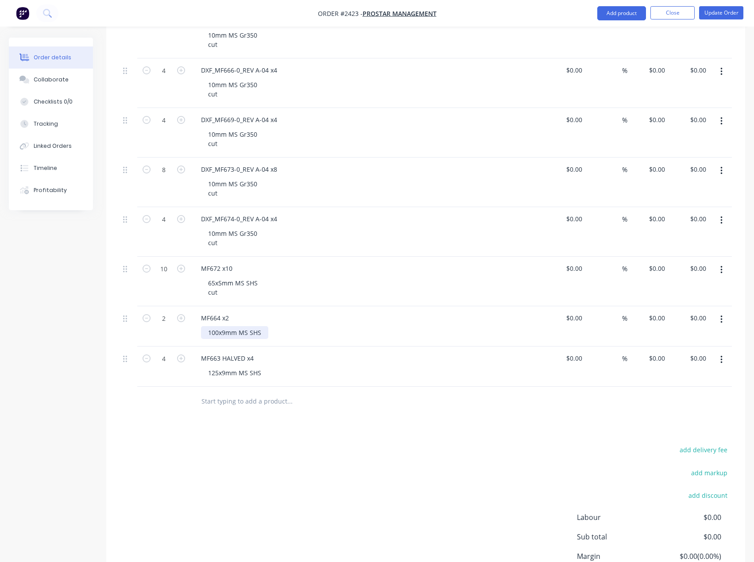
click at [264, 332] on div "100x9mm MS SHS" at bounding box center [234, 332] width 67 height 13
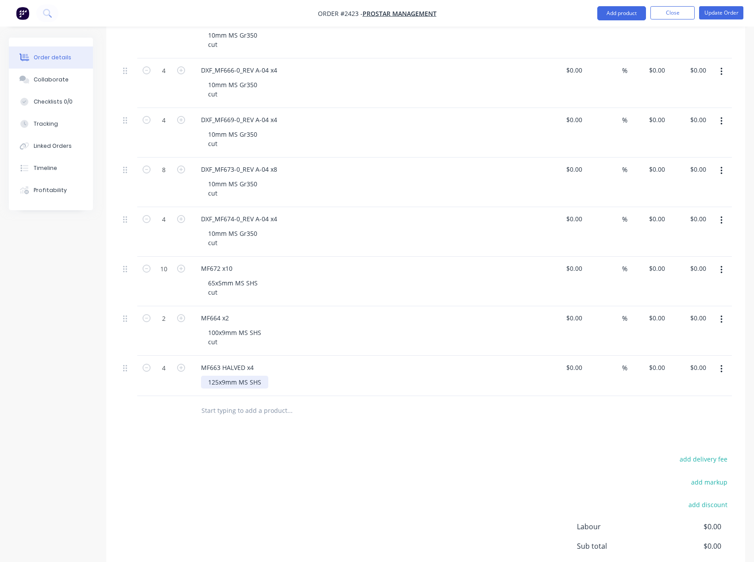
click at [263, 382] on div "125x9mm MS SHS" at bounding box center [234, 382] width 67 height 13
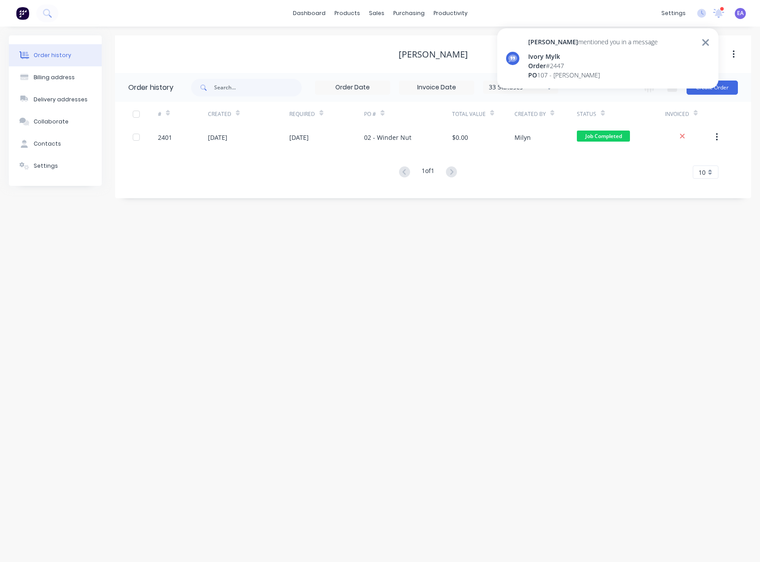
click at [707, 43] on icon at bounding box center [705, 42] width 7 height 7
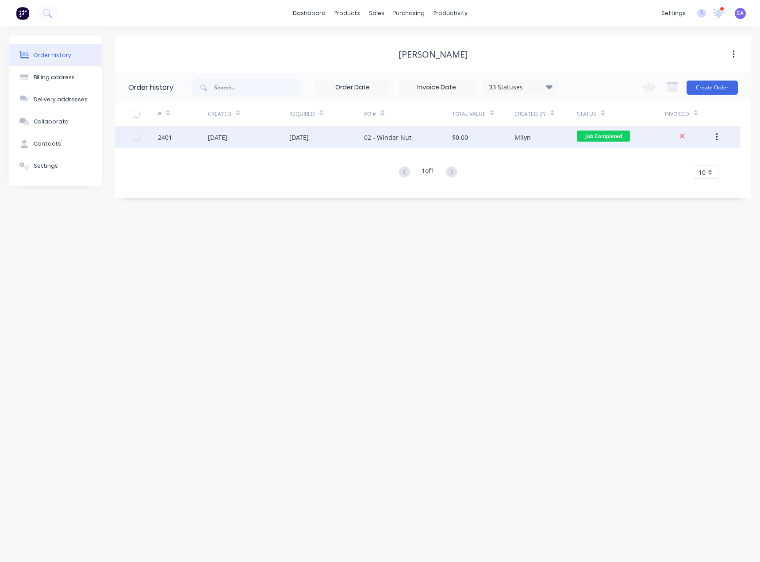
click at [382, 135] on div "02 - Winder Nut" at bounding box center [387, 137] width 47 height 9
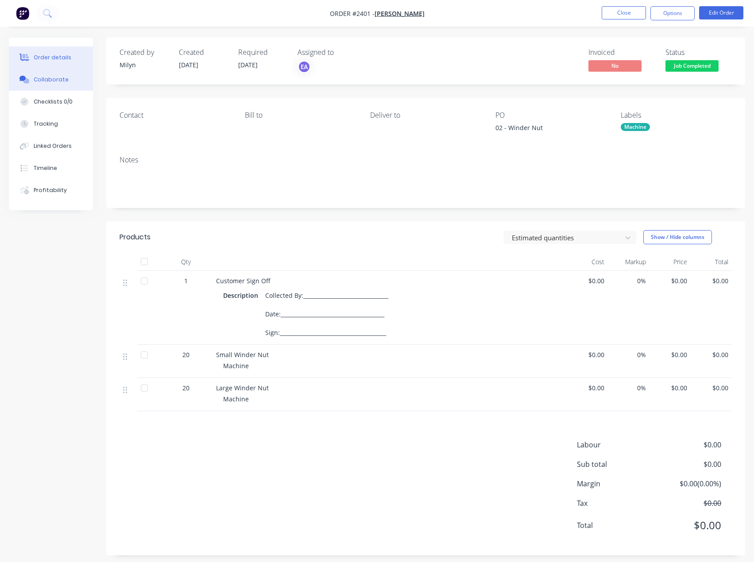
click at [51, 82] on div "Collaborate" at bounding box center [51, 80] width 35 height 8
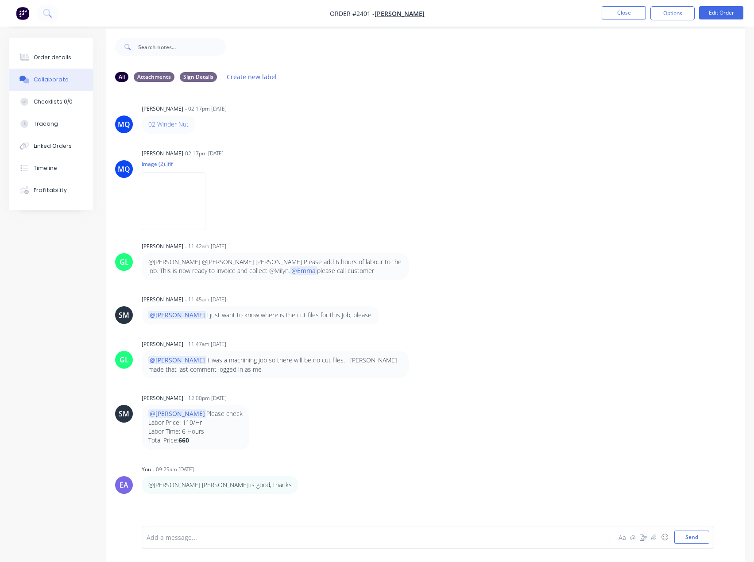
scroll to position [13, 0]
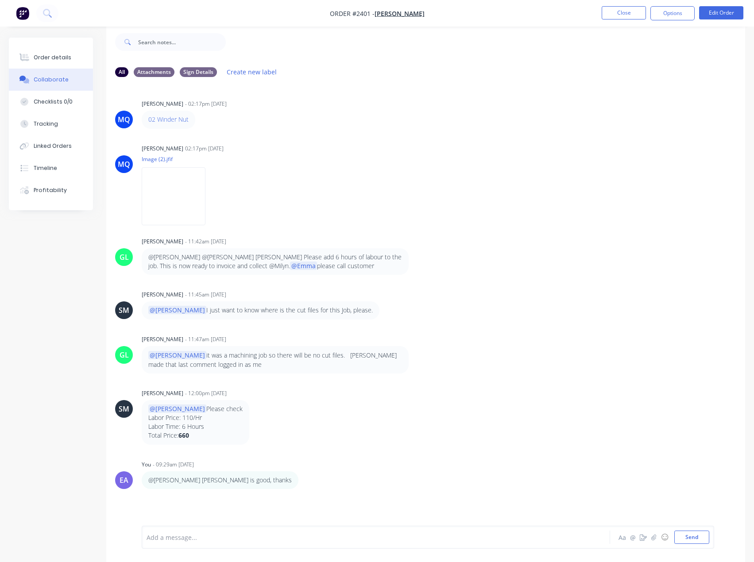
click at [194, 530] on div "Add a message... Aa @ ☺ Send" at bounding box center [428, 537] width 572 height 23
click at [192, 535] on div at bounding box center [357, 537] width 421 height 9
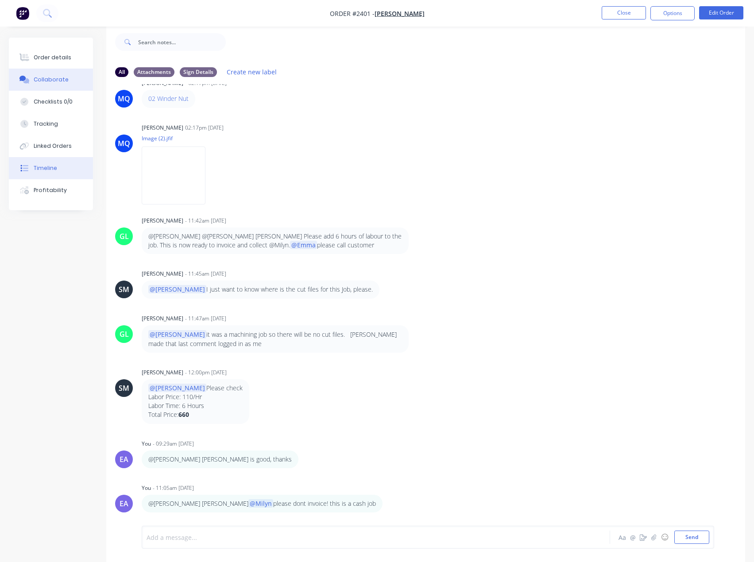
click at [43, 167] on div "Timeline" at bounding box center [45, 168] width 23 height 8
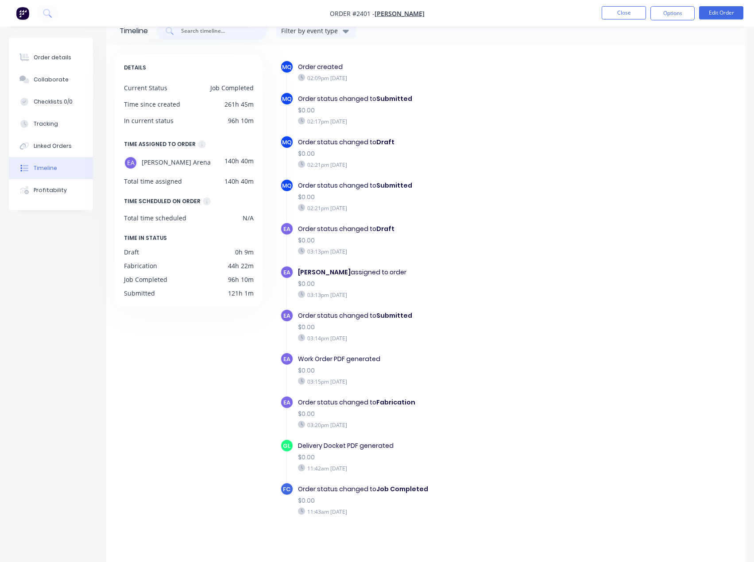
scroll to position [23, 0]
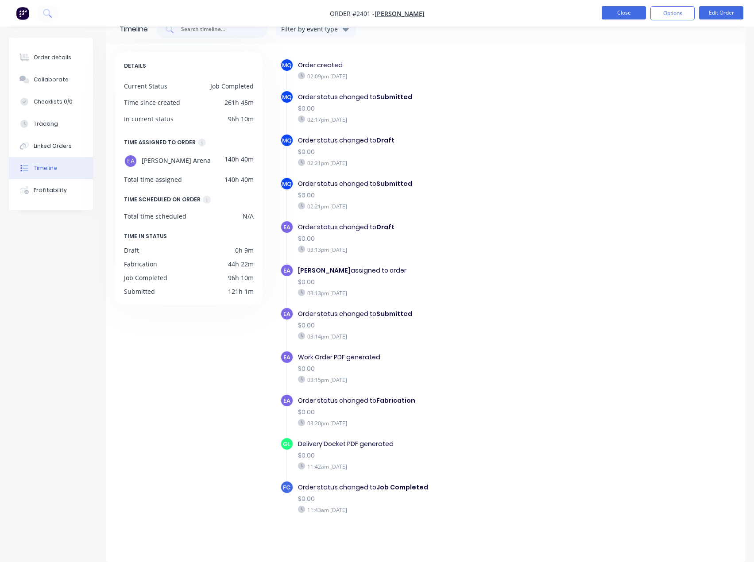
click at [633, 7] on button "Close" at bounding box center [623, 12] width 44 height 13
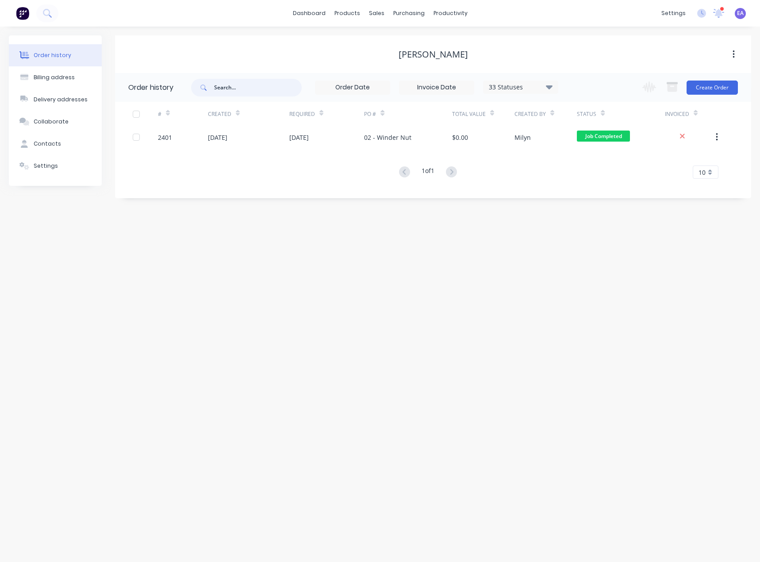
click at [239, 85] on input "text" at bounding box center [258, 88] width 88 height 18
click at [457, 35] on link "Workflow" at bounding box center [484, 42] width 117 height 18
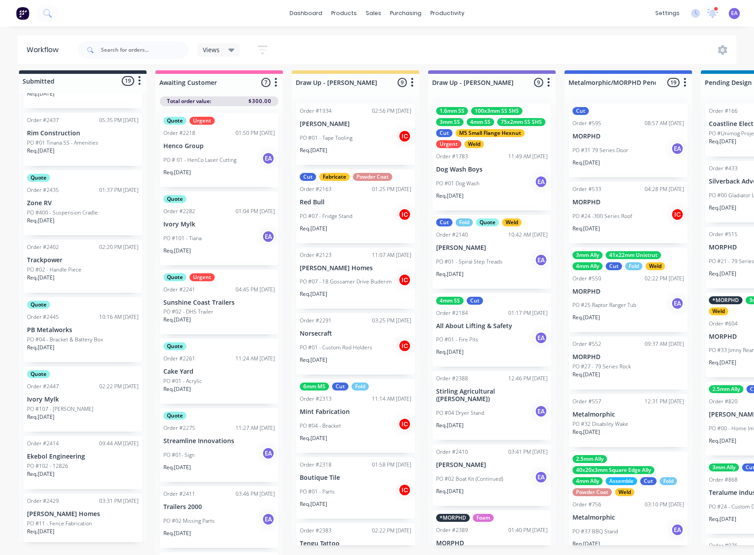
scroll to position [266, 0]
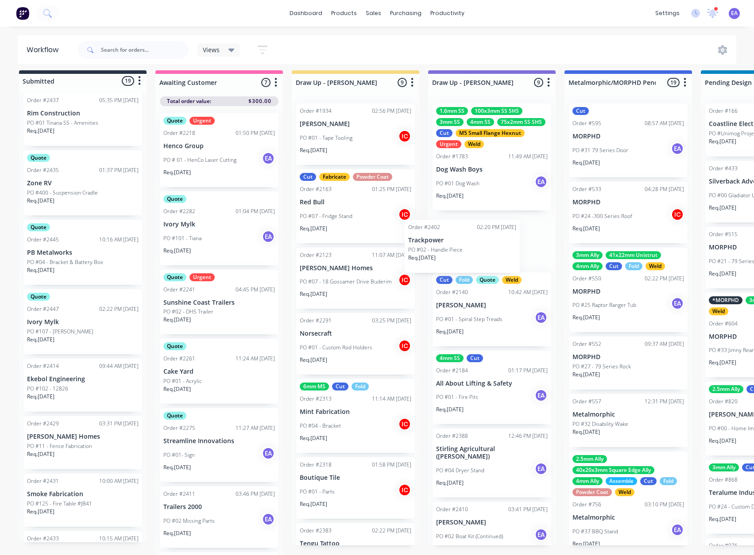
drag, startPoint x: 83, startPoint y: 244, endPoint x: 487, endPoint y: 254, distance: 404.7
click at [488, 249] on p "PO #02 - Handle Piece" at bounding box center [463, 245] width 54 height 8
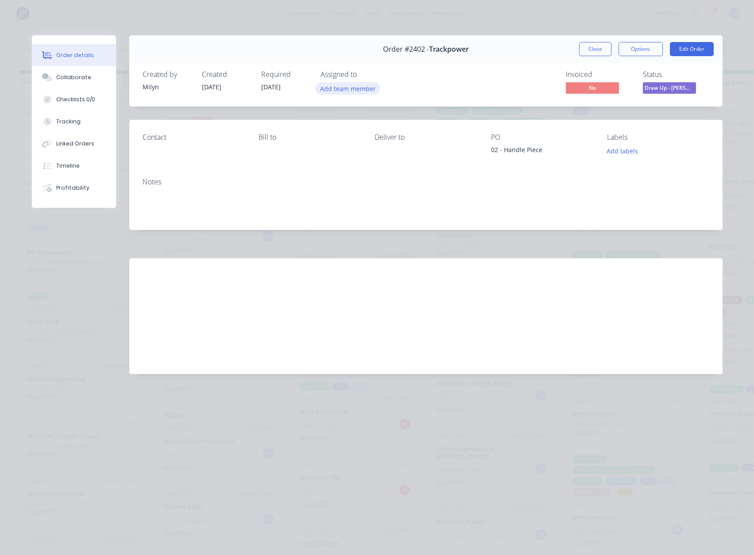
click at [361, 85] on button "Add team member" at bounding box center [347, 88] width 65 height 12
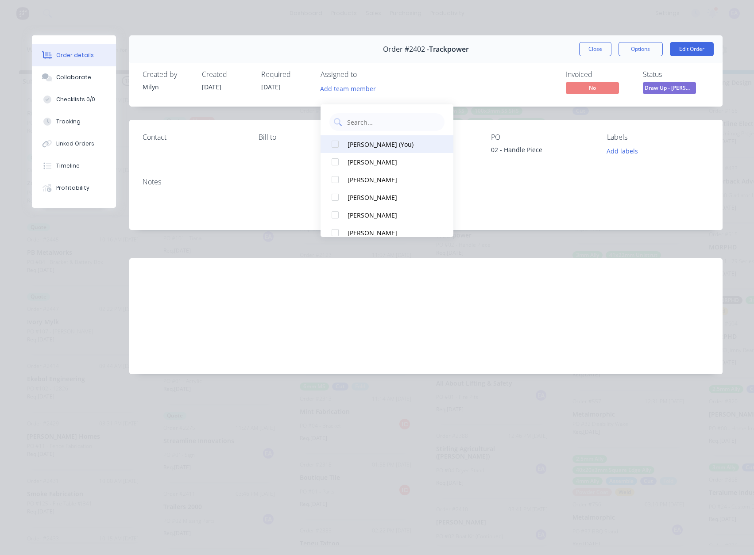
click at [377, 140] on div "[PERSON_NAME] (You)" at bounding box center [391, 144] width 89 height 9
click at [559, 62] on div "Order #2402 - Trackpower Close Options Edit Order" at bounding box center [425, 49] width 593 height 28
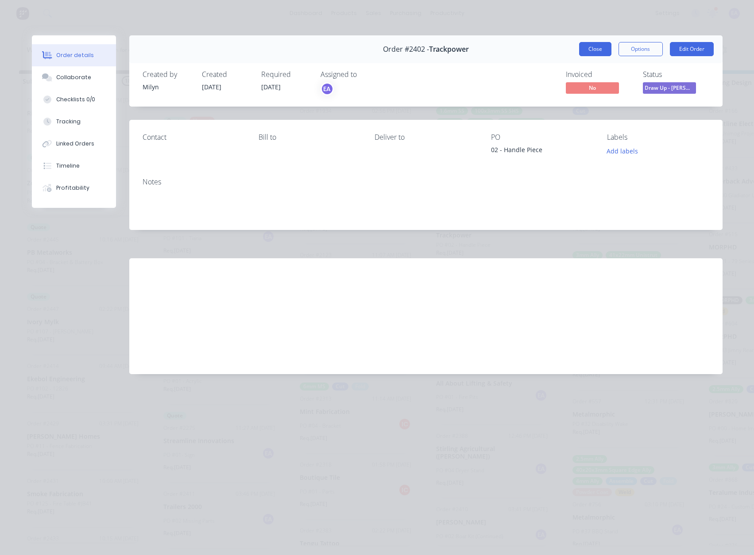
click at [585, 49] on button "Close" at bounding box center [595, 49] width 32 height 14
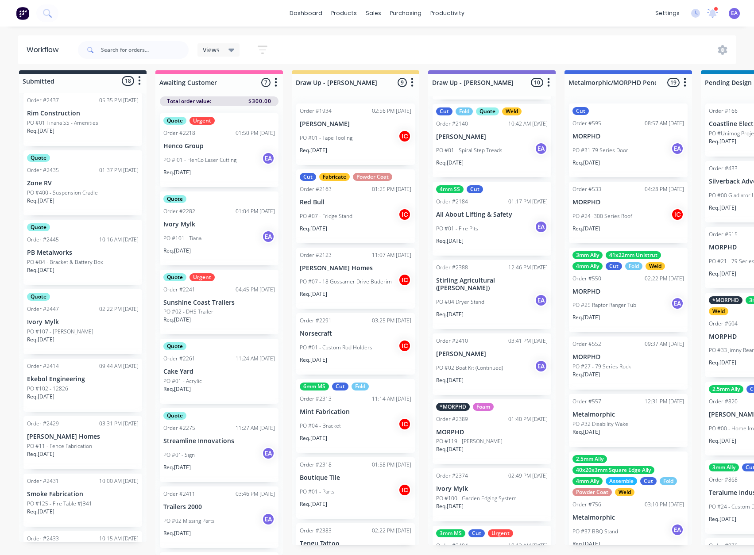
scroll to position [221, 0]
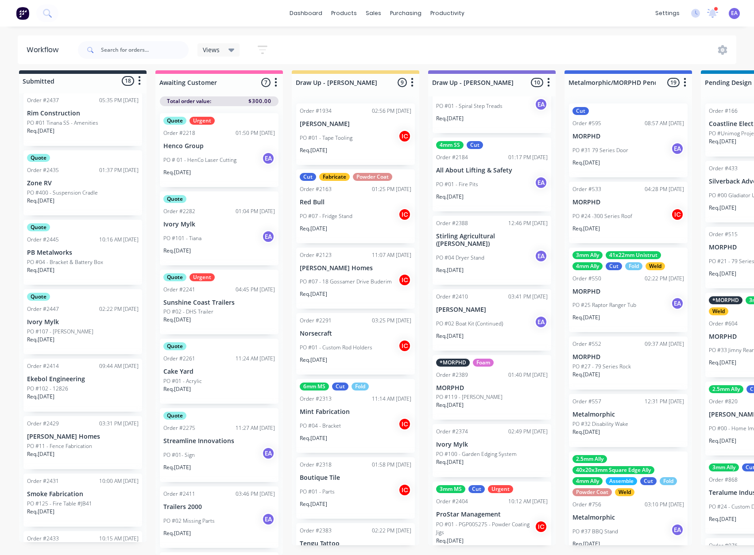
click at [507, 515] on p "ProStar Management" at bounding box center [492, 515] width 112 height 8
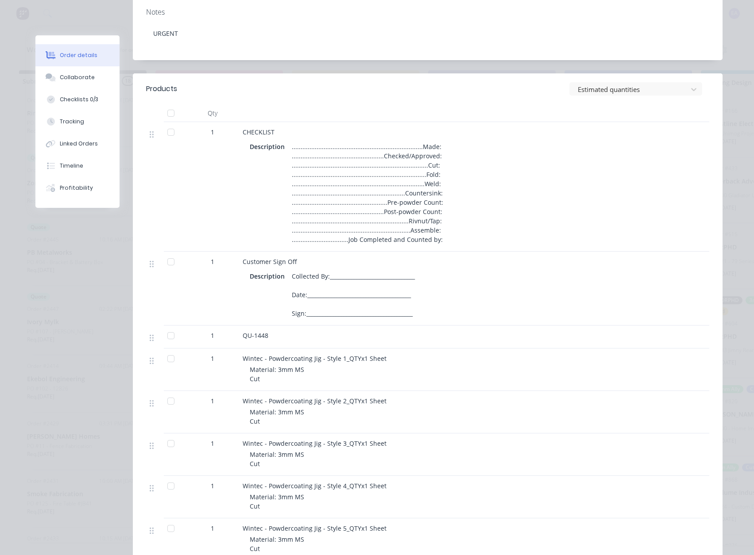
scroll to position [177, 0]
click at [69, 73] on div "Collaborate" at bounding box center [77, 77] width 35 height 8
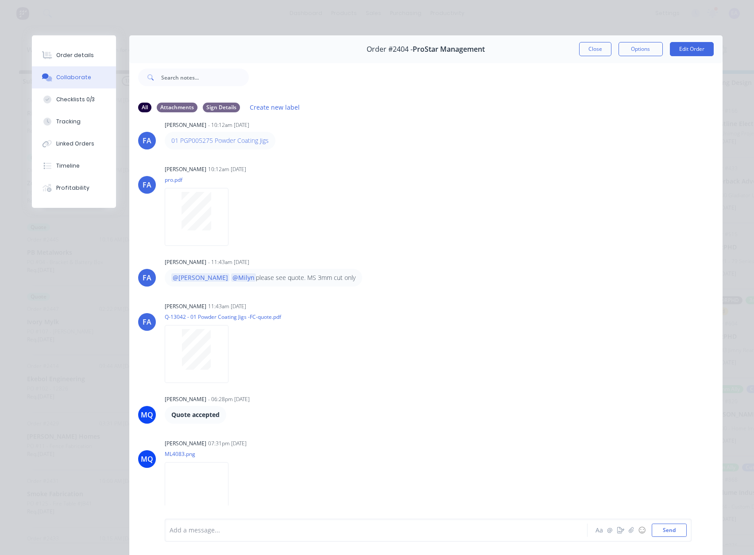
scroll to position [0, 0]
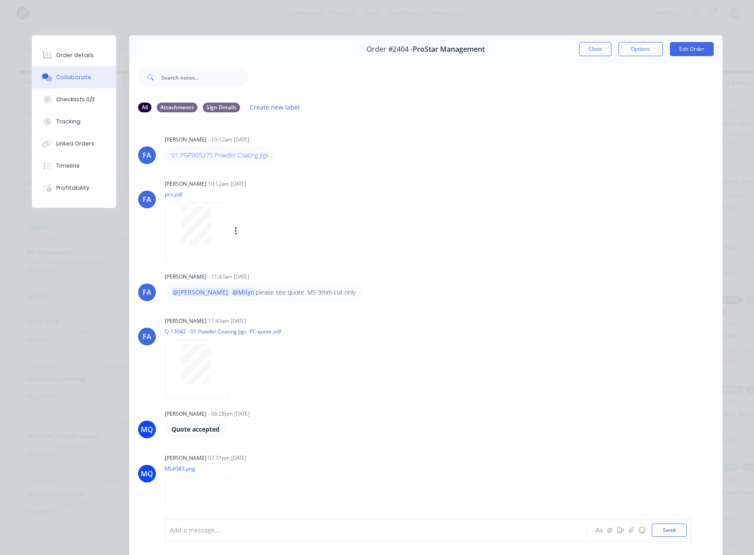
click at [216, 216] on div at bounding box center [197, 226] width 56 height 39
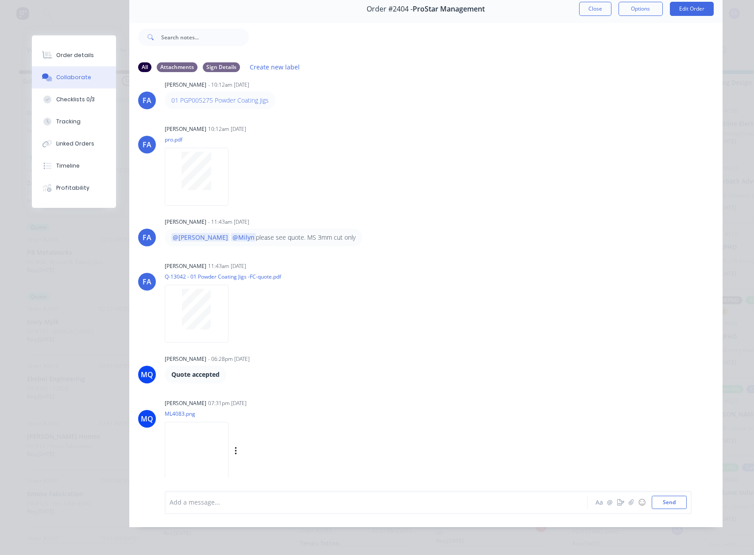
scroll to position [47, 0]
click at [216, 439] on img at bounding box center [197, 451] width 64 height 58
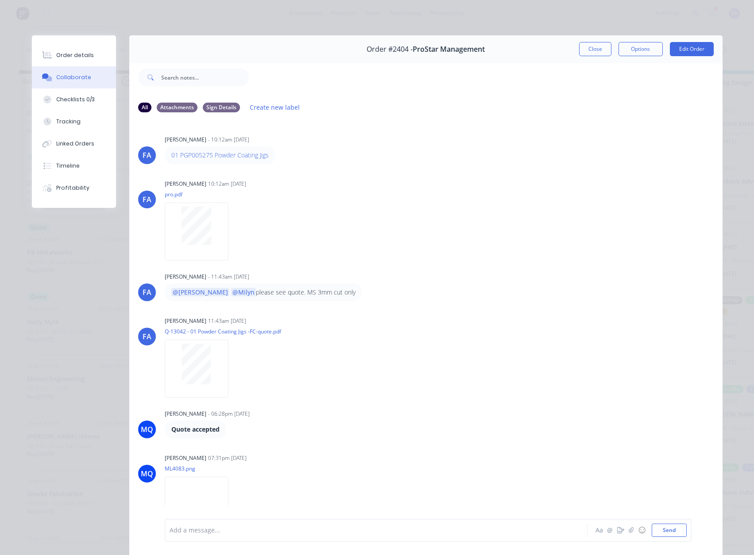
scroll to position [0, 0]
click at [72, 54] on div "Order details" at bounding box center [75, 55] width 38 height 8
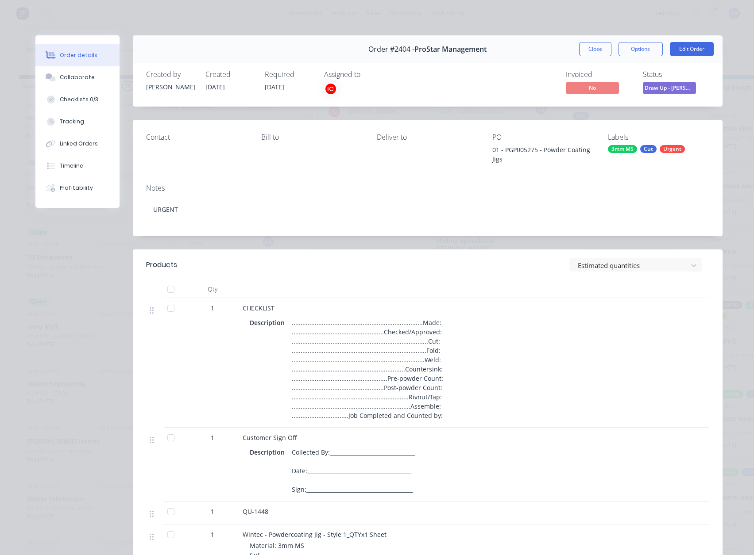
click at [330, 85] on div "IC" at bounding box center [330, 88] width 13 height 13
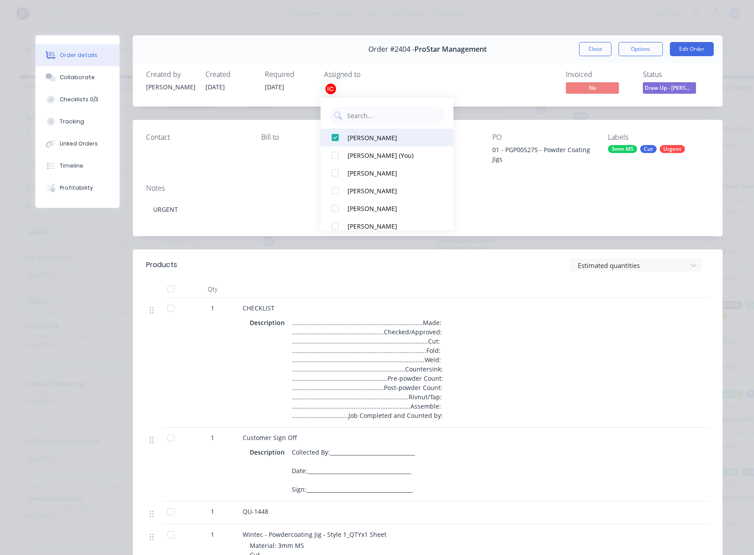
click at [343, 137] on div at bounding box center [335, 138] width 18 height 18
click at [473, 89] on div "Invoiced No Status Draw Up - Emma" at bounding box center [560, 83] width 297 height 26
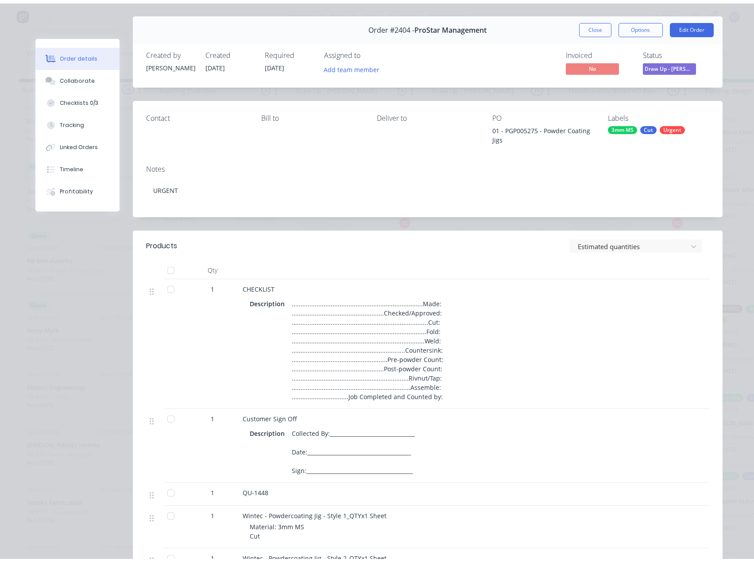
scroll to position [44, 0]
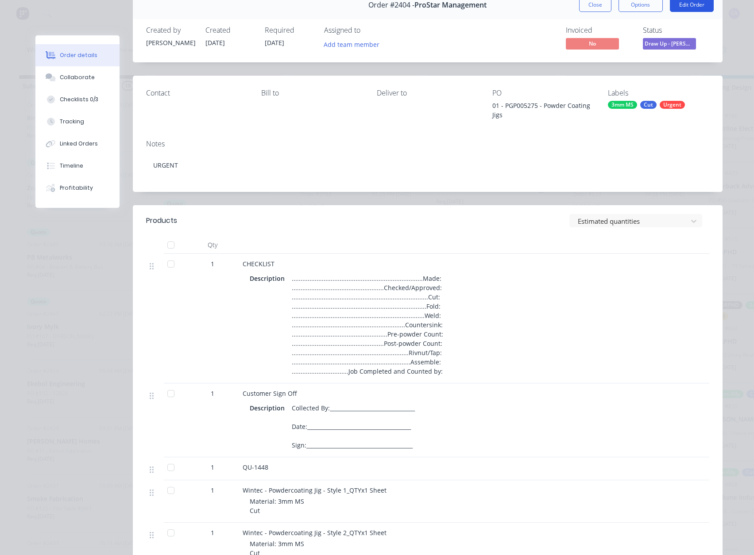
click at [689, 3] on button "Edit Order" at bounding box center [692, 5] width 44 height 14
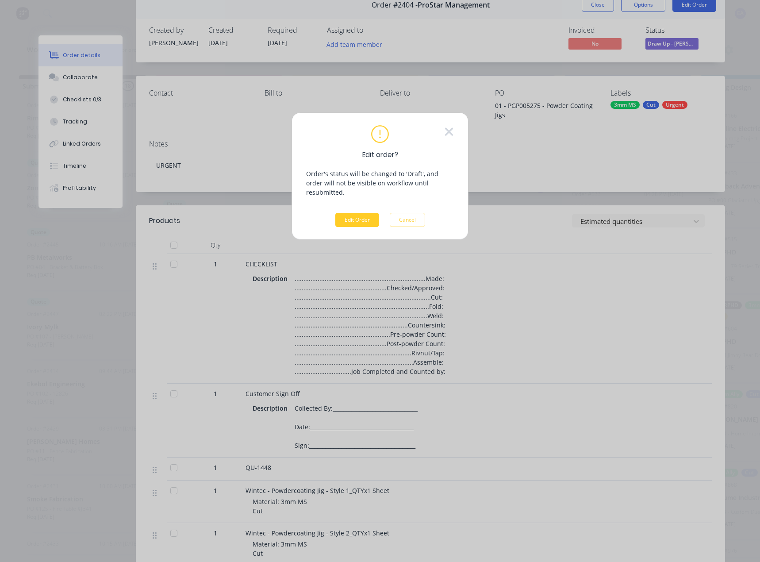
click at [350, 213] on button "Edit Order" at bounding box center [357, 220] width 44 height 14
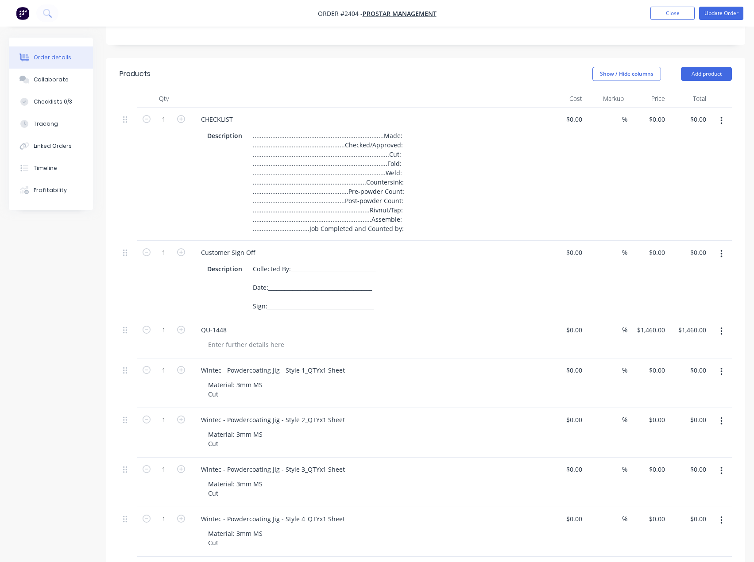
scroll to position [177, 0]
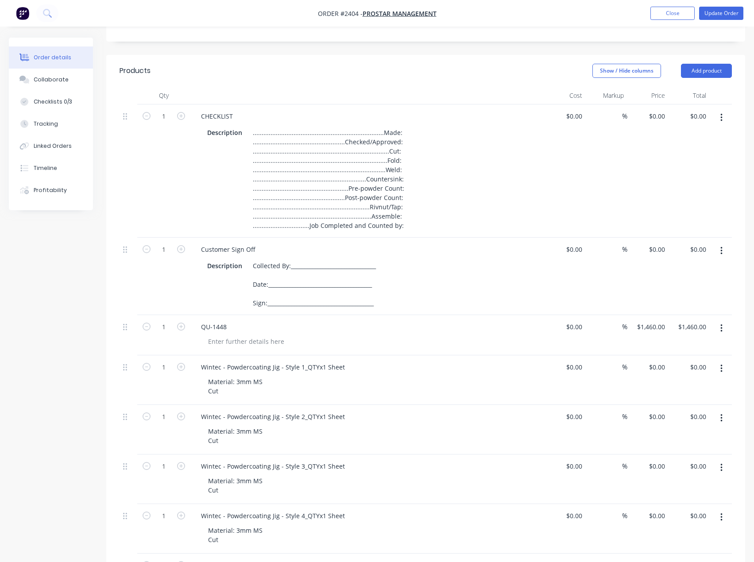
click at [721, 327] on icon "button" at bounding box center [721, 329] width 2 height 10
click at [740, 286] on div "Qty Cost Markup Price Total 1 CHECKLIST Description ...........................…" at bounding box center [425, 359] width 639 height 545
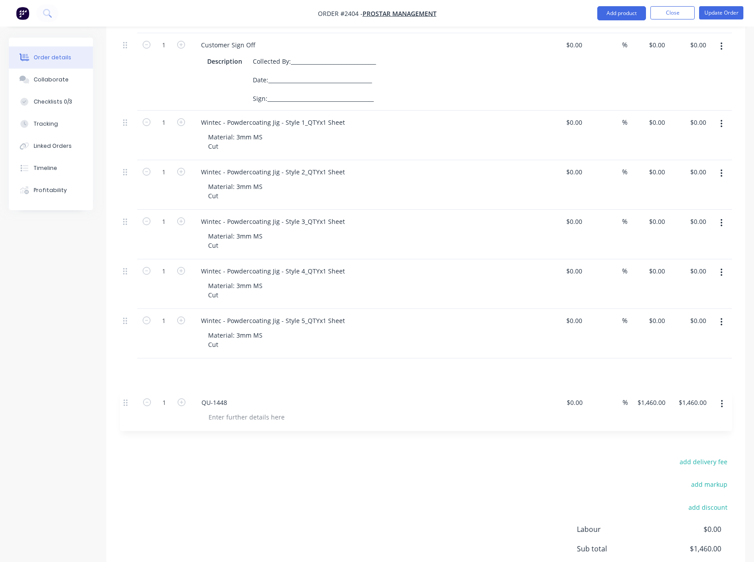
scroll to position [383, 0]
drag, startPoint x: 126, startPoint y: 240, endPoint x: 115, endPoint y: 365, distance: 125.3
click at [115, 365] on div "Qty Cost Markup Price Total 1 CHECKLIST Description ...........................…" at bounding box center [425, 153] width 639 height 545
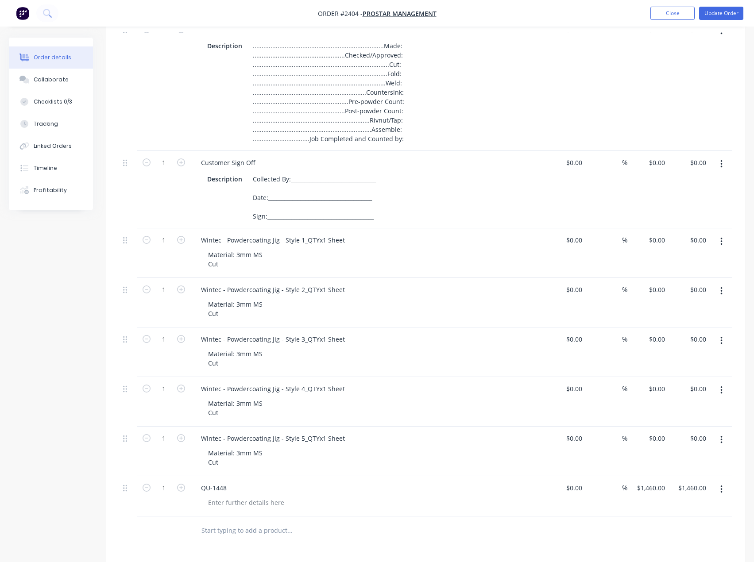
scroll to position [266, 0]
click at [723, 484] on button "button" at bounding box center [721, 488] width 21 height 16
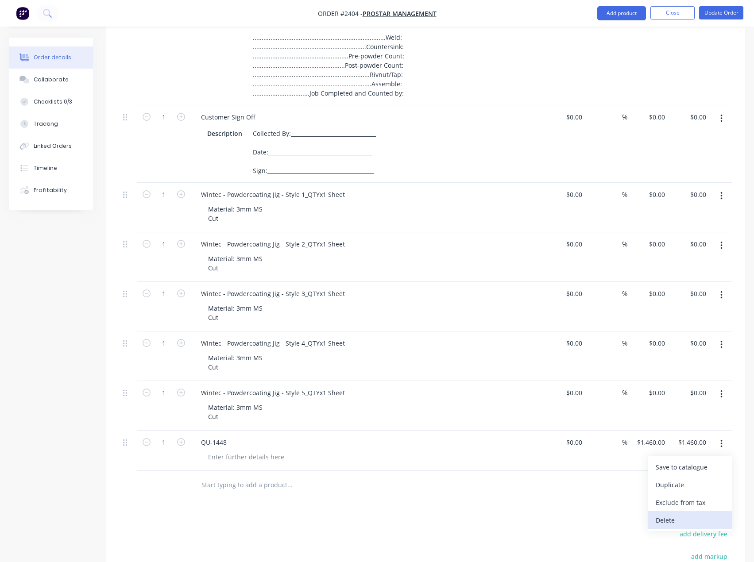
scroll to position [310, 0]
click at [541, 520] on div "Products Show / Hide columns Add product Qty Cost Markup Price Total 1 CHECKLIS…" at bounding box center [425, 317] width 639 height 790
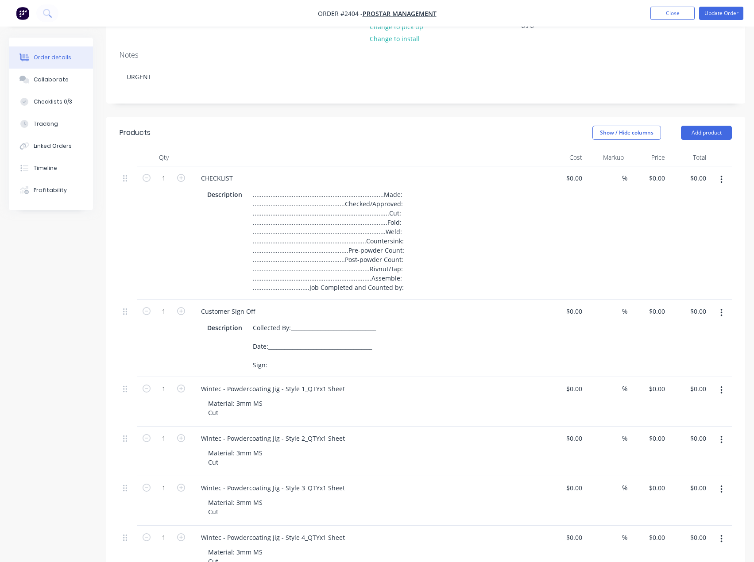
scroll to position [89, 0]
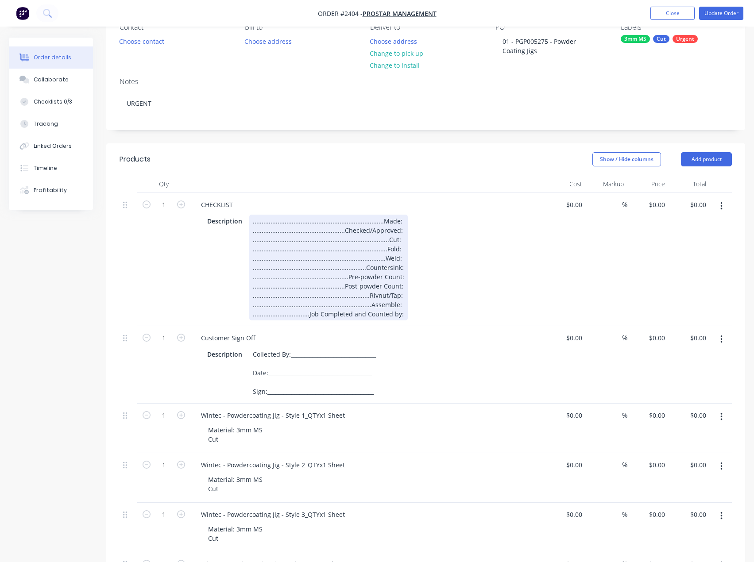
click at [398, 219] on div "..........................................................................Made:…" at bounding box center [328, 268] width 158 height 106
click at [443, 236] on div "Description ...................................................................…" at bounding box center [366, 268] width 324 height 106
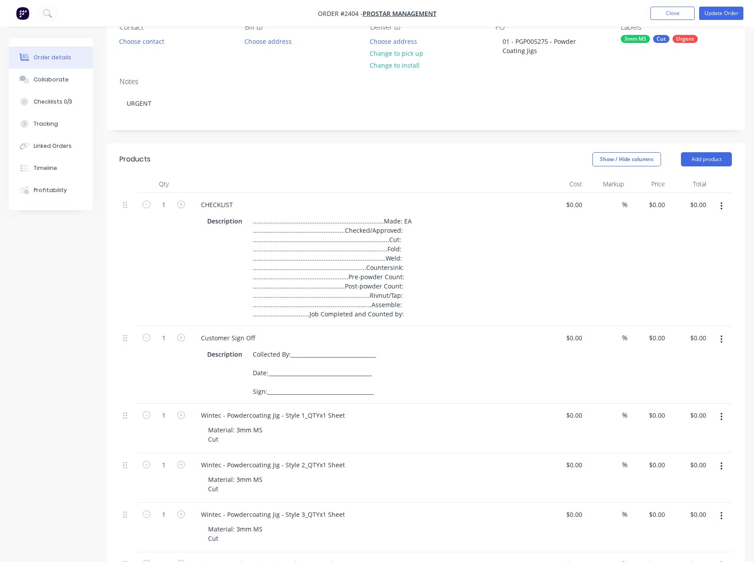
click at [503, 174] on header "Products Show / Hide columns Add product" at bounding box center [425, 159] width 639 height 32
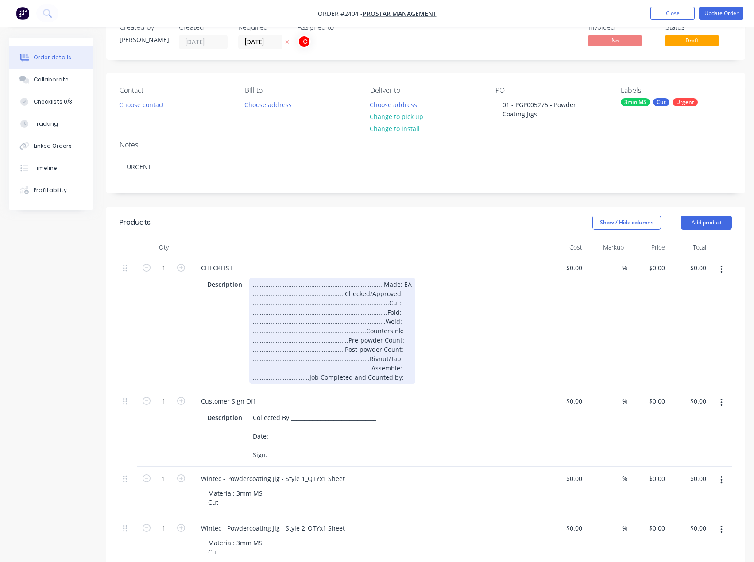
scroll to position [0, 0]
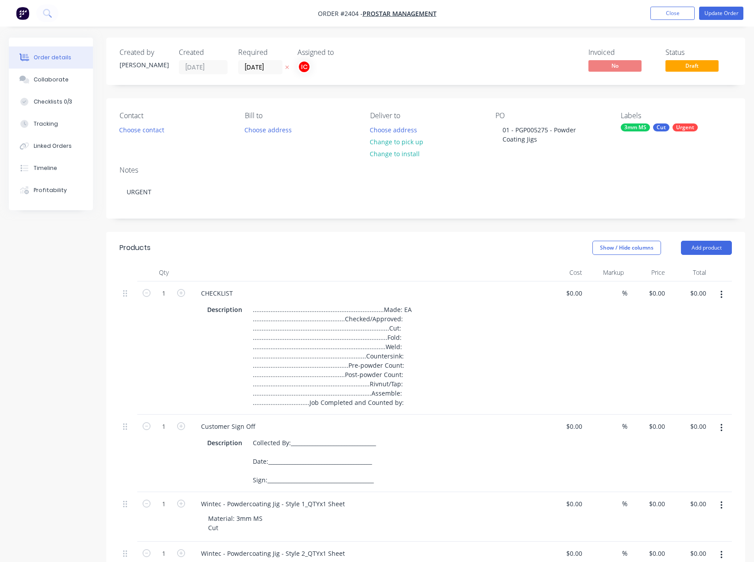
drag, startPoint x: 295, startPoint y: 71, endPoint x: 302, endPoint y: 66, distance: 8.7
click at [295, 71] on div "Created by Francis Adrian Created 07/10/25 Required 14/10/25 Assigned to IC" at bounding box center [252, 61] width 266 height 26
click at [303, 66] on div "IC" at bounding box center [303, 66] width 13 height 13
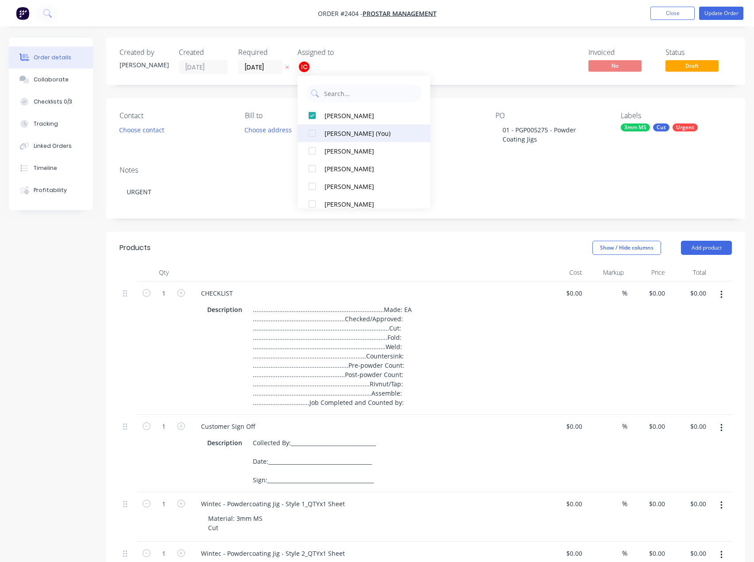
click at [344, 129] on div "[PERSON_NAME] (You)" at bounding box center [368, 133] width 89 height 9
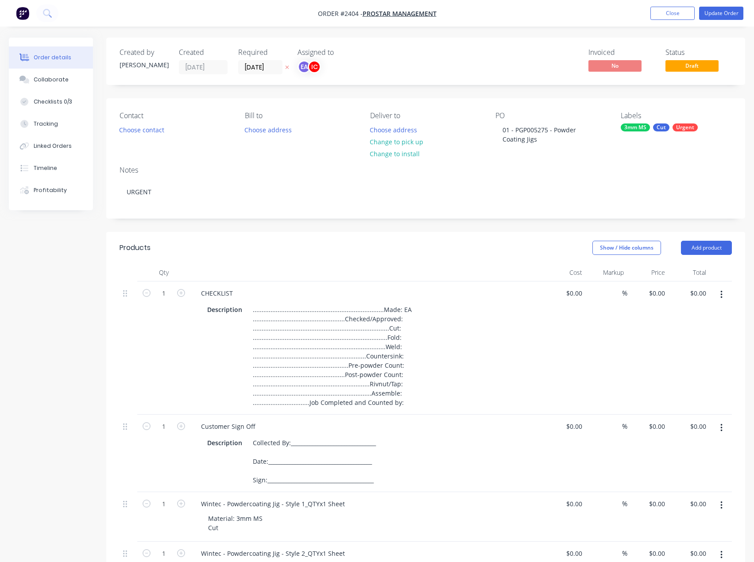
click at [491, 69] on div "Invoiced No Status Draft" at bounding box center [559, 61] width 346 height 26
click at [48, 163] on button "Timeline" at bounding box center [51, 168] width 84 height 22
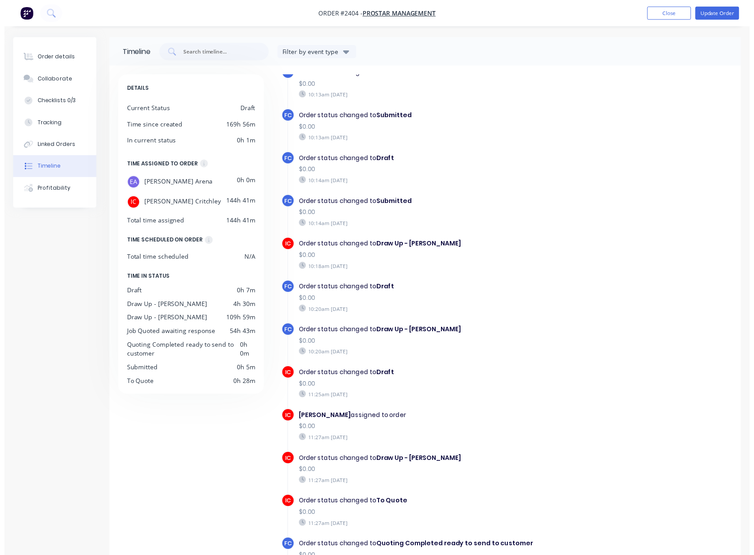
scroll to position [89, 0]
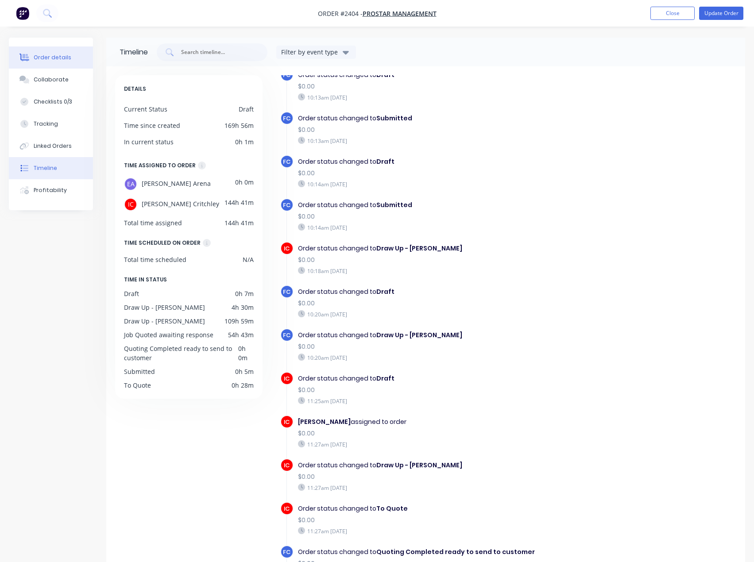
click at [39, 61] on div "Order details" at bounding box center [53, 58] width 38 height 8
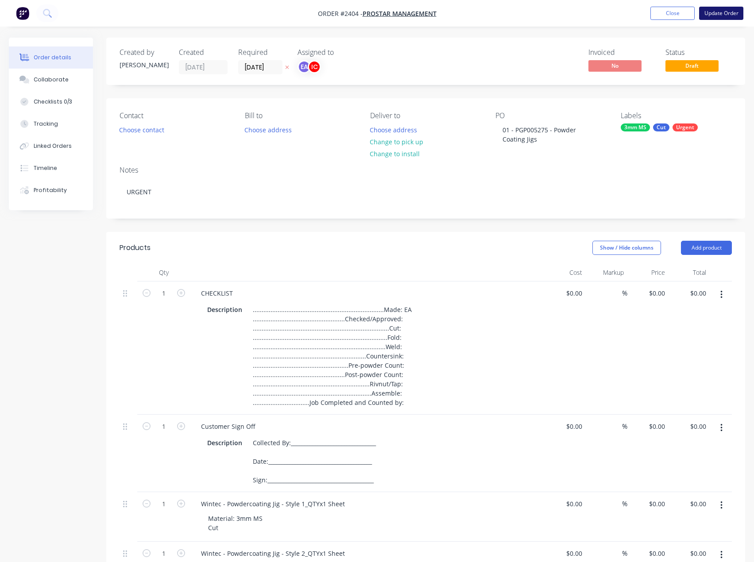
click at [714, 14] on button "Update Order" at bounding box center [721, 13] width 44 height 13
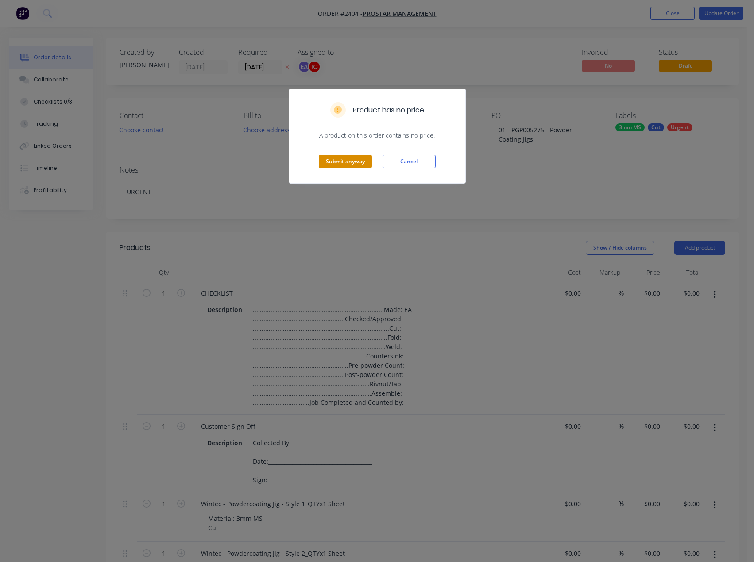
click at [331, 159] on button "Submit anyway" at bounding box center [345, 161] width 53 height 13
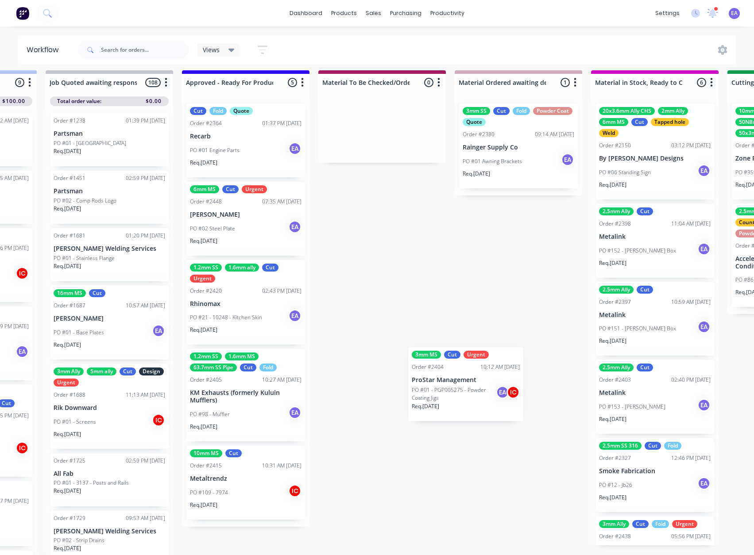
scroll to position [12, 1065]
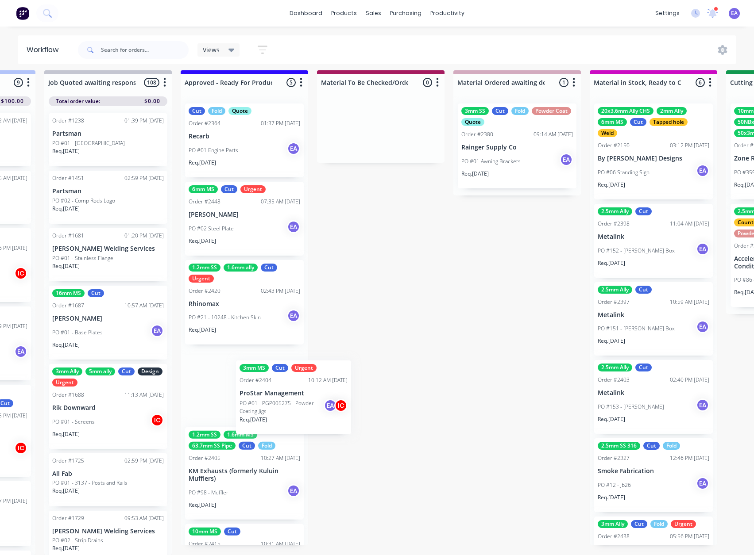
drag, startPoint x: 486, startPoint y: 384, endPoint x: 252, endPoint y: 387, distance: 234.2
click at [253, 391] on div "Submitted 18 Status colour #273444 hex #273444 Save Cancel Summaries Total orde…" at bounding box center [757, 312] width 3658 height 485
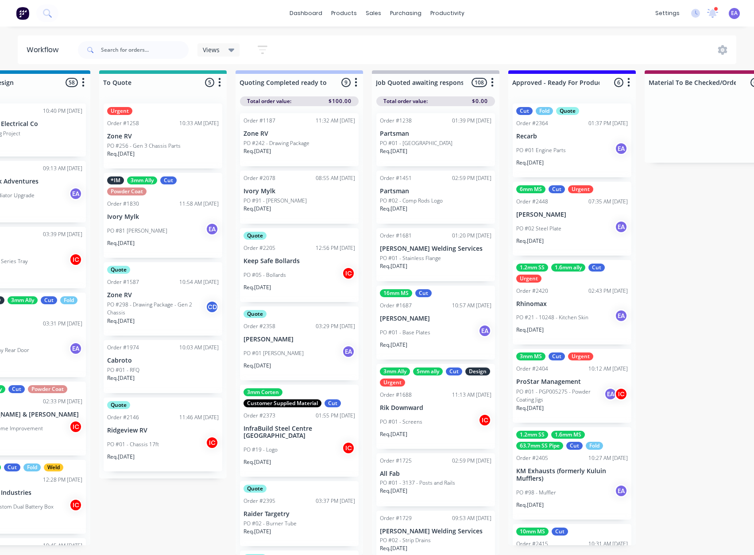
scroll to position [12, 0]
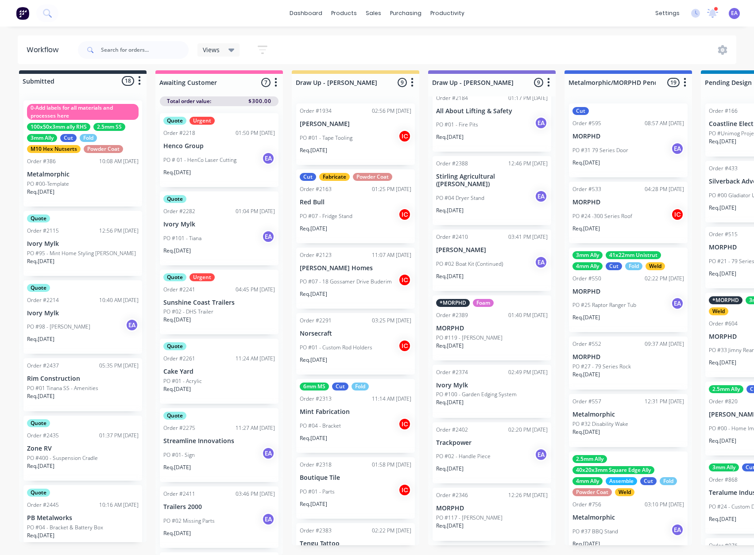
drag, startPoint x: 437, startPoint y: 289, endPoint x: 149, endPoint y: 343, distance: 292.7
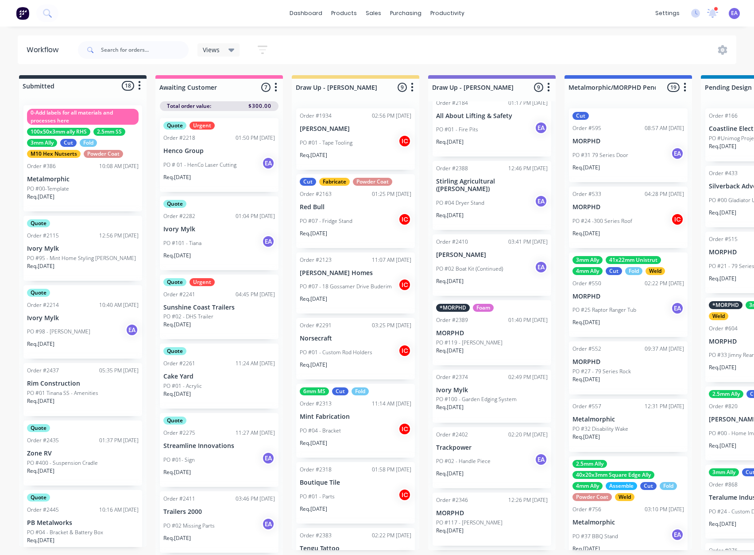
scroll to position [0, 0]
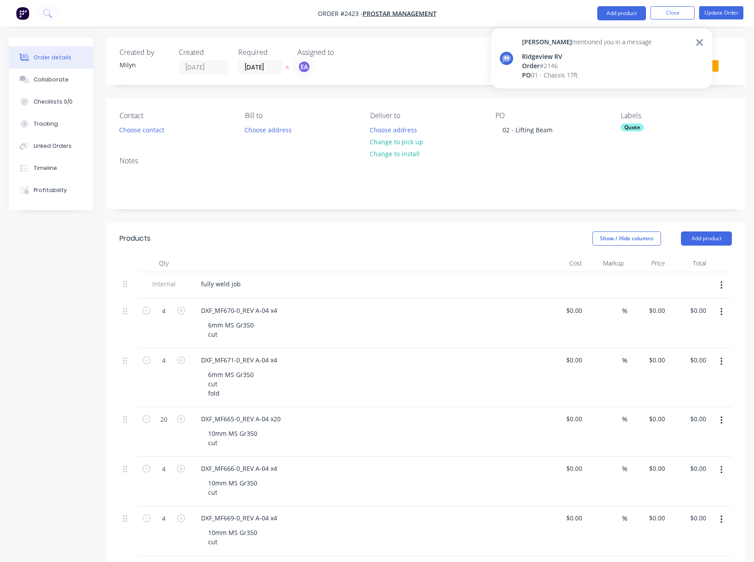
scroll to position [398, 0]
